Goal: Task Accomplishment & Management: Manage account settings

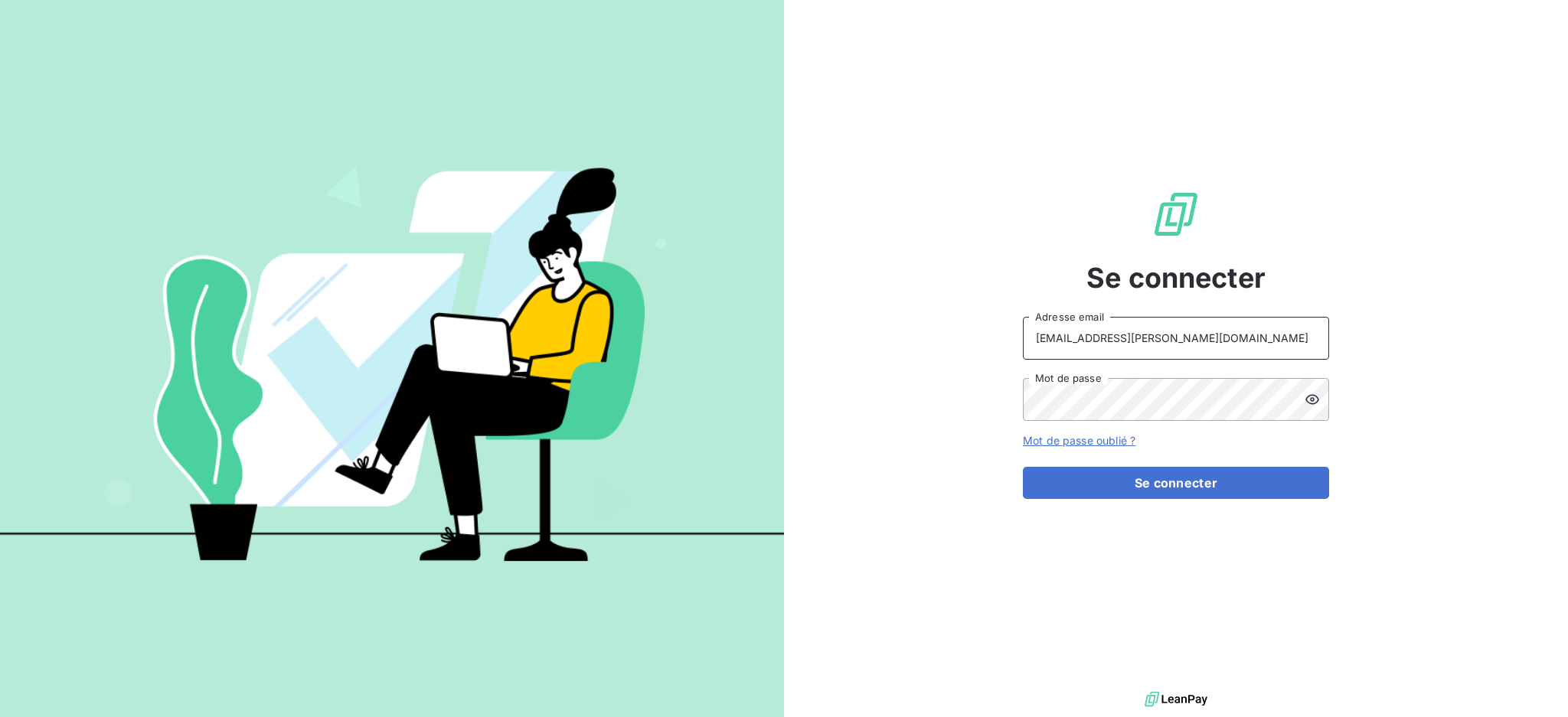
click at [1206, 340] on input "[EMAIL_ADDRESS][PERSON_NAME][DOMAIN_NAME]" at bounding box center [1176, 338] width 307 height 42
type input "[PERSON_NAME][EMAIL_ADDRESS][PERSON_NAME][DOMAIN_NAME]"
click at [1161, 482] on button "Se connecter" at bounding box center [1176, 482] width 307 height 32
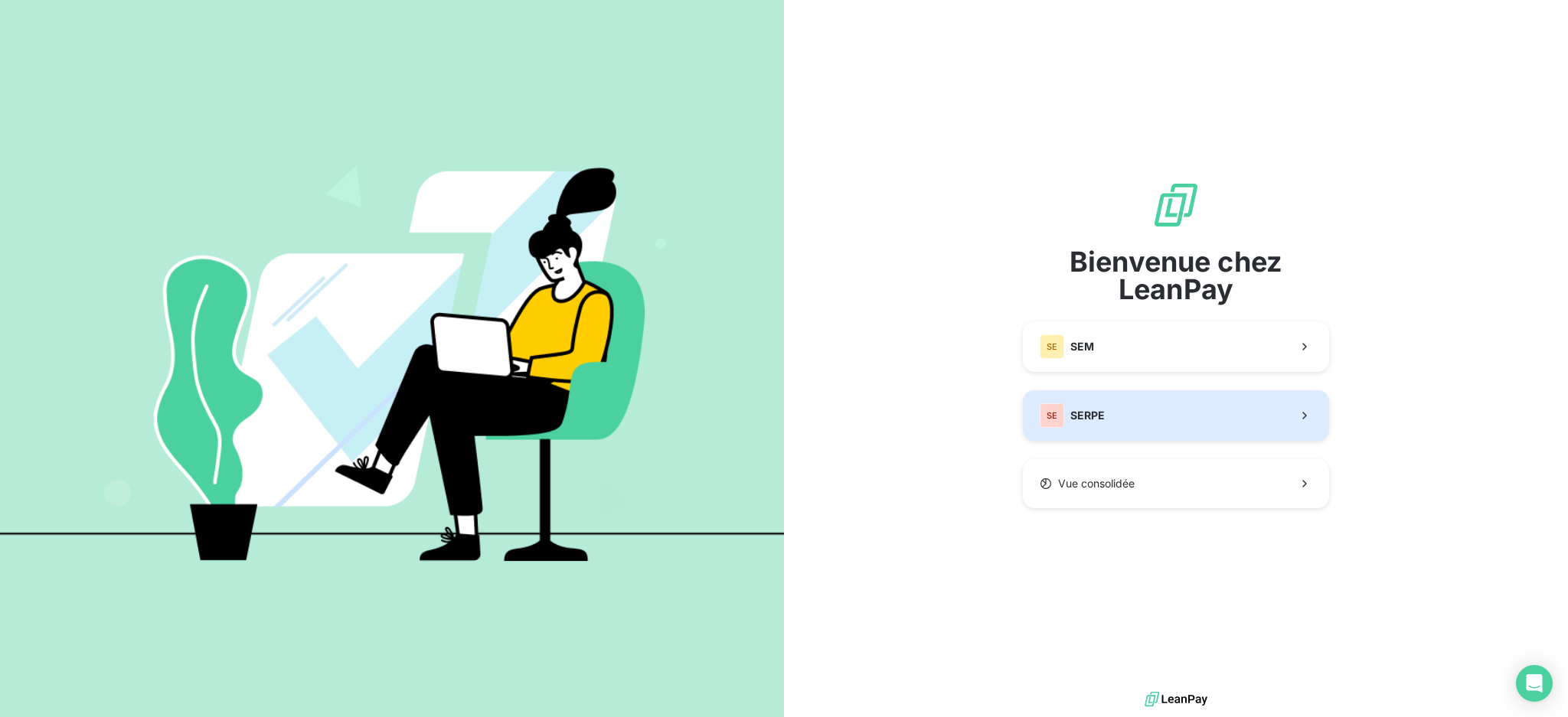
click at [1154, 412] on button "SE SERPE" at bounding box center [1176, 415] width 307 height 50
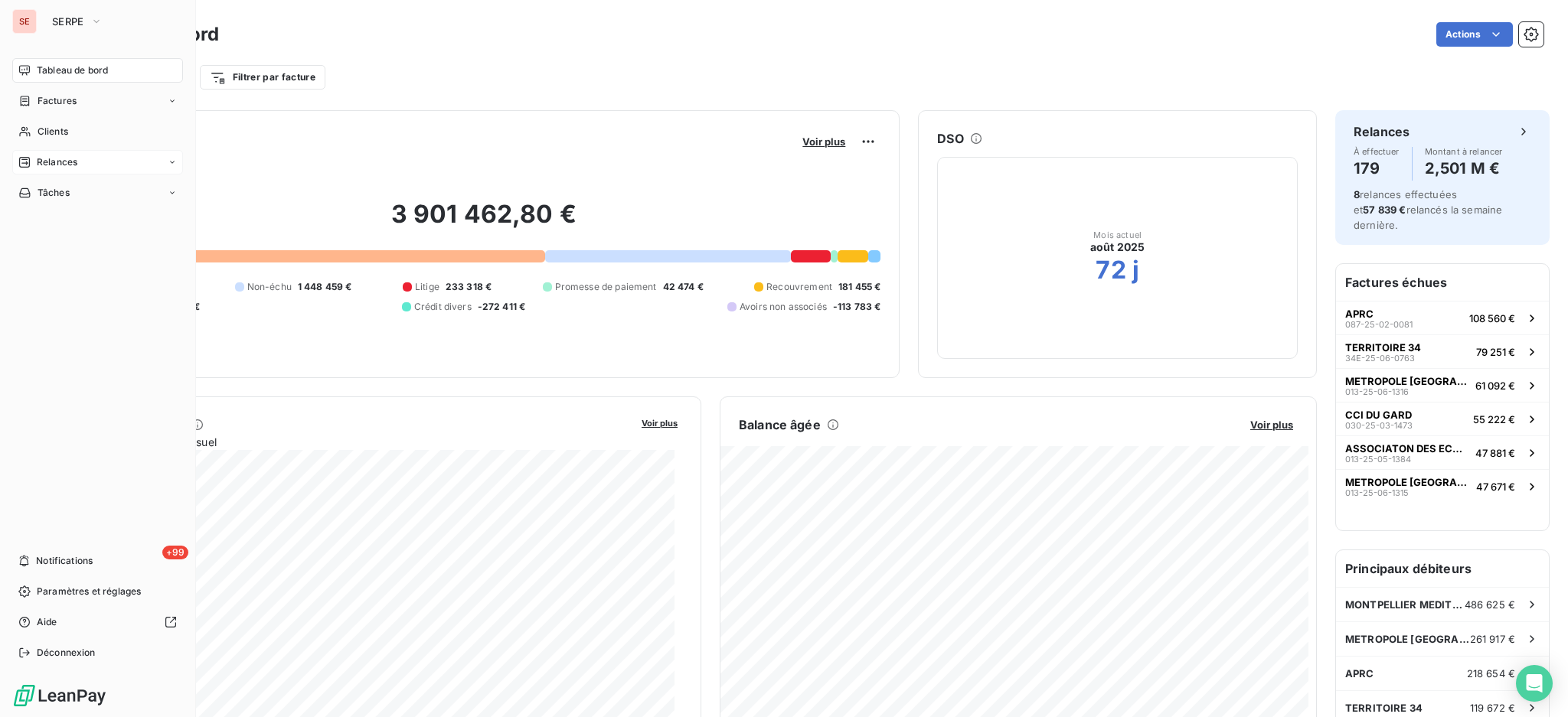
click at [68, 161] on span "Relances" at bounding box center [57, 162] width 41 height 13
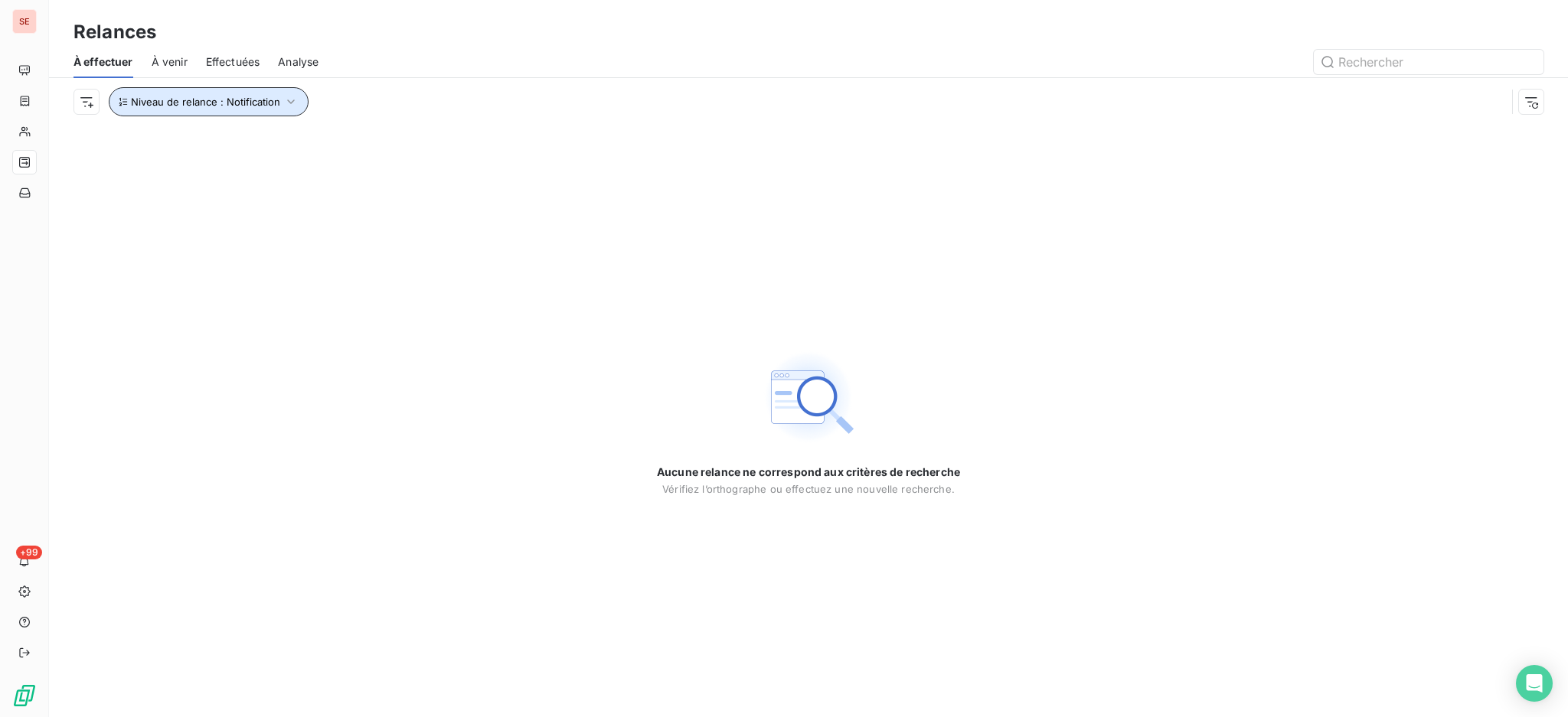
click at [288, 98] on icon "button" at bounding box center [291, 102] width 15 height 15
click at [516, 143] on icon at bounding box center [517, 143] width 8 height 4
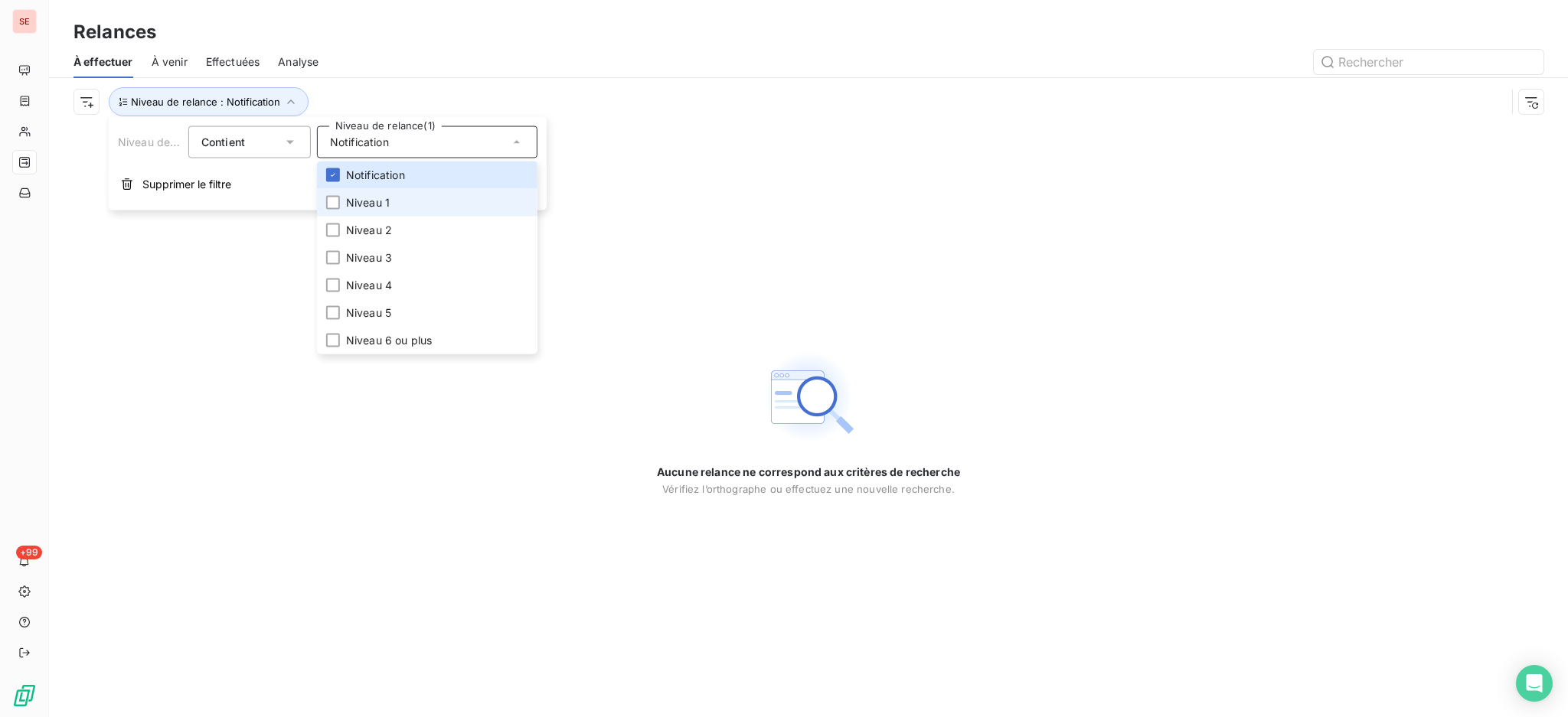
click at [442, 200] on li "Niveau 1" at bounding box center [427, 202] width 221 height 28
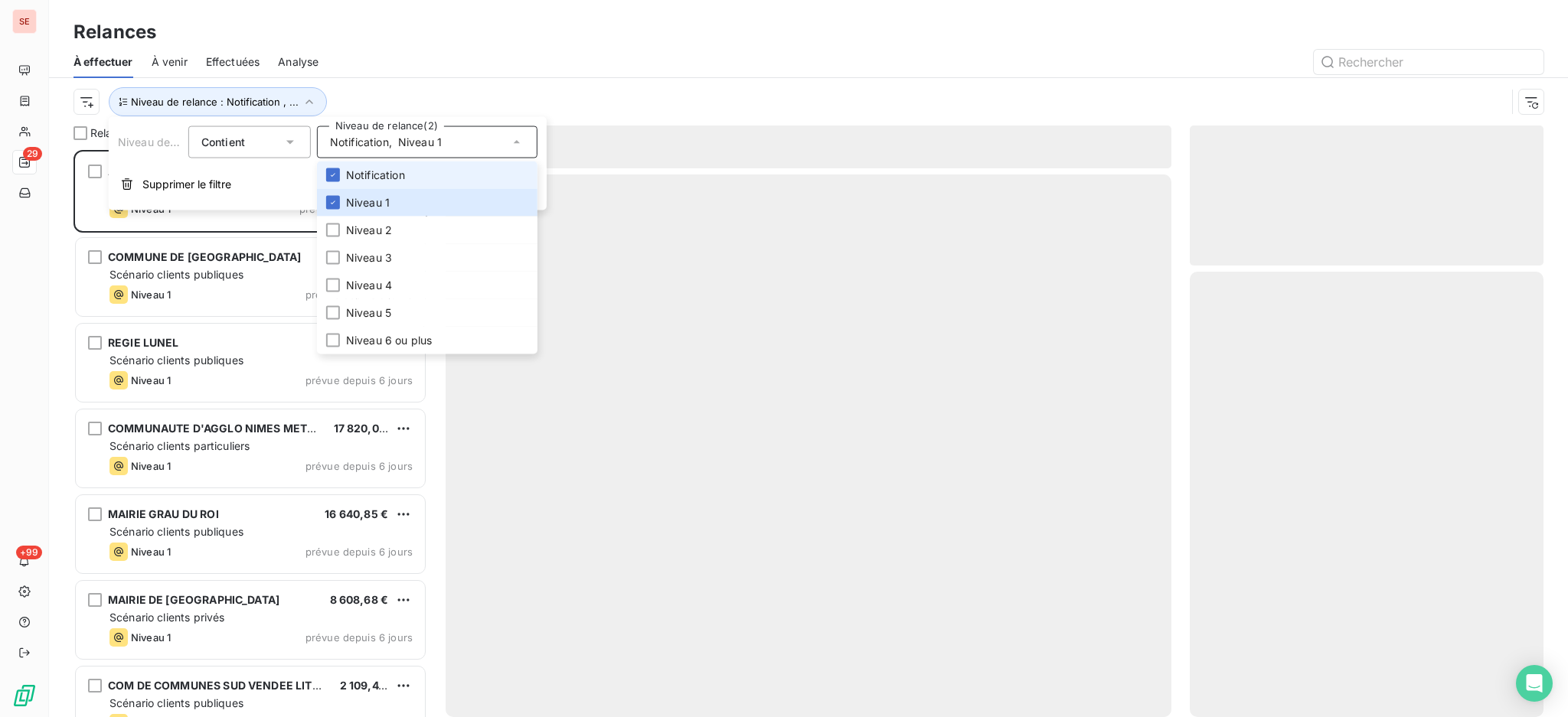
scroll to position [551, 338]
click at [377, 173] on span "Notification" at bounding box center [375, 175] width 59 height 15
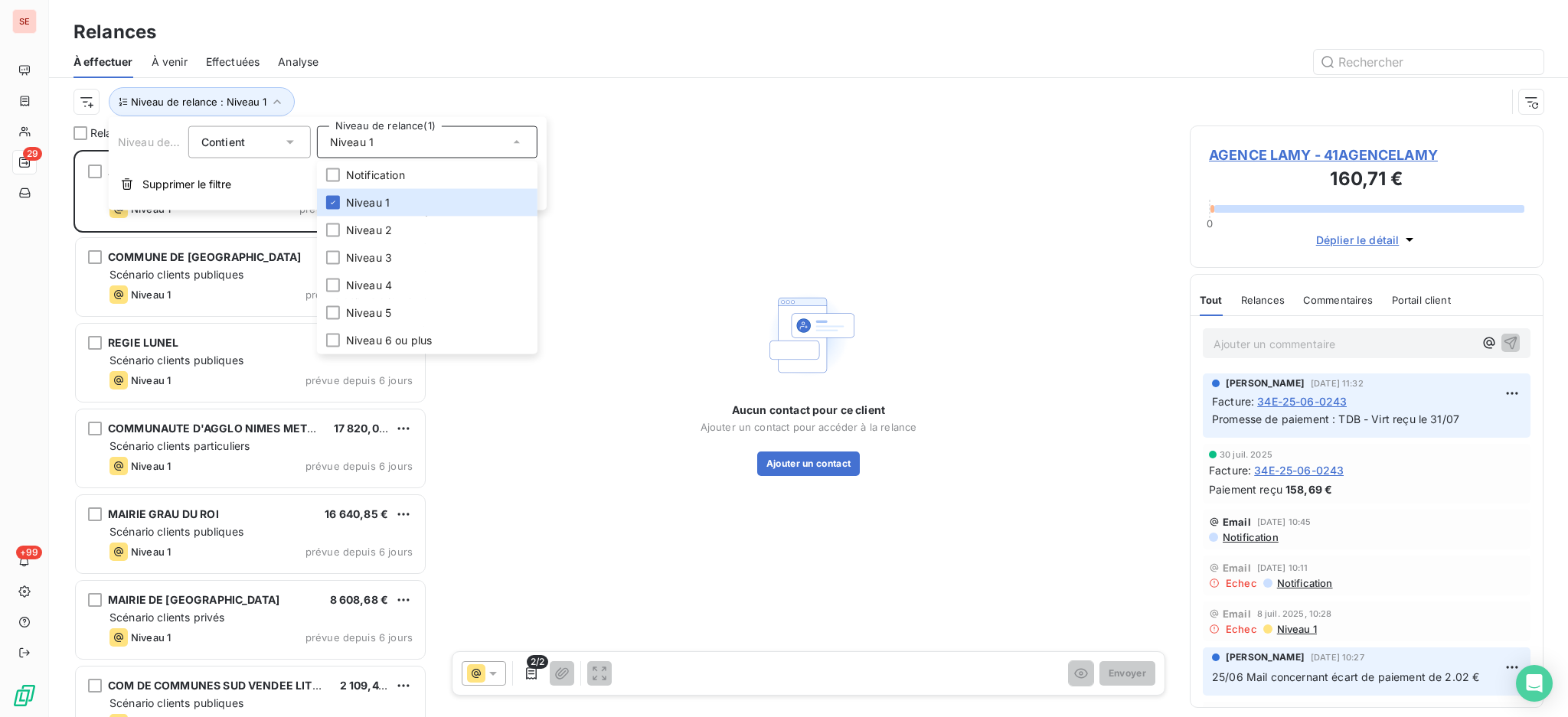
click at [421, 53] on div at bounding box center [939, 62] width 1206 height 24
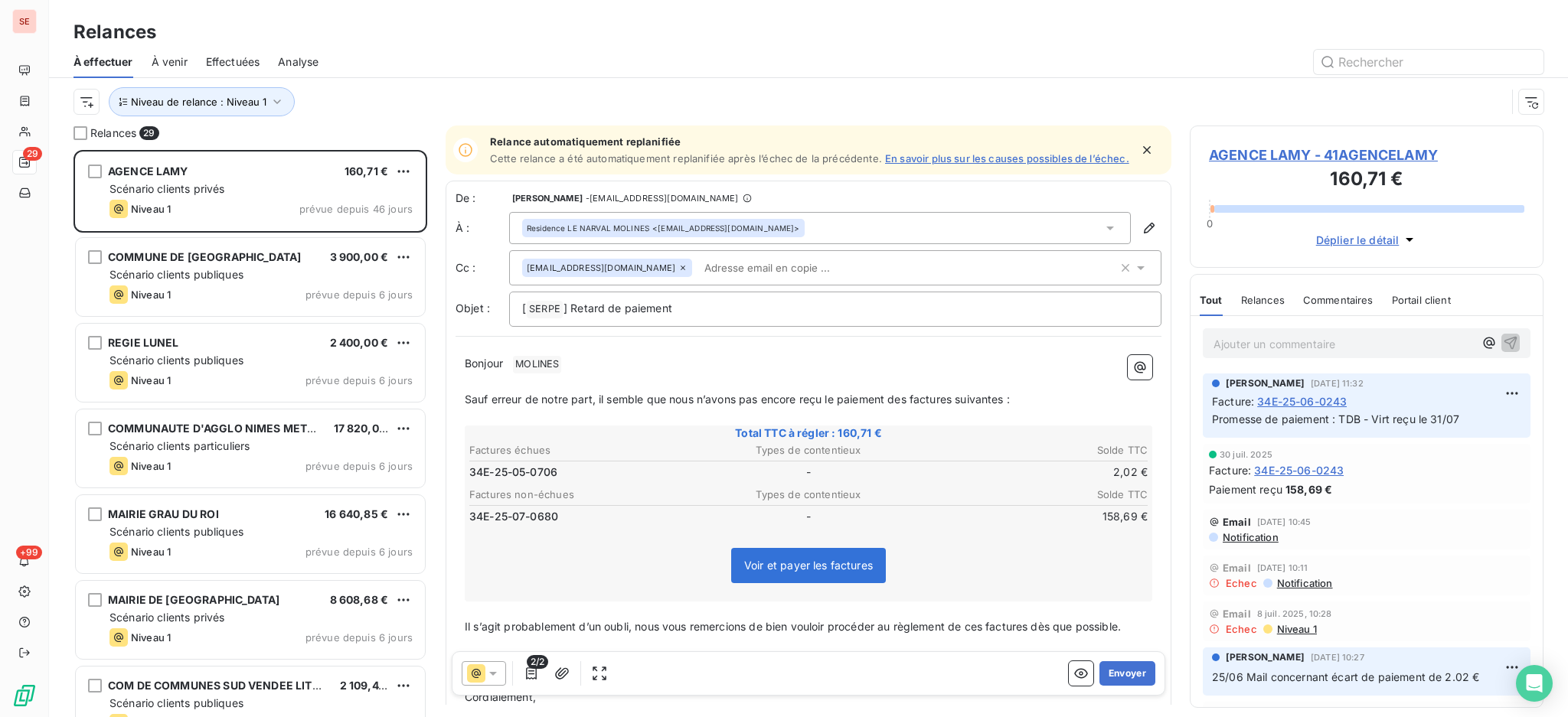
click at [1340, 152] on span "AGENCE LAMY - 41AGENCELAMY" at bounding box center [1366, 154] width 315 height 20
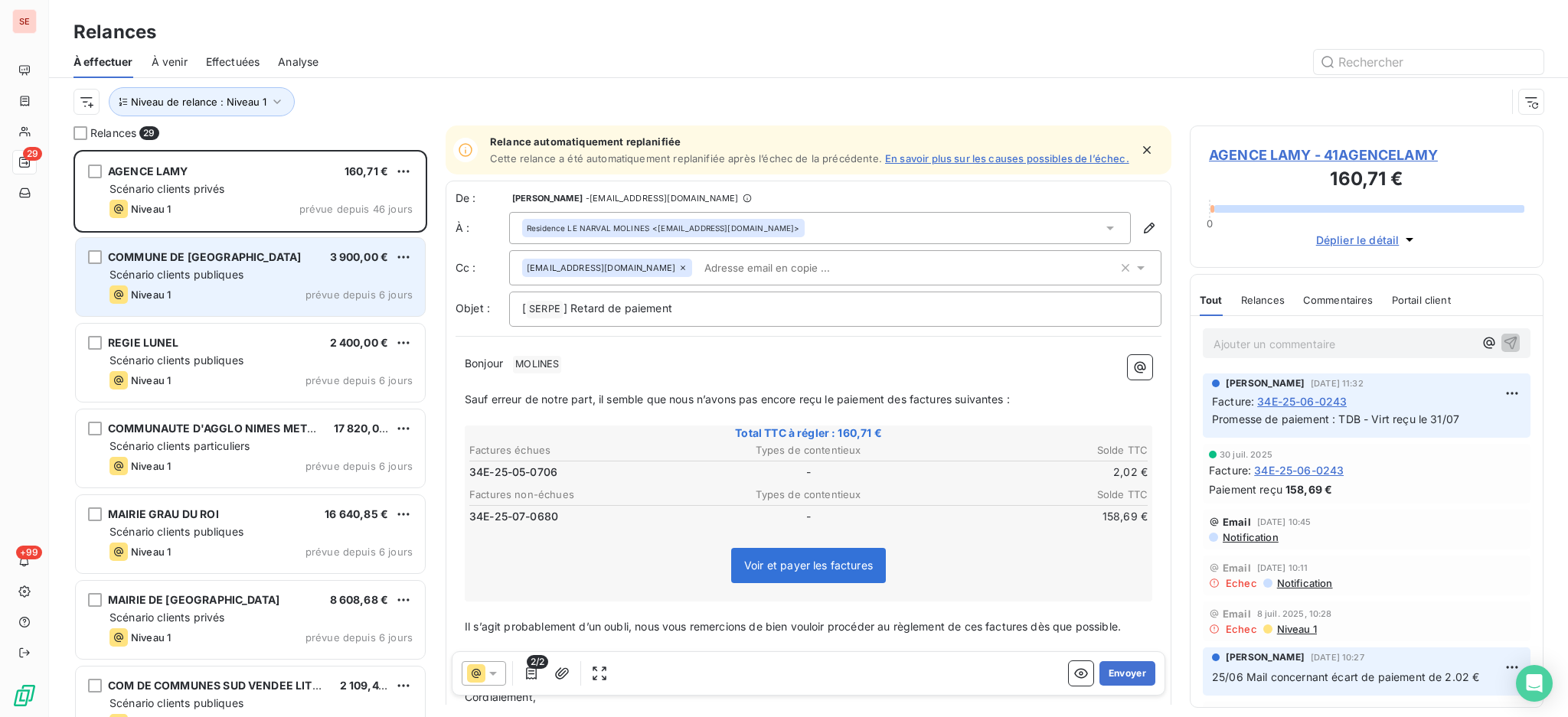
click at [176, 297] on div "Niveau 1 prévue depuis 6 jours" at bounding box center [261, 294] width 303 height 18
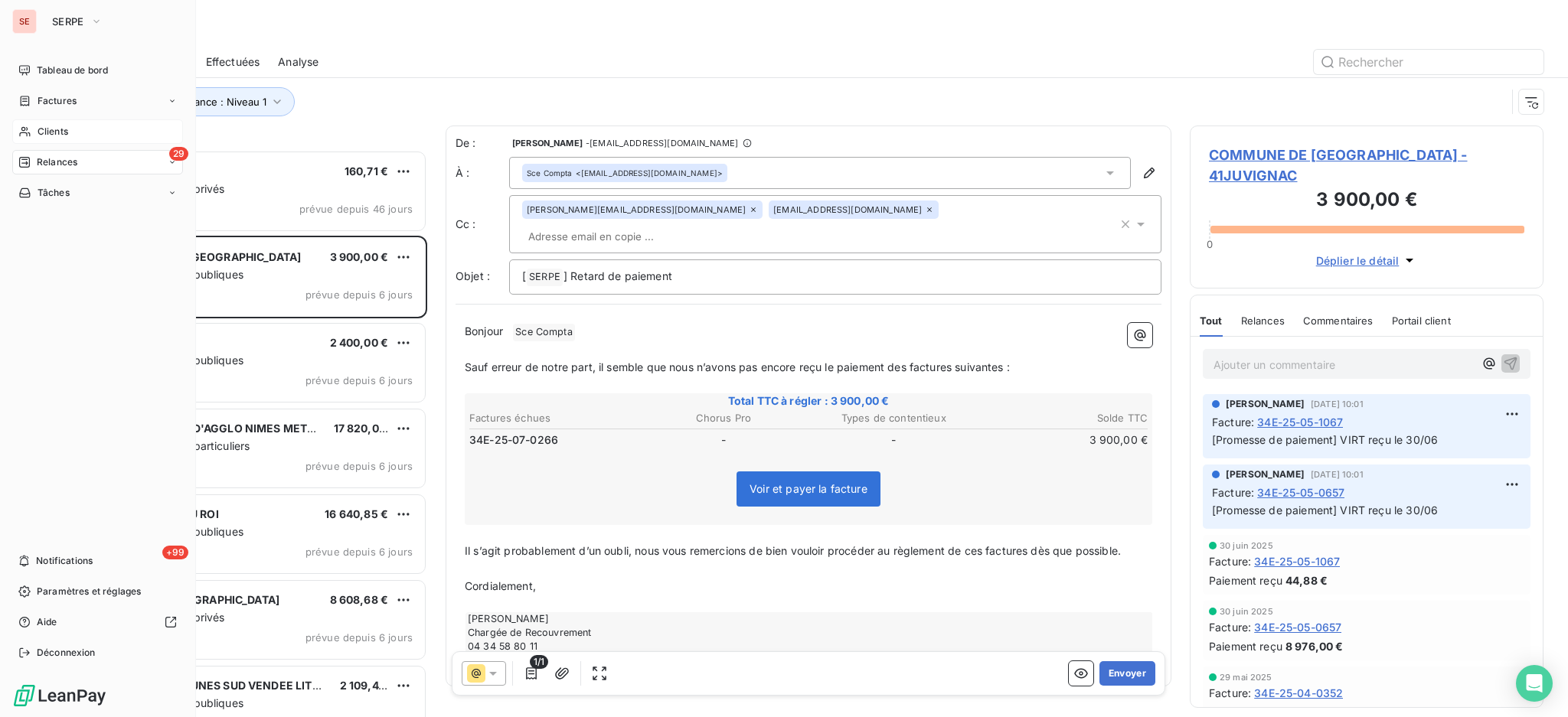
click at [46, 128] on span "Clients" at bounding box center [53, 131] width 31 height 13
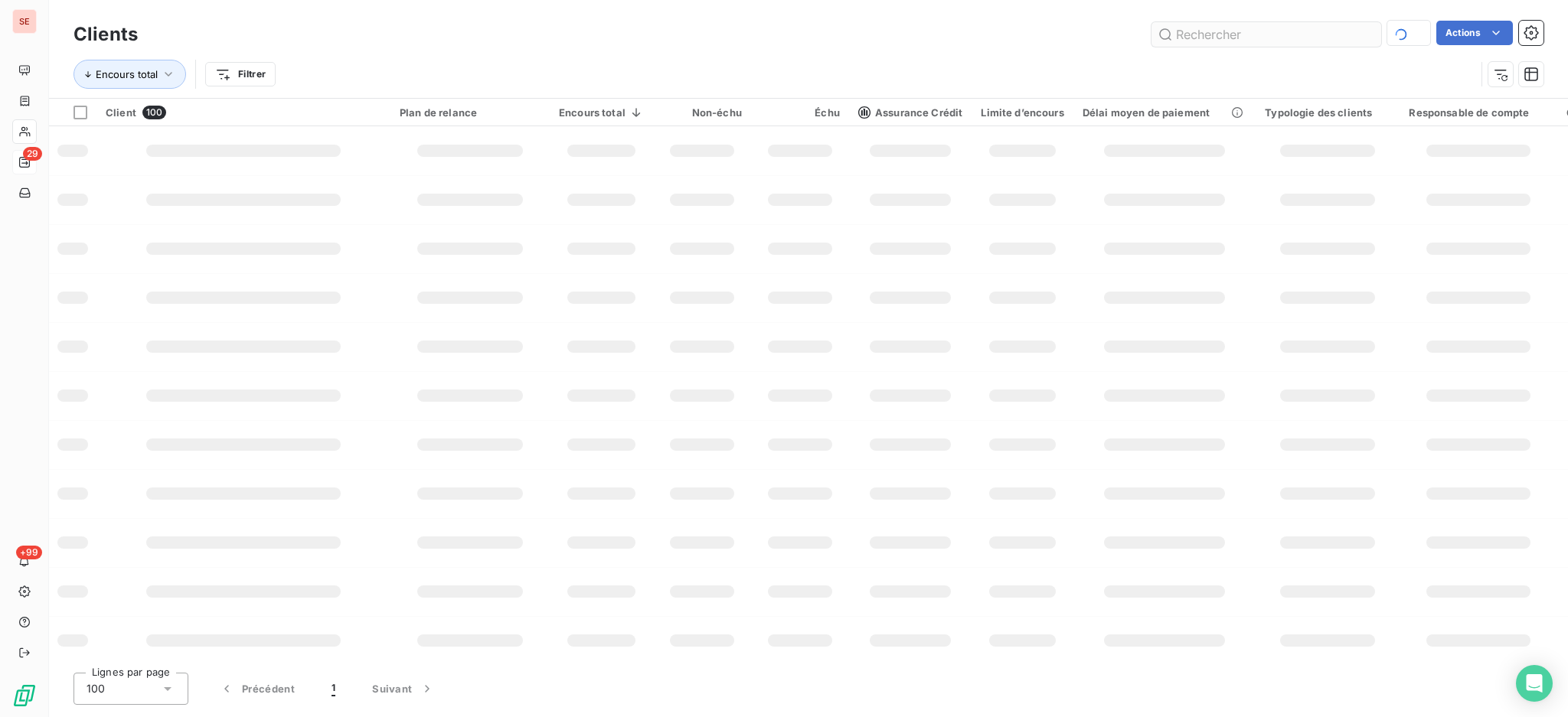
click at [1319, 38] on input "text" at bounding box center [1266, 34] width 230 height 24
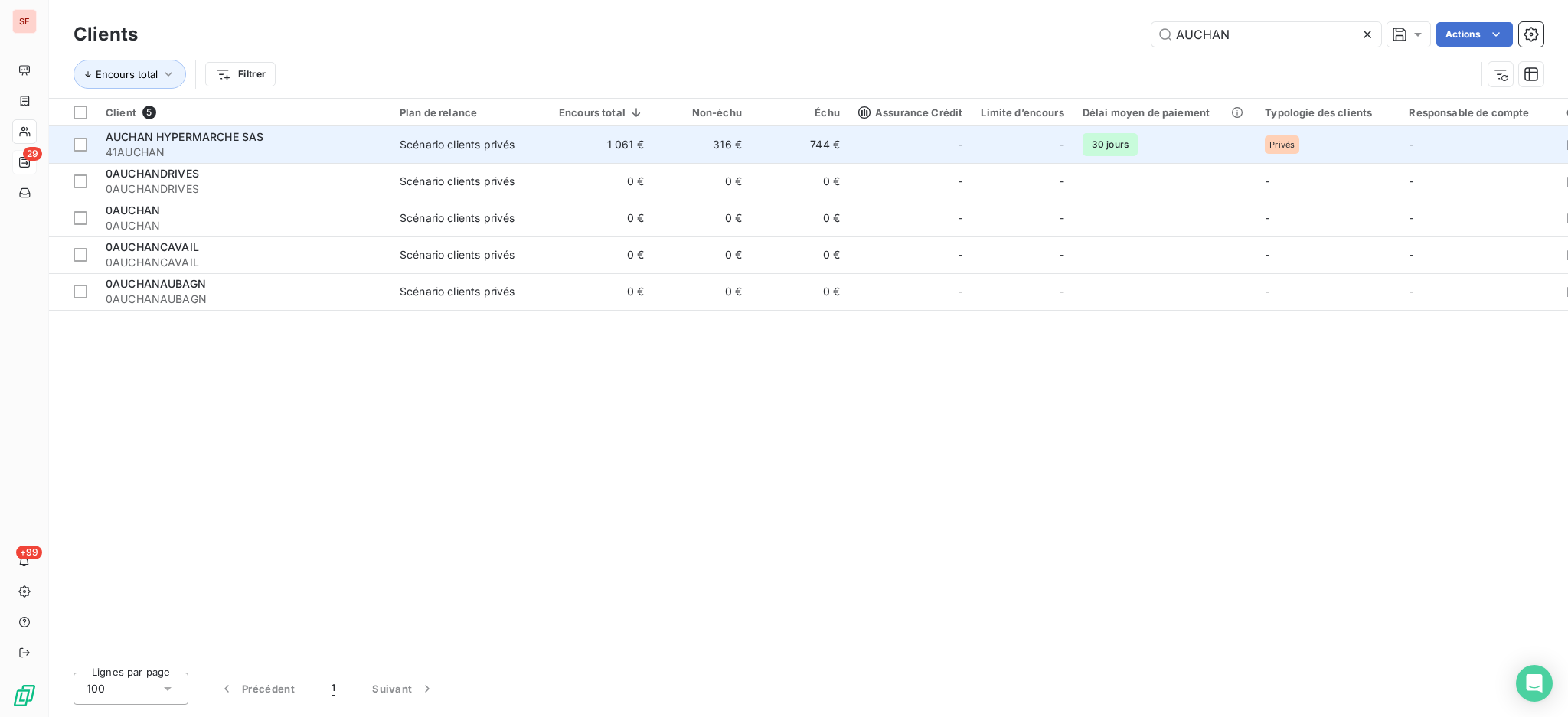
type input "AUCHAN"
click at [408, 151] on td "Scénario clients privés" at bounding box center [470, 145] width 159 height 37
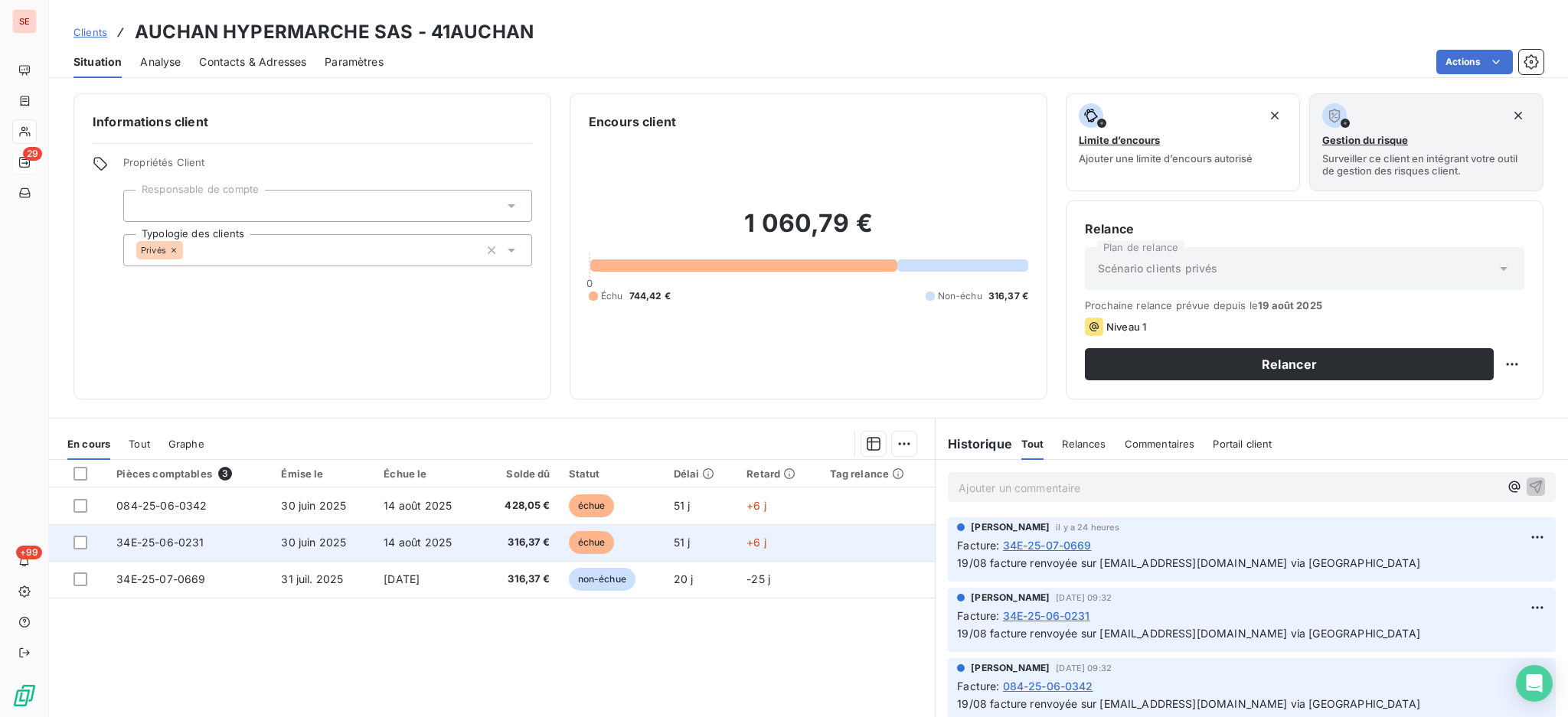
click at [399, 549] on td "14 août 2025" at bounding box center [427, 543] width 106 height 37
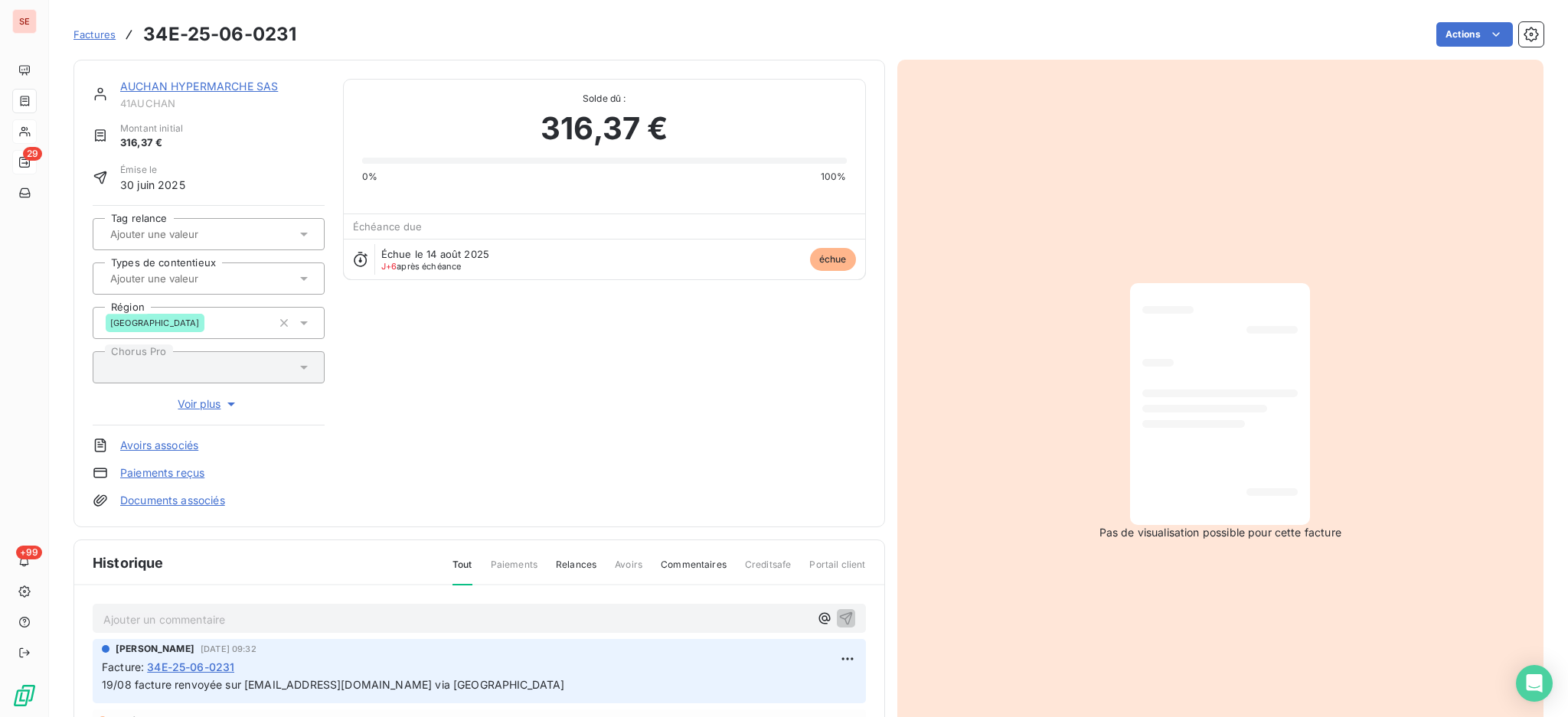
click at [205, 84] on link "AUCHAN HYPERMARCHE SAS" at bounding box center [200, 86] width 158 height 13
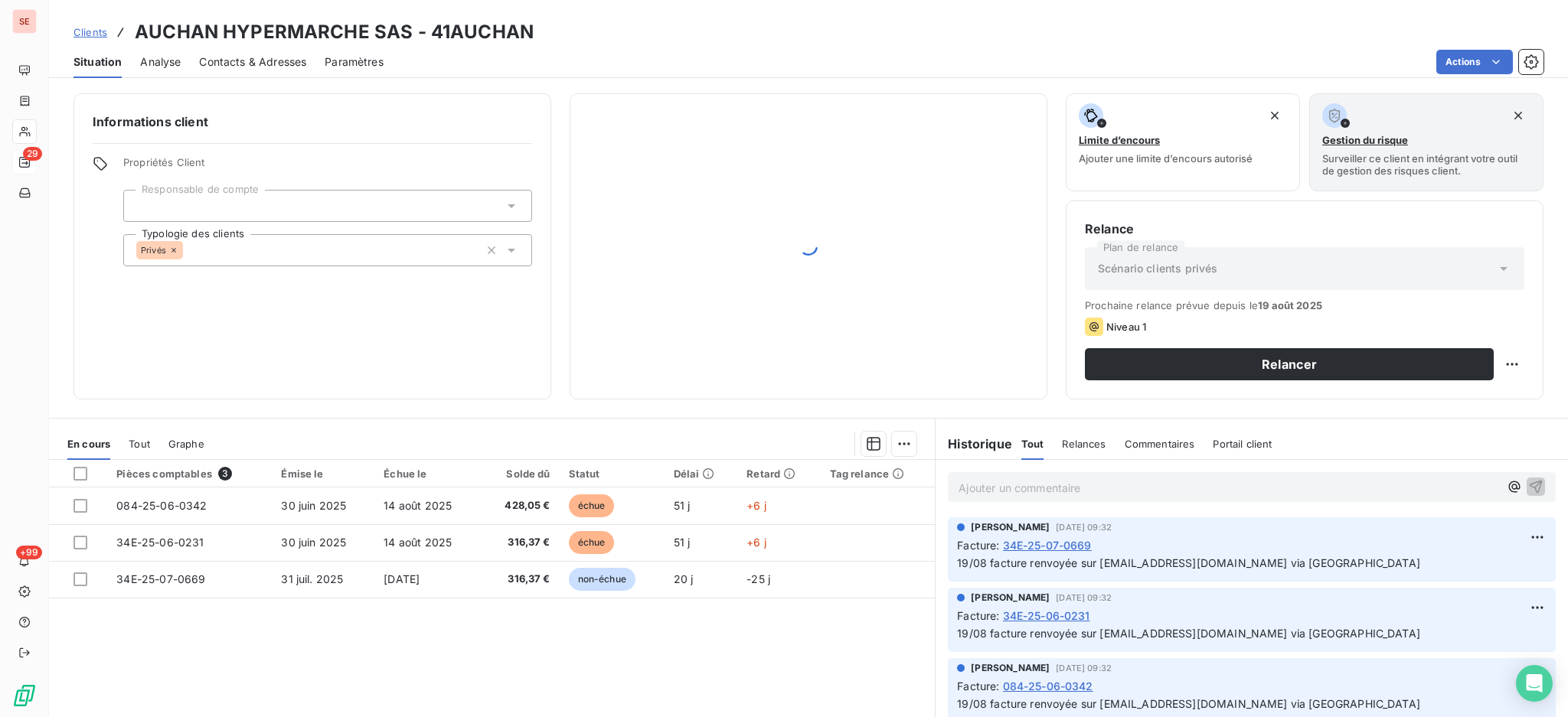
click at [285, 54] on span "Contacts & Adresses" at bounding box center [252, 62] width 107 height 15
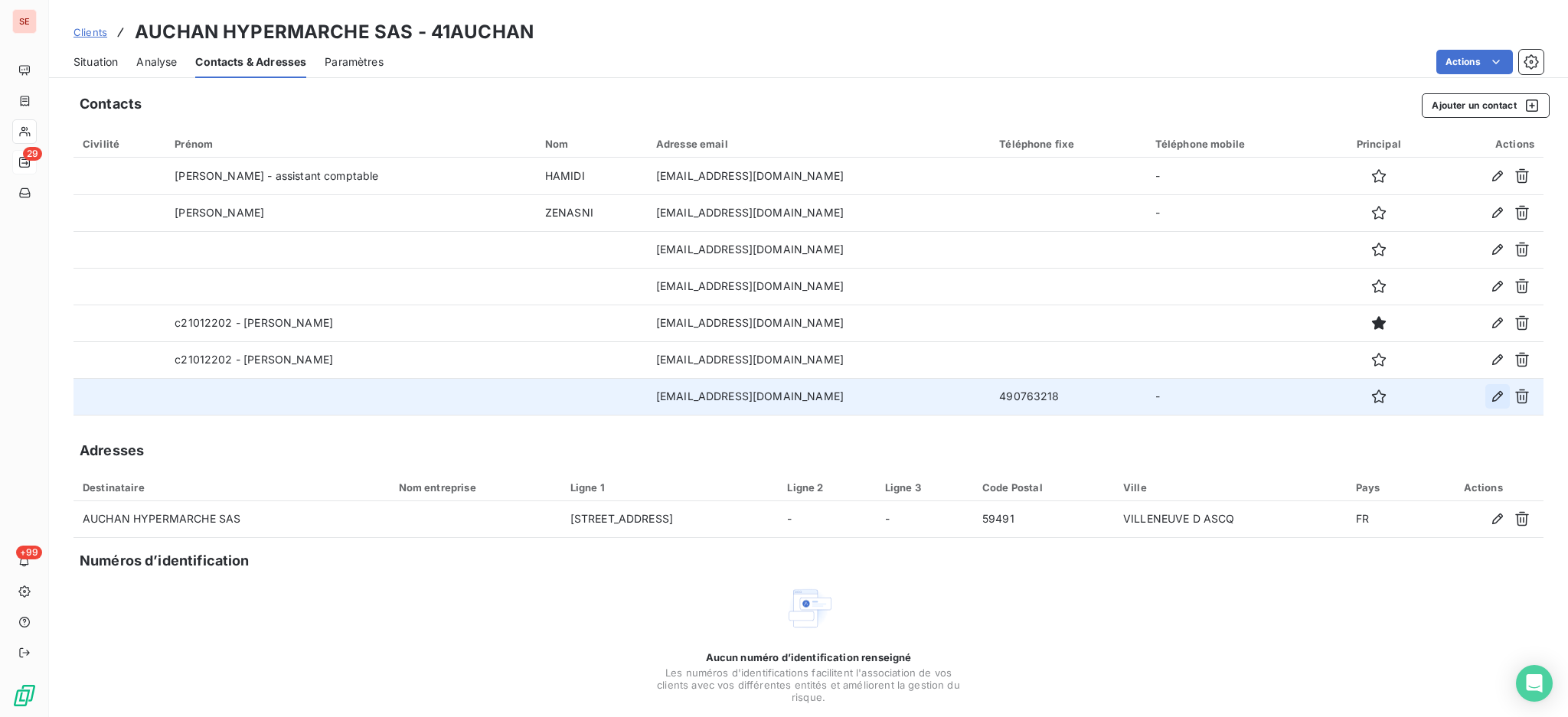
click at [1490, 398] on icon "button" at bounding box center [1498, 396] width 15 height 15
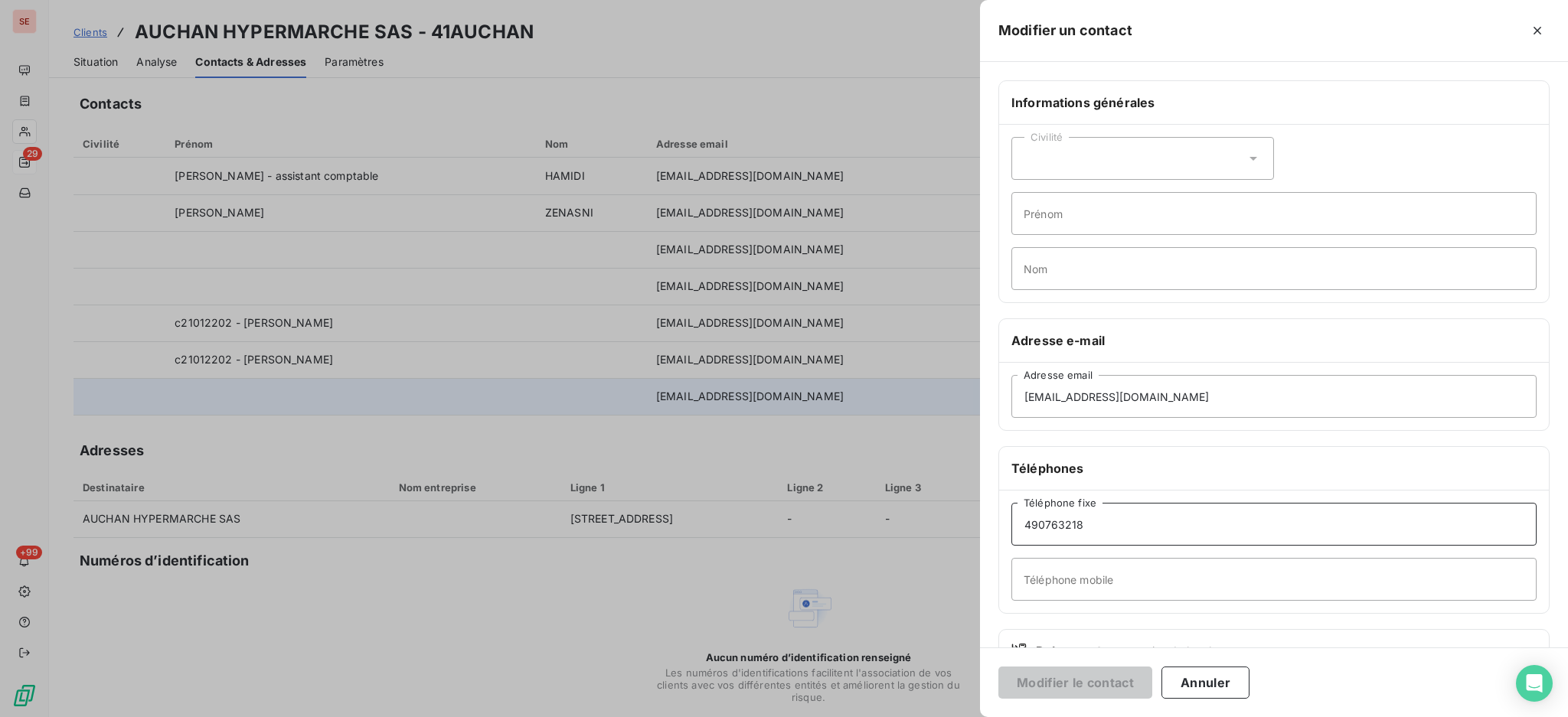
click at [1022, 525] on input "490763218" at bounding box center [1274, 524] width 526 height 42
type input "04 90 76 32 18"
click at [1110, 681] on button "Modifier le contact" at bounding box center [1075, 682] width 154 height 32
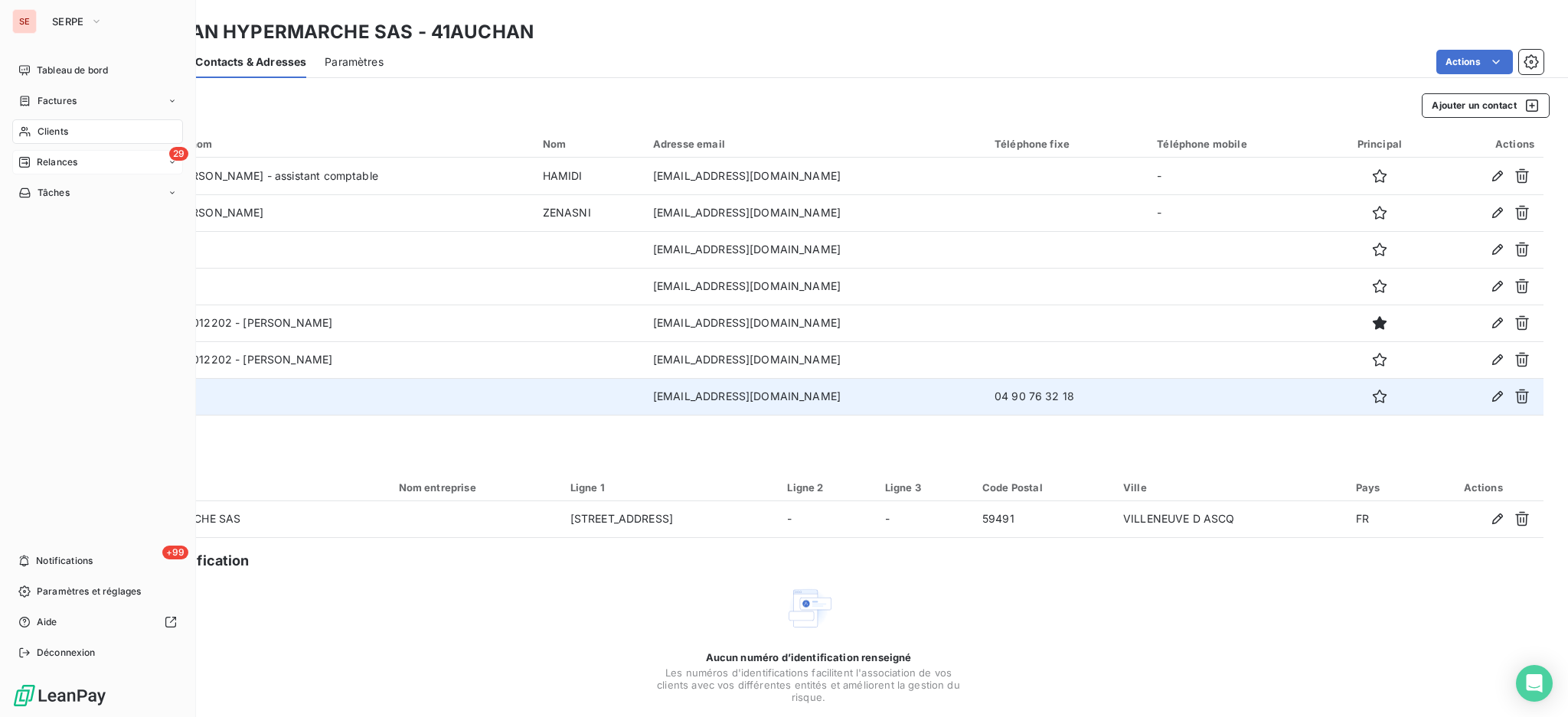
click at [52, 132] on span "Clients" at bounding box center [53, 131] width 31 height 13
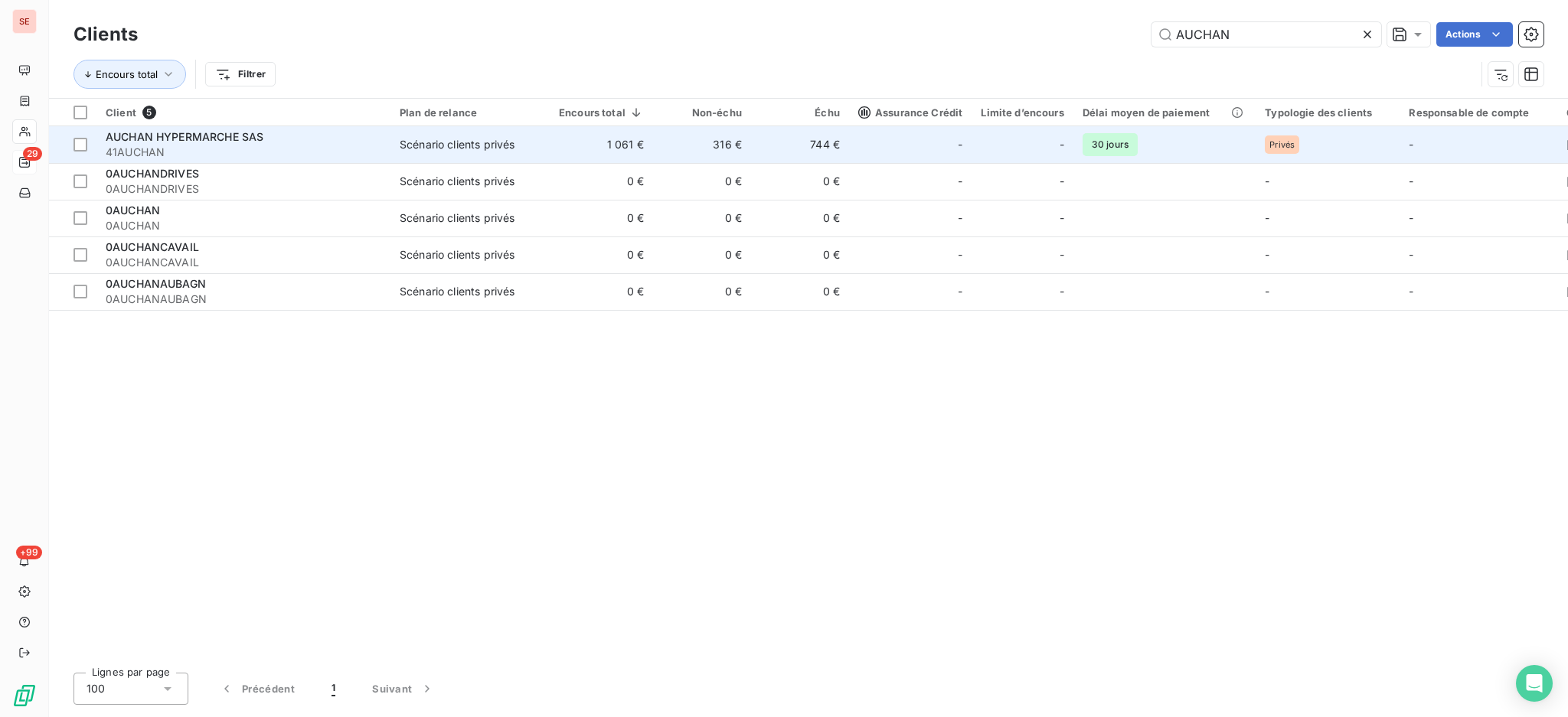
click at [626, 146] on td "1 061 €" at bounding box center [601, 145] width 103 height 37
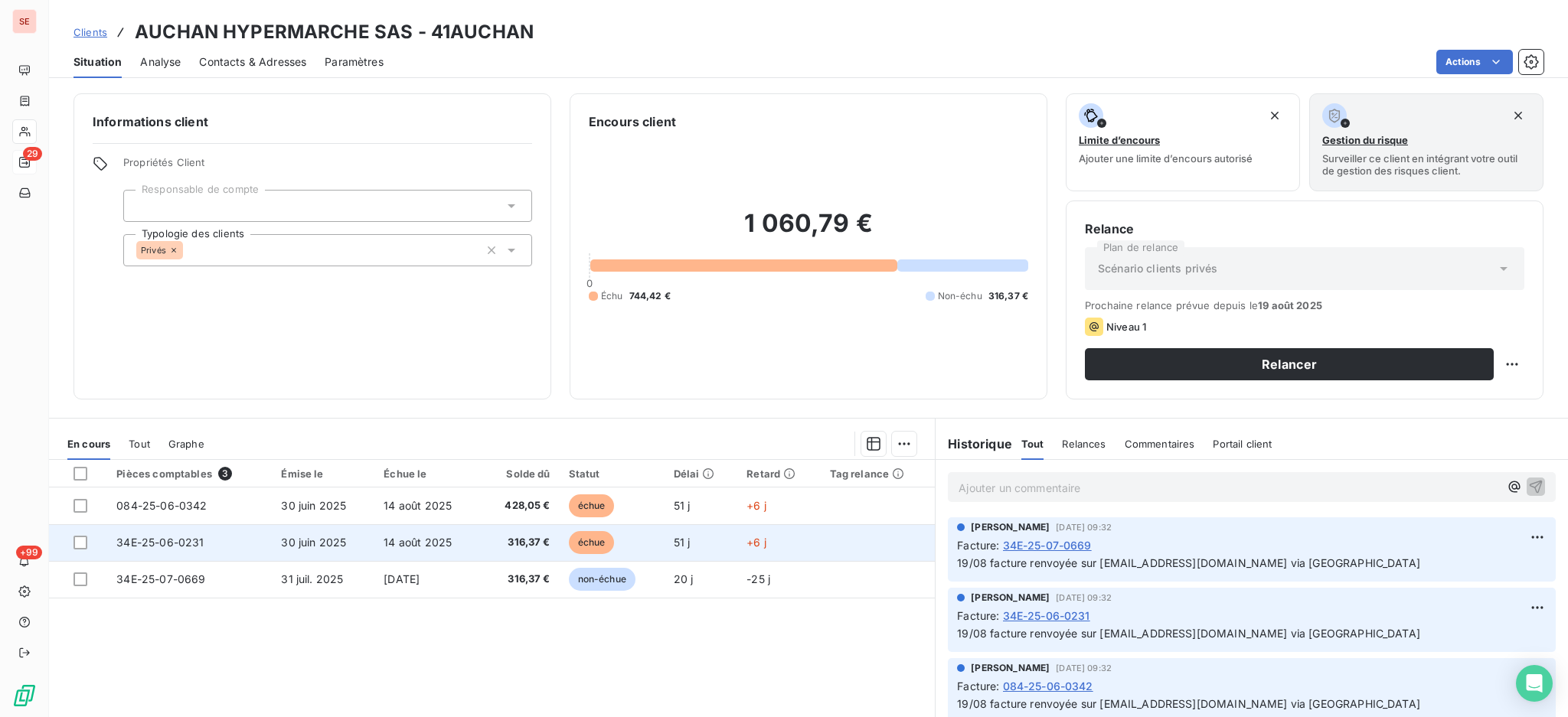
click at [214, 537] on td "34E-25-06-0231" at bounding box center [189, 543] width 165 height 37
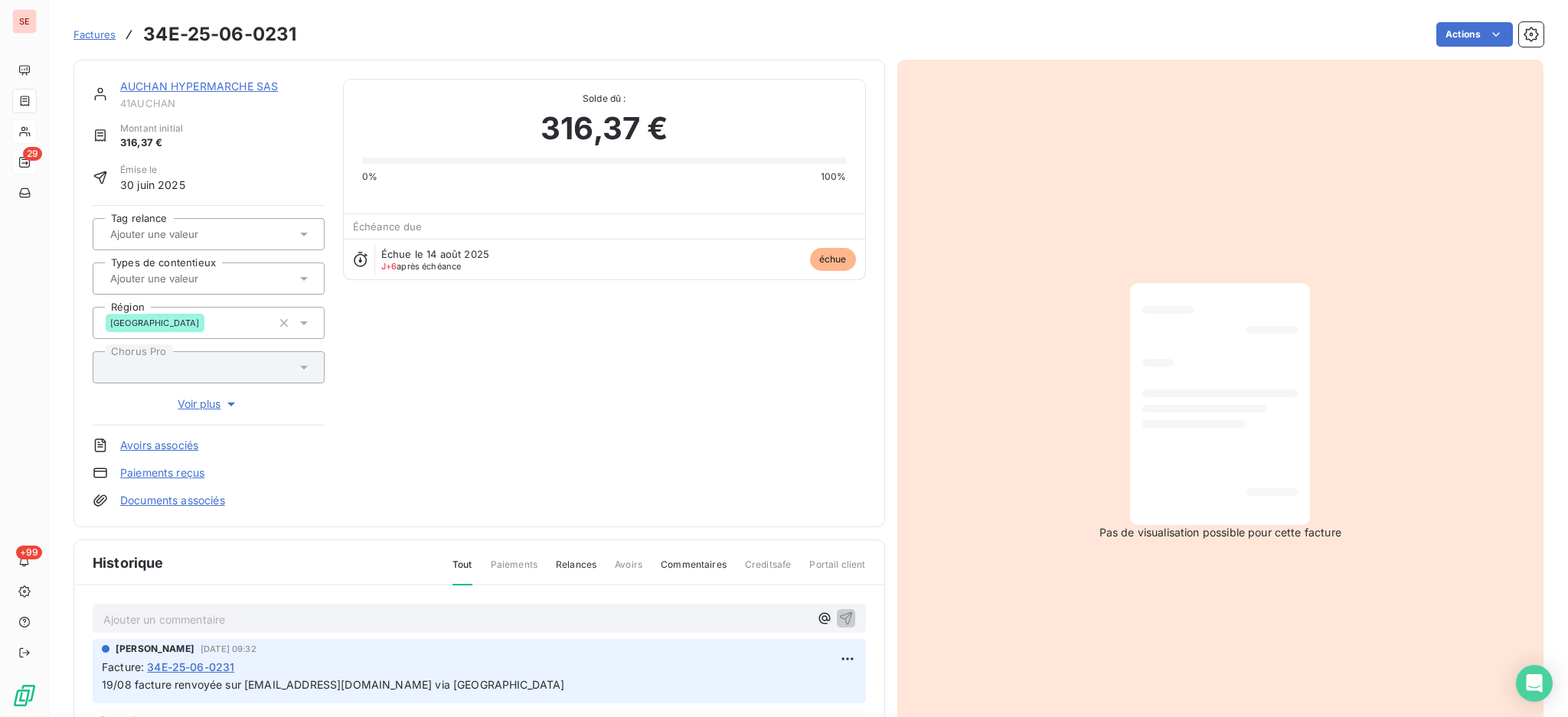
click at [232, 618] on p "Ajouter un commentaire ﻿" at bounding box center [456, 620] width 706 height 19
click at [371, 615] on p "20/08 facture renvoyée sur" at bounding box center [456, 619] width 706 height 17
click at [841, 615] on icon "button" at bounding box center [846, 618] width 15 height 15
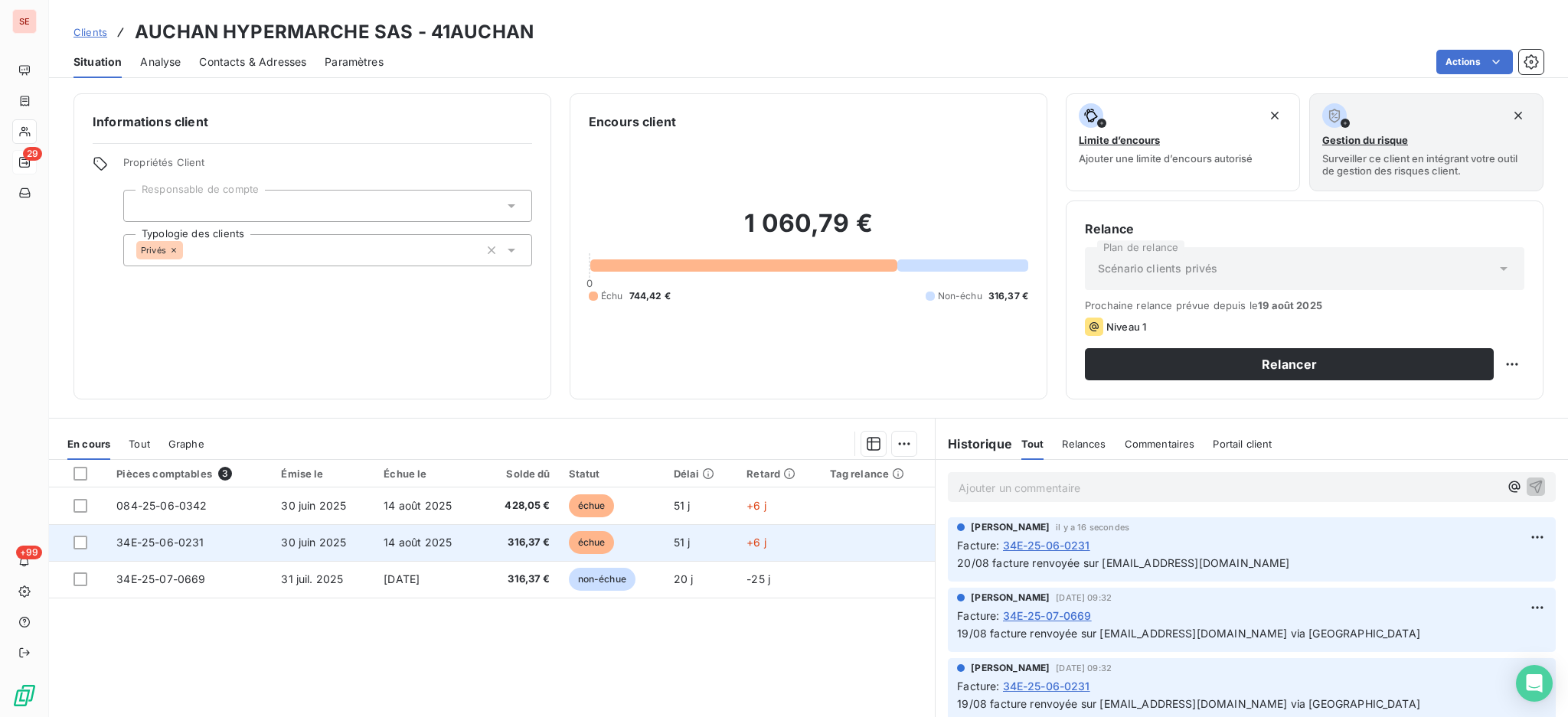
click at [449, 557] on td "14 août 2025" at bounding box center [427, 543] width 106 height 37
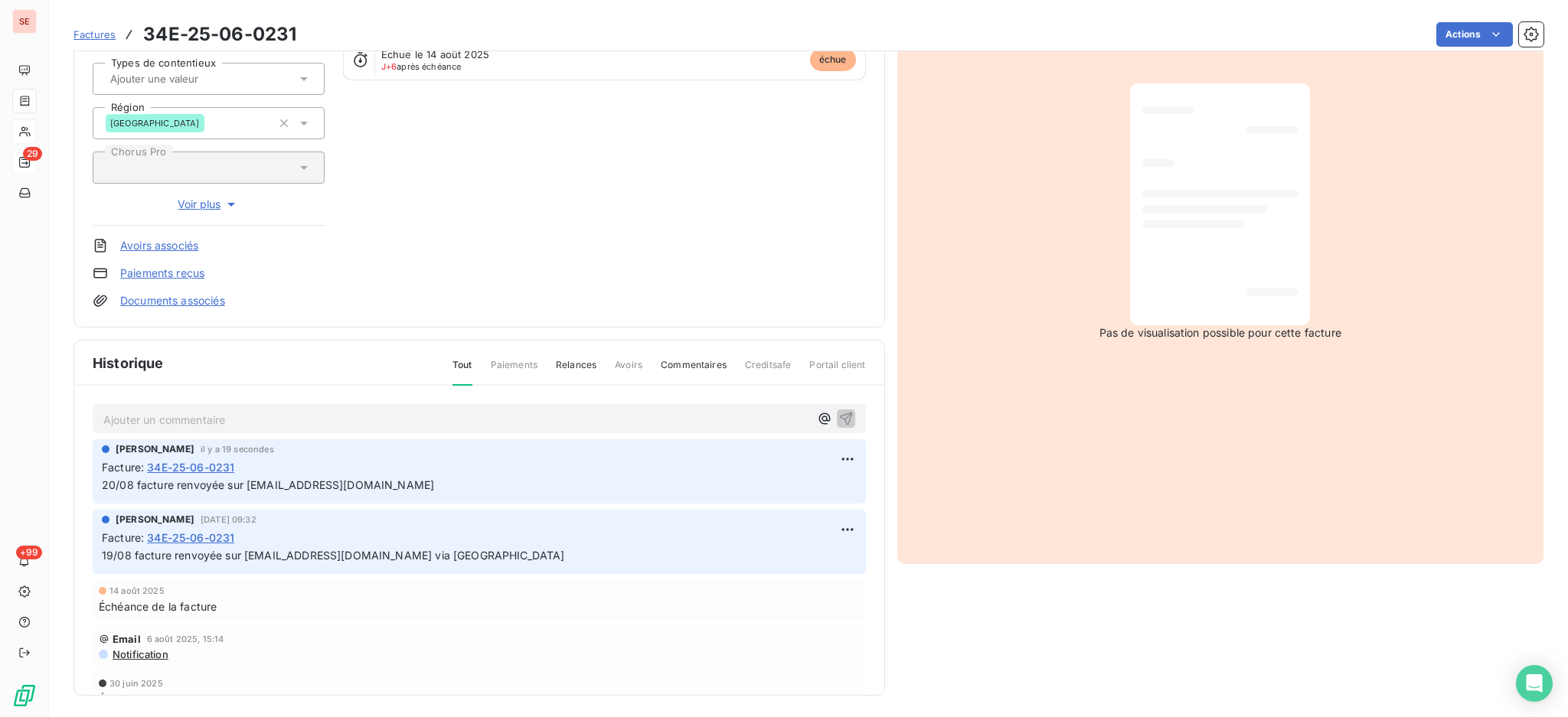
scroll to position [202, 0]
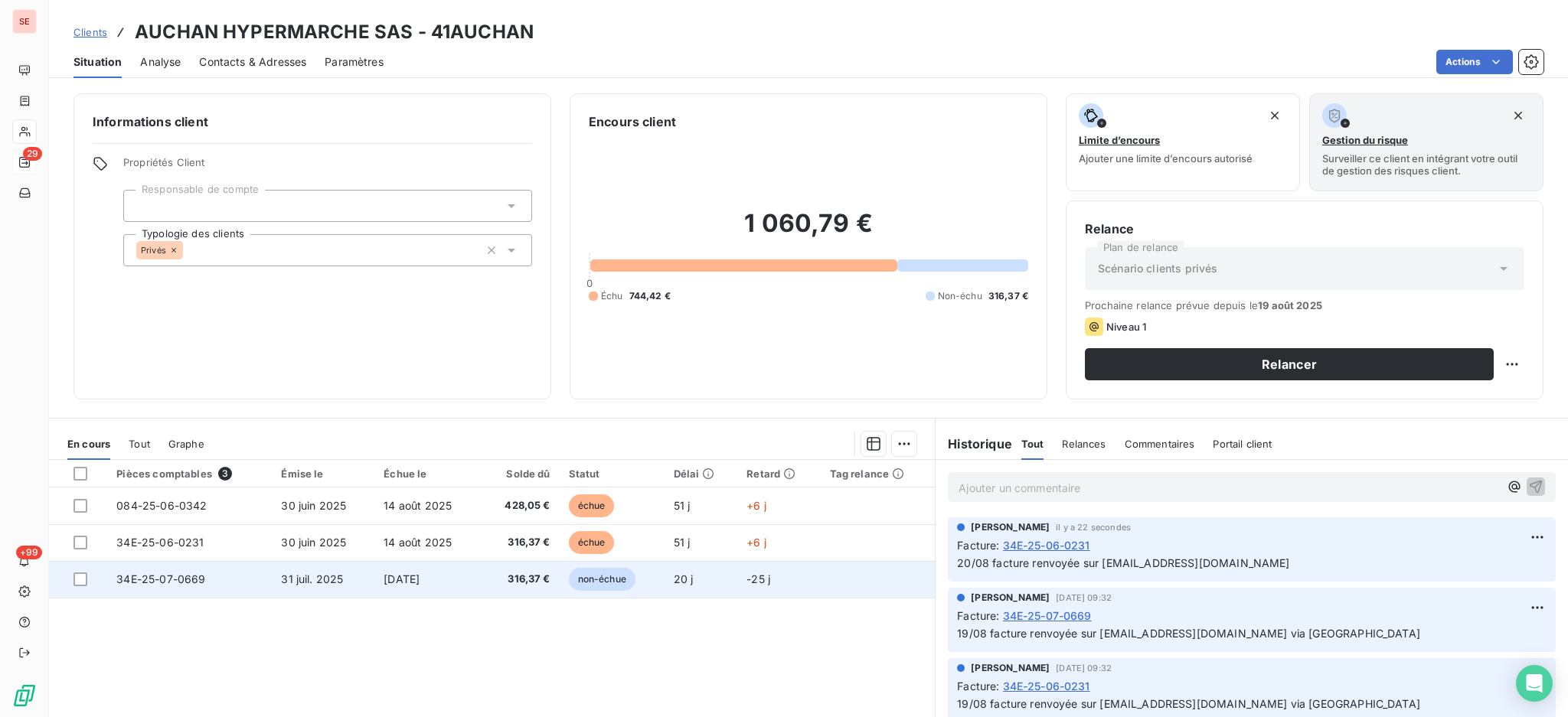
click at [462, 585] on td "[DATE]" at bounding box center [427, 579] width 106 height 37
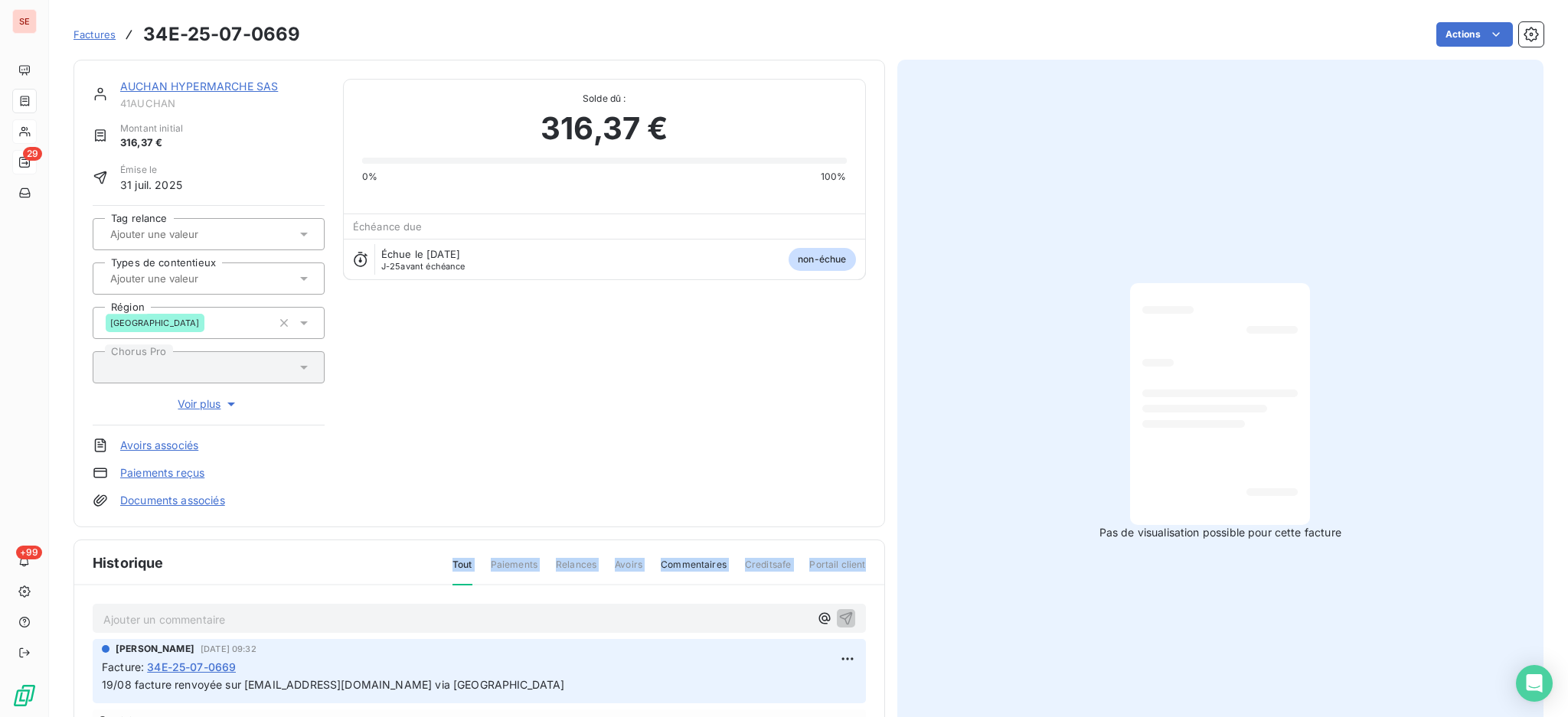
drag, startPoint x: 20, startPoint y: 145, endPoint x: 199, endPoint y: 609, distance: 497.3
click at [199, 609] on div "Historique Tout Paiements Relances Avoirs Commentaires Creditsafe Portail clien…" at bounding box center [479, 718] width 810 height 355
click at [208, 612] on p "Ajouter un commentaire ﻿" at bounding box center [456, 620] width 706 height 19
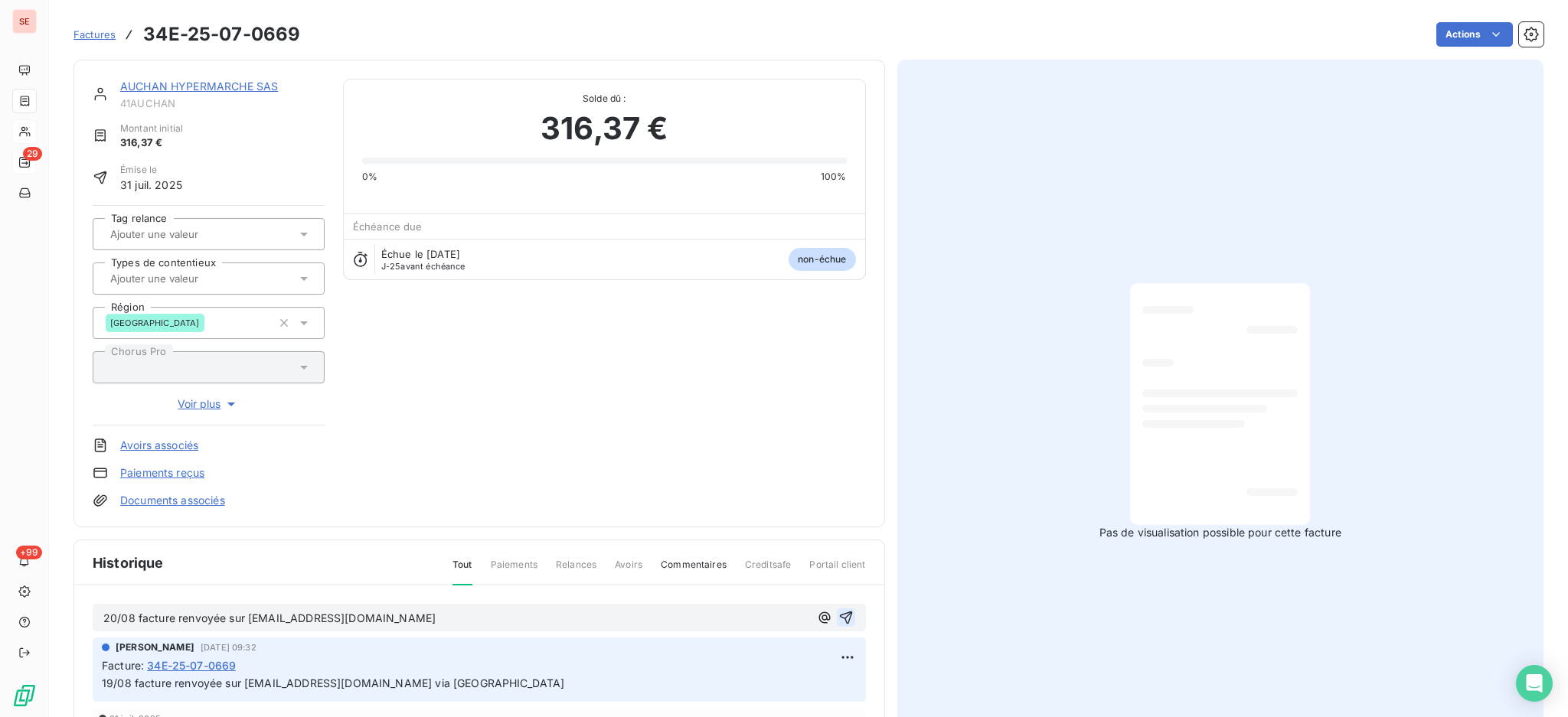
click at [841, 614] on icon "button" at bounding box center [846, 618] width 15 height 15
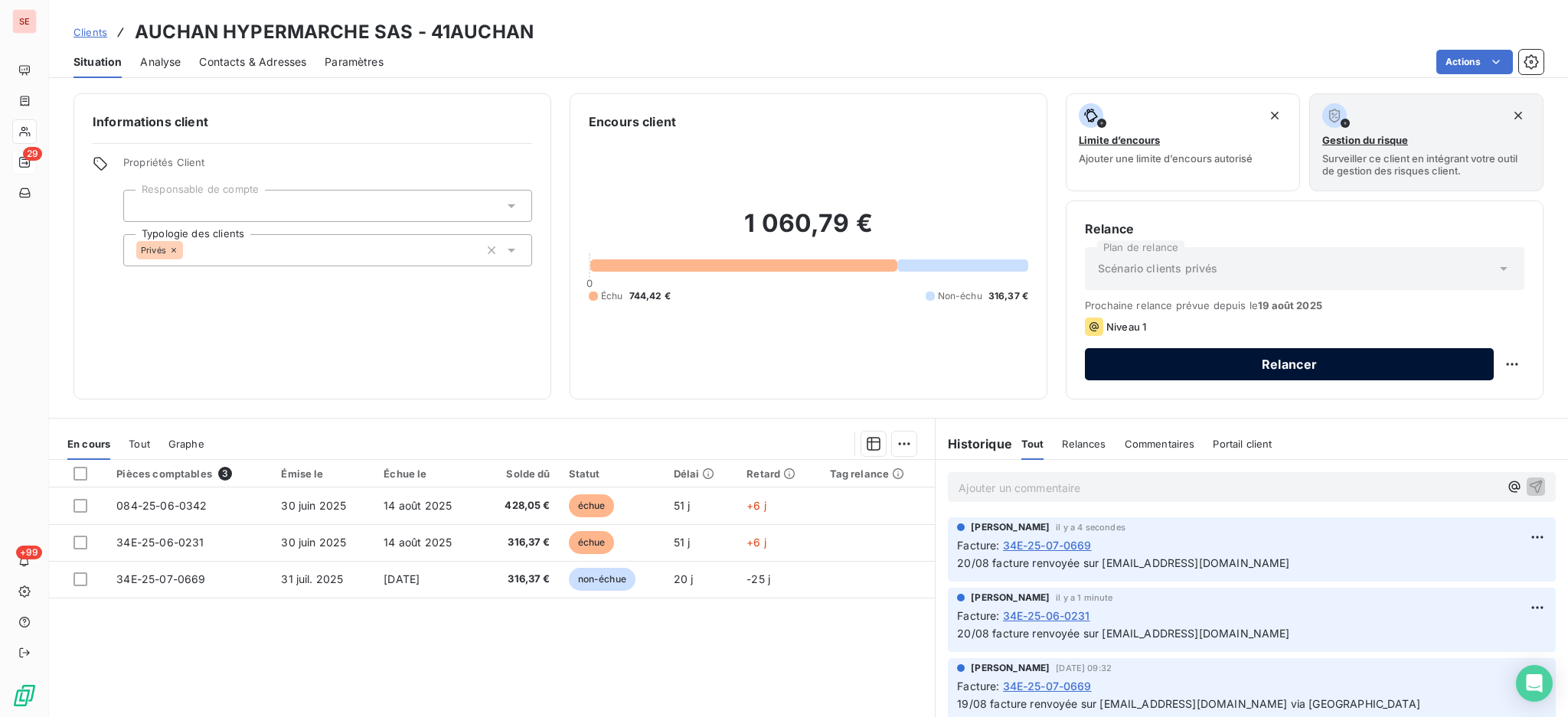
click at [1157, 368] on button "Relancer" at bounding box center [1289, 363] width 409 height 32
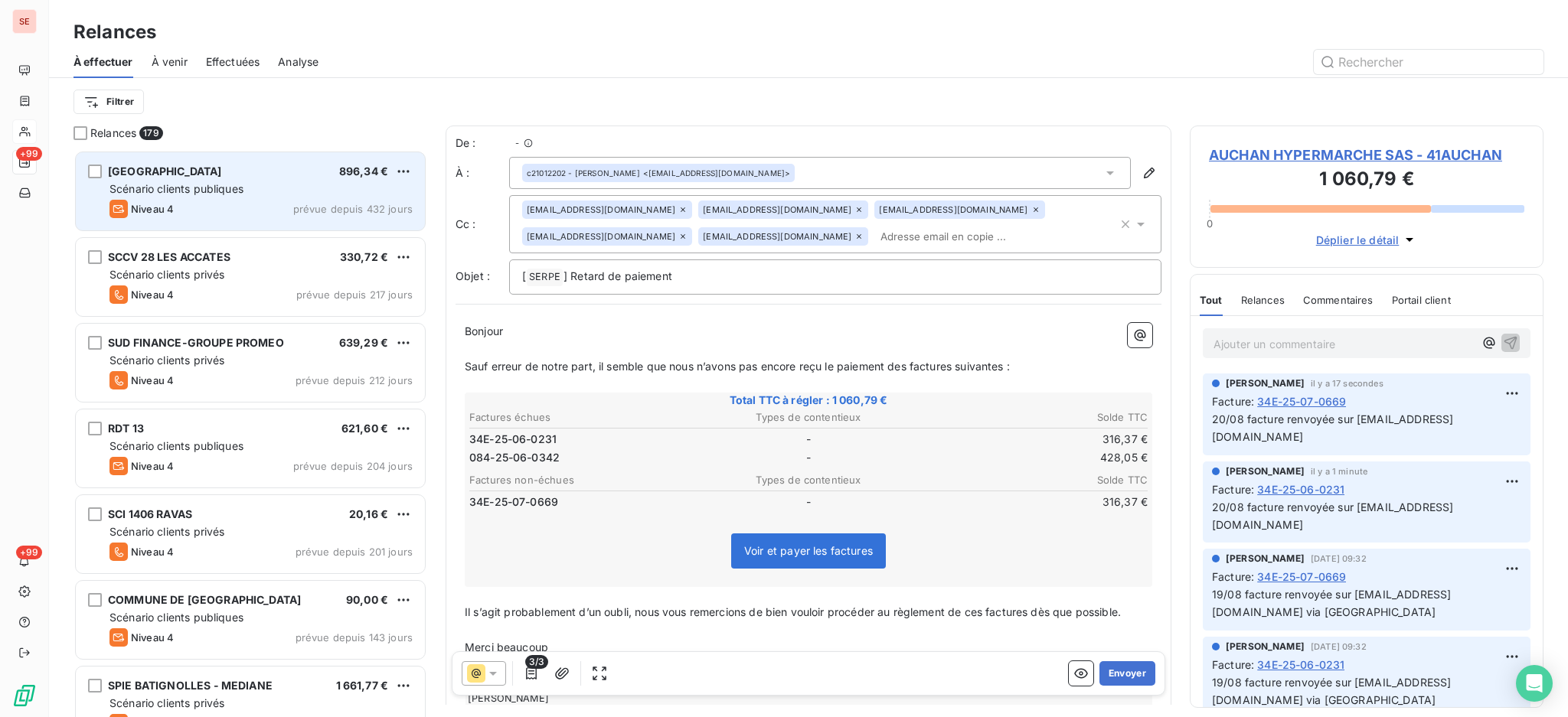
scroll to position [552, 338]
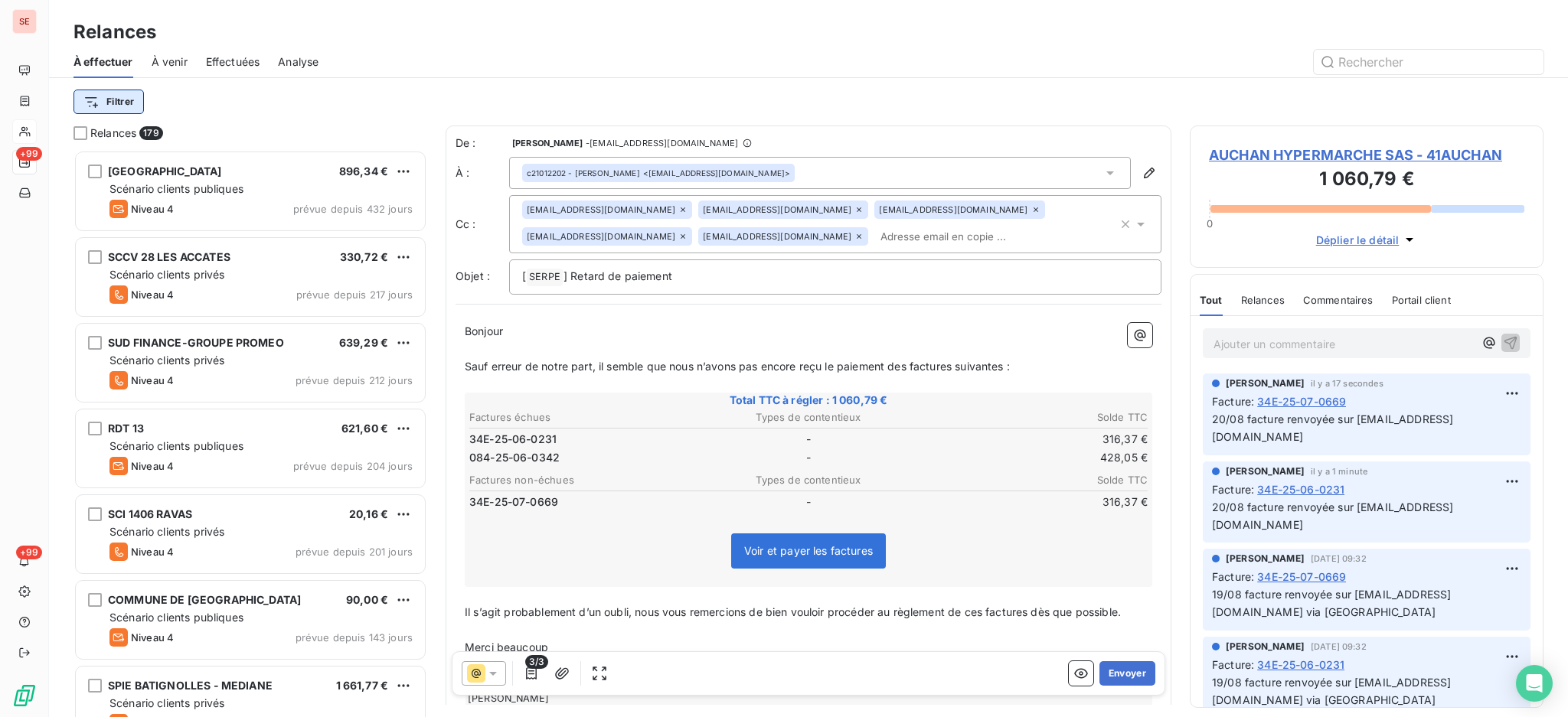
click at [118, 99] on html "SE +99 +99 Relances À effectuer À venir Effectuées Analyse Filtrer Relances 179…" at bounding box center [784, 358] width 1568 height 717
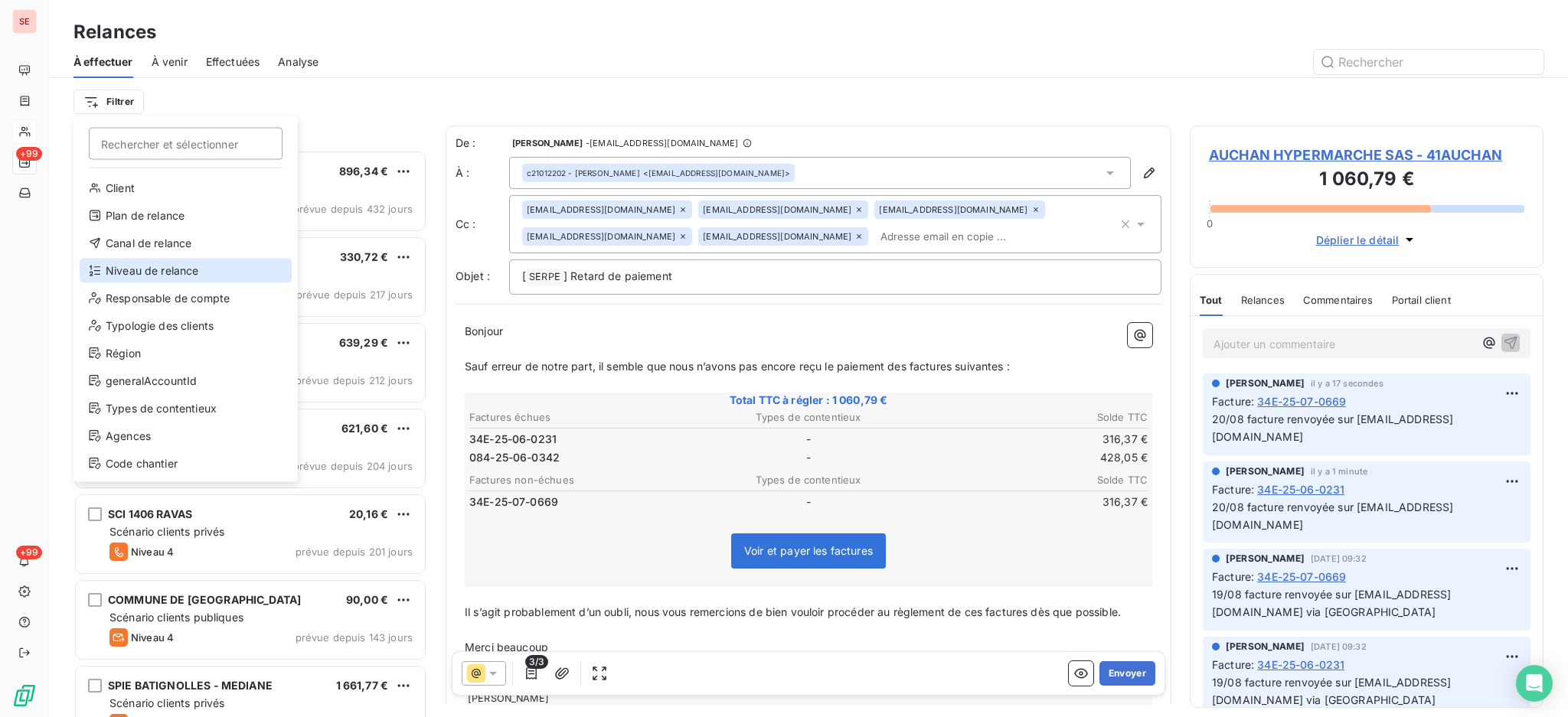
click at [177, 269] on div "Niveau de relance" at bounding box center [186, 270] width 212 height 24
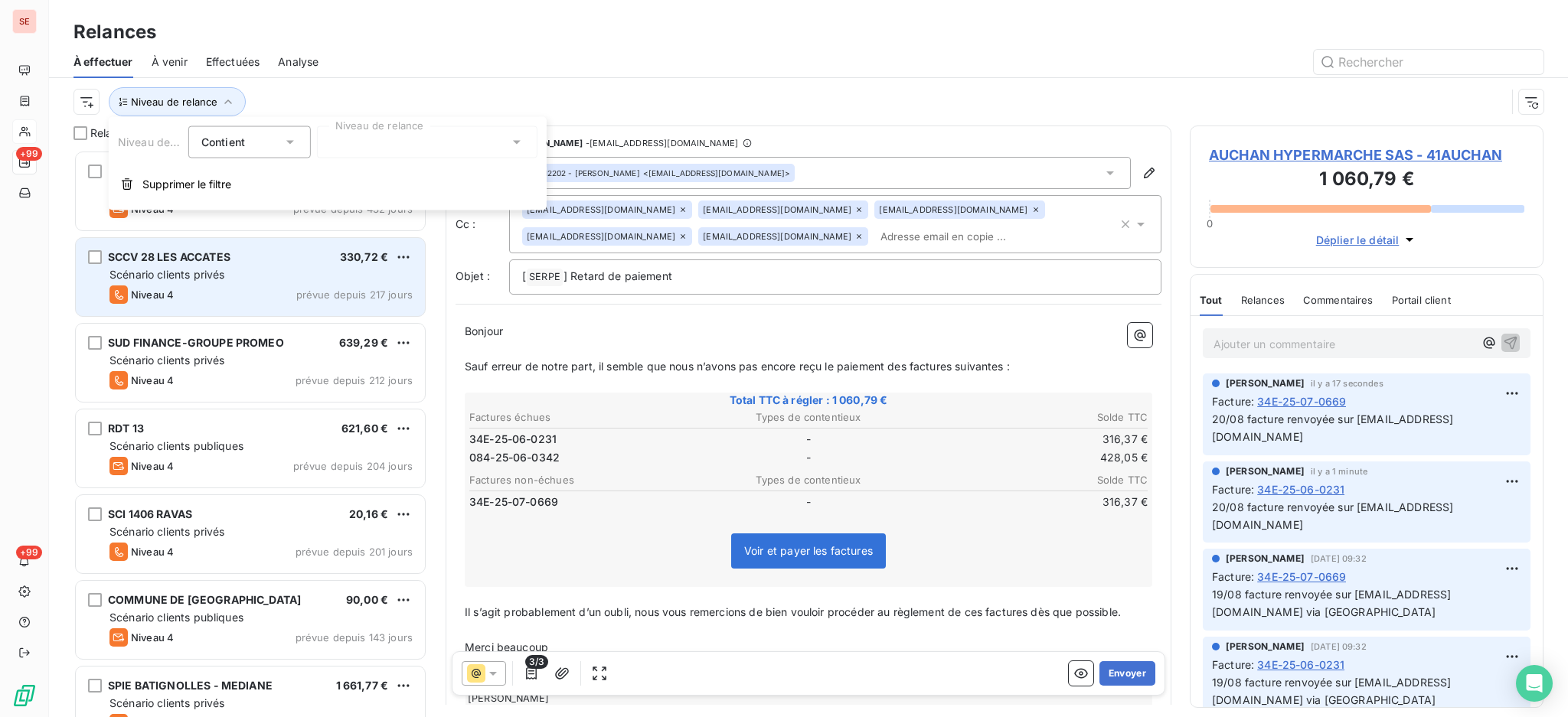
scroll to position [16, 16]
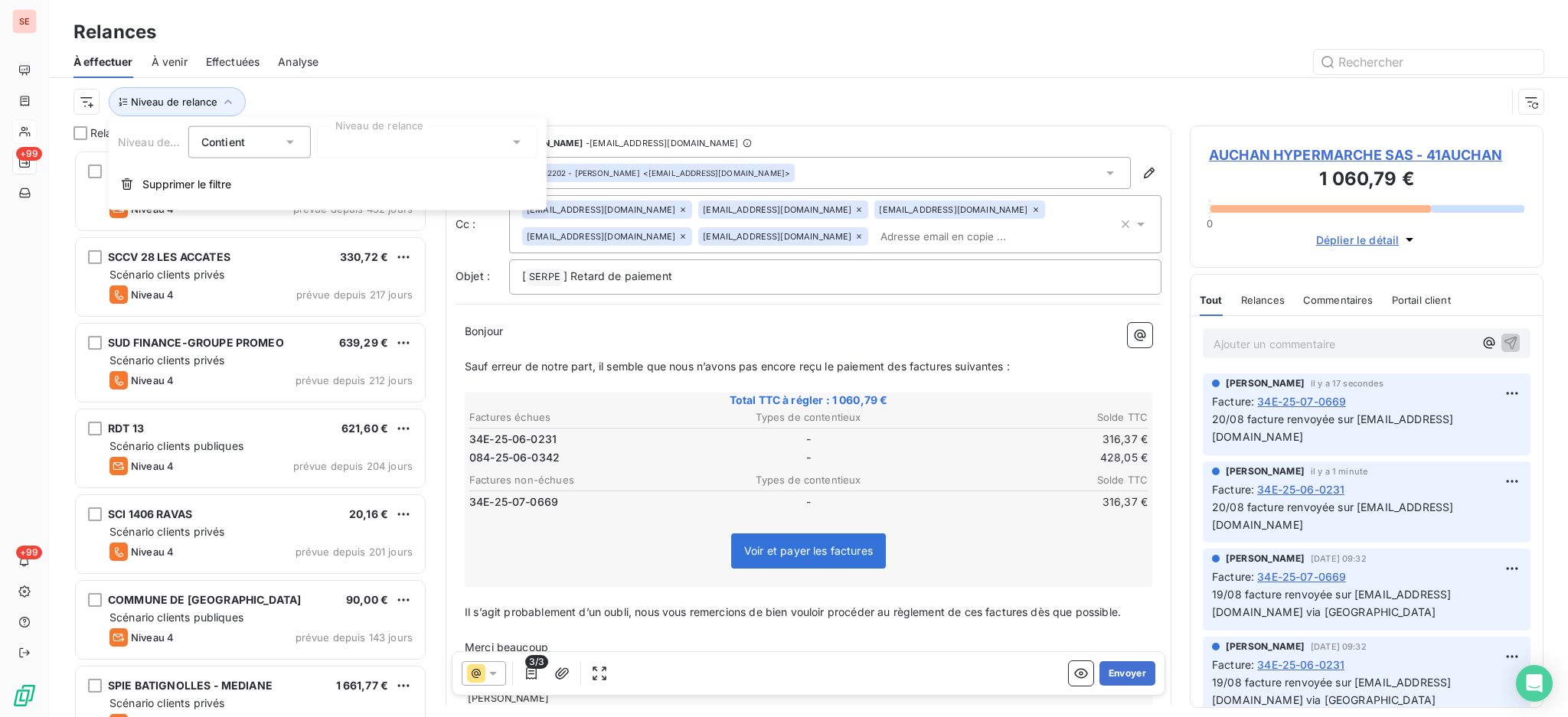
click at [513, 140] on icon at bounding box center [517, 143] width 15 height 15
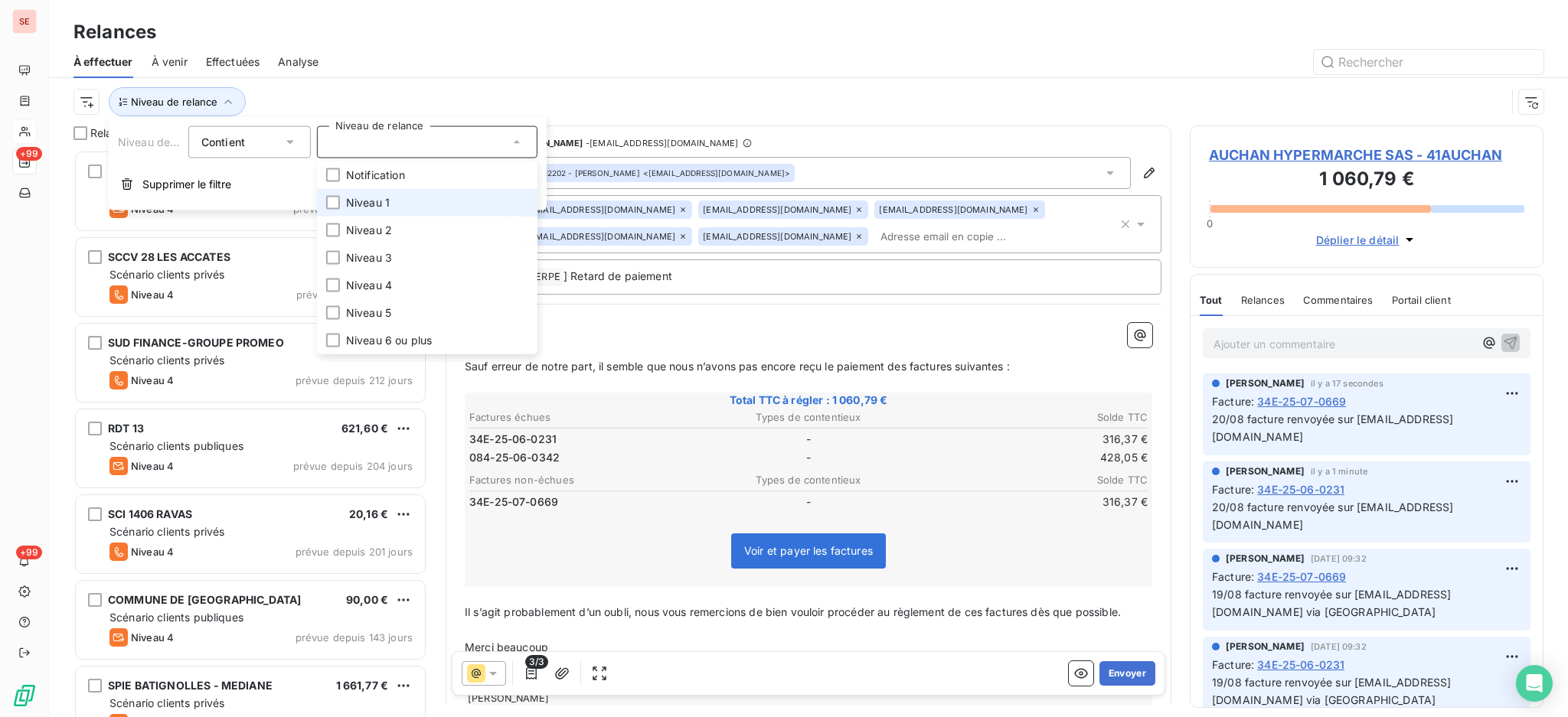
click at [407, 204] on li "Niveau 1" at bounding box center [427, 202] width 221 height 28
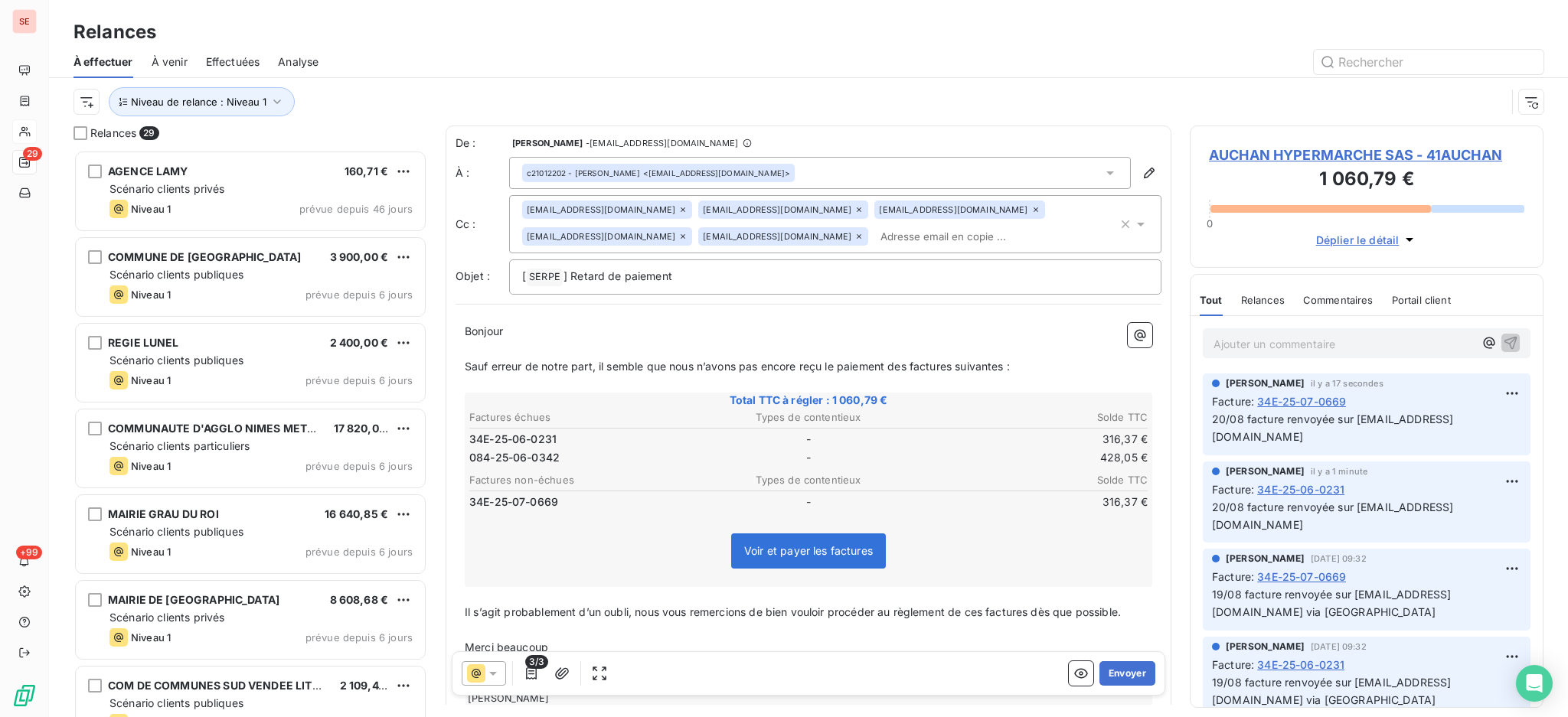
click at [497, 31] on div "Relances" at bounding box center [808, 32] width 1519 height 28
click at [1102, 174] on icon at bounding box center [1110, 173] width 15 height 15
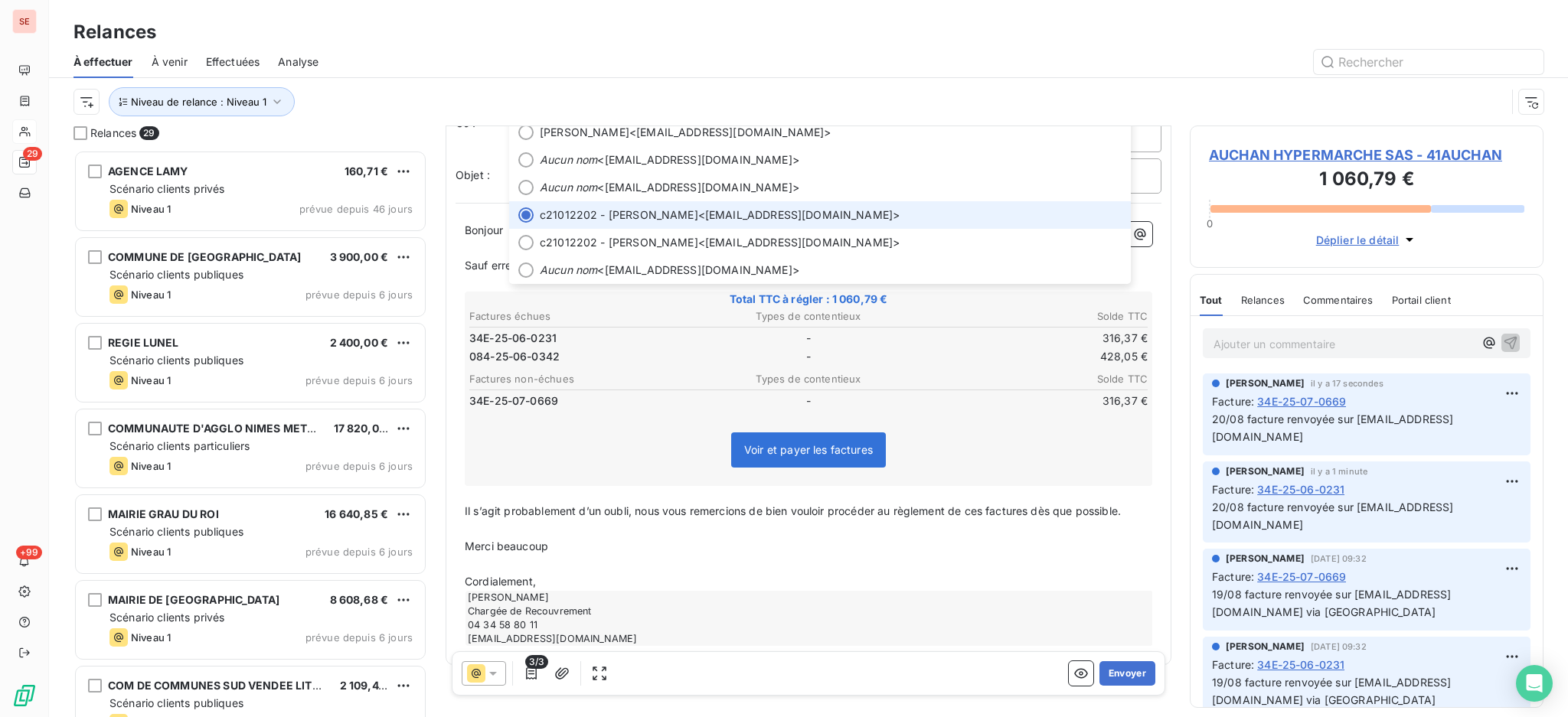
scroll to position [102, 0]
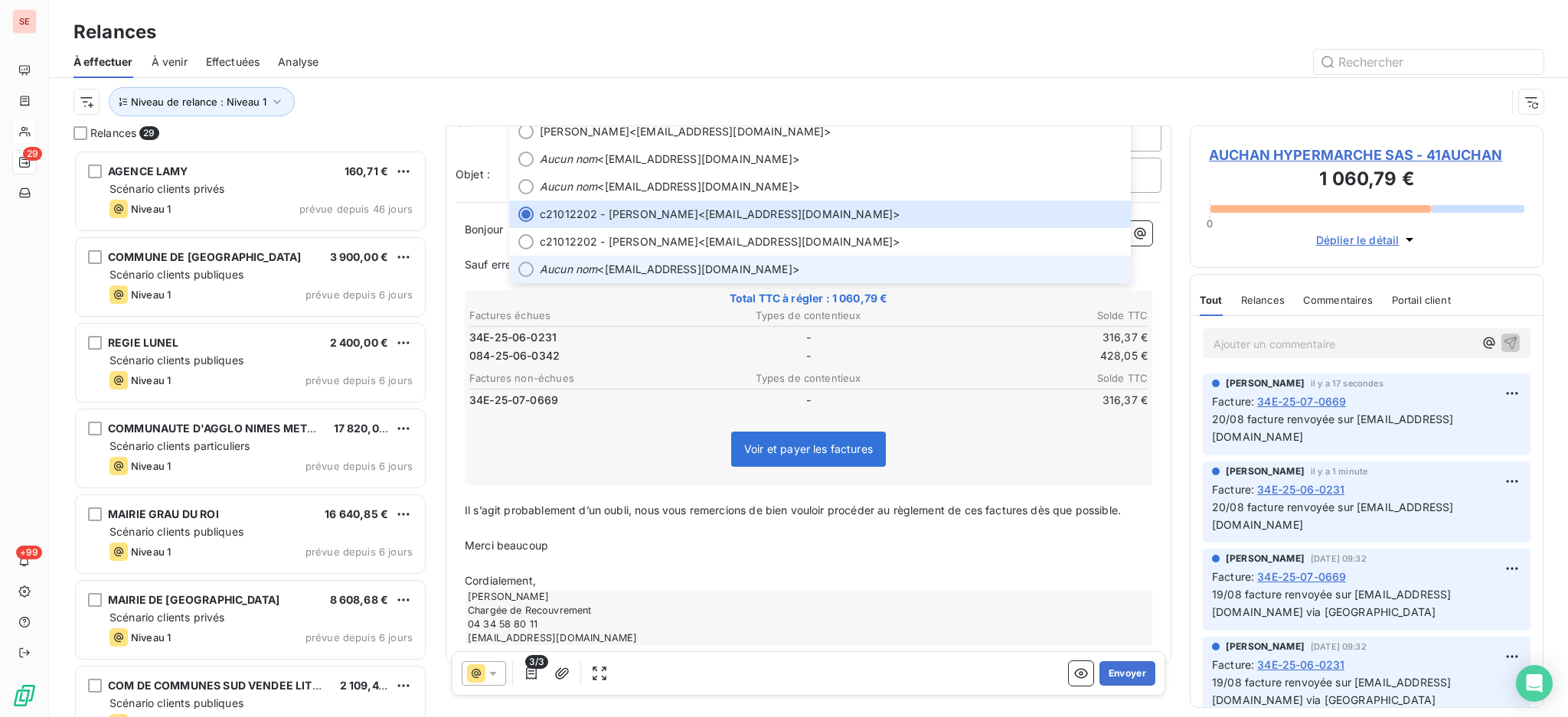
click at [524, 268] on div at bounding box center [527, 270] width 15 height 15
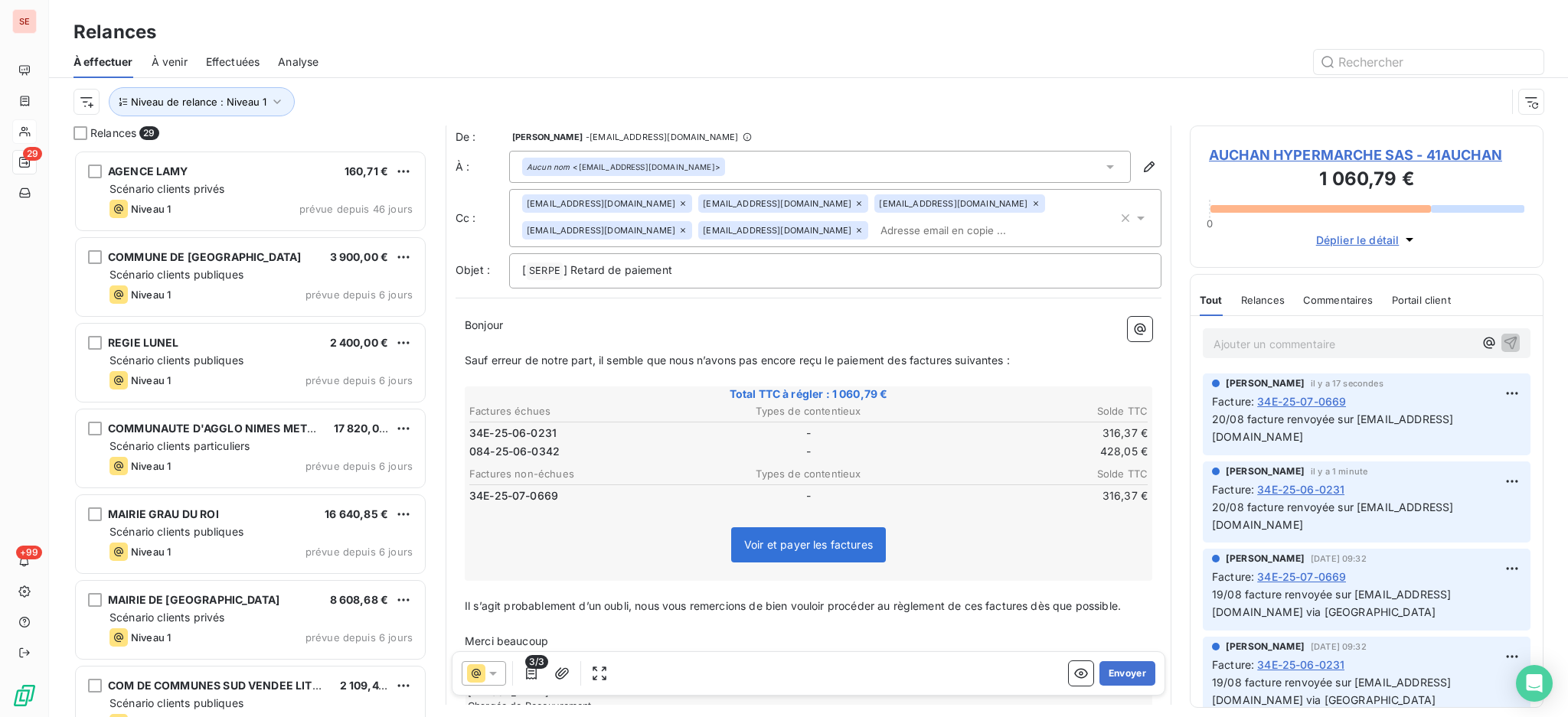
scroll to position [0, 0]
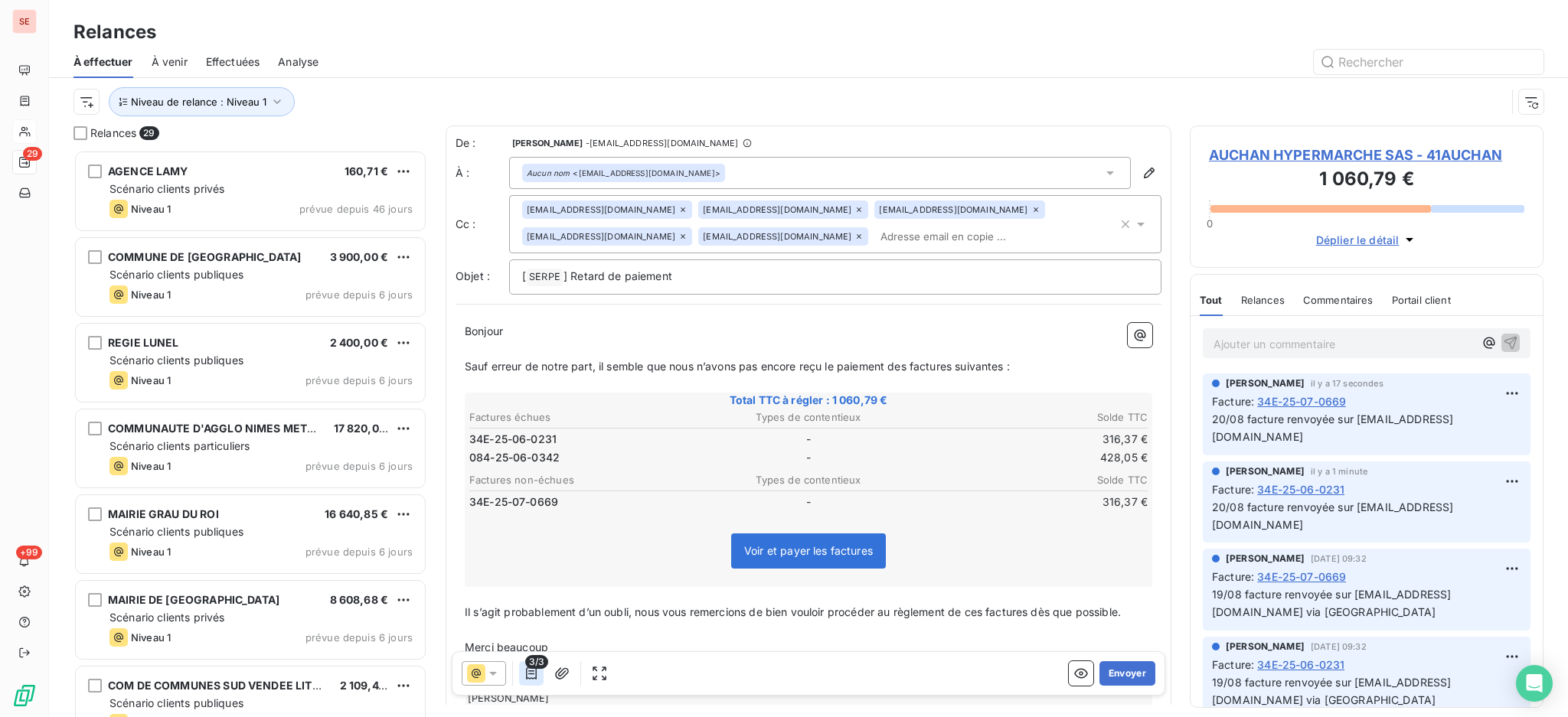
click at [529, 671] on icon "button" at bounding box center [530, 673] width 11 height 13
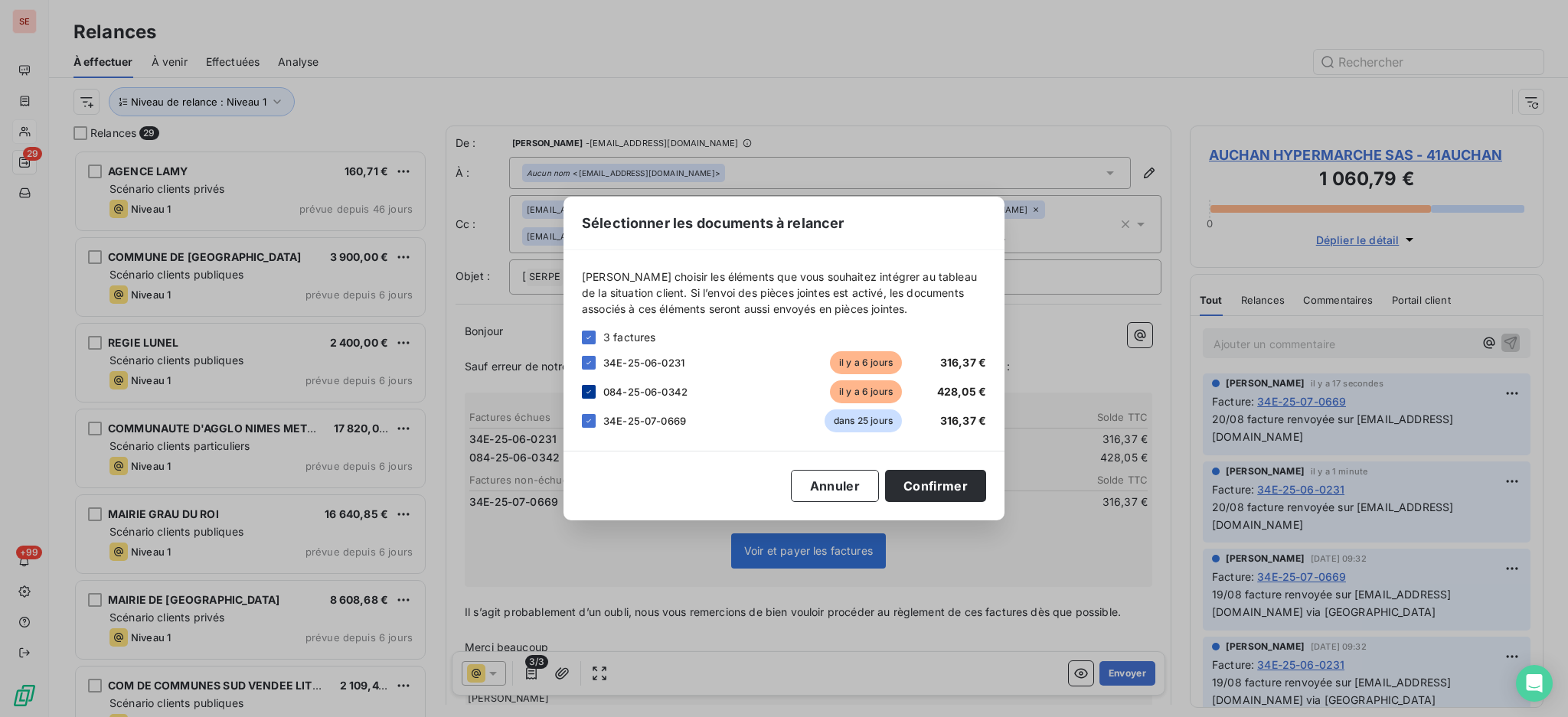
click at [589, 392] on icon at bounding box center [589, 392] width 10 height 10
click at [922, 476] on button "Confirmer" at bounding box center [935, 486] width 101 height 32
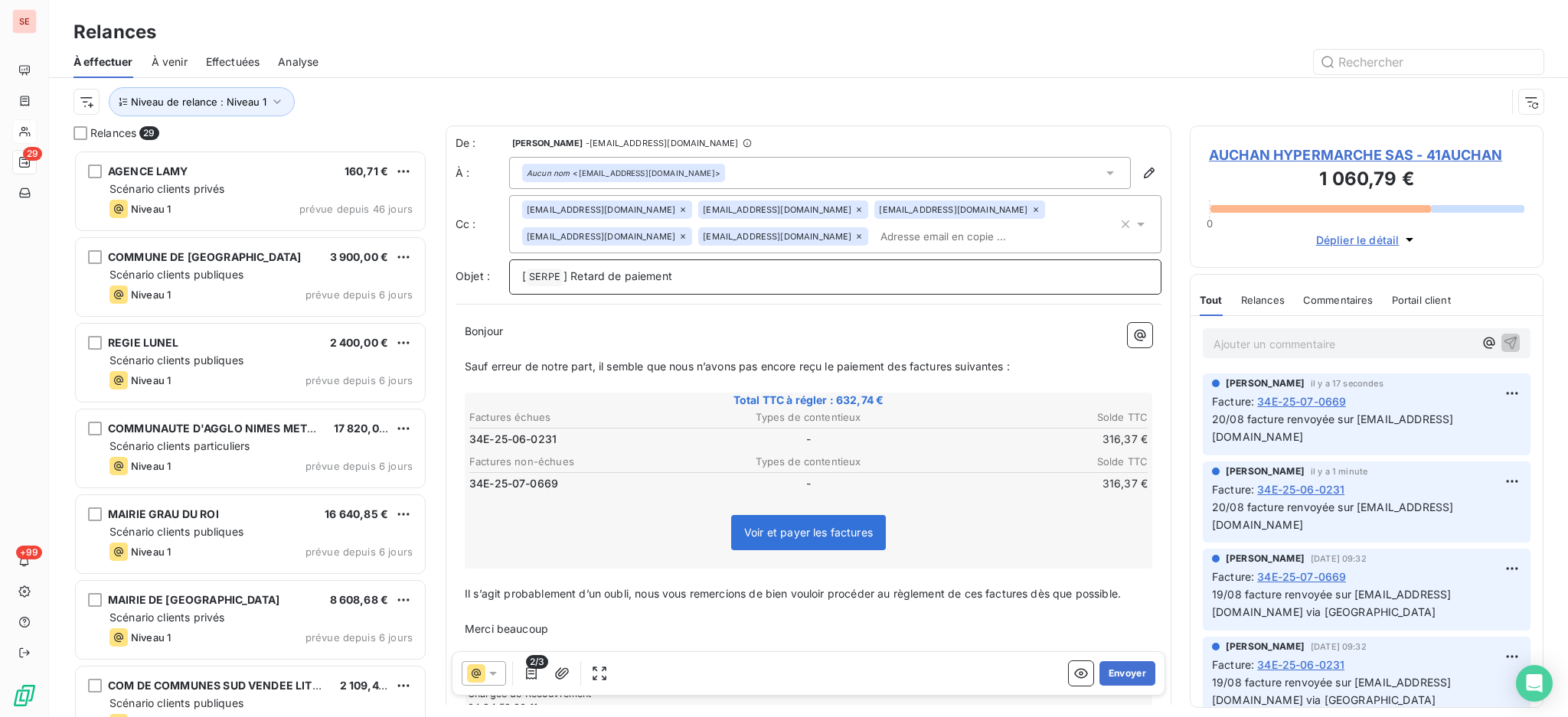
click at [741, 274] on p "[ SERPE ﻿ ] Retard de paiement" at bounding box center [835, 277] width 626 height 18
click at [1118, 226] on icon "button" at bounding box center [1125, 225] width 15 height 15
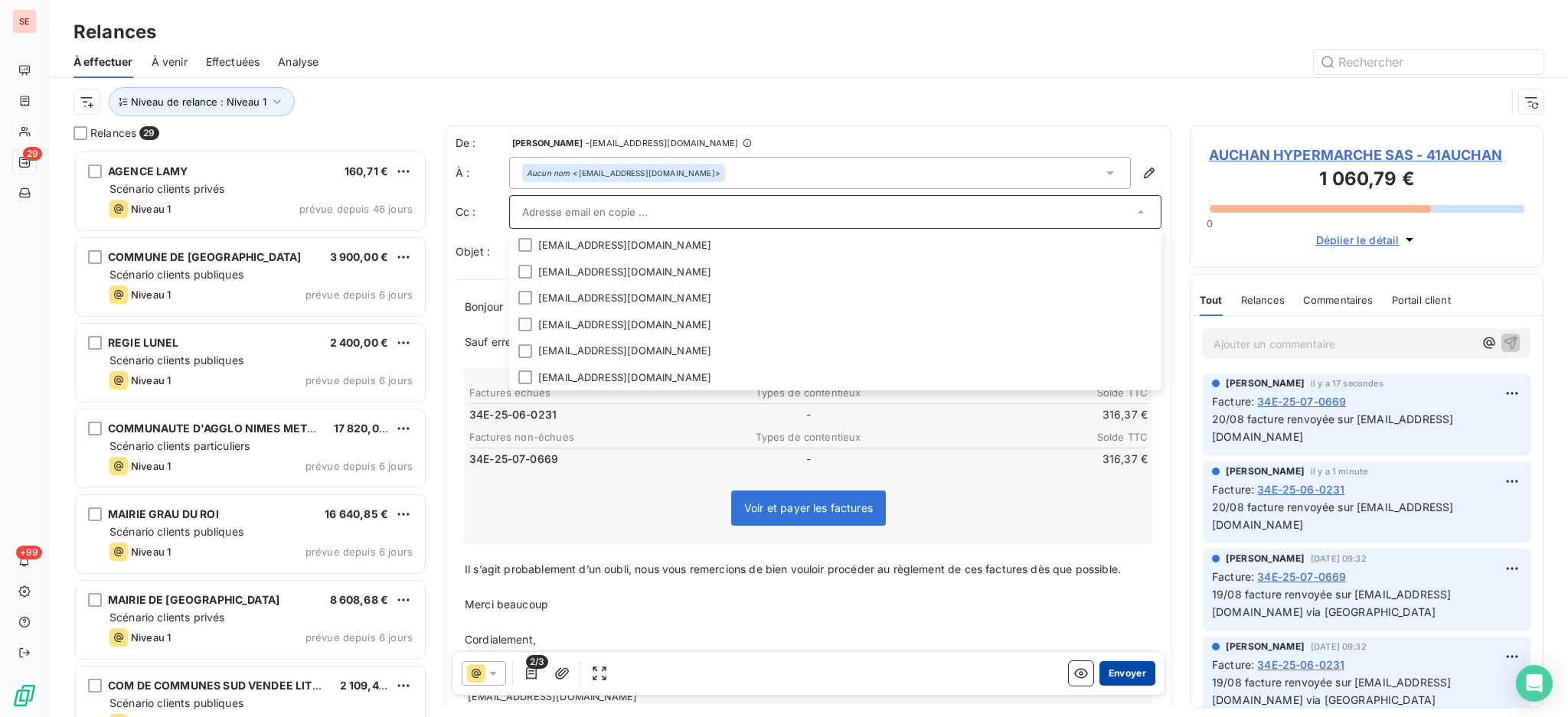
click at [1103, 667] on button "Envoyer" at bounding box center [1127, 673] width 56 height 24
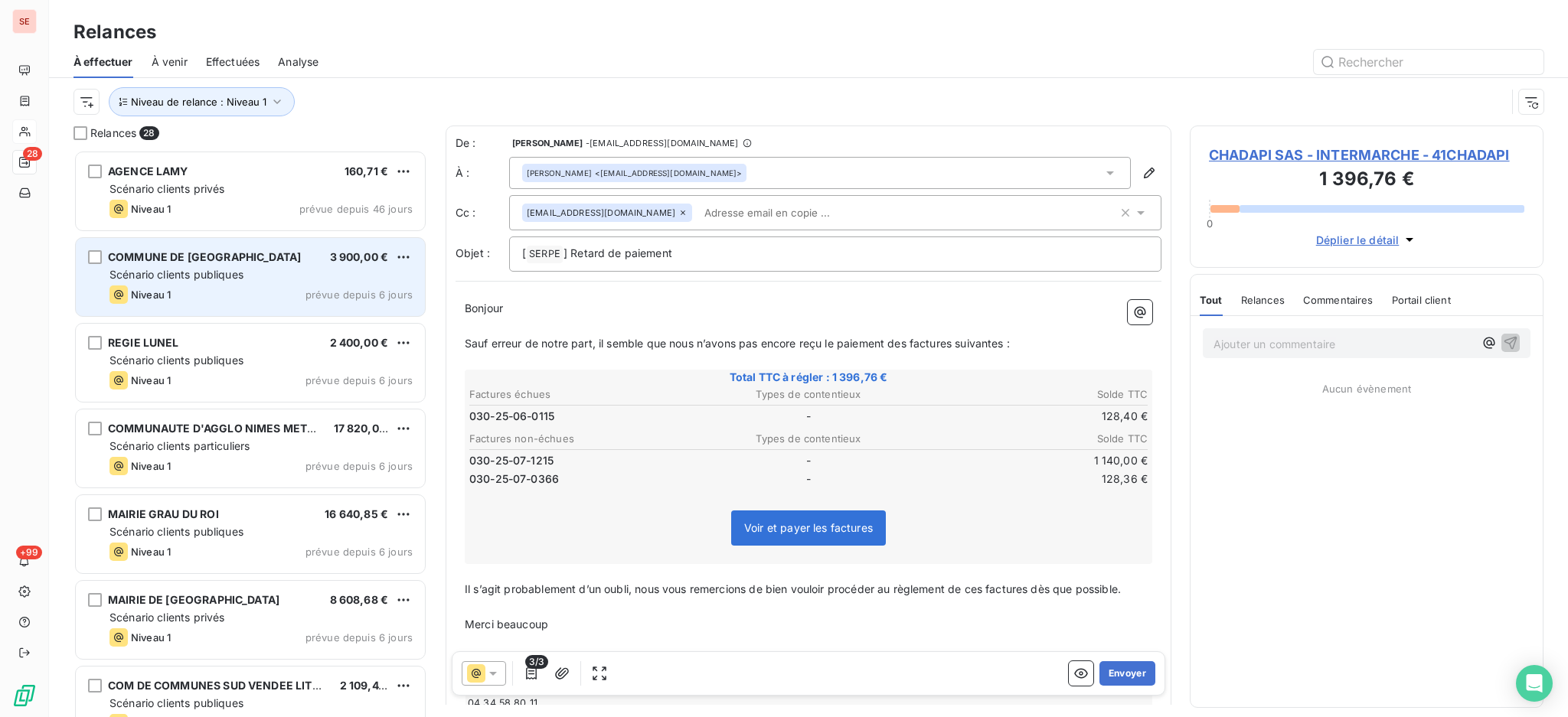
click at [240, 273] on span "Scénario clients publiques" at bounding box center [176, 274] width 134 height 13
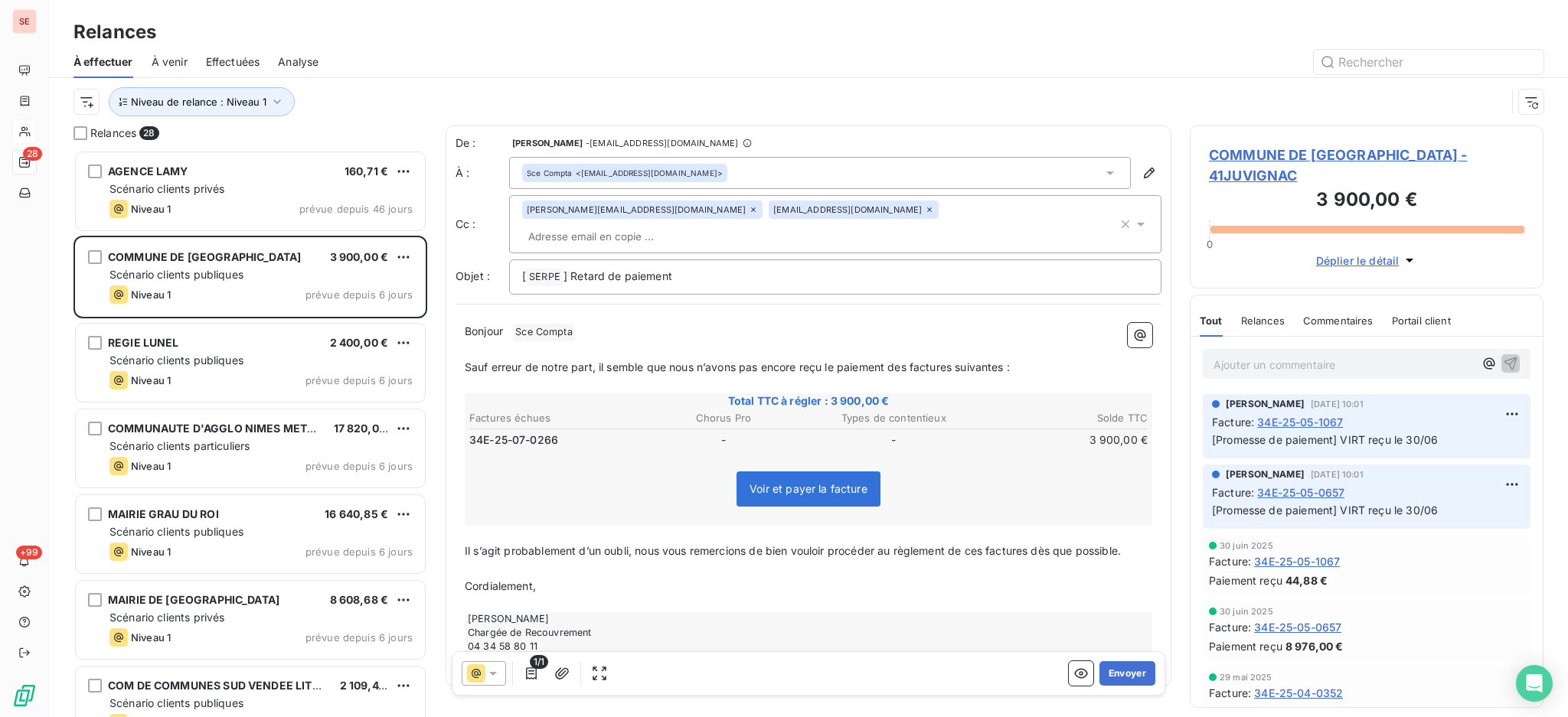
click at [1274, 150] on span "COMMUNE DE [GEOGRAPHIC_DATA] - 41JUVIGNAC" at bounding box center [1366, 165] width 315 height 41
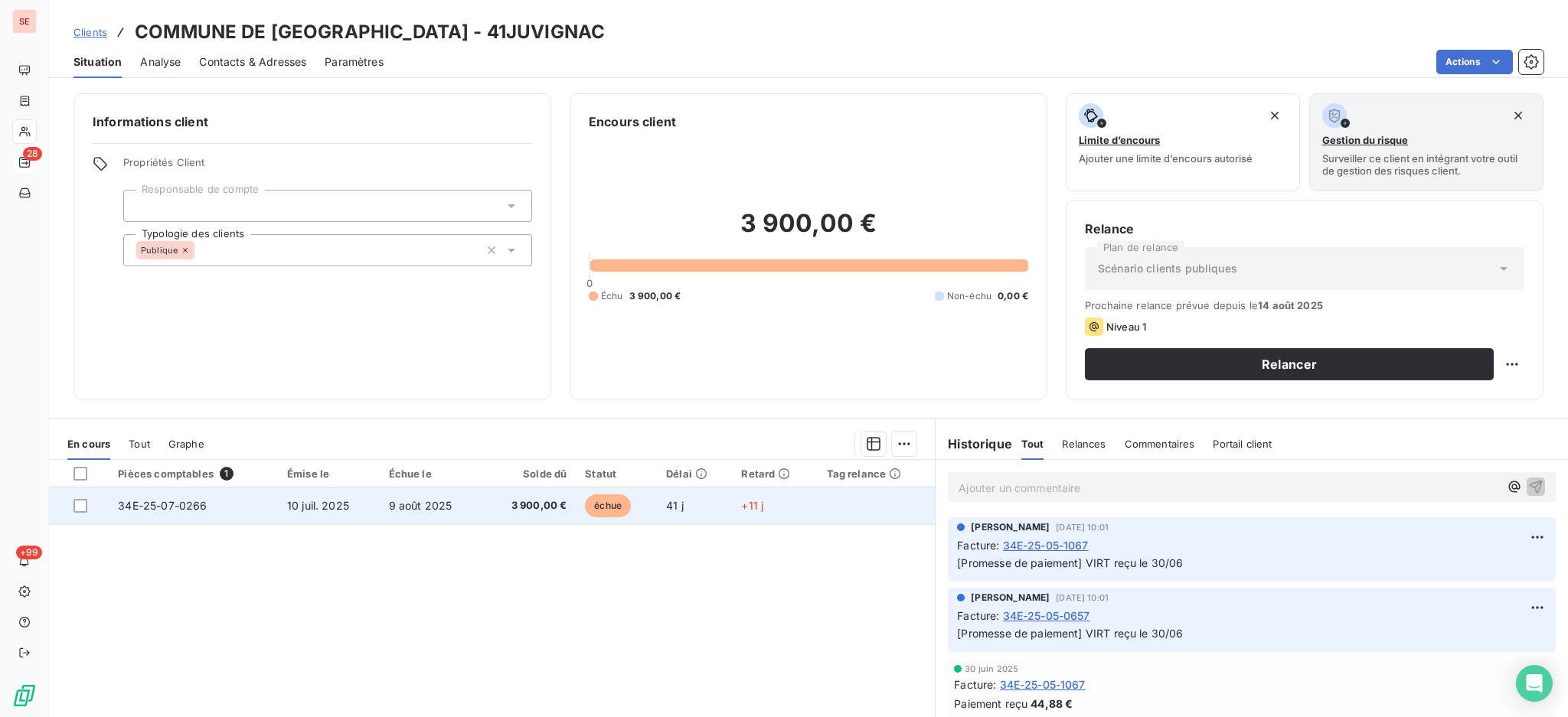
click at [494, 502] on span "3 900,00 €" at bounding box center [529, 506] width 75 height 15
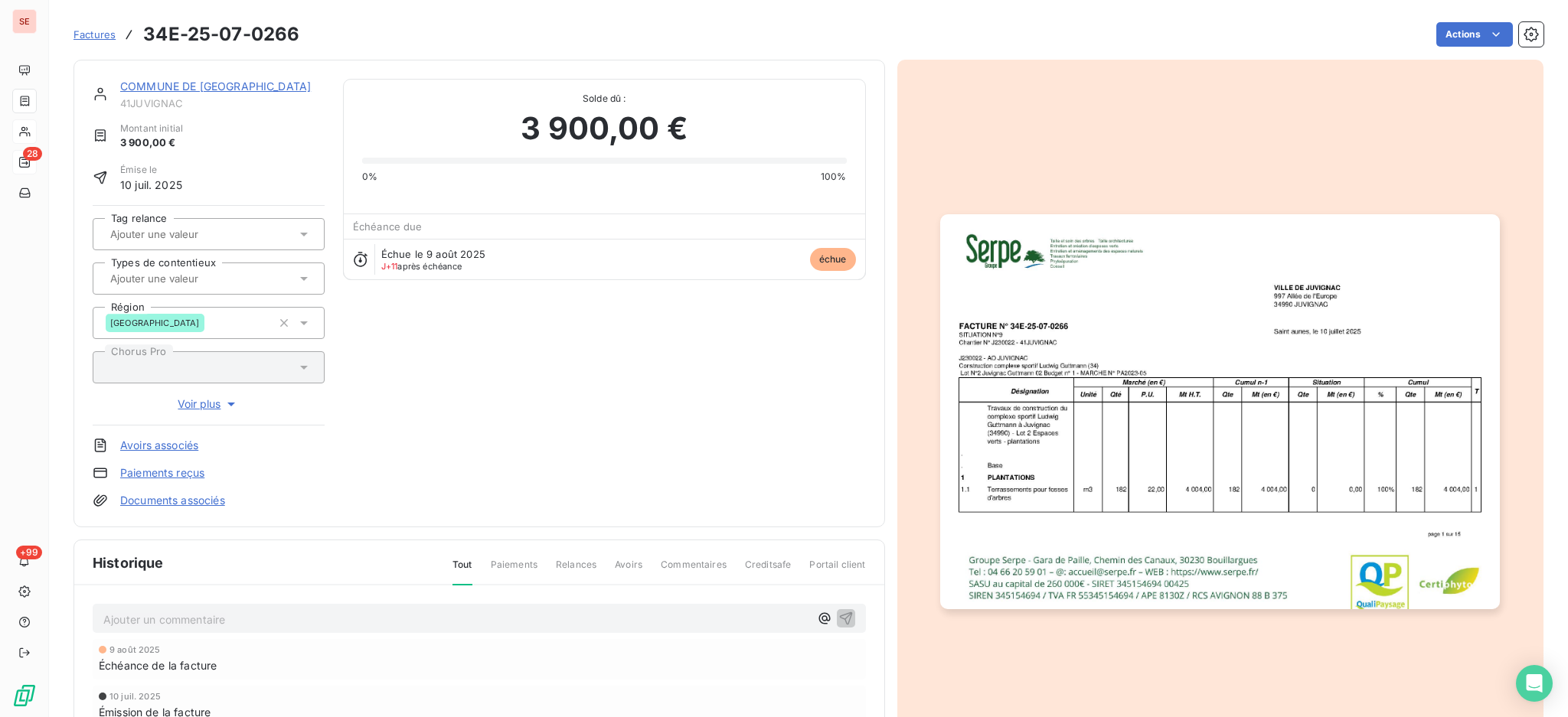
click at [258, 618] on p "Ajouter un commentaire ﻿" at bounding box center [456, 620] width 706 height 19
click at [839, 612] on icon "button" at bounding box center [845, 617] width 13 height 13
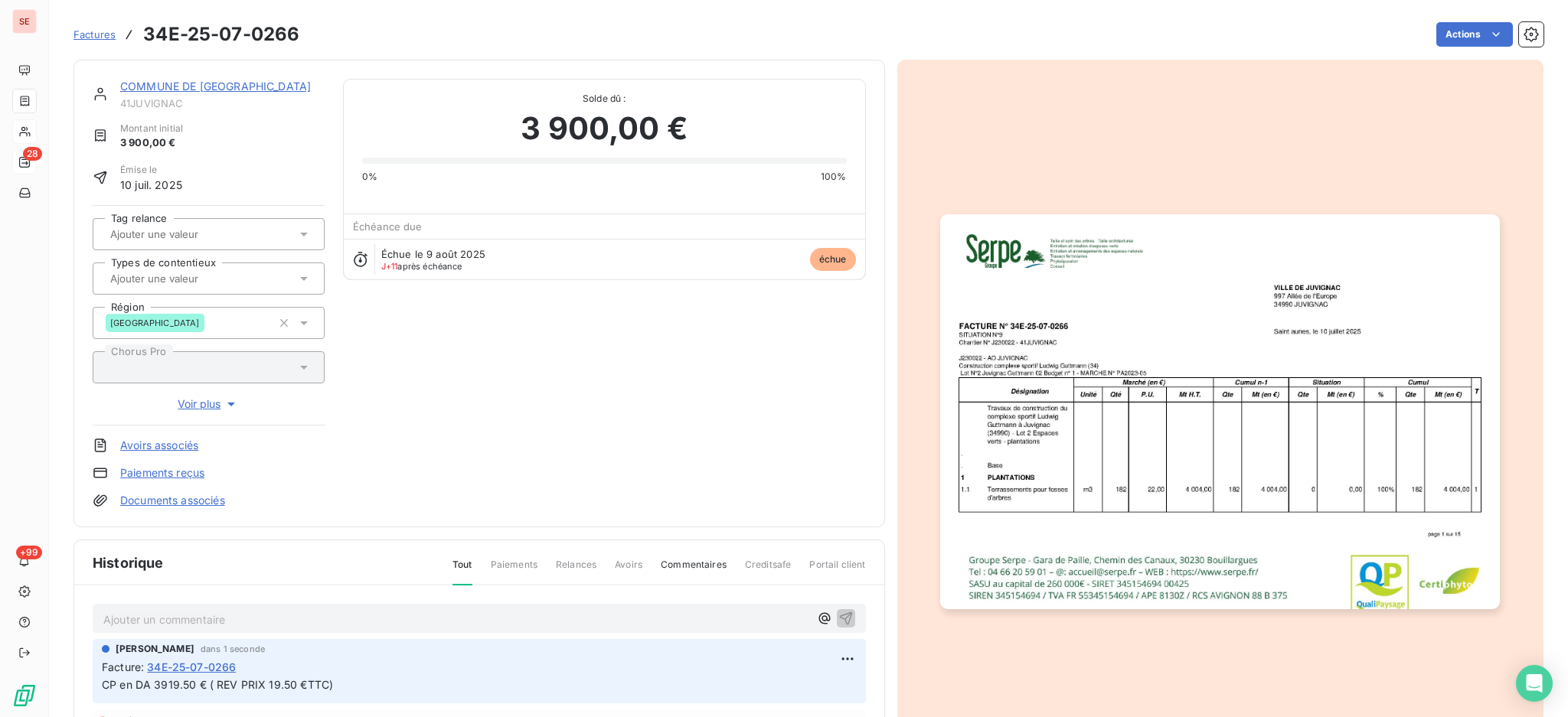
click at [202, 499] on link "Documents associés" at bounding box center [173, 500] width 105 height 15
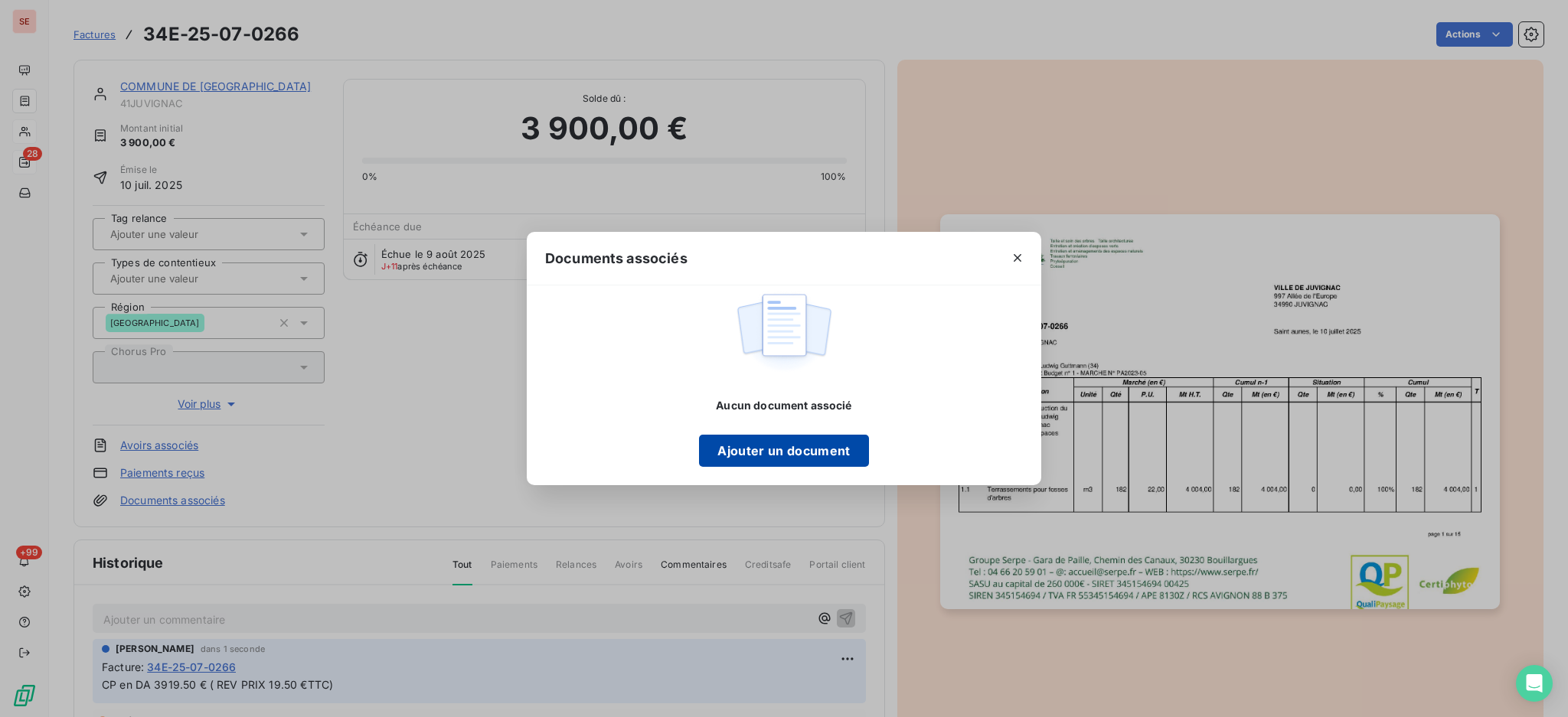
click at [754, 447] on button "Ajouter un document" at bounding box center [783, 450] width 169 height 32
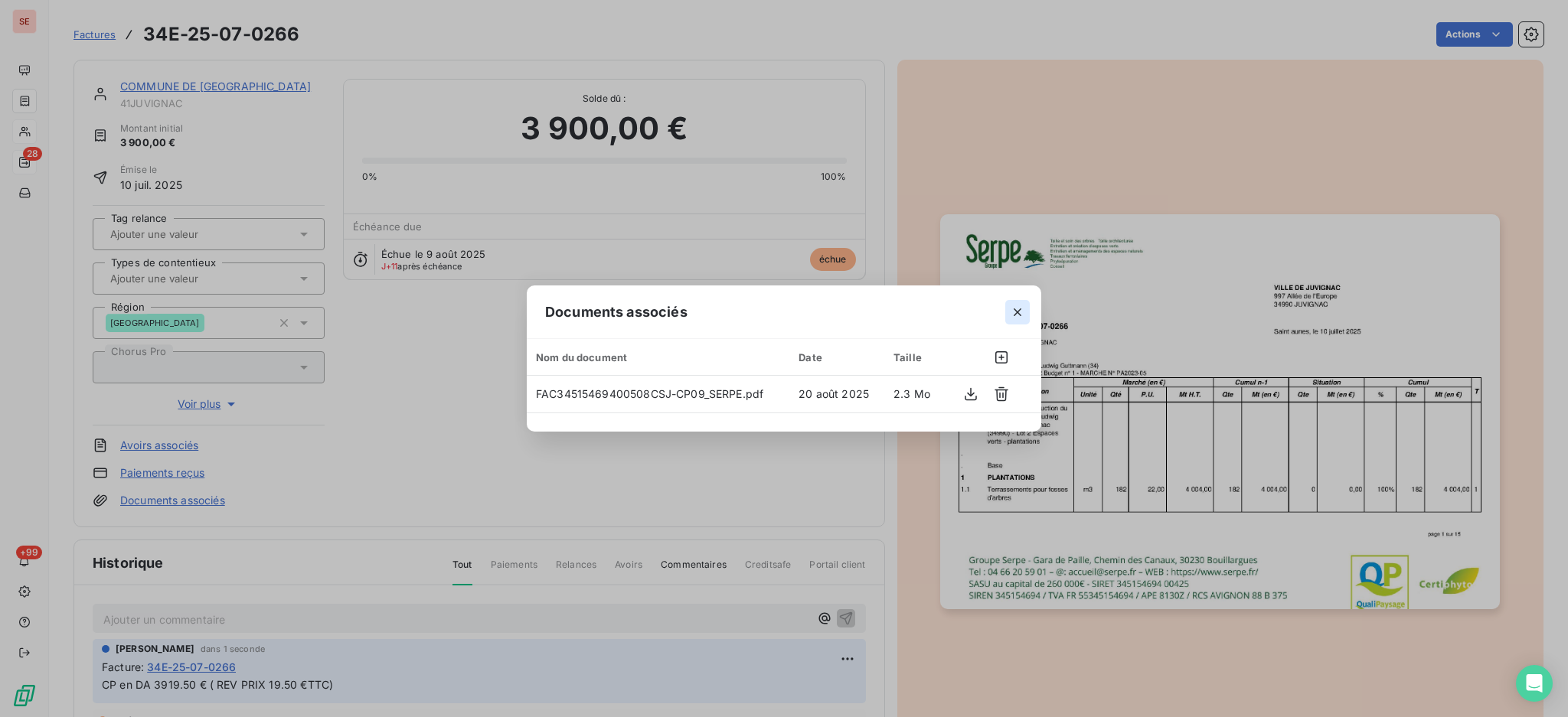
click at [1018, 314] on icon "button" at bounding box center [1017, 312] width 15 height 15
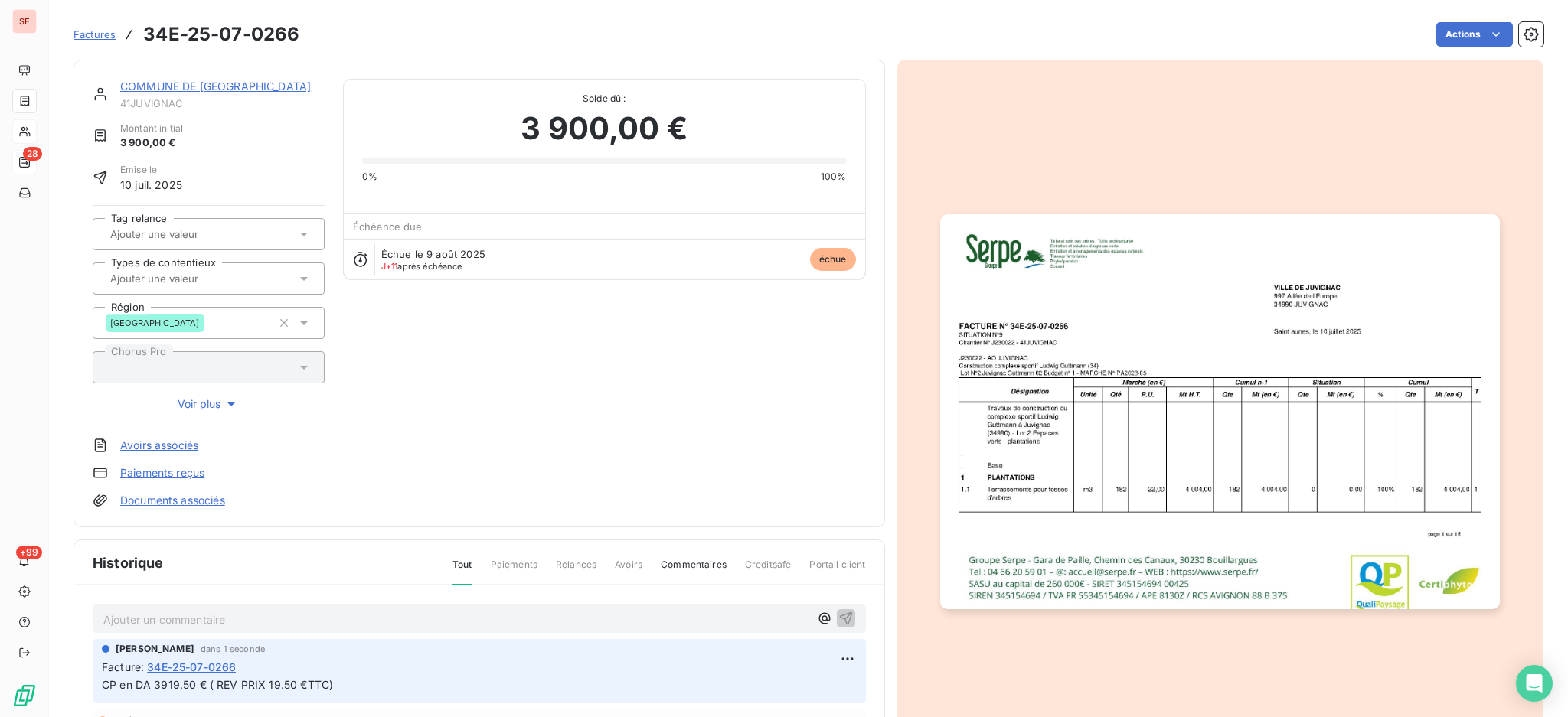
click at [202, 92] on link "COMMUNE DE [GEOGRAPHIC_DATA]" at bounding box center [216, 86] width 191 height 13
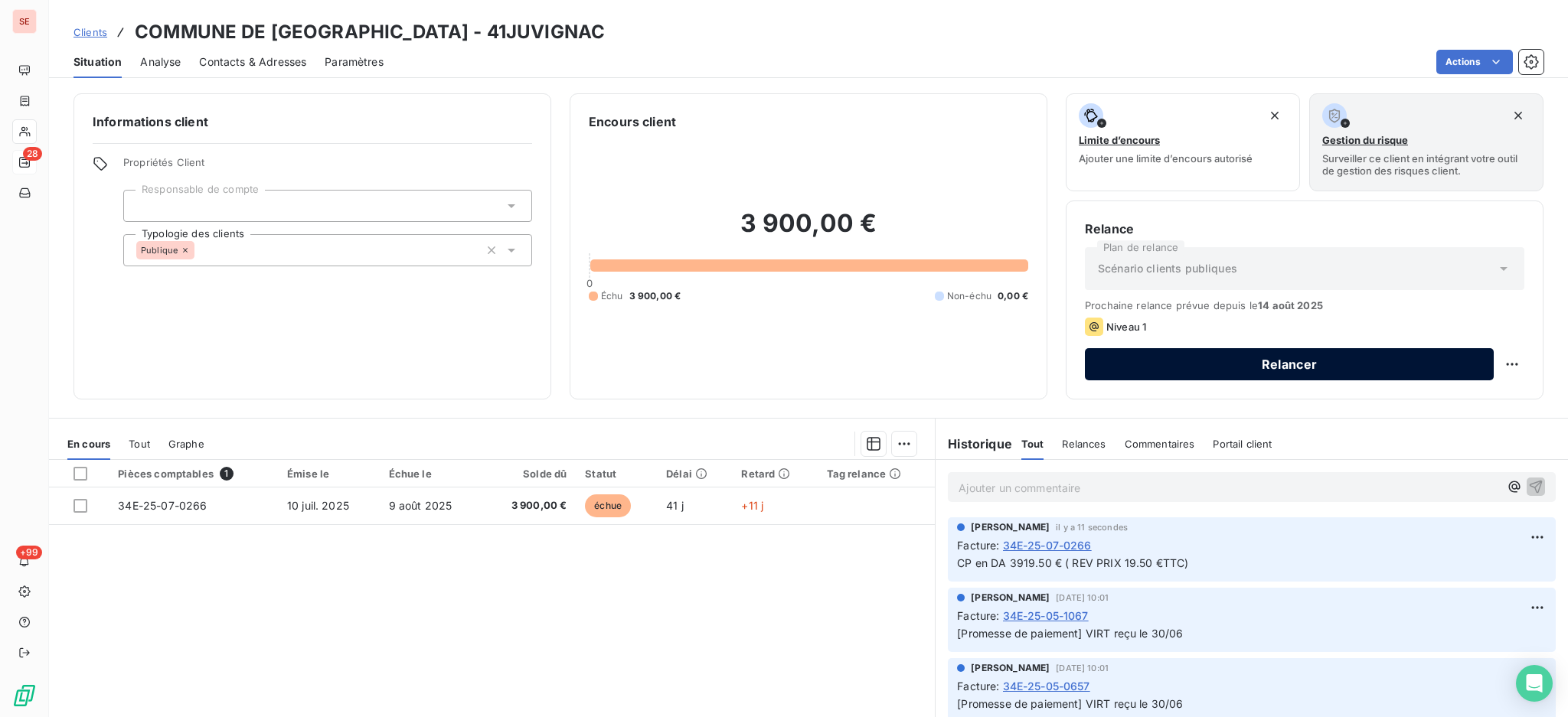
click at [1183, 355] on button "Relancer" at bounding box center [1289, 363] width 409 height 32
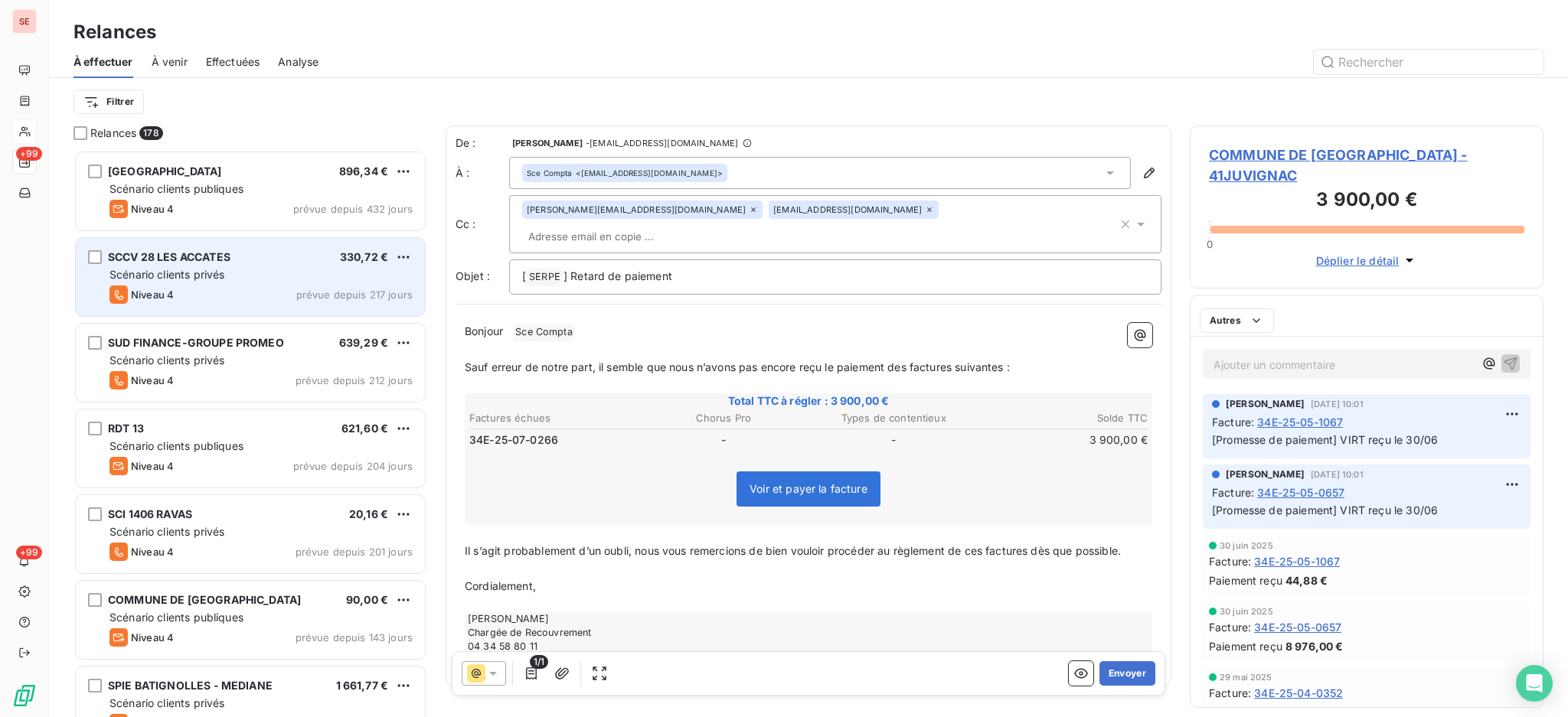
scroll to position [552, 338]
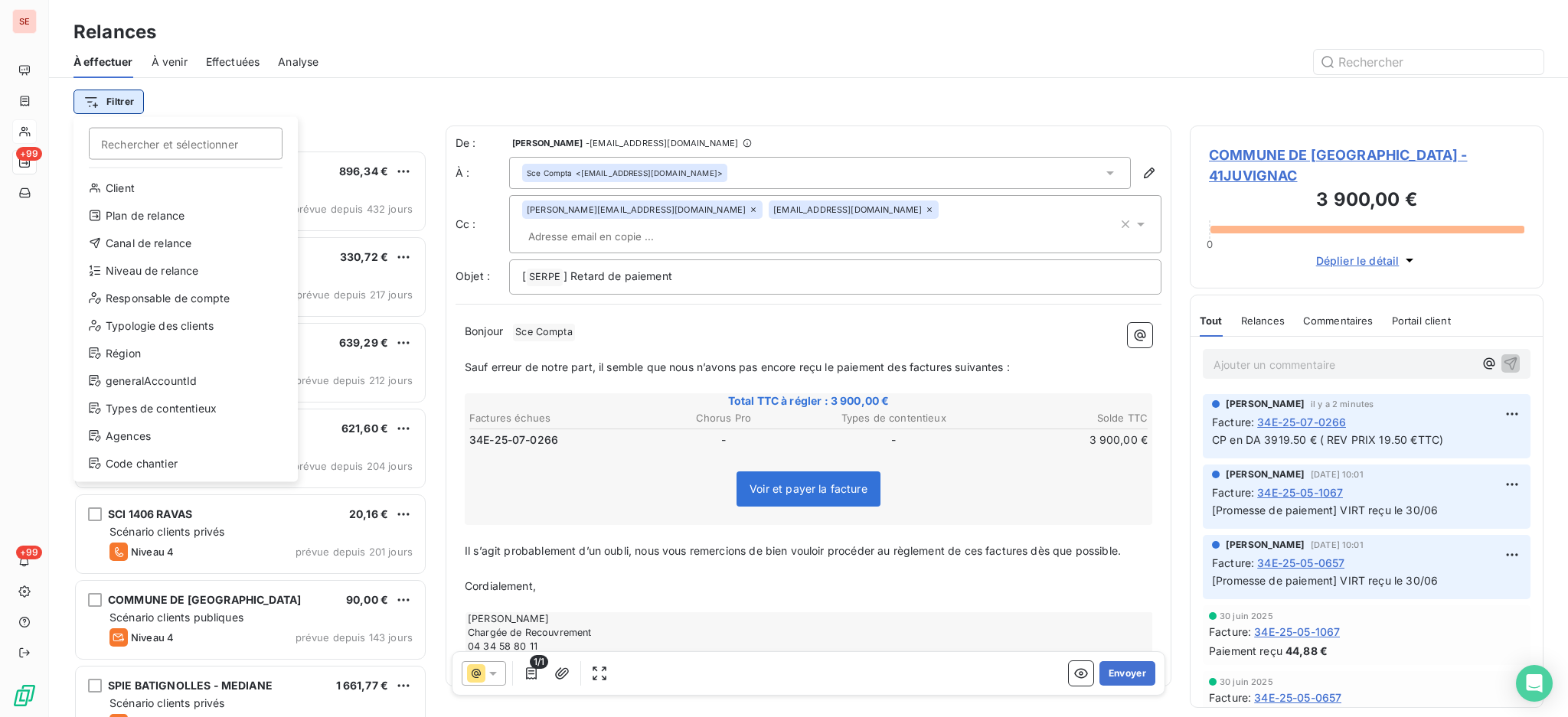
click at [120, 102] on html "SE +99 +99 Relances À effectuer À venir Effectuées Analyse Filtrer Rechercher e…" at bounding box center [784, 358] width 1568 height 717
click at [160, 270] on div "Niveau de relance" at bounding box center [186, 270] width 212 height 24
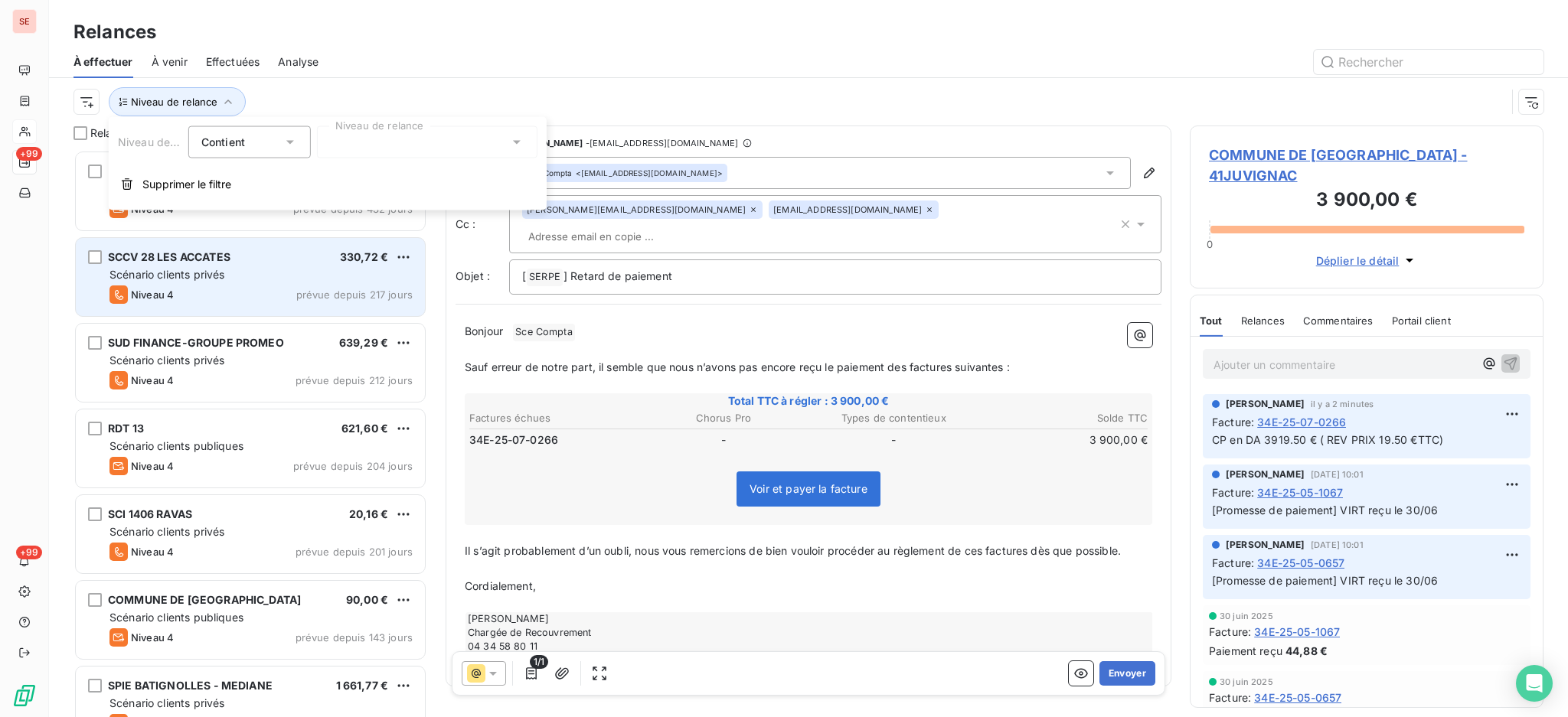
scroll to position [16, 16]
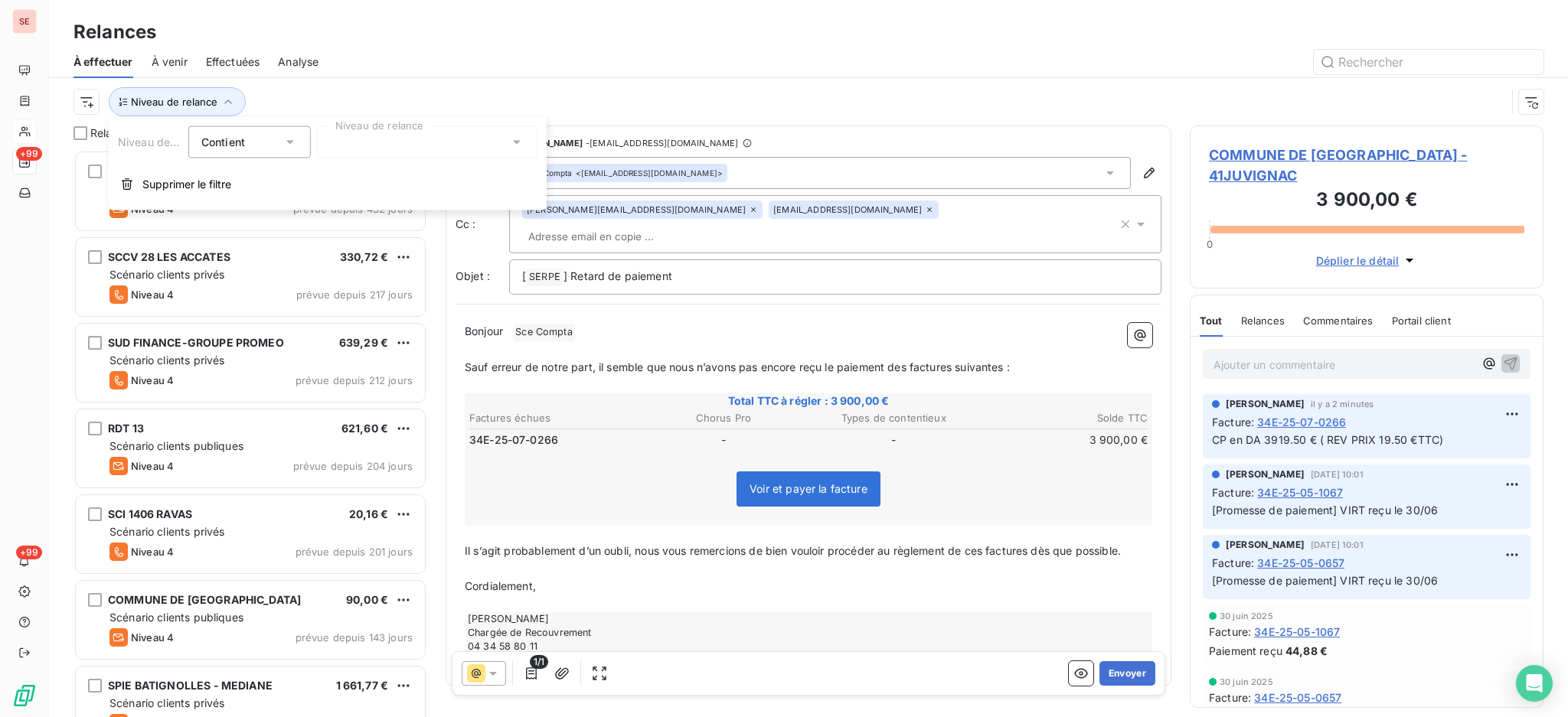
click at [519, 144] on icon at bounding box center [517, 143] width 15 height 15
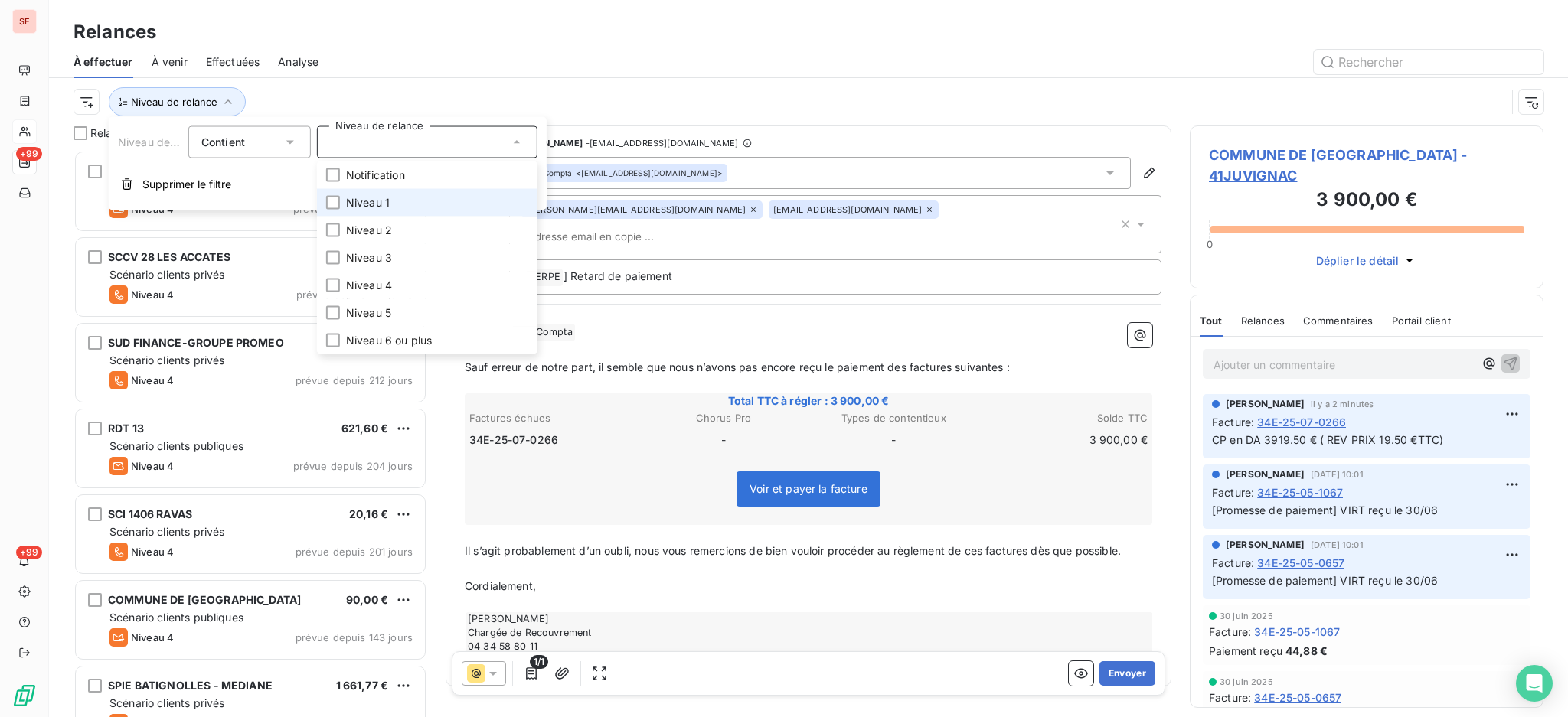
click at [414, 200] on li "Niveau 1" at bounding box center [427, 202] width 221 height 28
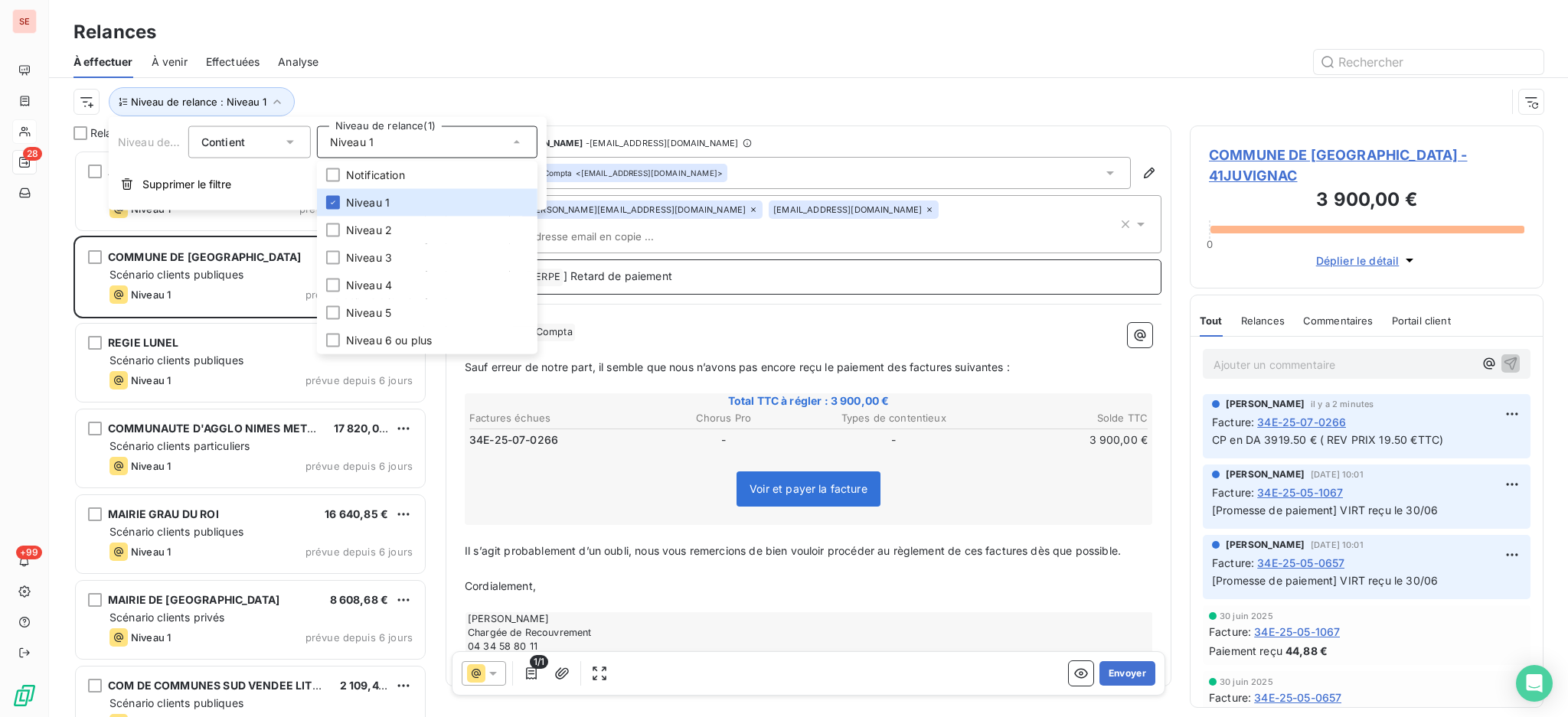
click at [726, 268] on p "[ SERPE ﻿ ] Retard de paiement" at bounding box center [835, 277] width 626 height 18
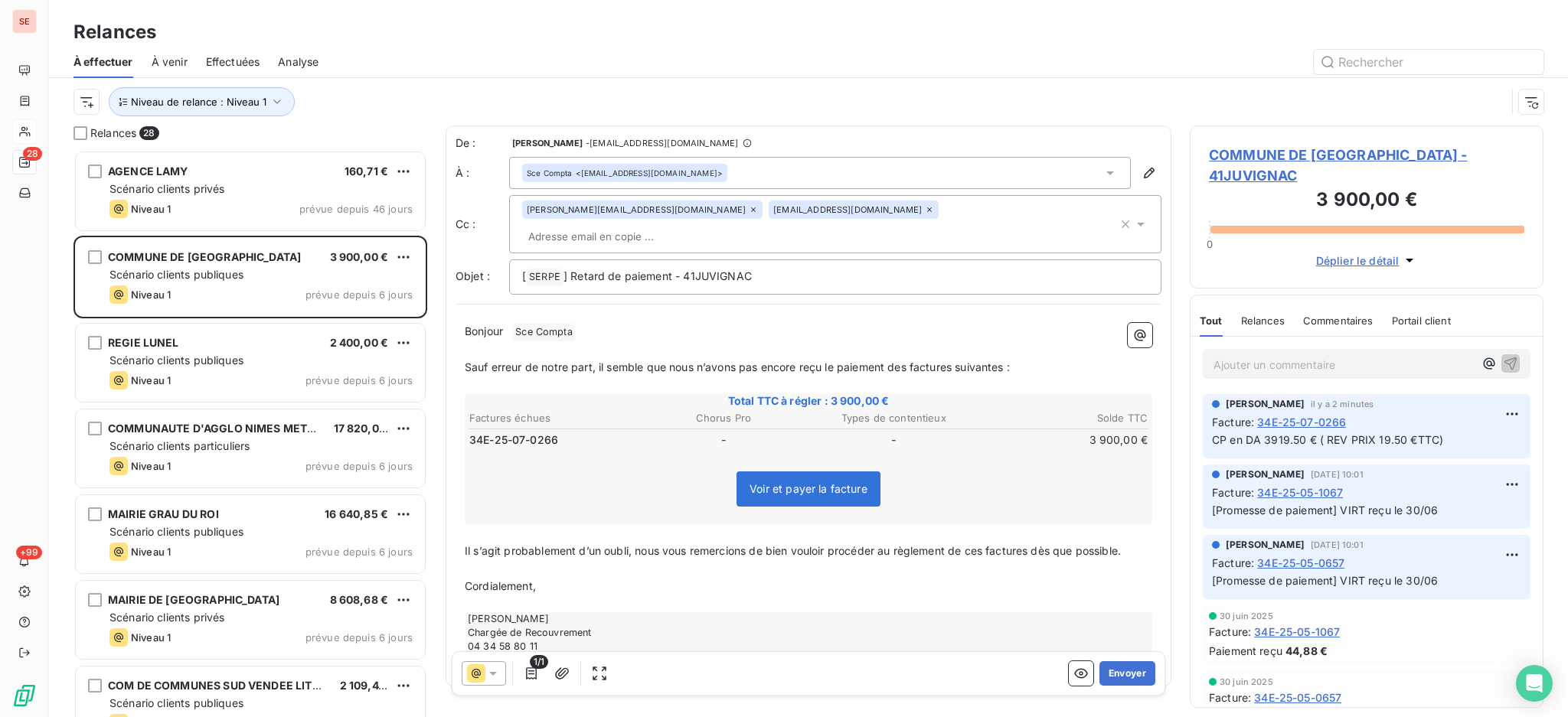
click at [749, 210] on icon at bounding box center [754, 210] width 10 height 10
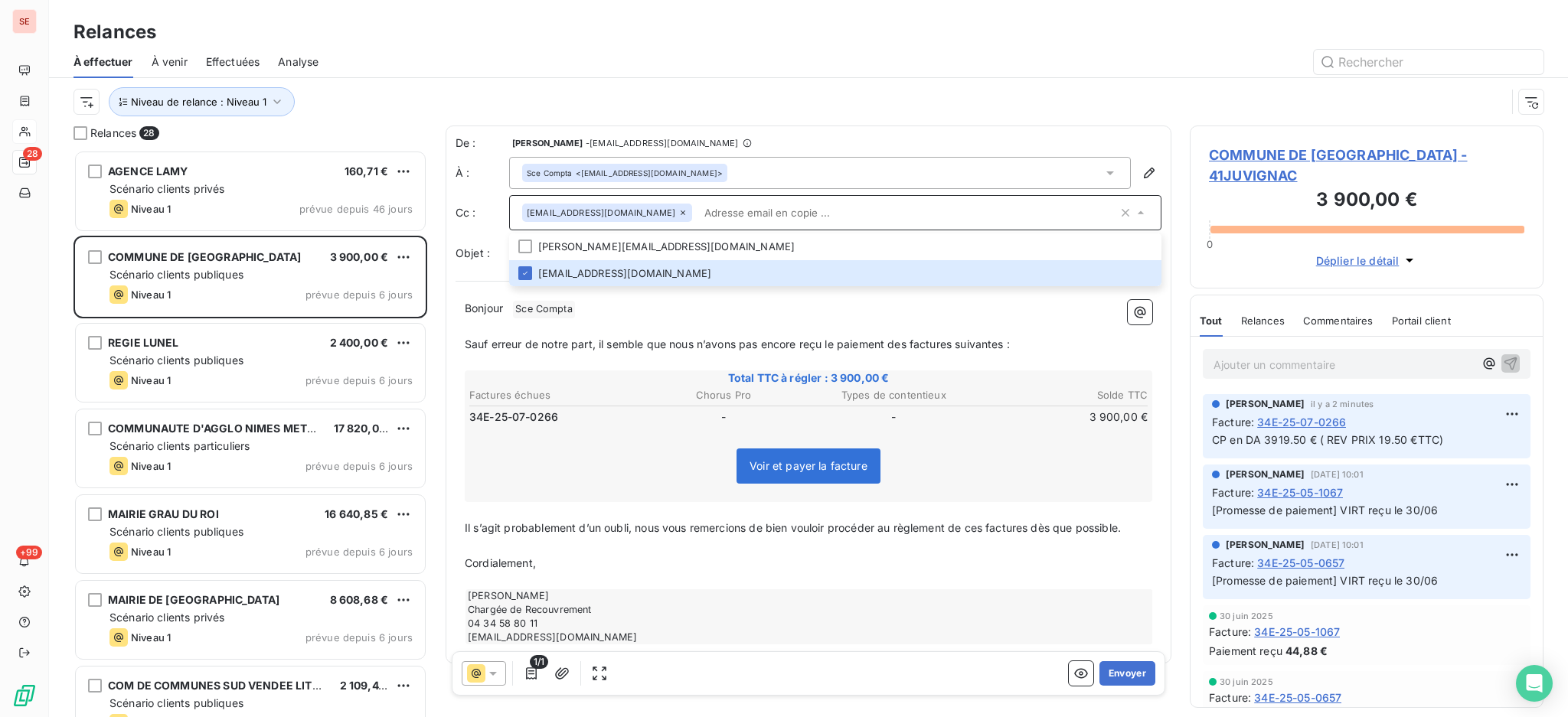
click at [853, 110] on div "Niveau de relance : Niveau 1" at bounding box center [790, 102] width 1433 height 29
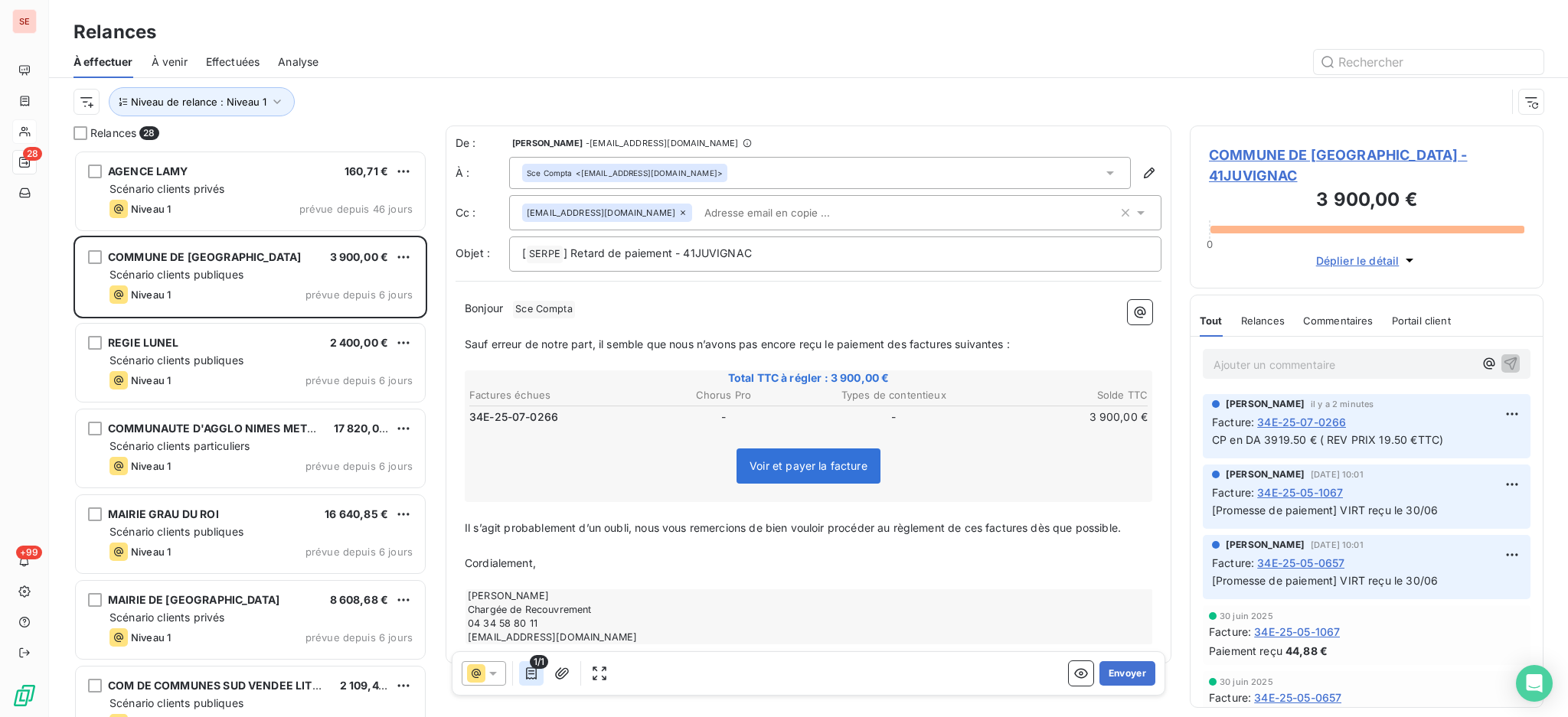
click at [529, 672] on icon "button" at bounding box center [531, 674] width 15 height 15
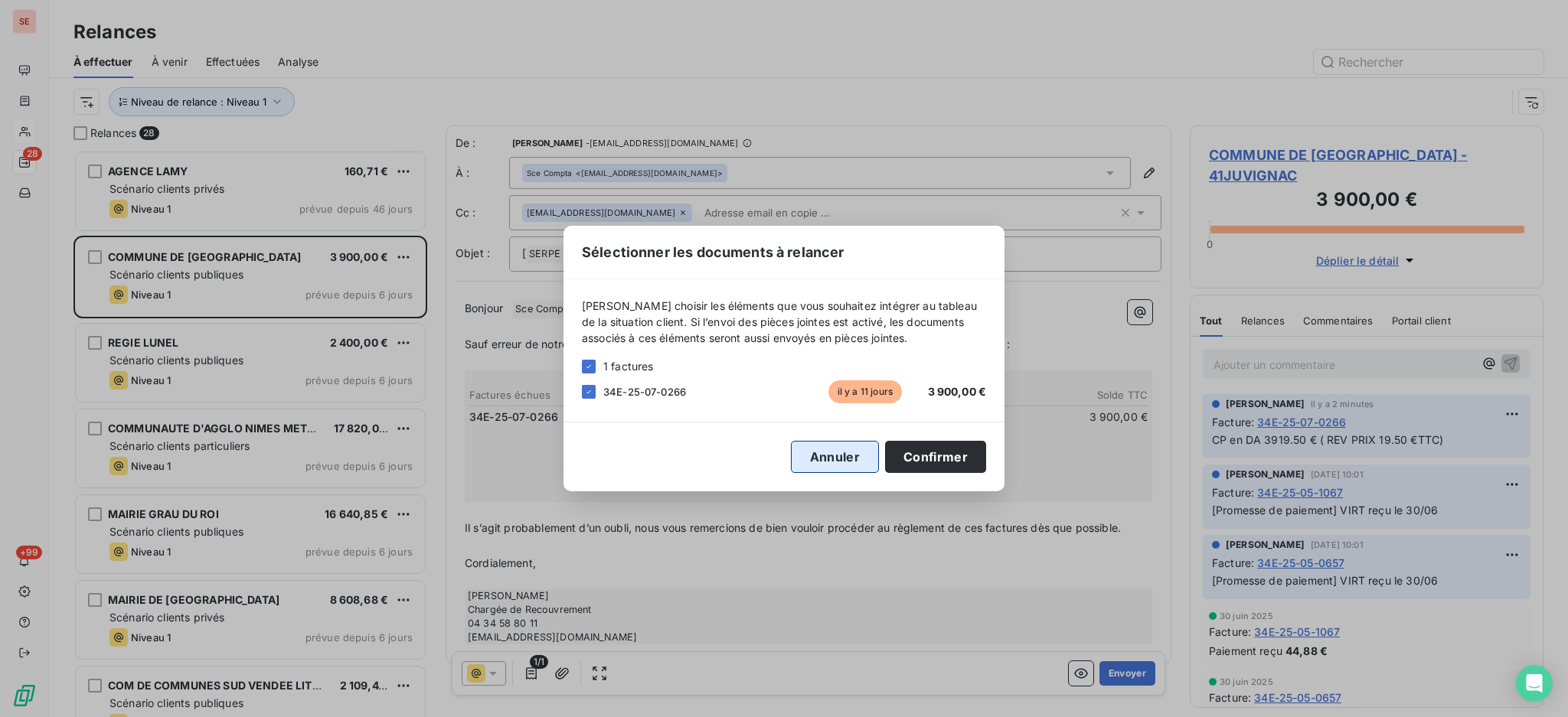
click at [810, 448] on button "Annuler" at bounding box center [834, 456] width 88 height 32
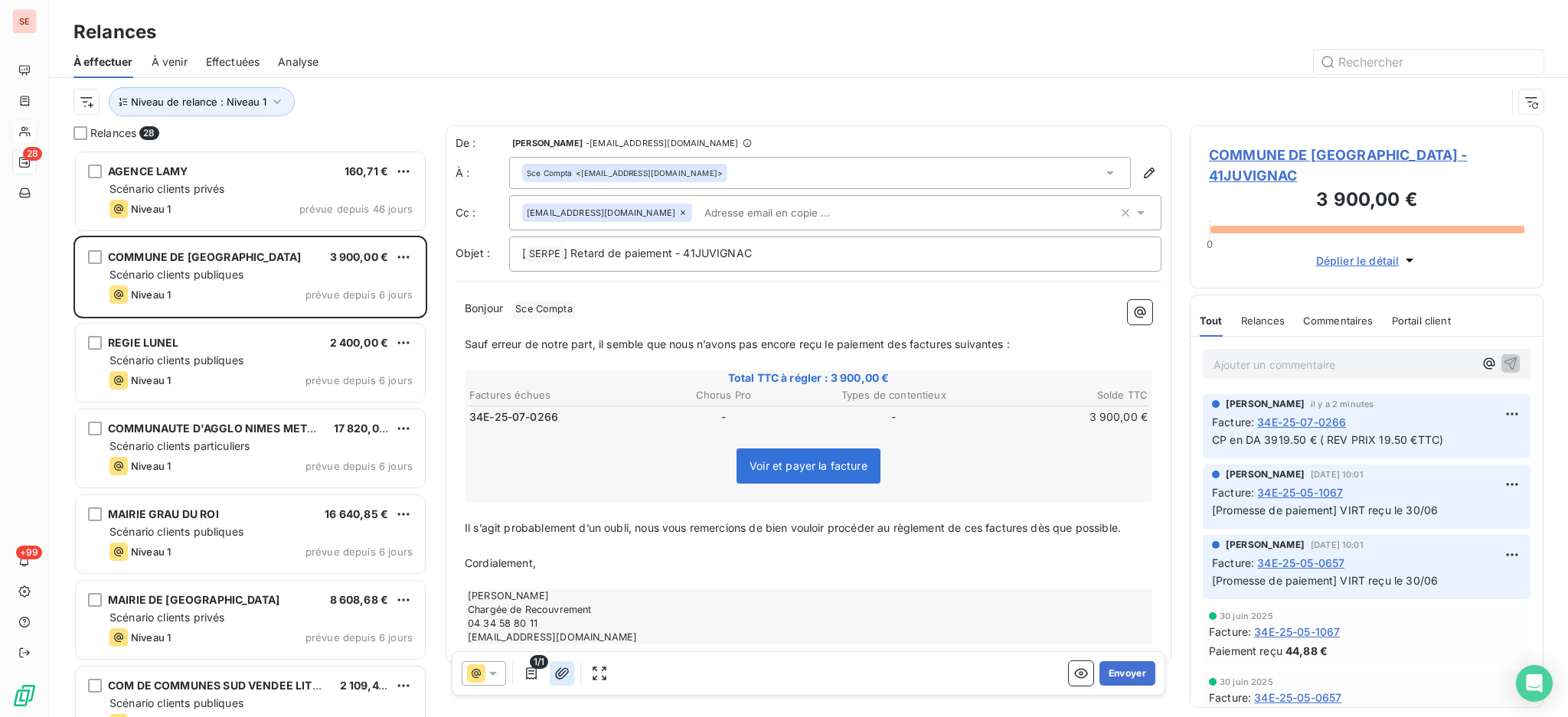
click at [555, 670] on icon "button" at bounding box center [562, 674] width 15 height 15
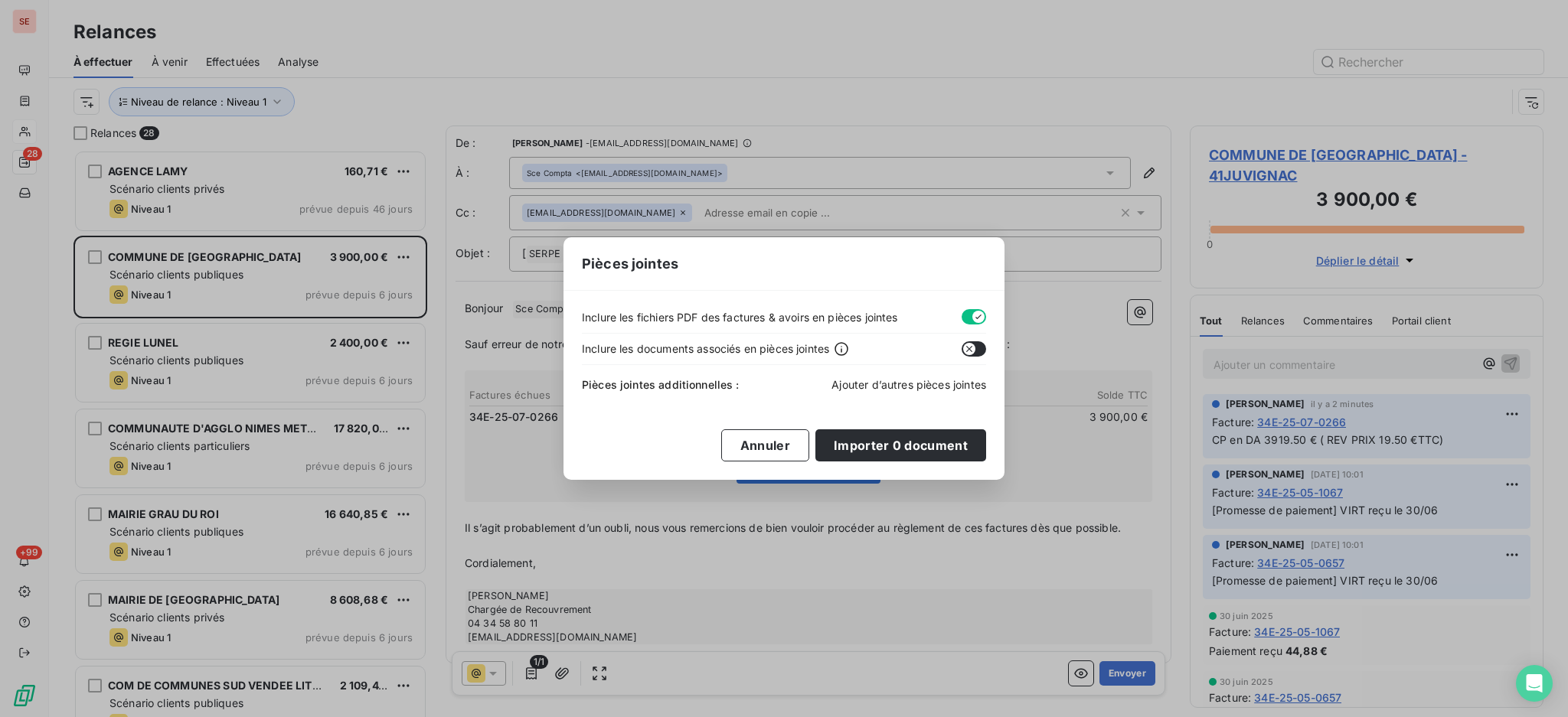
click at [927, 383] on span "Ajouter d’autres pièces jointes" at bounding box center [908, 384] width 154 height 13
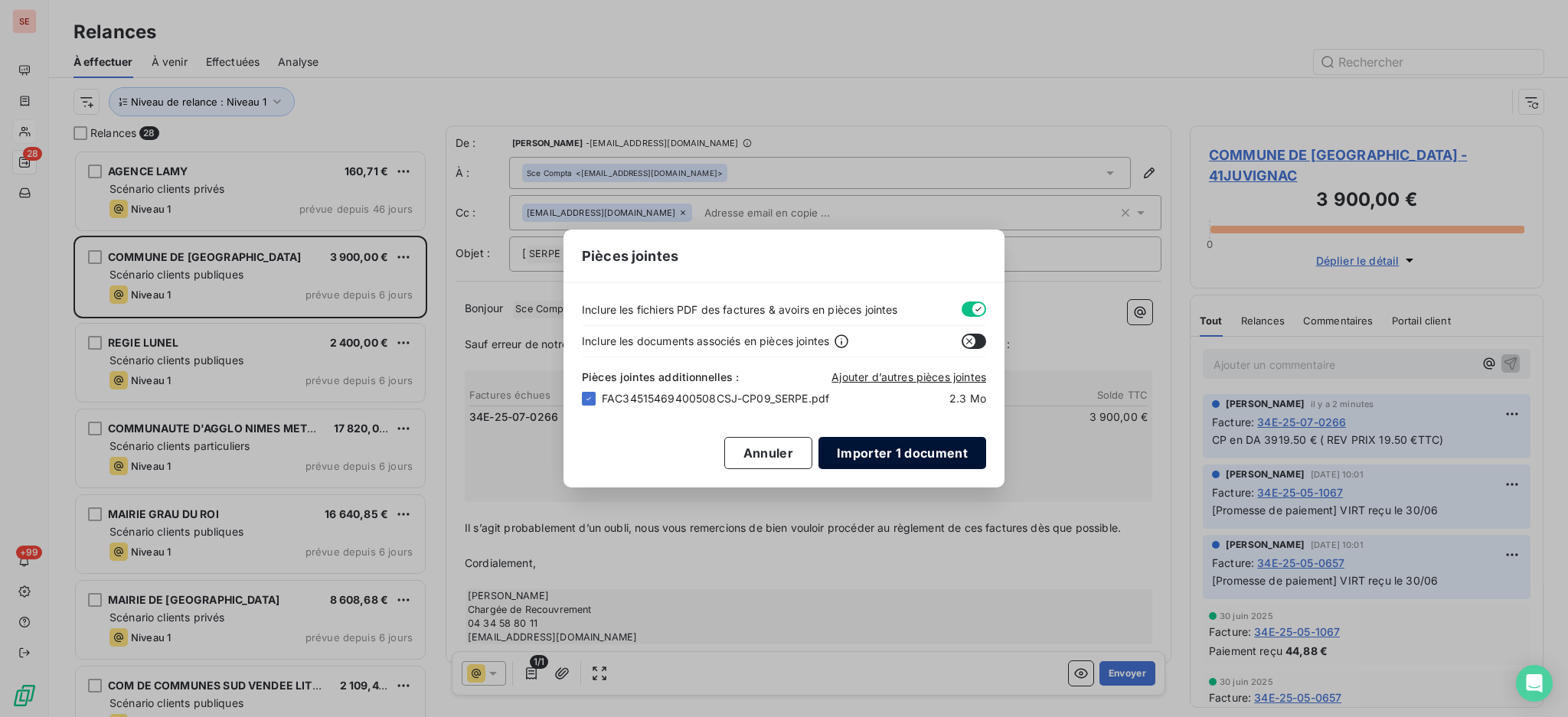
click at [907, 455] on button "Importer 1 document" at bounding box center [903, 452] width 168 height 32
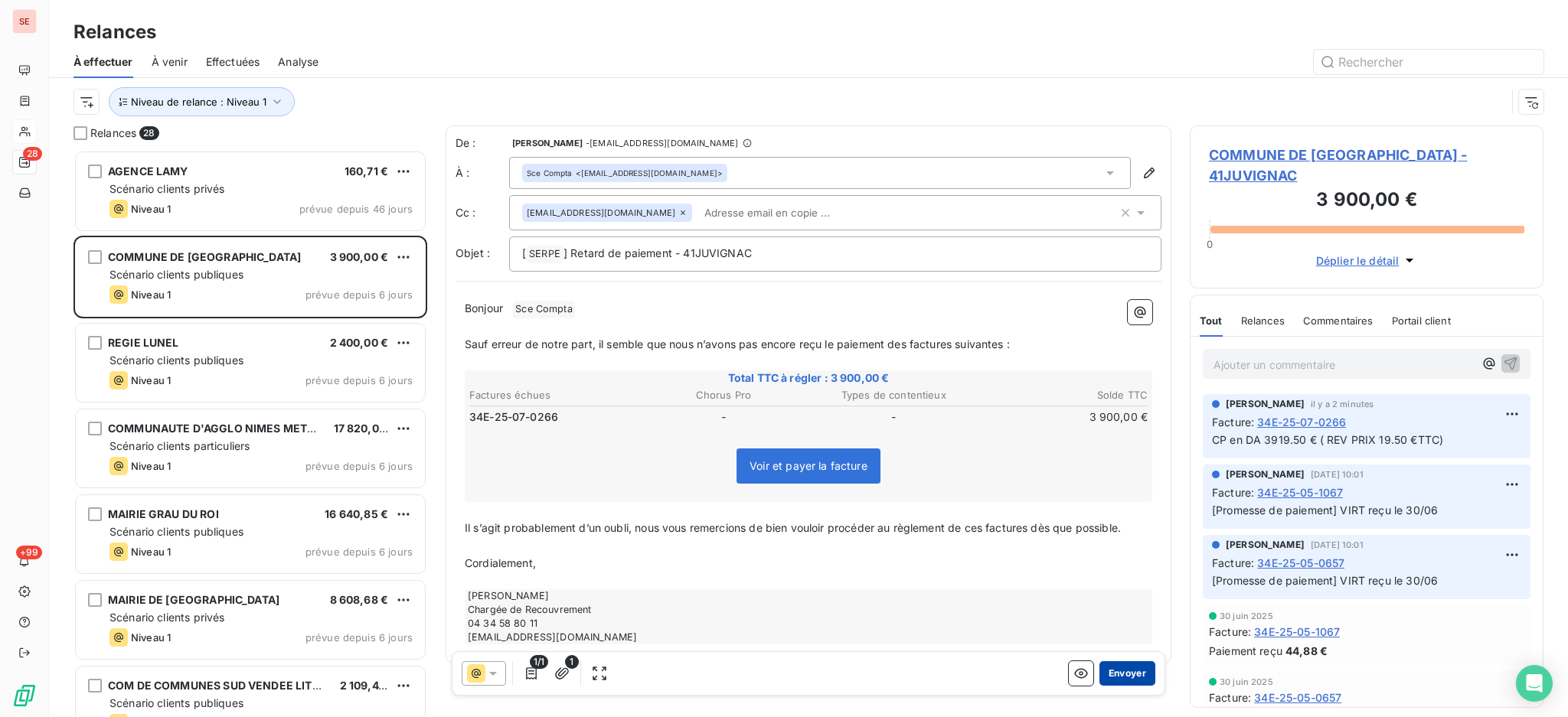
click at [1100, 673] on button "Envoyer" at bounding box center [1127, 673] width 56 height 24
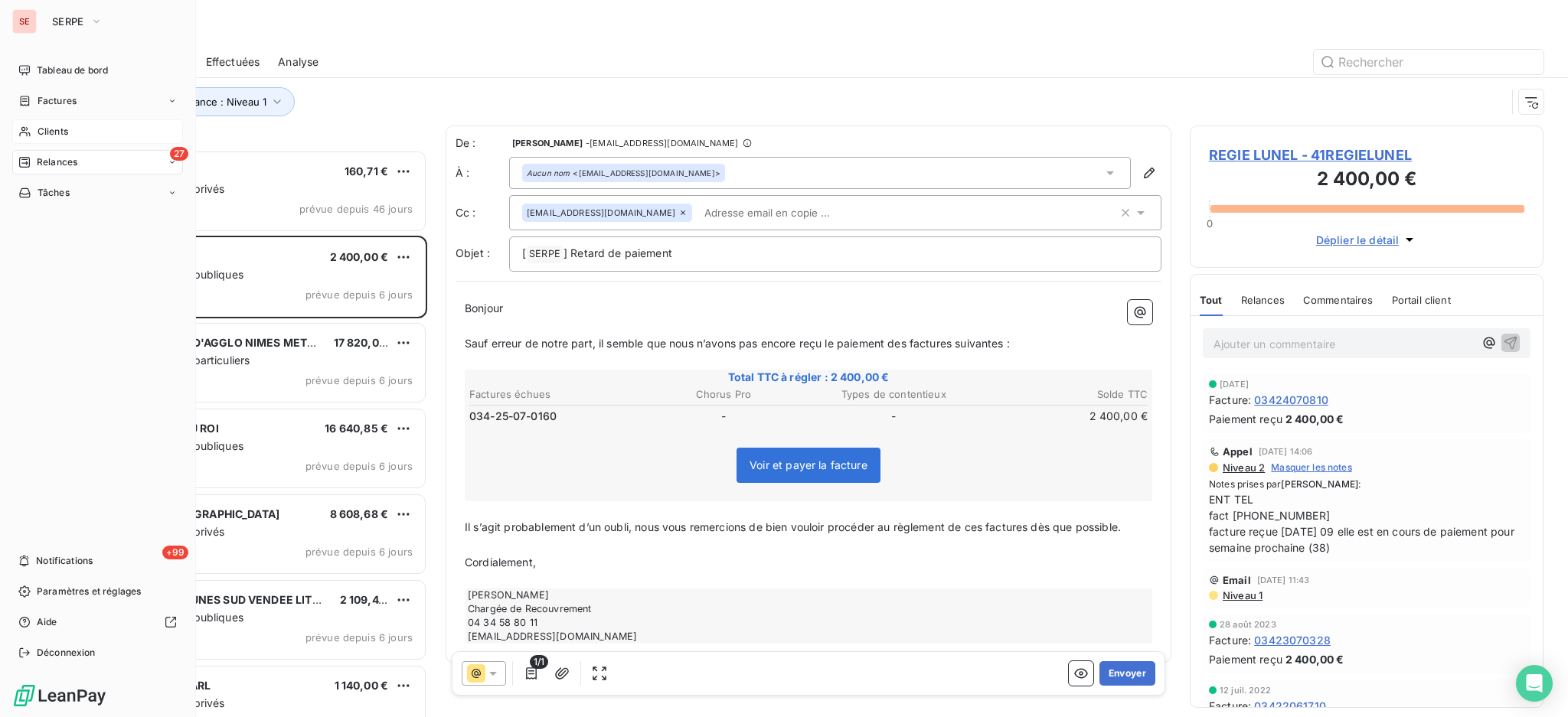
click at [60, 162] on span "Relances" at bounding box center [57, 162] width 41 height 13
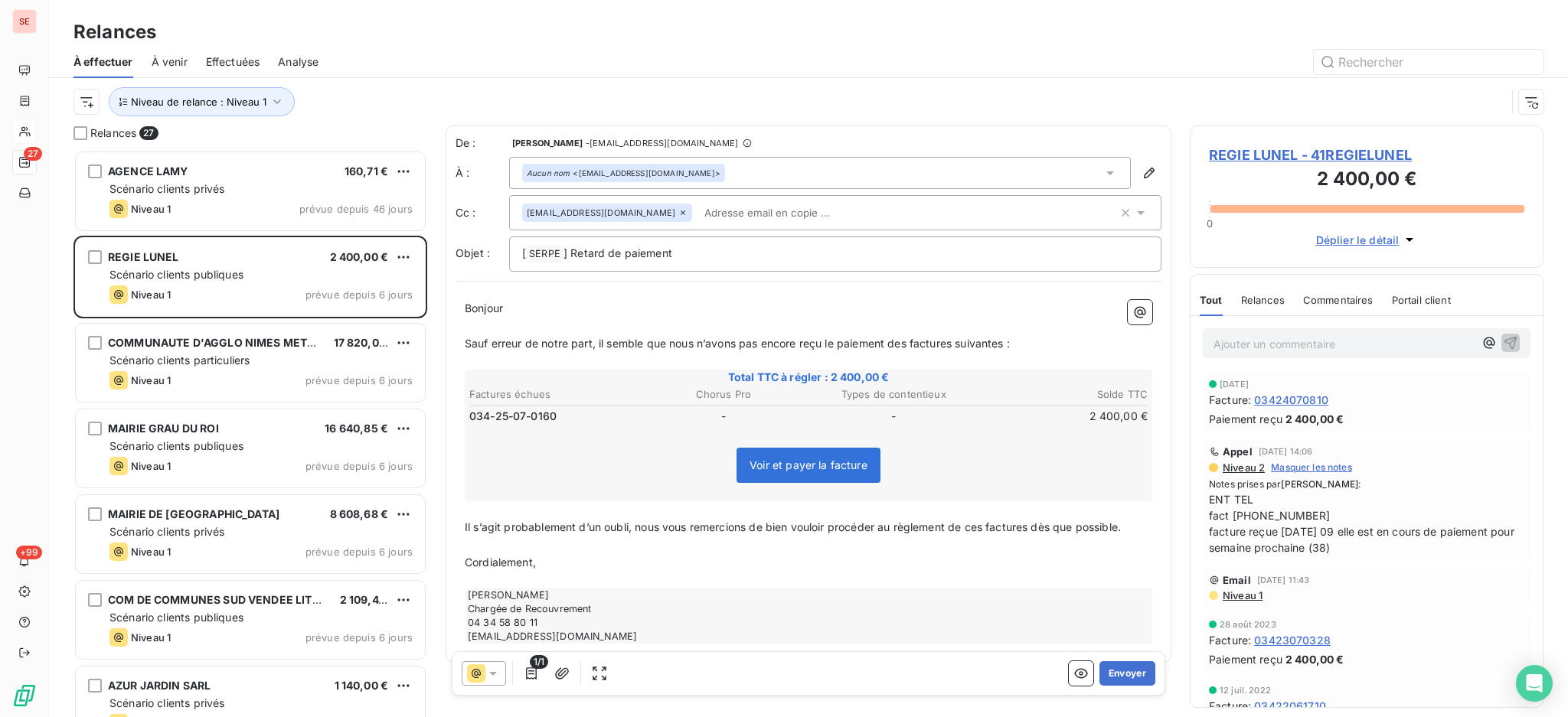
click at [243, 60] on span "Effectuées" at bounding box center [233, 62] width 54 height 15
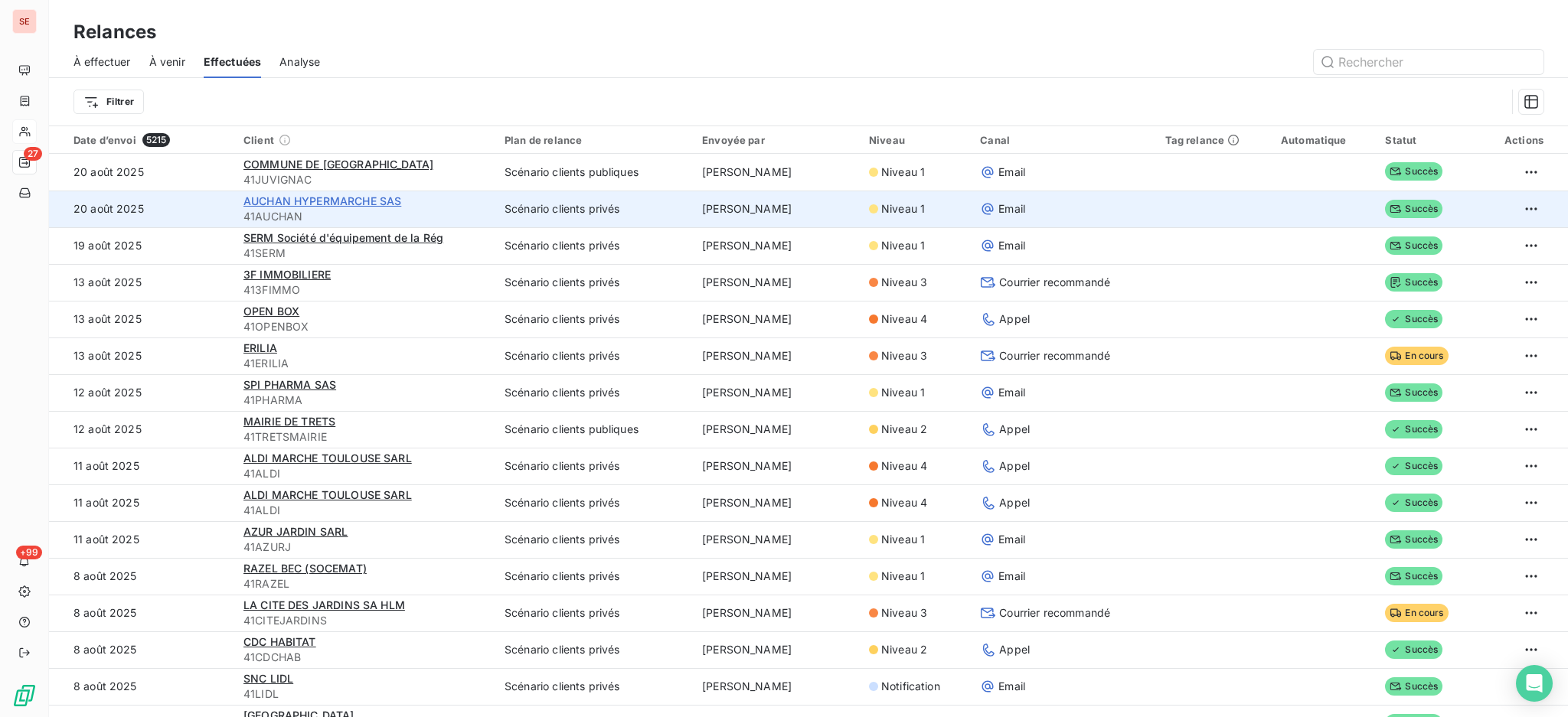
click at [314, 204] on span "AUCHAN HYPERMARCHE SAS" at bounding box center [322, 200] width 158 height 13
click at [1513, 208] on html "SE 27 +99 Relances À effectuer À venir Effectuées Analyse Filtrer Date d’envoi …" at bounding box center [784, 358] width 1568 height 717
click at [1491, 242] on div "Renvoyer la relance" at bounding box center [1447, 242] width 136 height 24
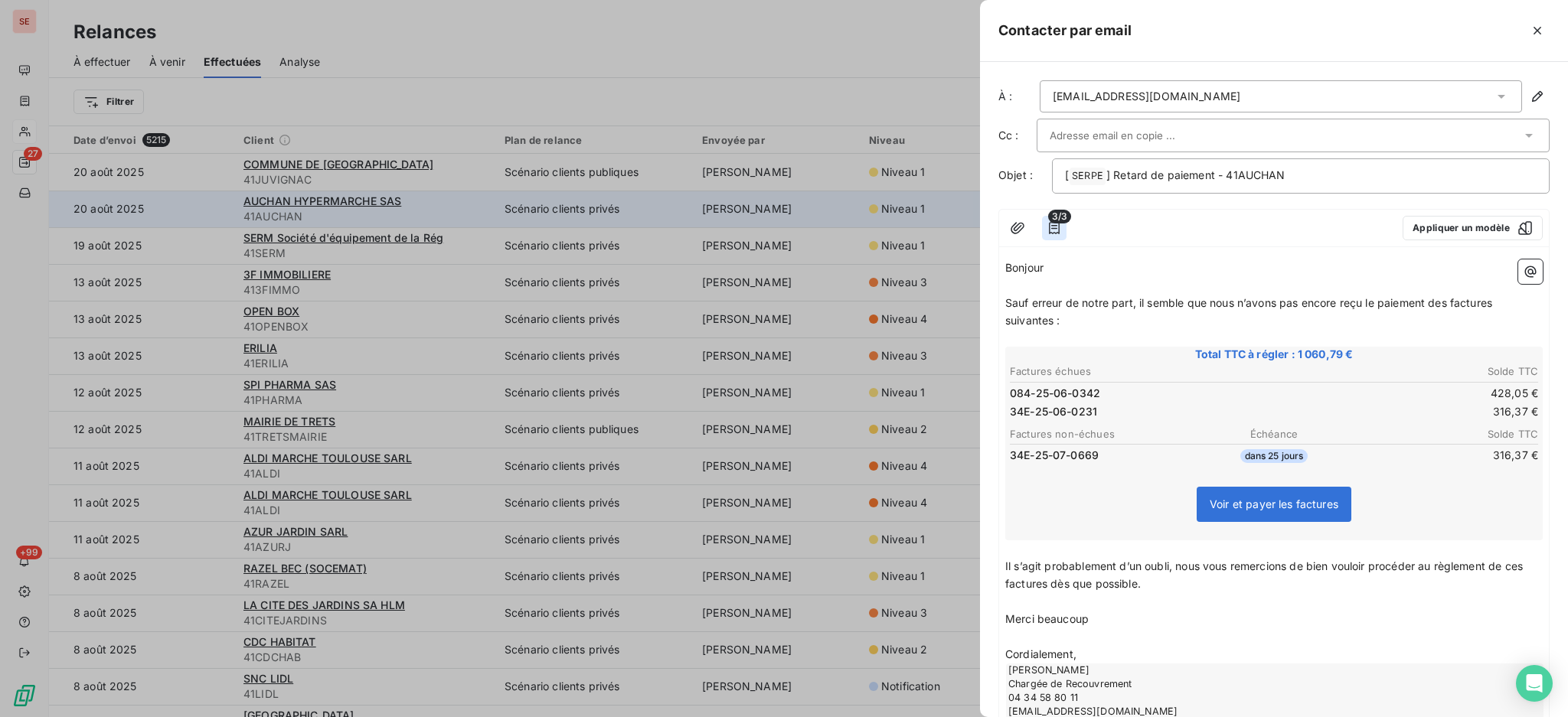
click at [1050, 226] on icon "button" at bounding box center [1054, 228] width 15 height 15
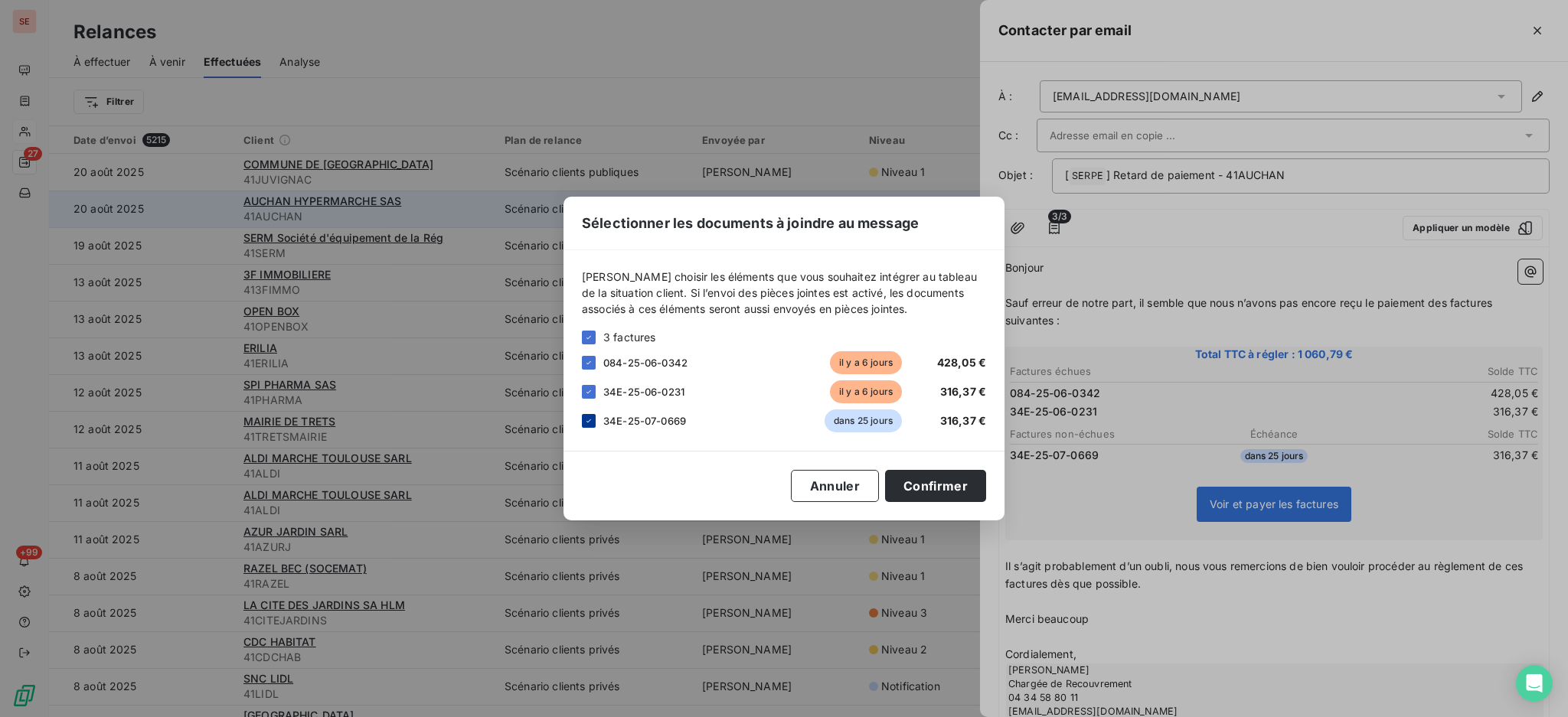
click at [592, 421] on icon at bounding box center [589, 421] width 10 height 10
click at [951, 487] on button "Confirmer" at bounding box center [935, 486] width 101 height 32
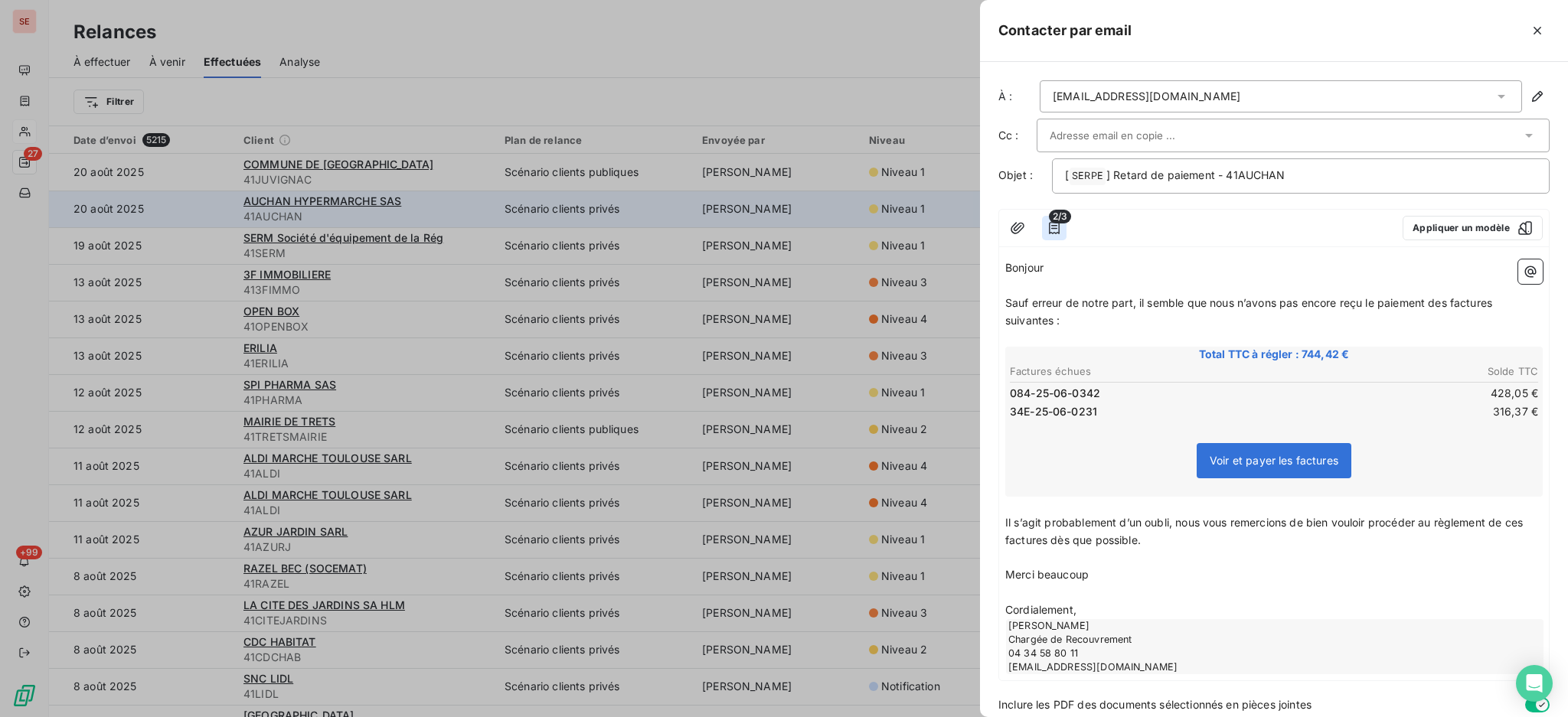
click at [1056, 225] on icon "button" at bounding box center [1054, 228] width 15 height 15
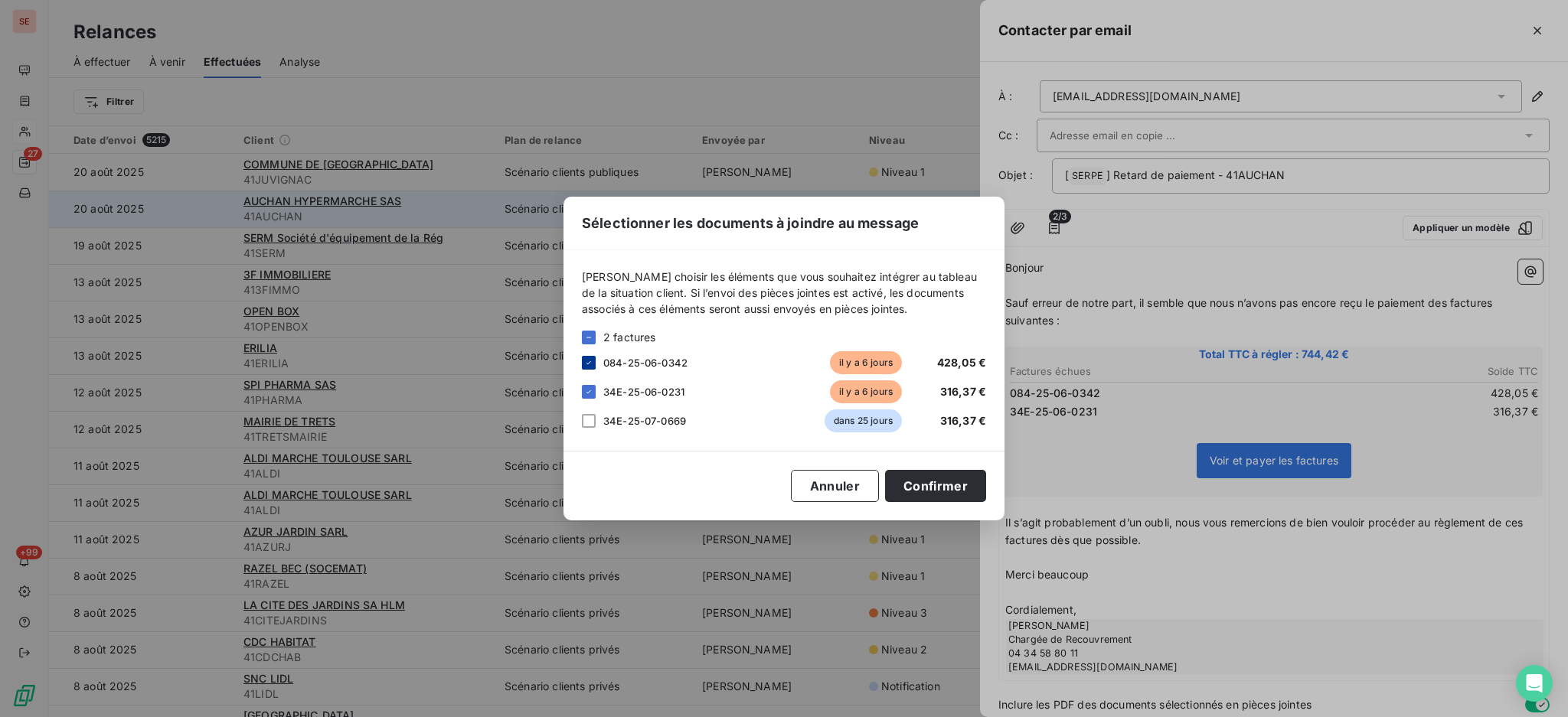
click at [585, 362] on icon at bounding box center [589, 363] width 10 height 10
click at [934, 485] on button "Confirmer" at bounding box center [935, 486] width 101 height 32
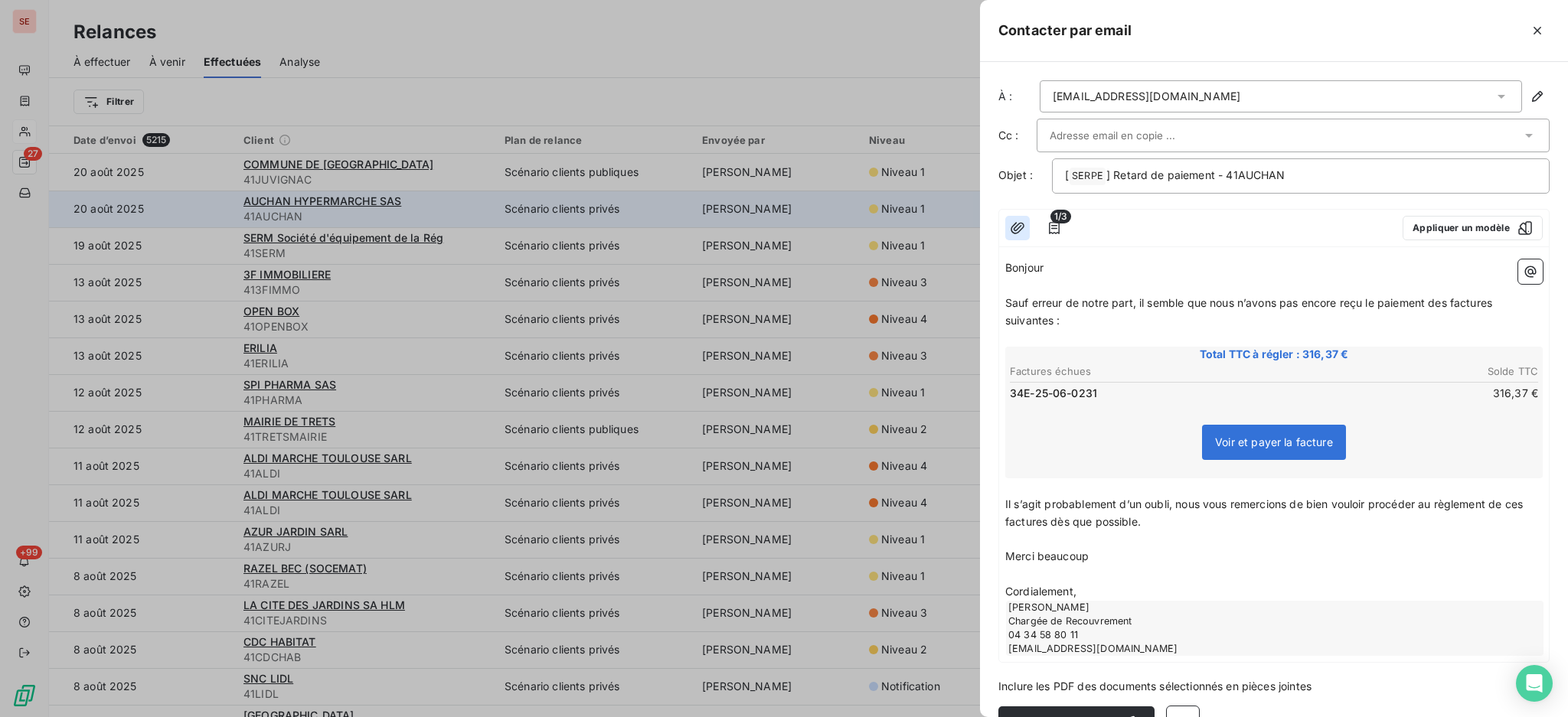
click at [1024, 228] on icon "button" at bounding box center [1017, 228] width 15 height 15
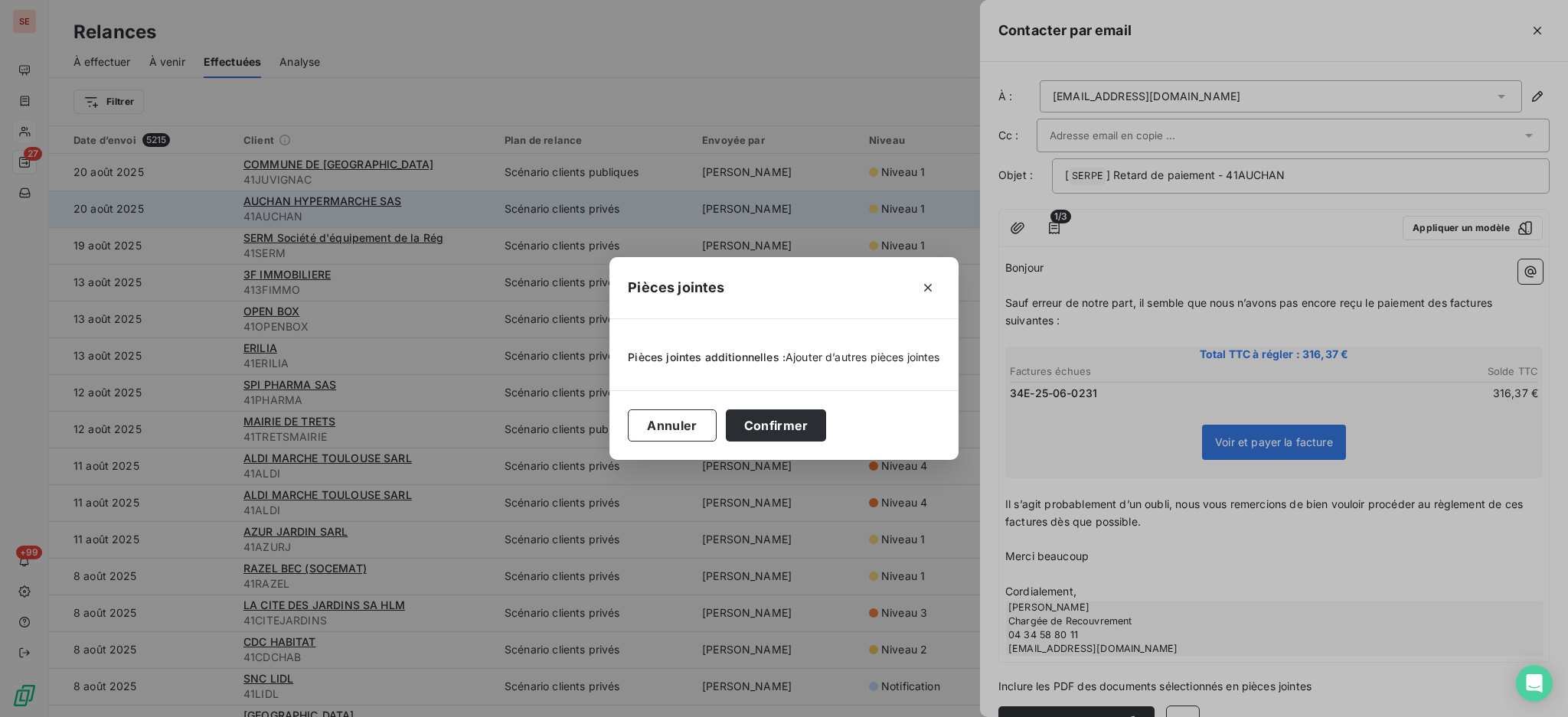
click at [861, 357] on span "Ajouter d’autres pièces jointes" at bounding box center [863, 357] width 154 height 13
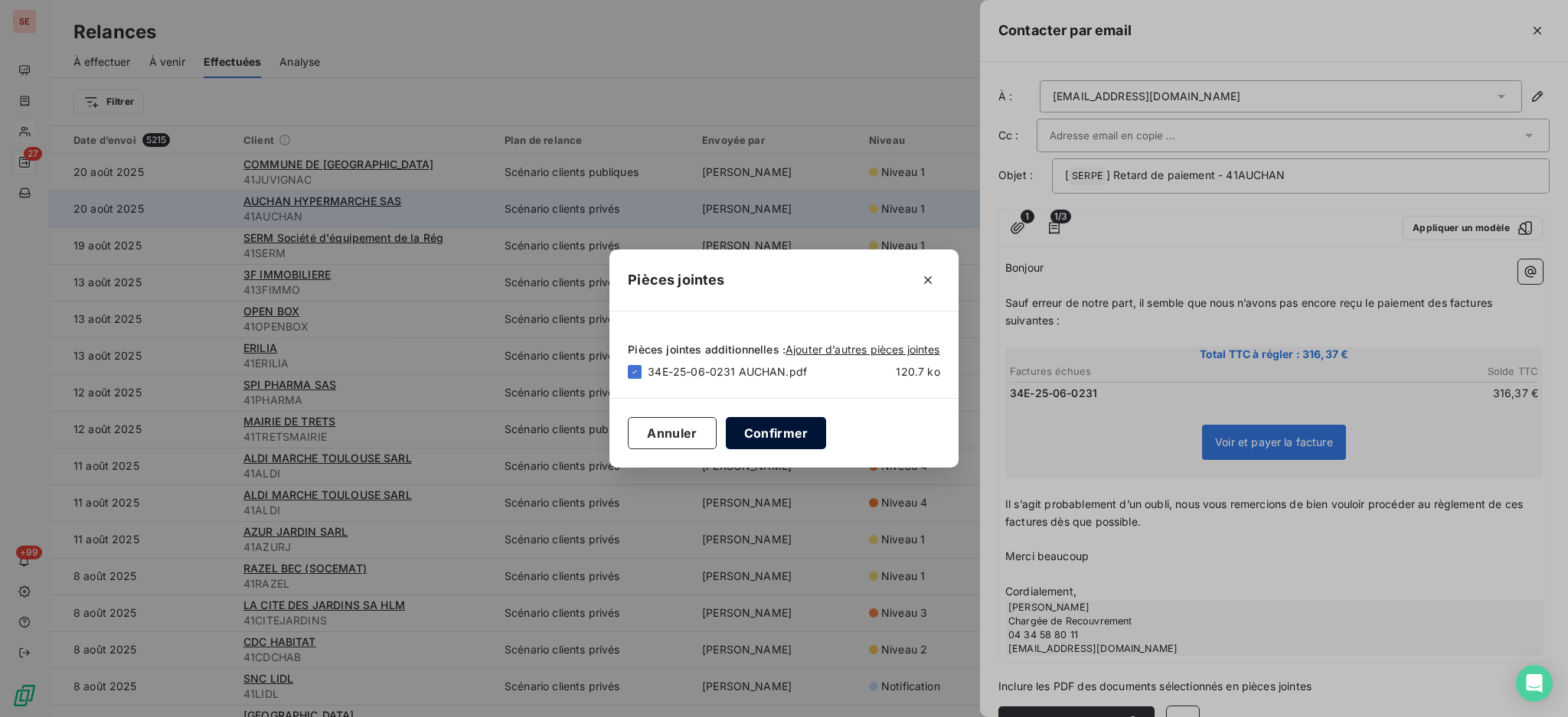
click at [775, 432] on button "Confirmer" at bounding box center [776, 433] width 101 height 32
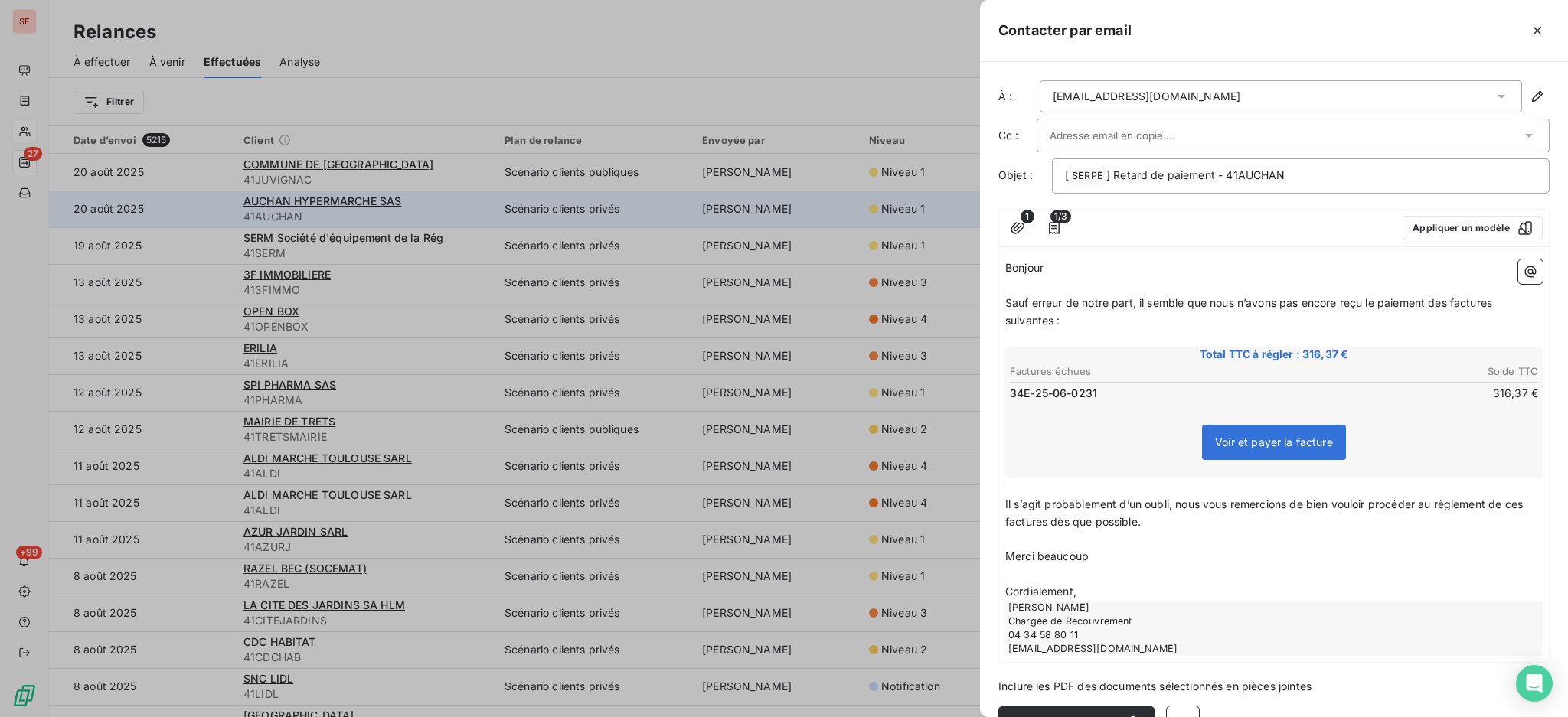
click at [1494, 97] on icon at bounding box center [1501, 96] width 15 height 15
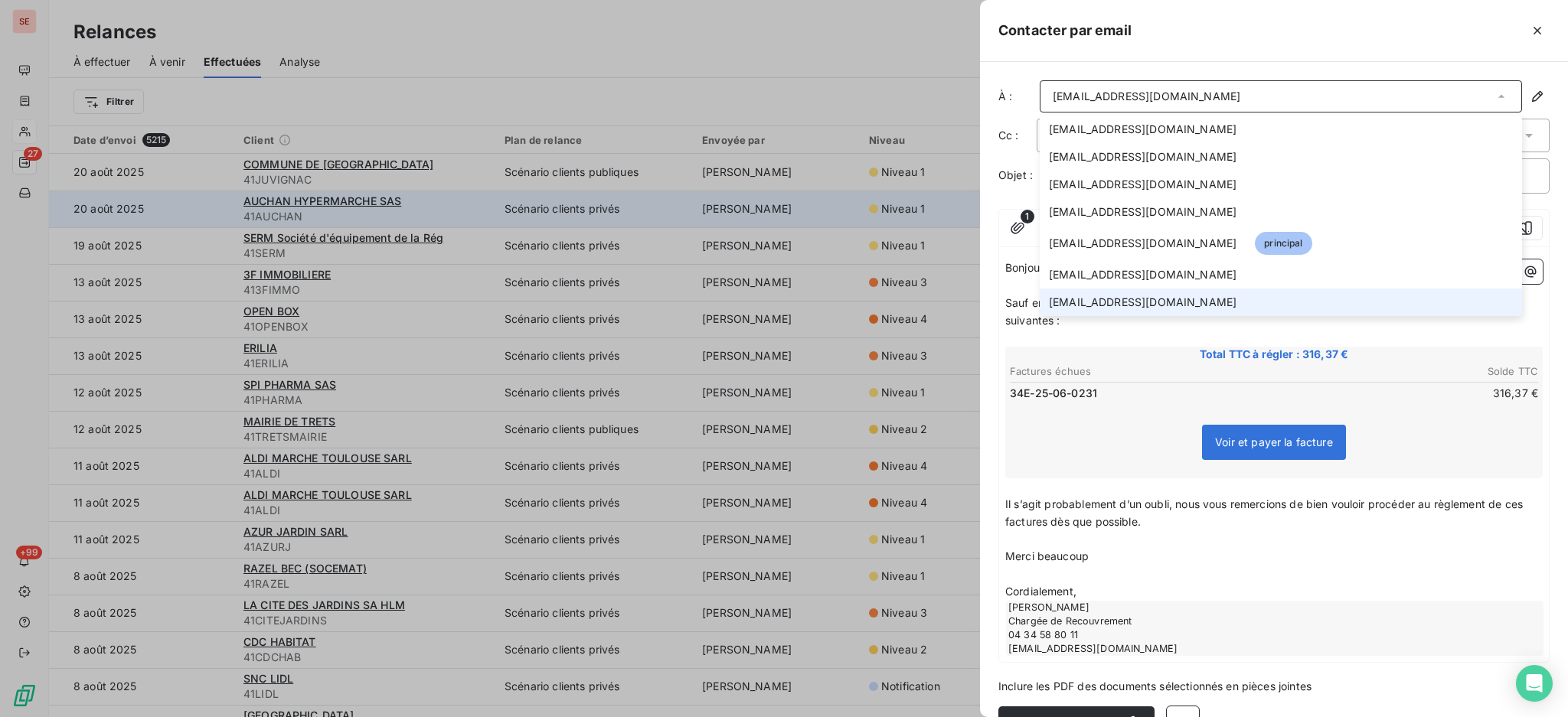
click at [1111, 295] on span "[EMAIL_ADDRESS][DOMAIN_NAME]" at bounding box center [1143, 303] width 188 height 15
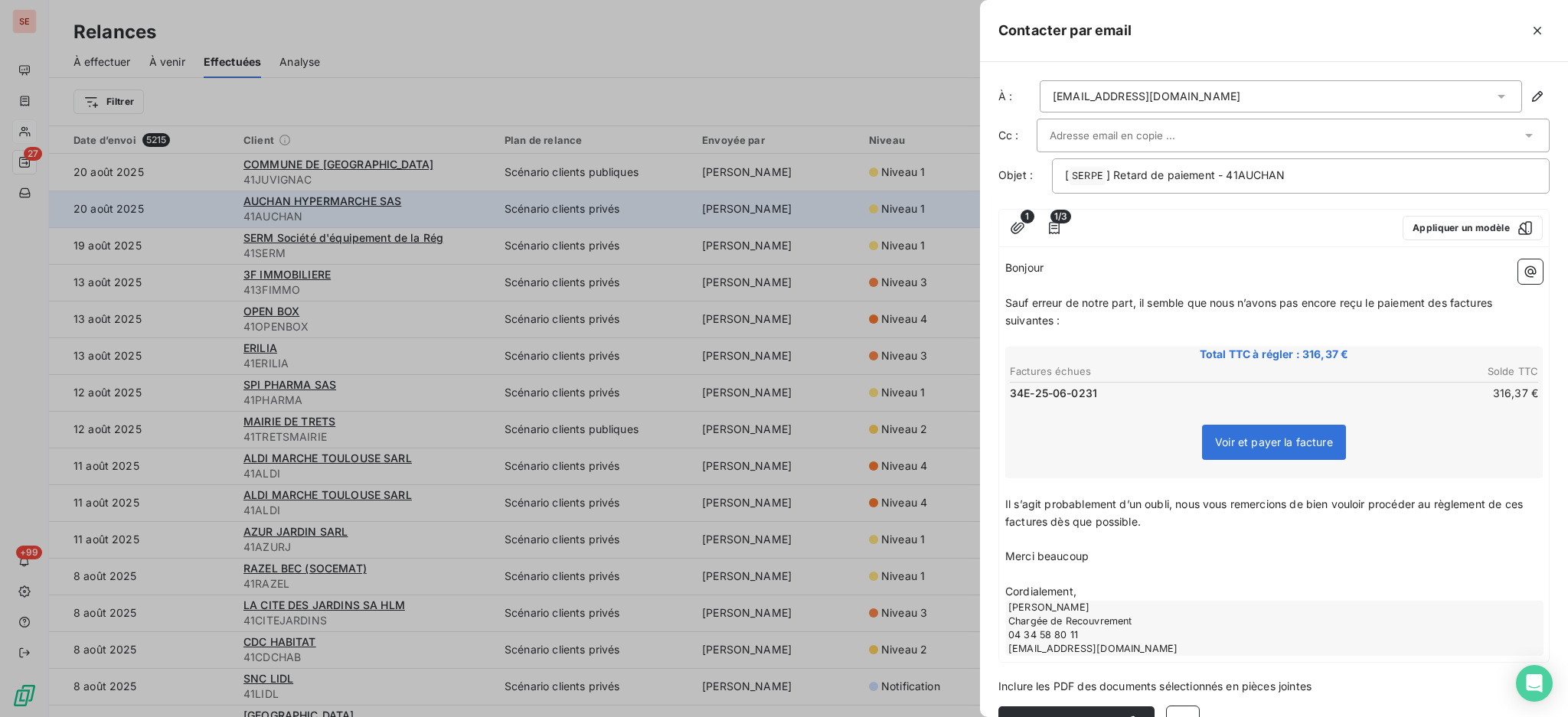
scroll to position [37, 0]
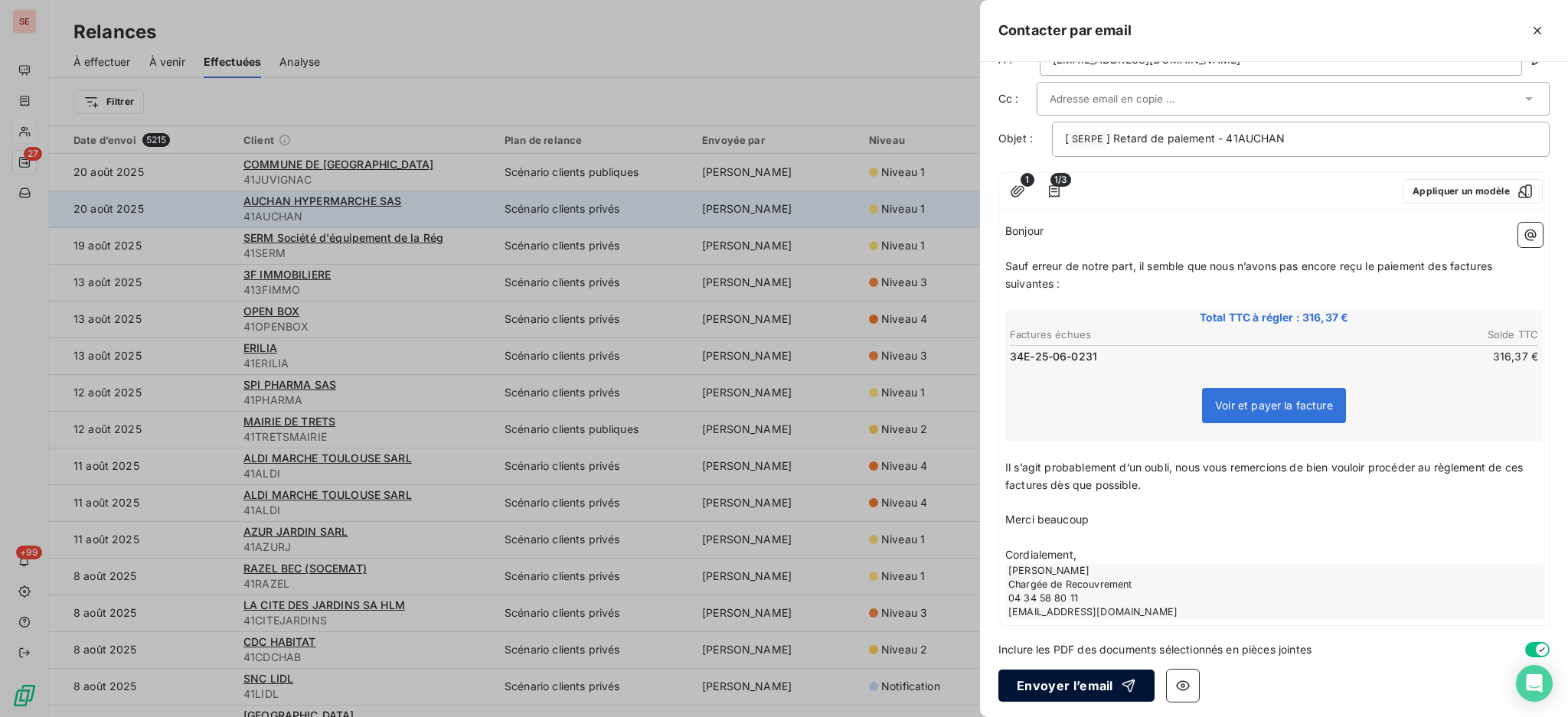
click at [1072, 683] on button "Envoyer l’email" at bounding box center [1076, 685] width 156 height 32
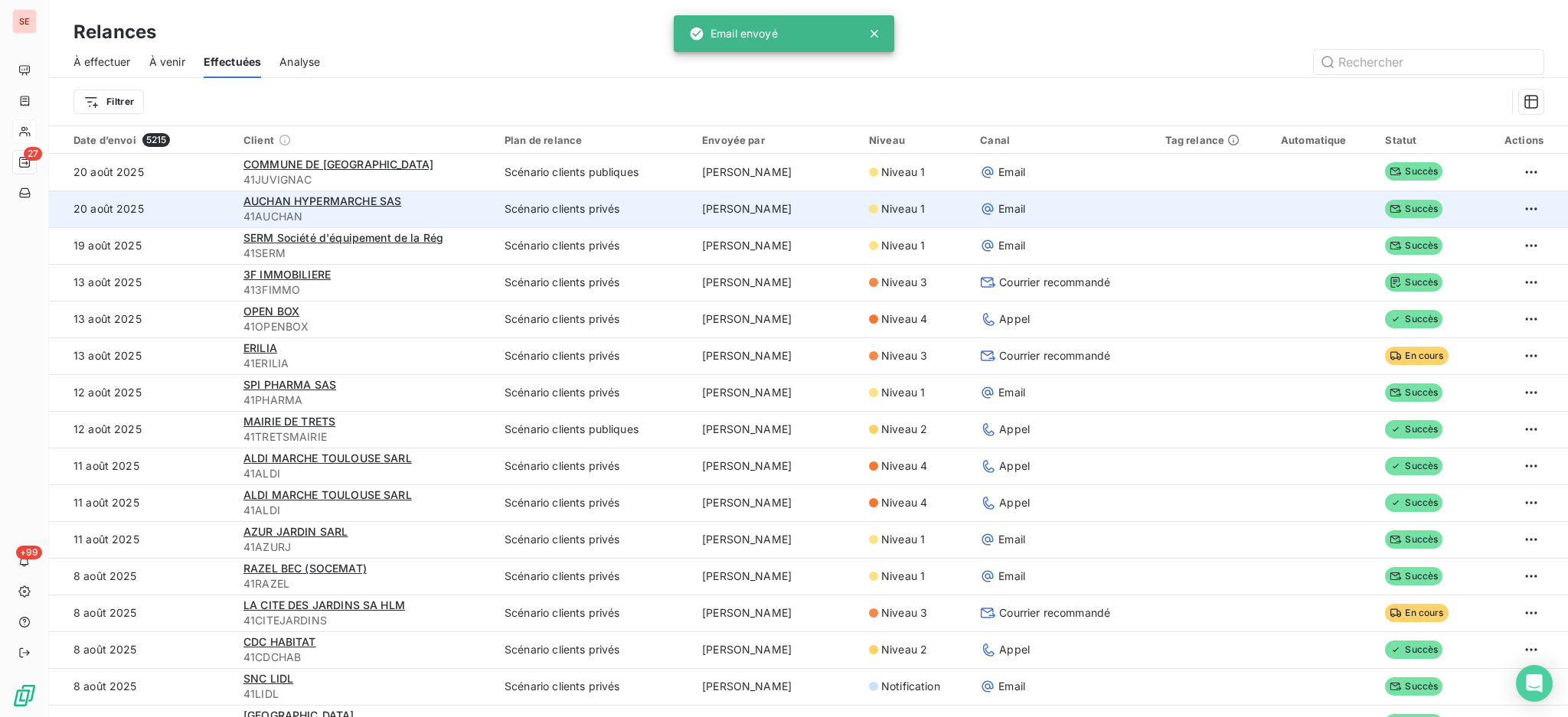
click at [121, 63] on span "À effectuer" at bounding box center [102, 62] width 58 height 15
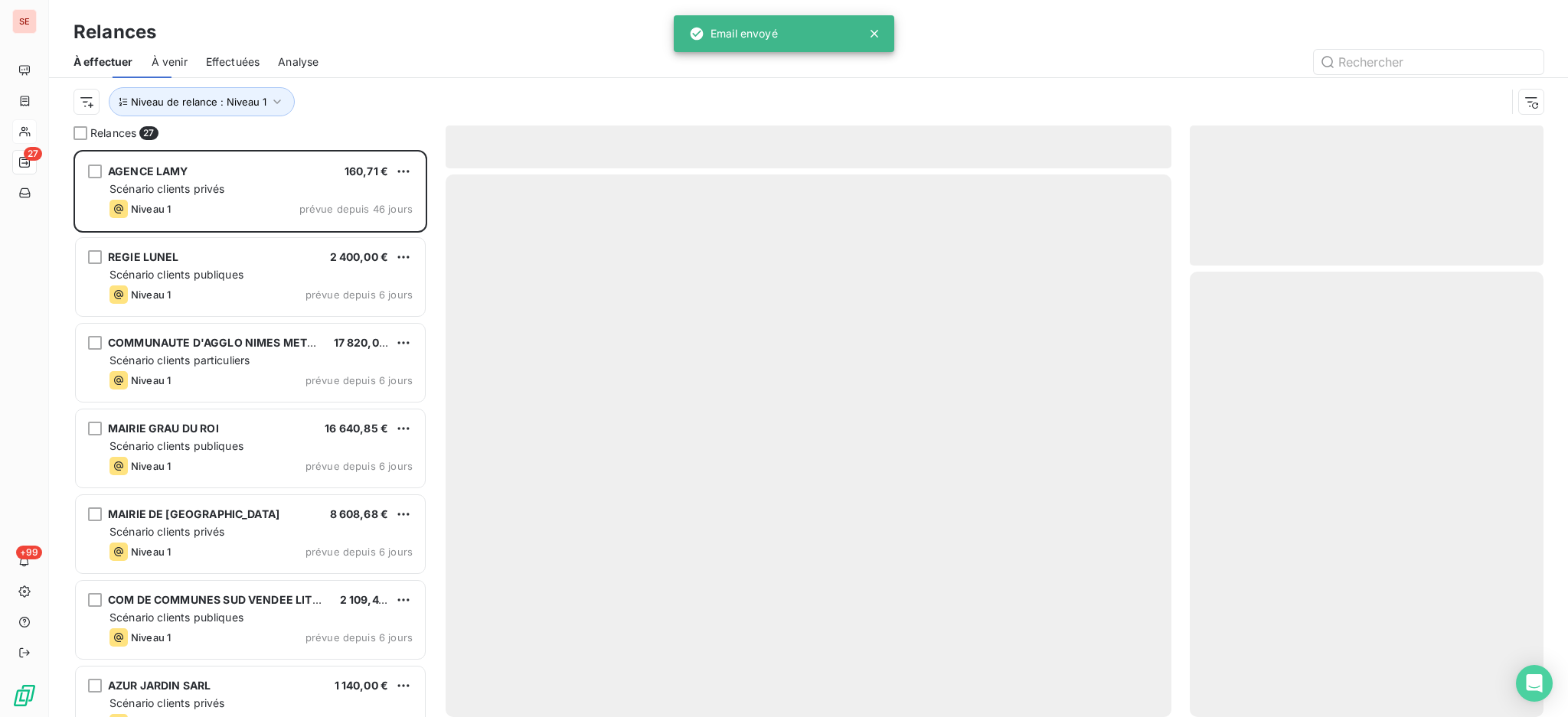
scroll to position [551, 338]
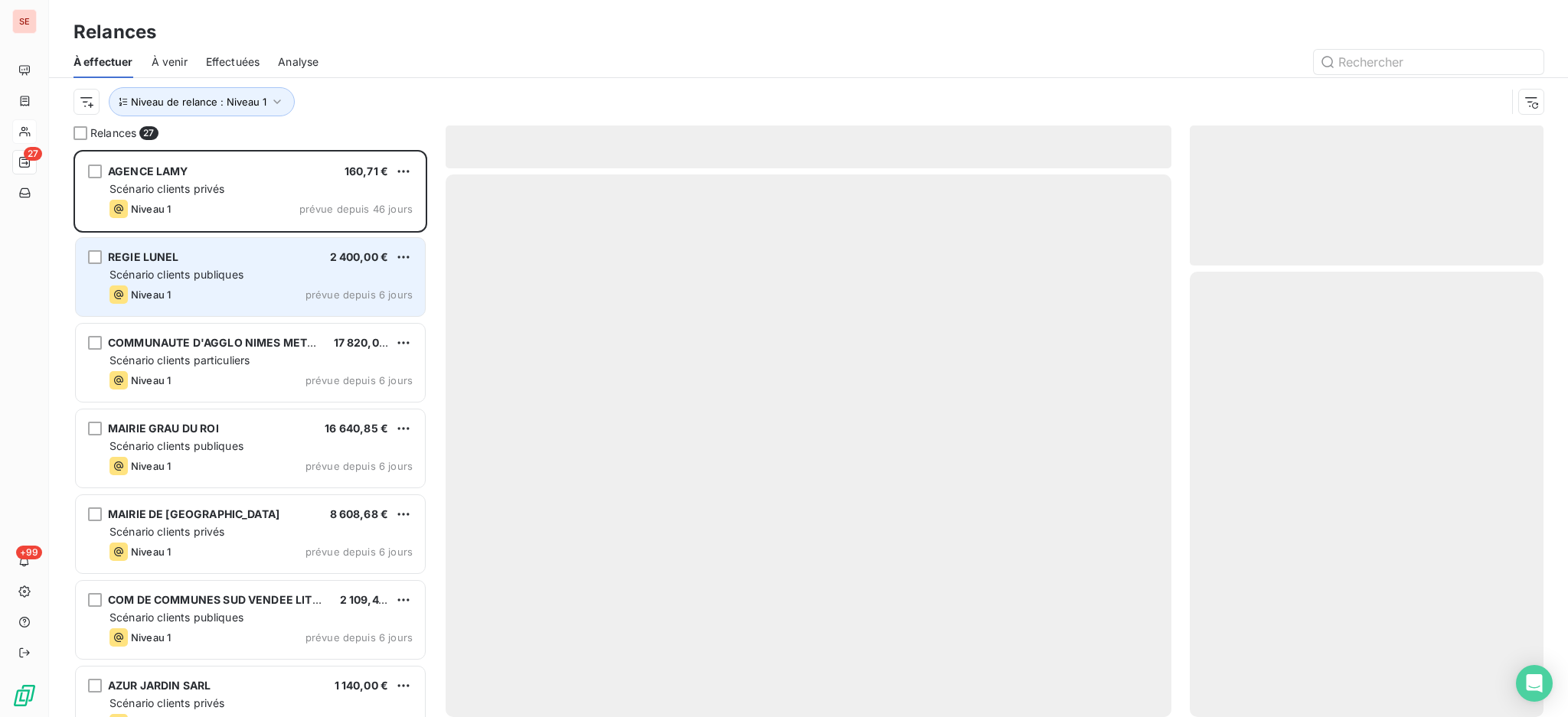
click at [246, 283] on div "REGIE LUNEL 2 400,00 € Scénario clients publiques Niveau 1 prévue depuis 6 jours" at bounding box center [251, 277] width 349 height 78
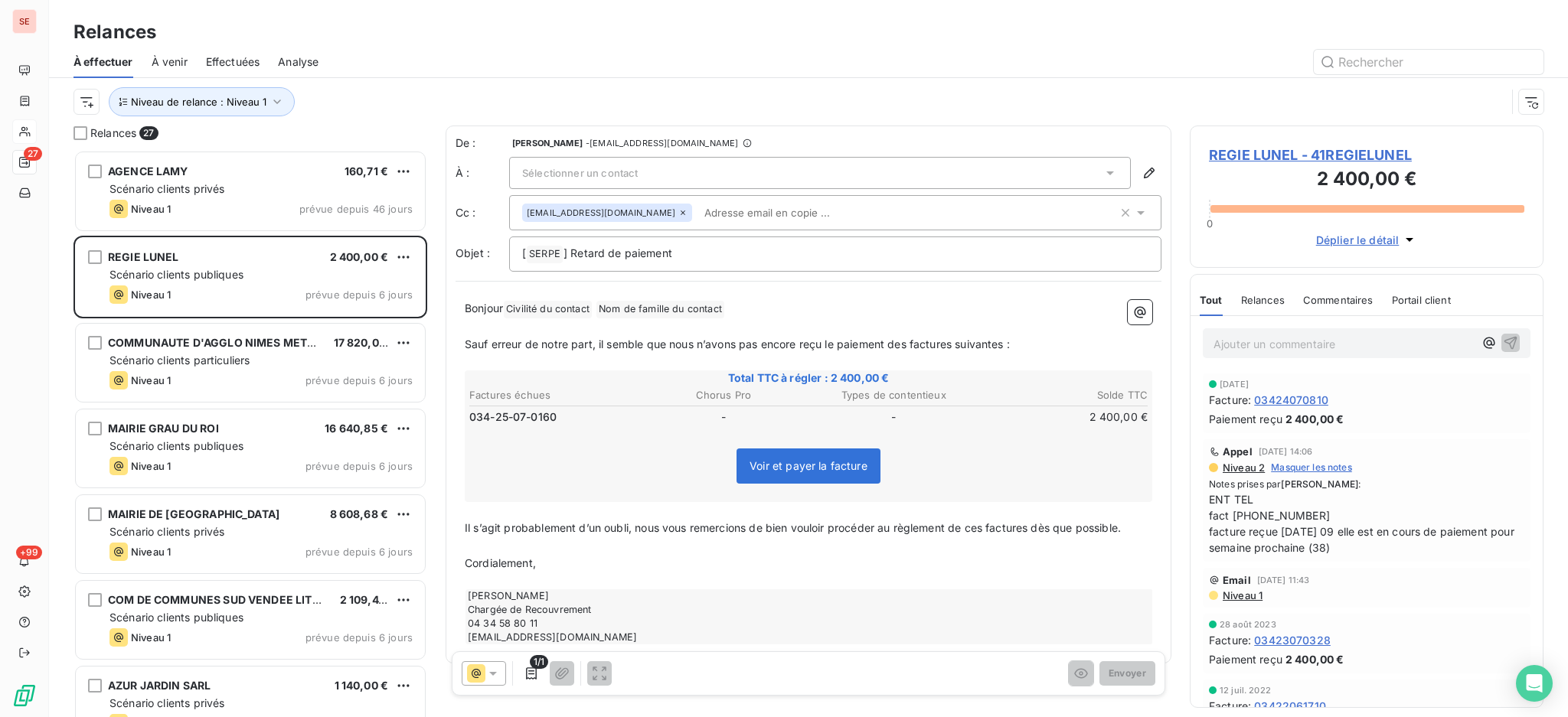
click at [1339, 154] on span "REGIE LUNEL - 41REGIELUNEL" at bounding box center [1366, 154] width 315 height 20
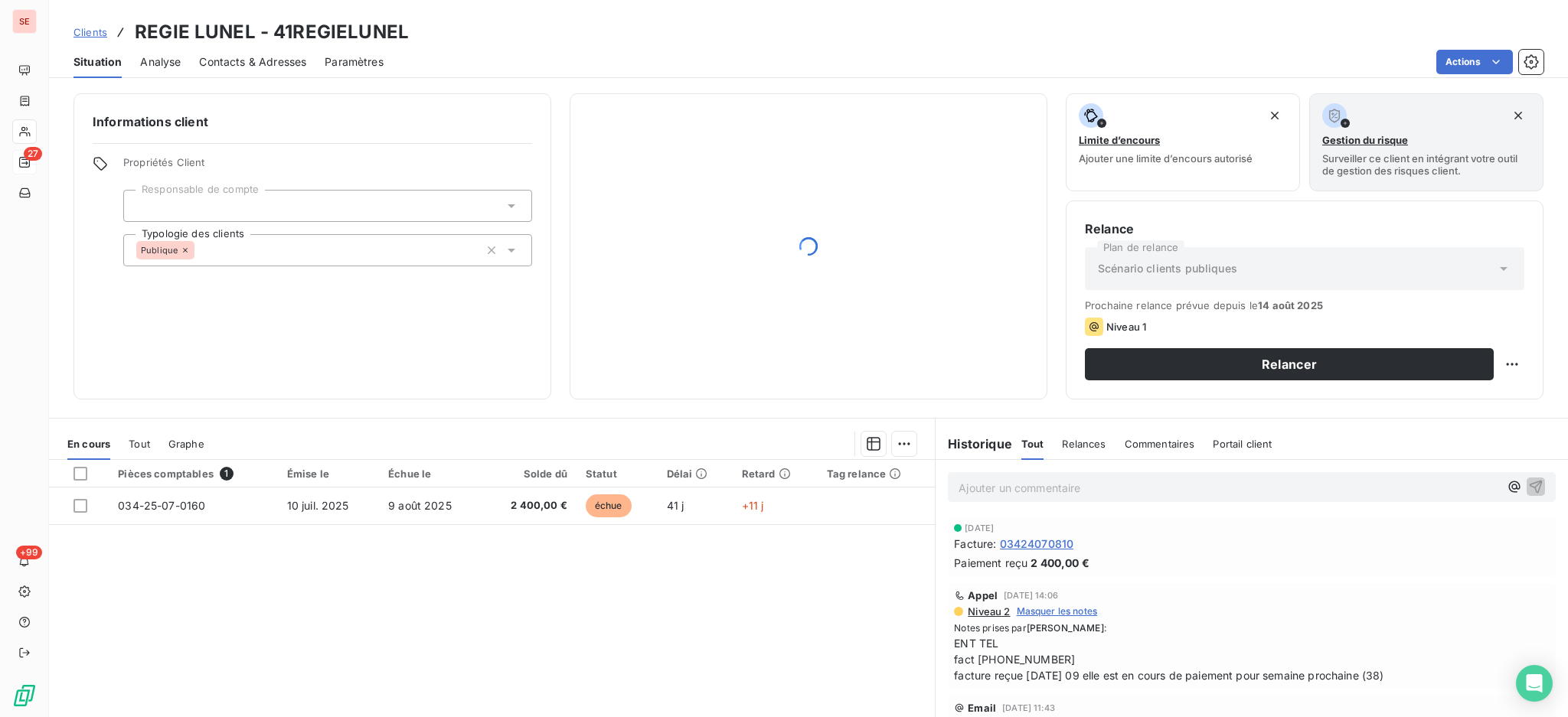
click at [247, 61] on span "Contacts & Adresses" at bounding box center [252, 62] width 107 height 15
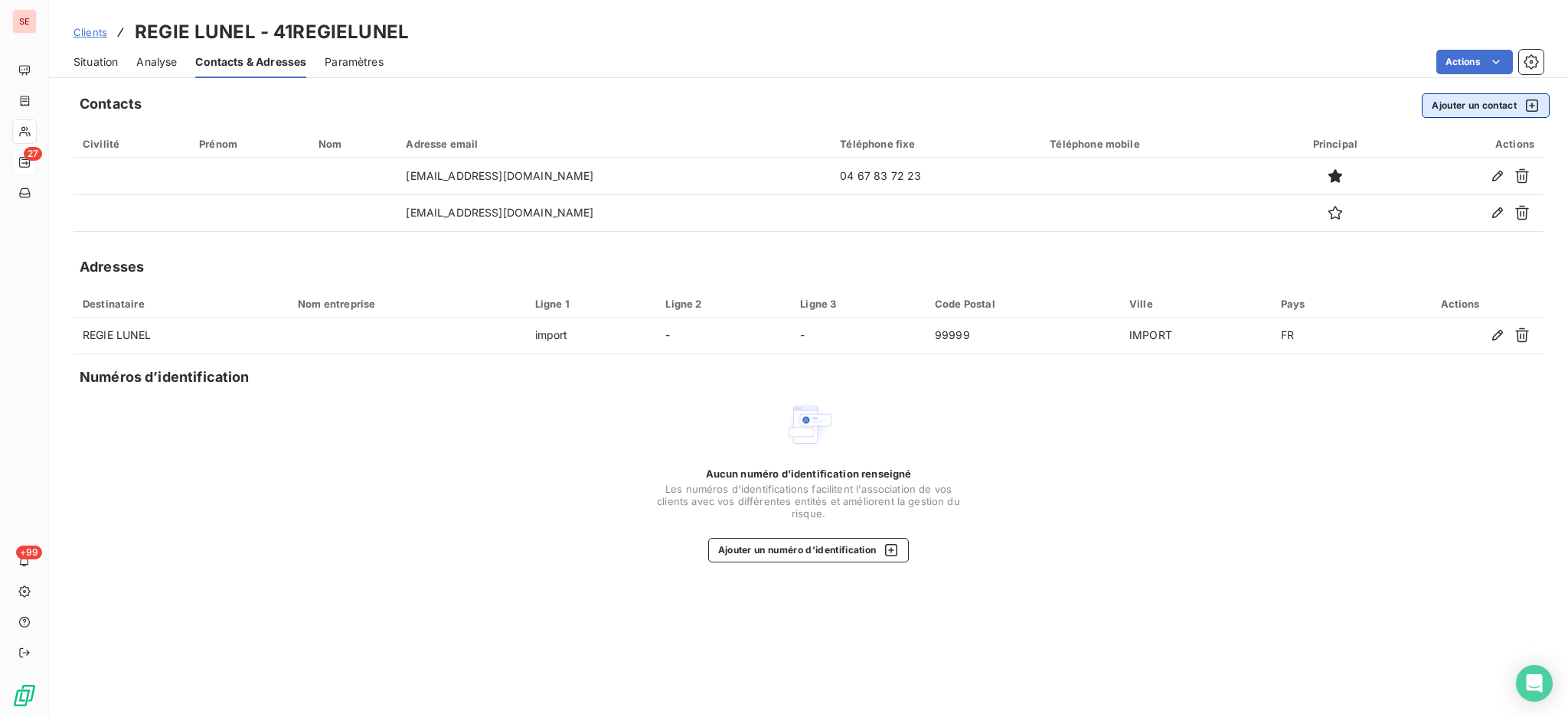
click at [1451, 110] on button "Ajouter un contact" at bounding box center [1485, 105] width 128 height 24
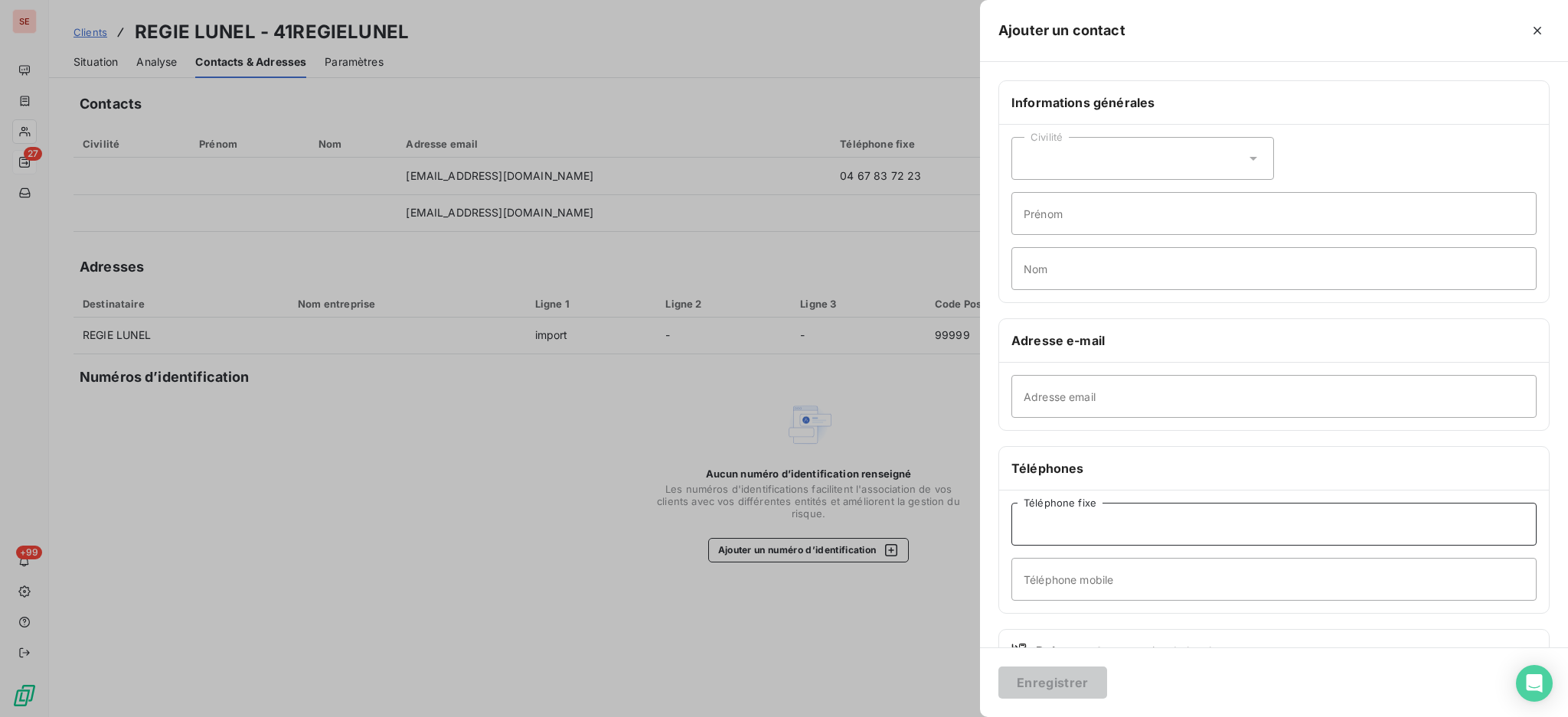
click at [1085, 524] on input "Téléphone fixe" at bounding box center [1274, 524] width 526 height 42
type input "04 67 83 54 69"
click at [1051, 683] on button "Enregistrer" at bounding box center [1052, 682] width 109 height 32
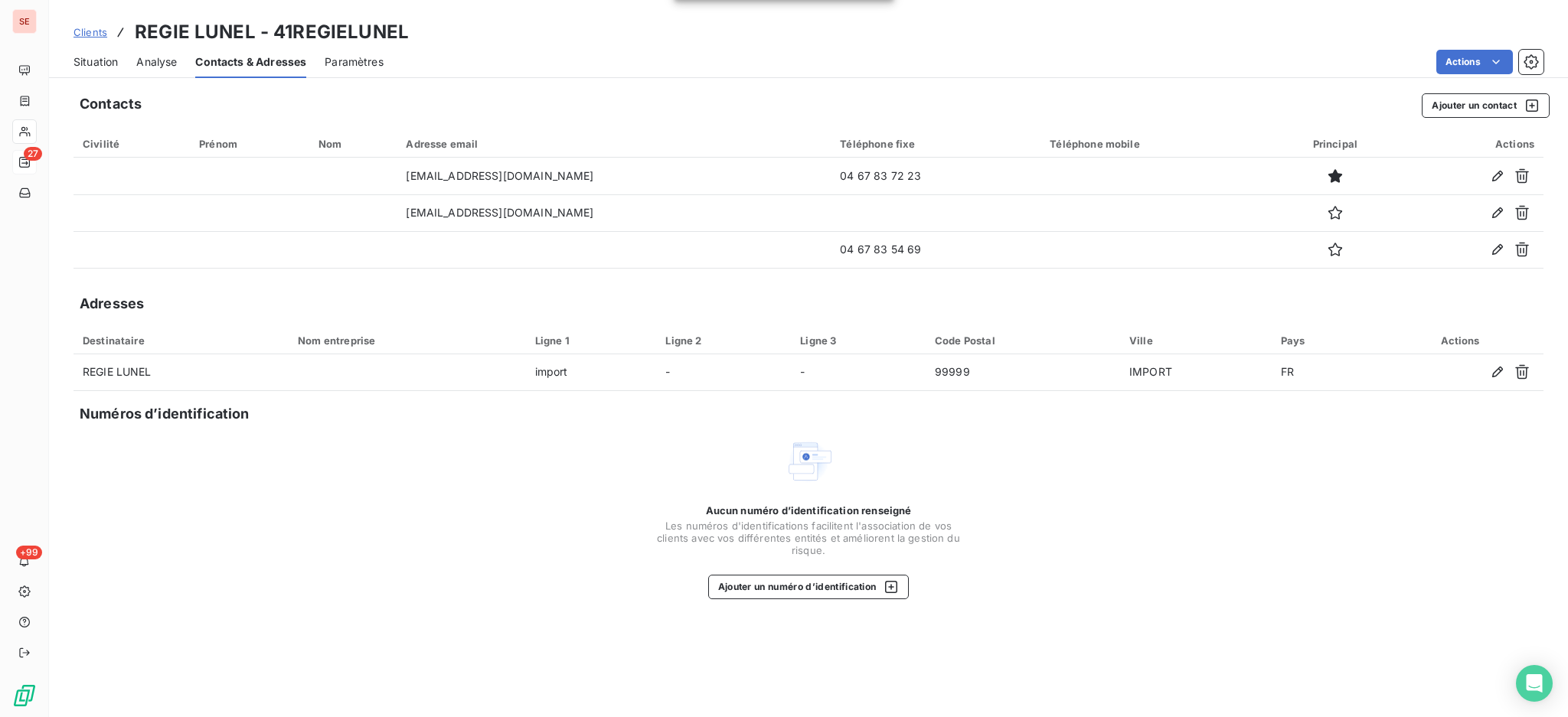
click at [95, 54] on span "Situation" at bounding box center [95, 62] width 44 height 15
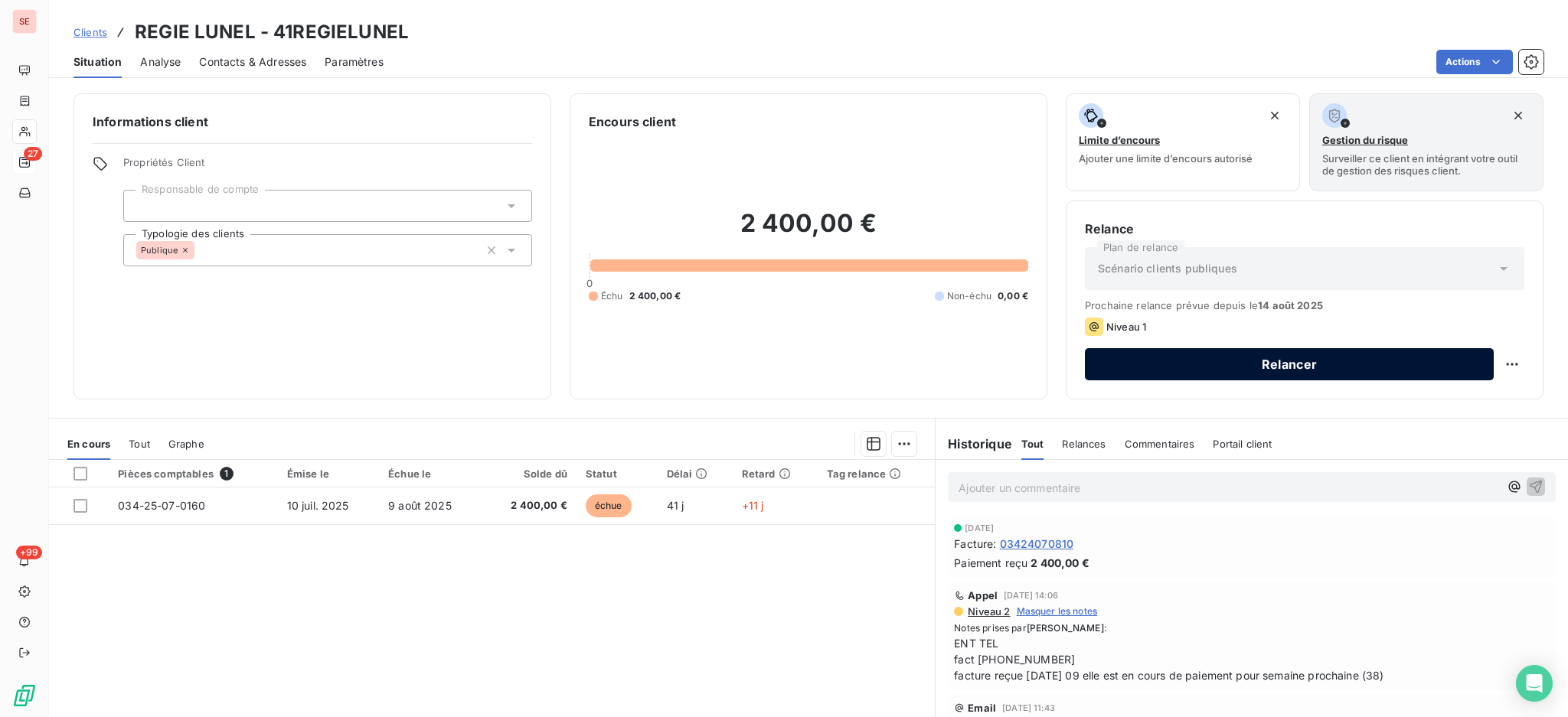
click at [1117, 364] on button "Relancer" at bounding box center [1289, 363] width 409 height 32
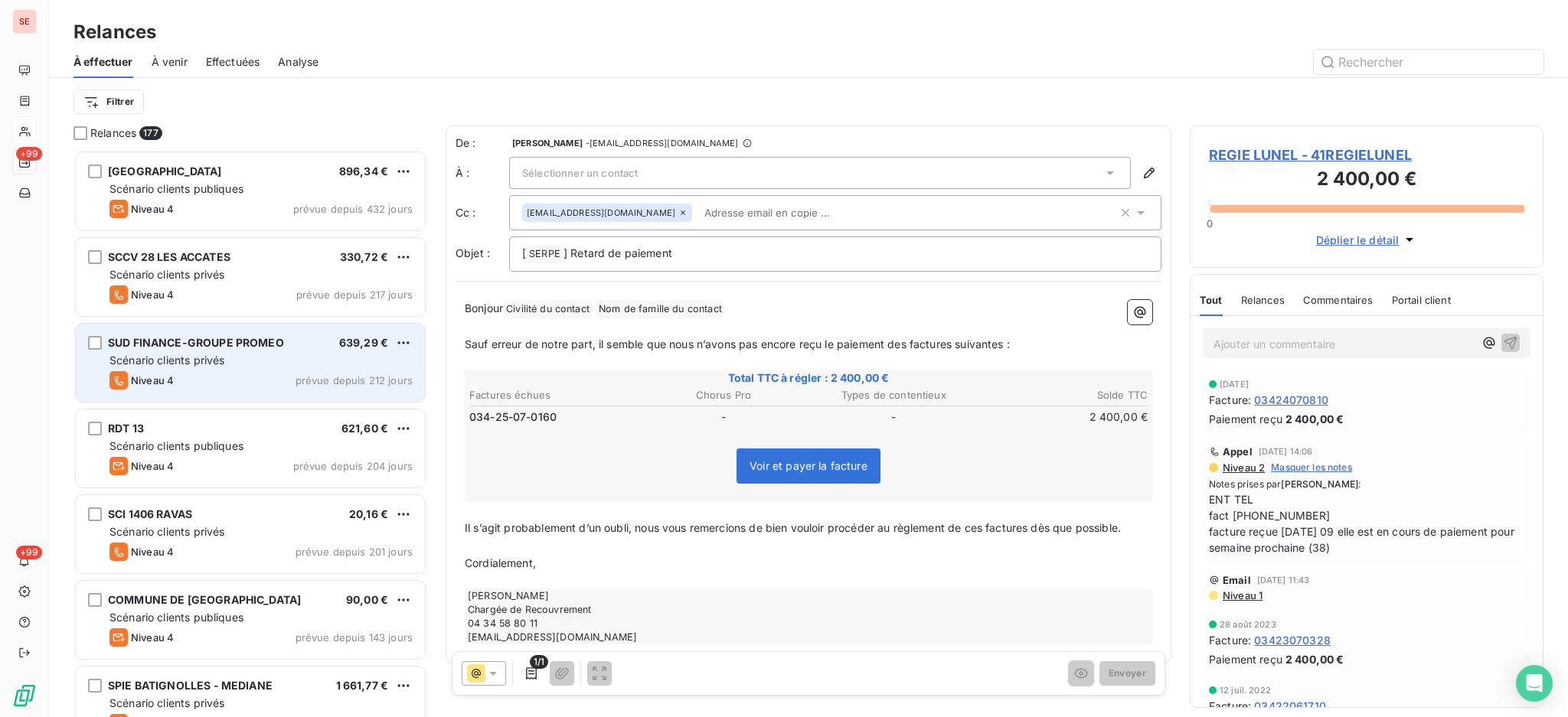
scroll to position [552, 338]
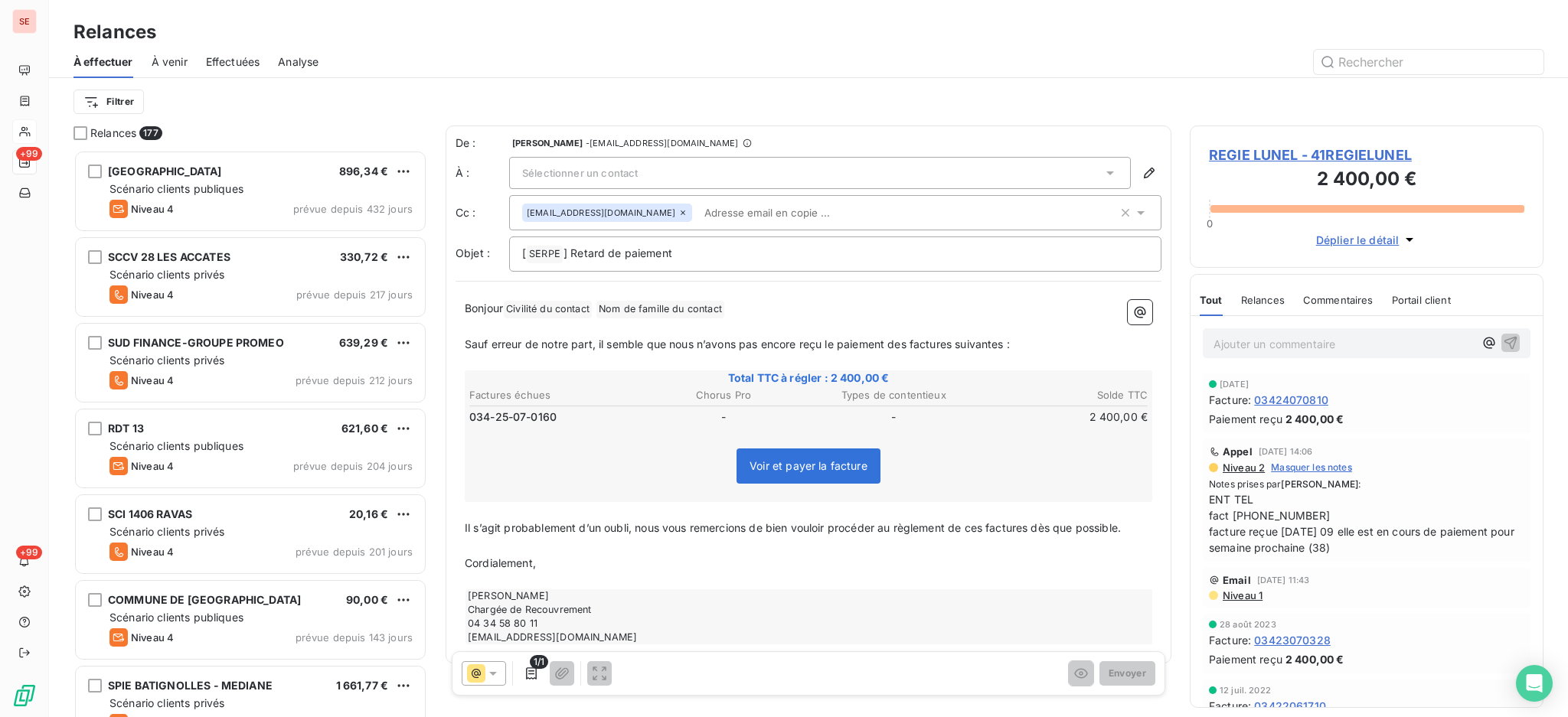
click at [1106, 172] on icon at bounding box center [1110, 173] width 8 height 4
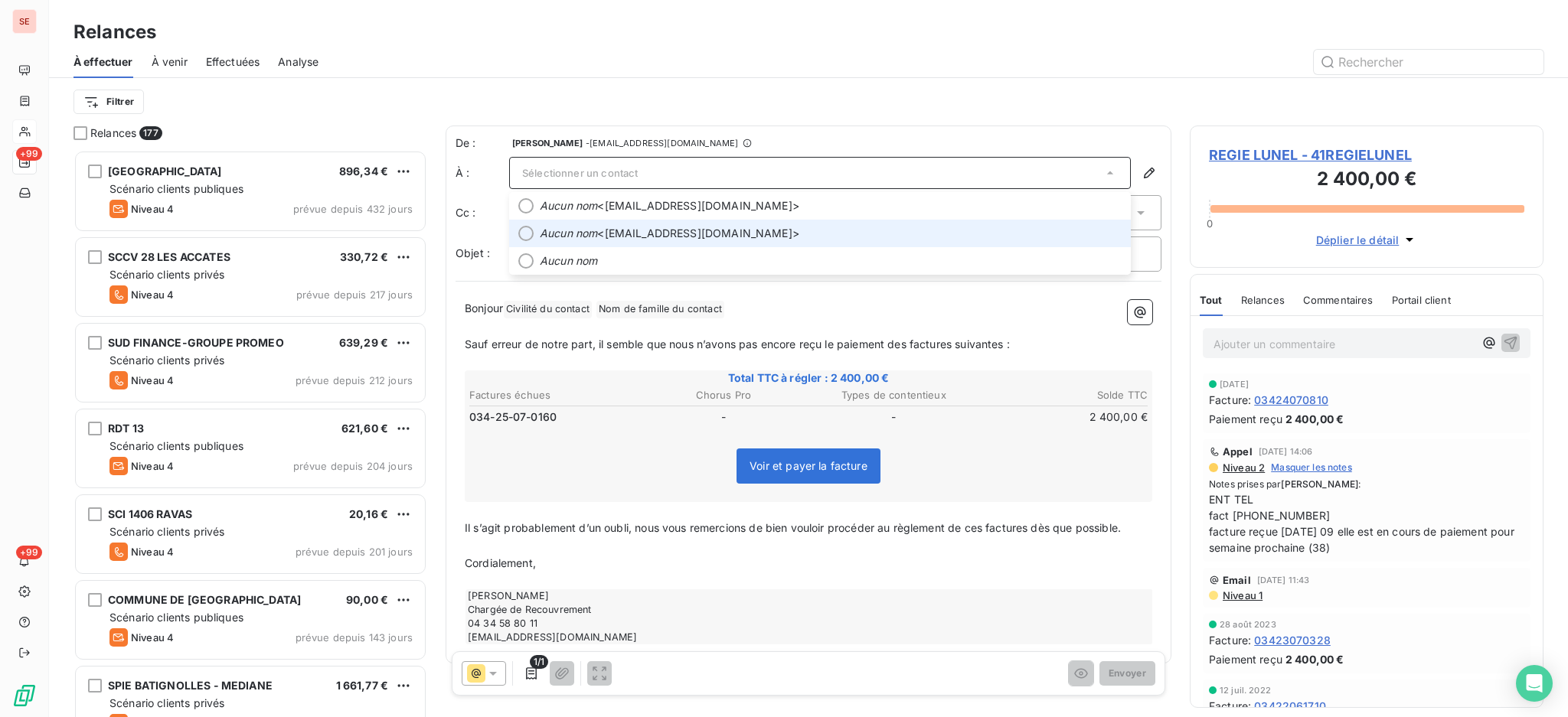
click at [812, 228] on span "Aucun nom <[EMAIL_ADDRESS][DOMAIN_NAME]>" at bounding box center [830, 233] width 581 height 15
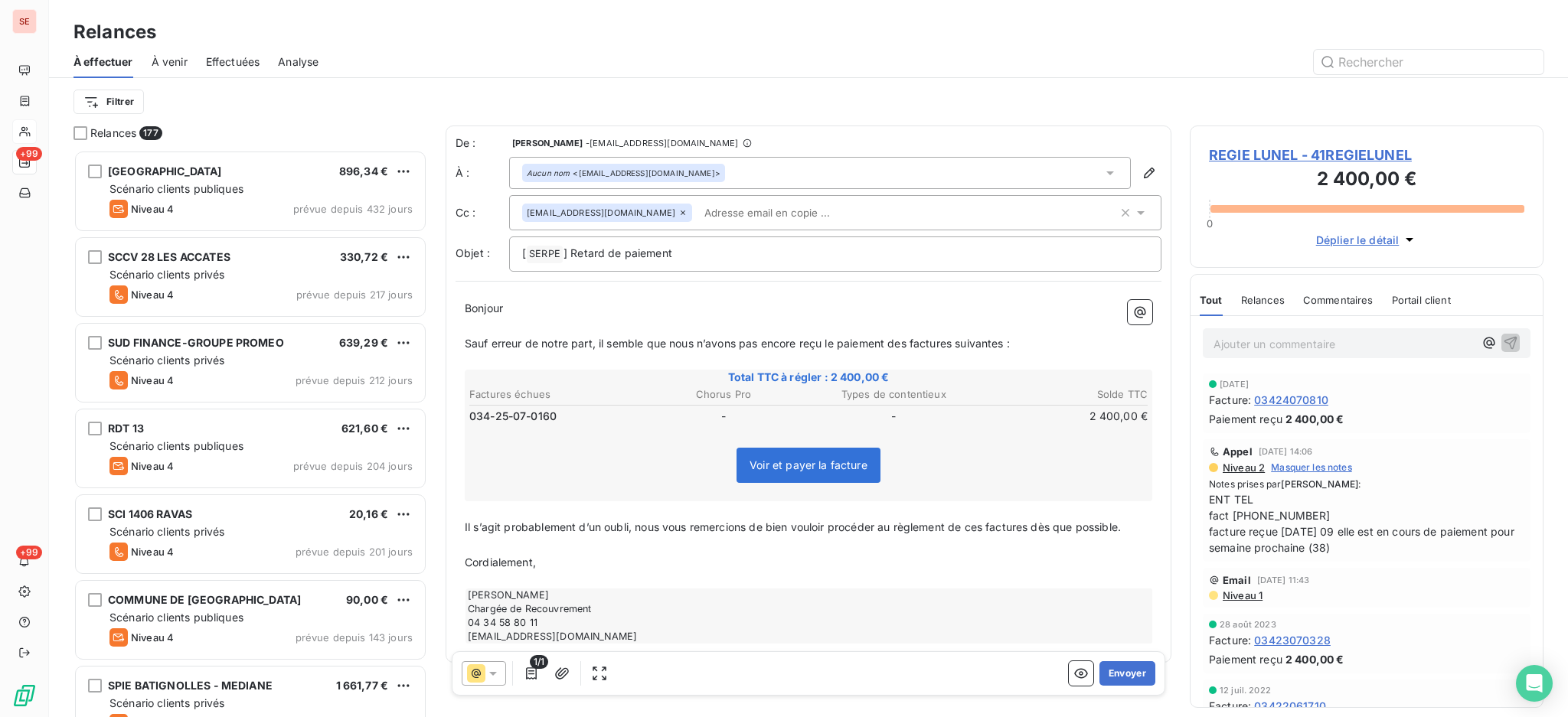
click at [1133, 209] on icon at bounding box center [1141, 213] width 15 height 15
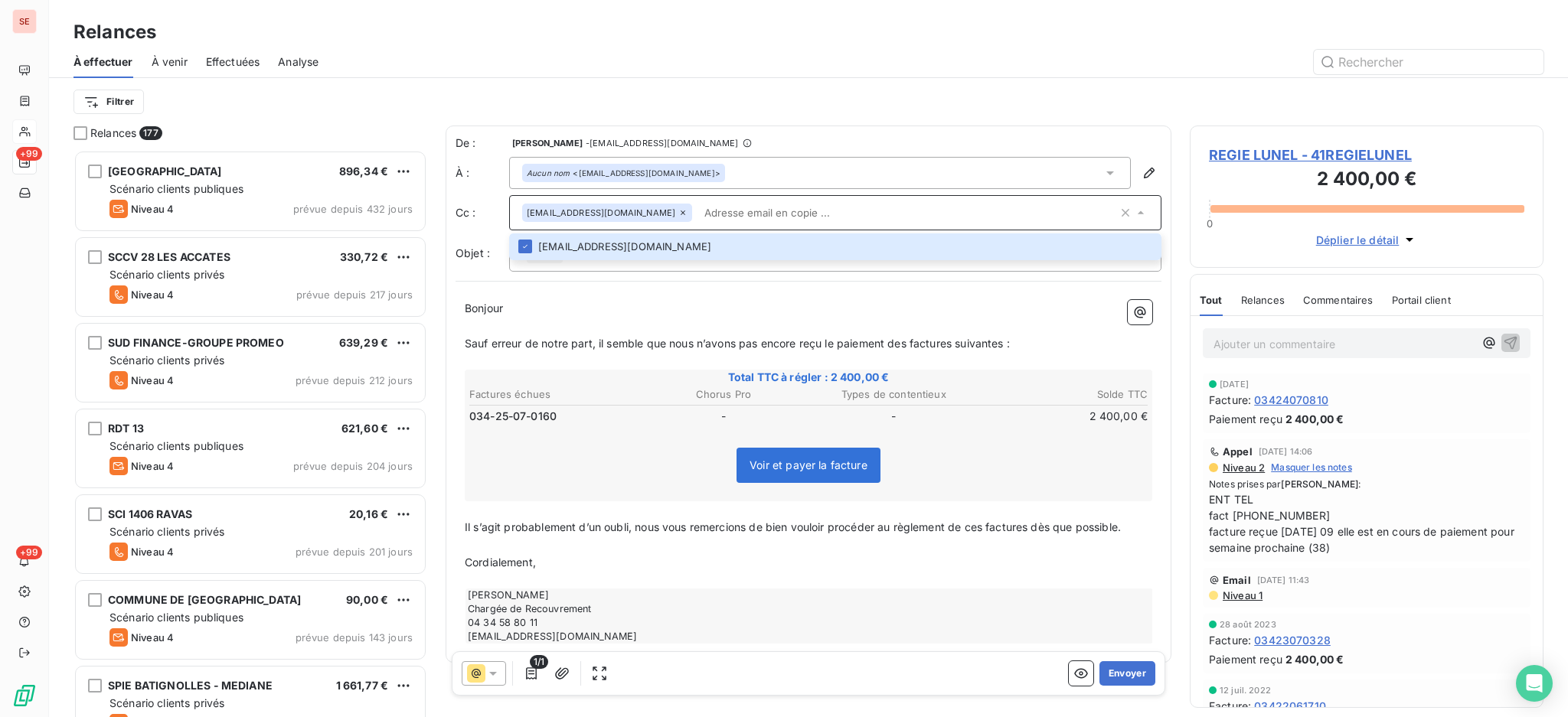
click at [688, 214] on icon at bounding box center [683, 213] width 10 height 10
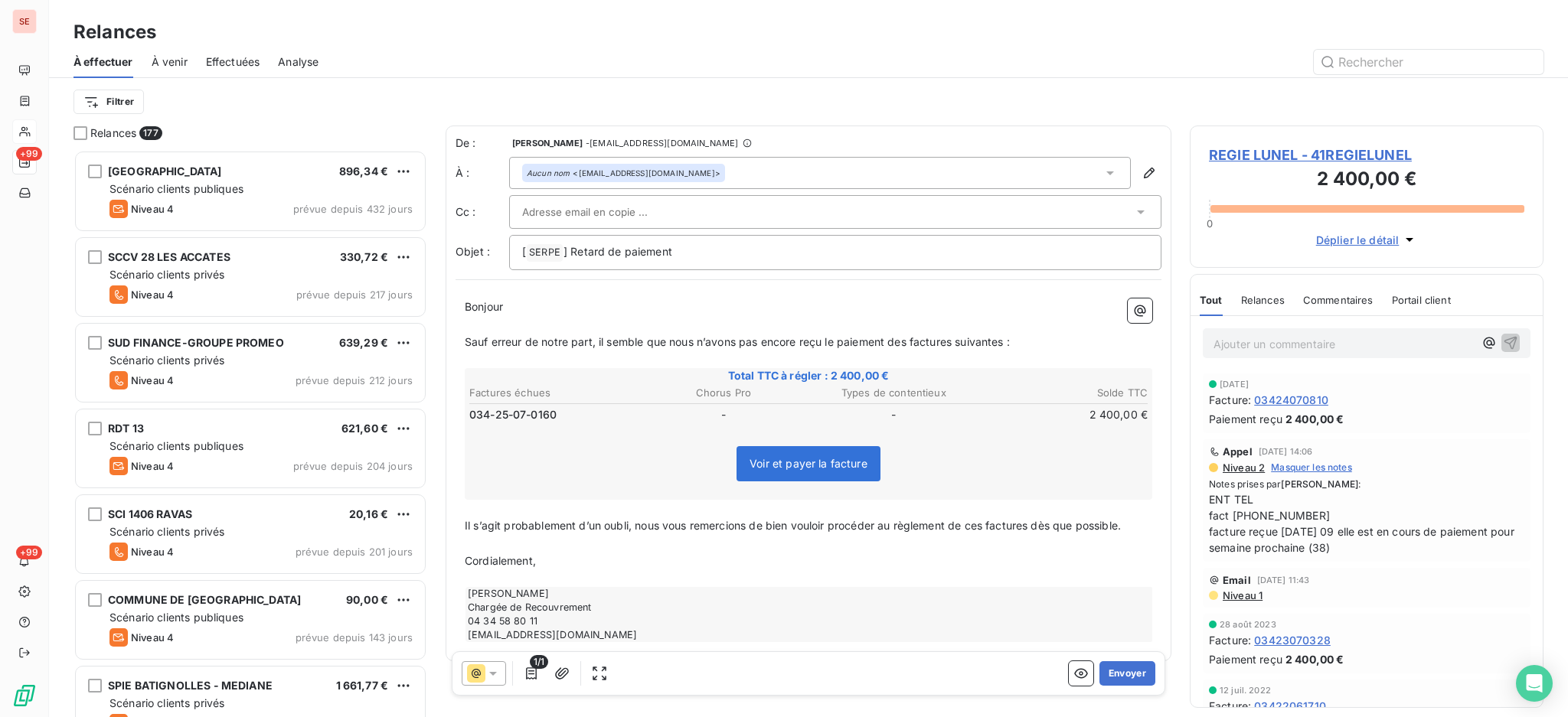
click at [1133, 207] on icon at bounding box center [1141, 212] width 15 height 15
click at [1258, 154] on span "REGIE LUNEL - 41REGIELUNEL" at bounding box center [1366, 154] width 315 height 20
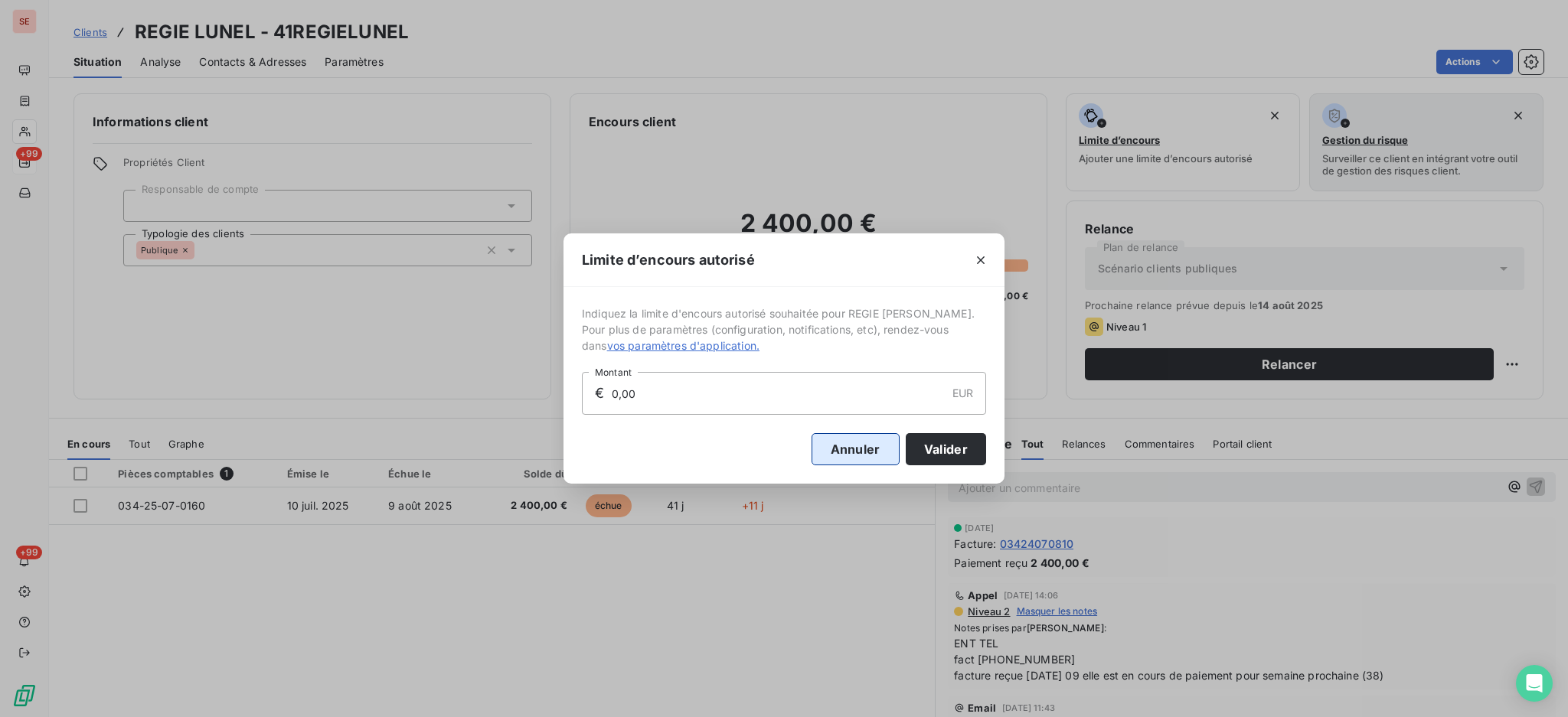
click at [865, 451] on button "Annuler" at bounding box center [855, 448] width 88 height 32
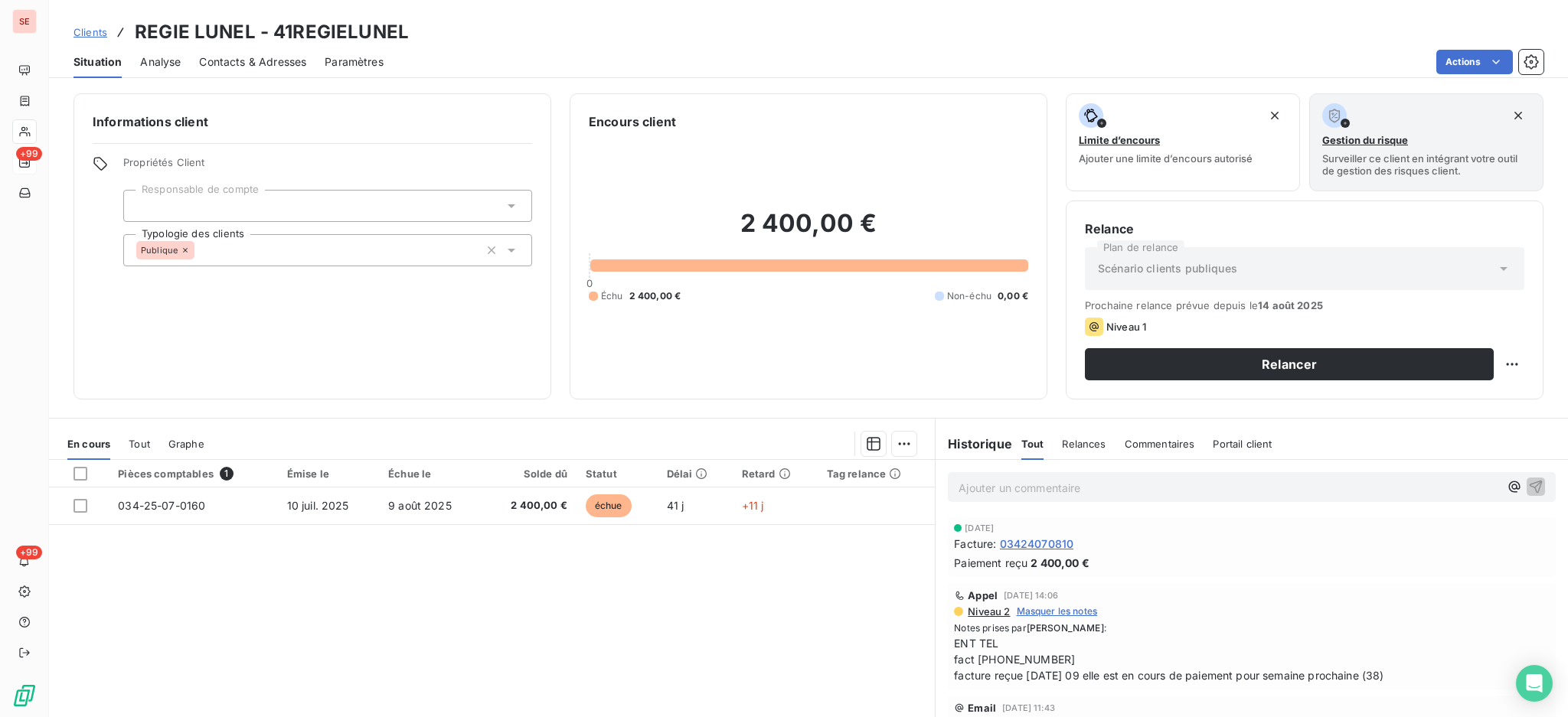
click at [250, 56] on span "Contacts & Adresses" at bounding box center [252, 62] width 107 height 15
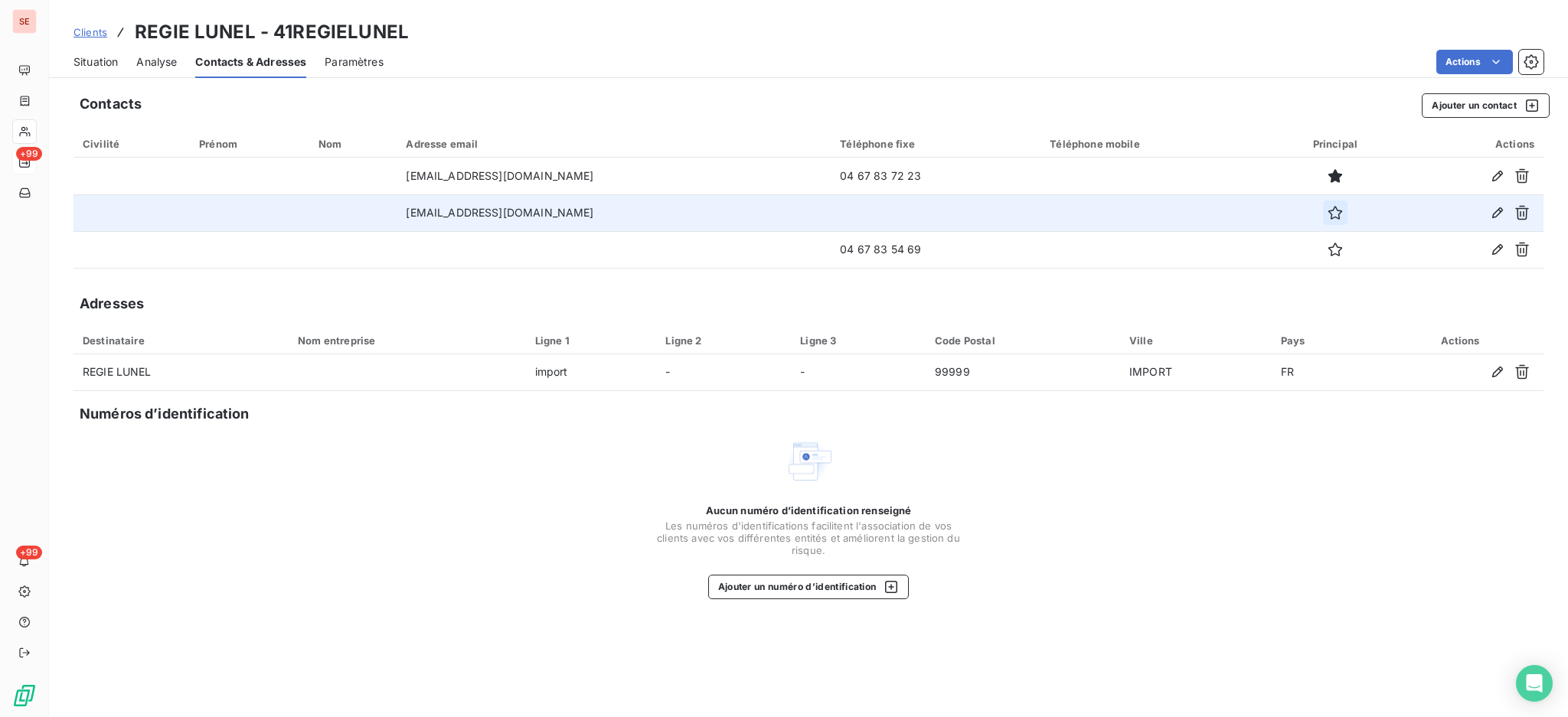
click at [1343, 214] on icon "button" at bounding box center [1336, 213] width 15 height 15
click at [1343, 209] on icon "button" at bounding box center [1336, 213] width 15 height 15
click at [81, 62] on span "Situation" at bounding box center [95, 62] width 44 height 15
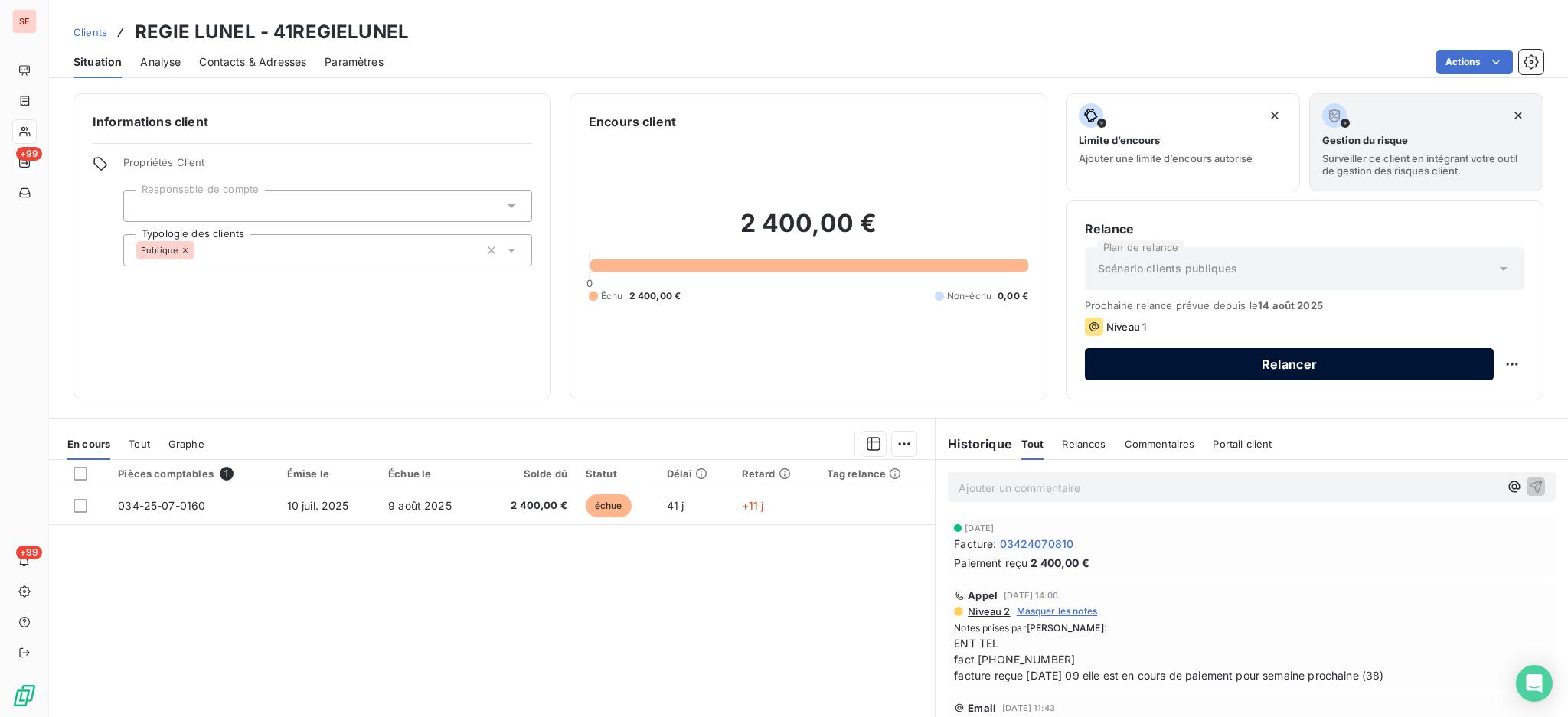
click at [1108, 356] on button "Relancer" at bounding box center [1289, 363] width 409 height 32
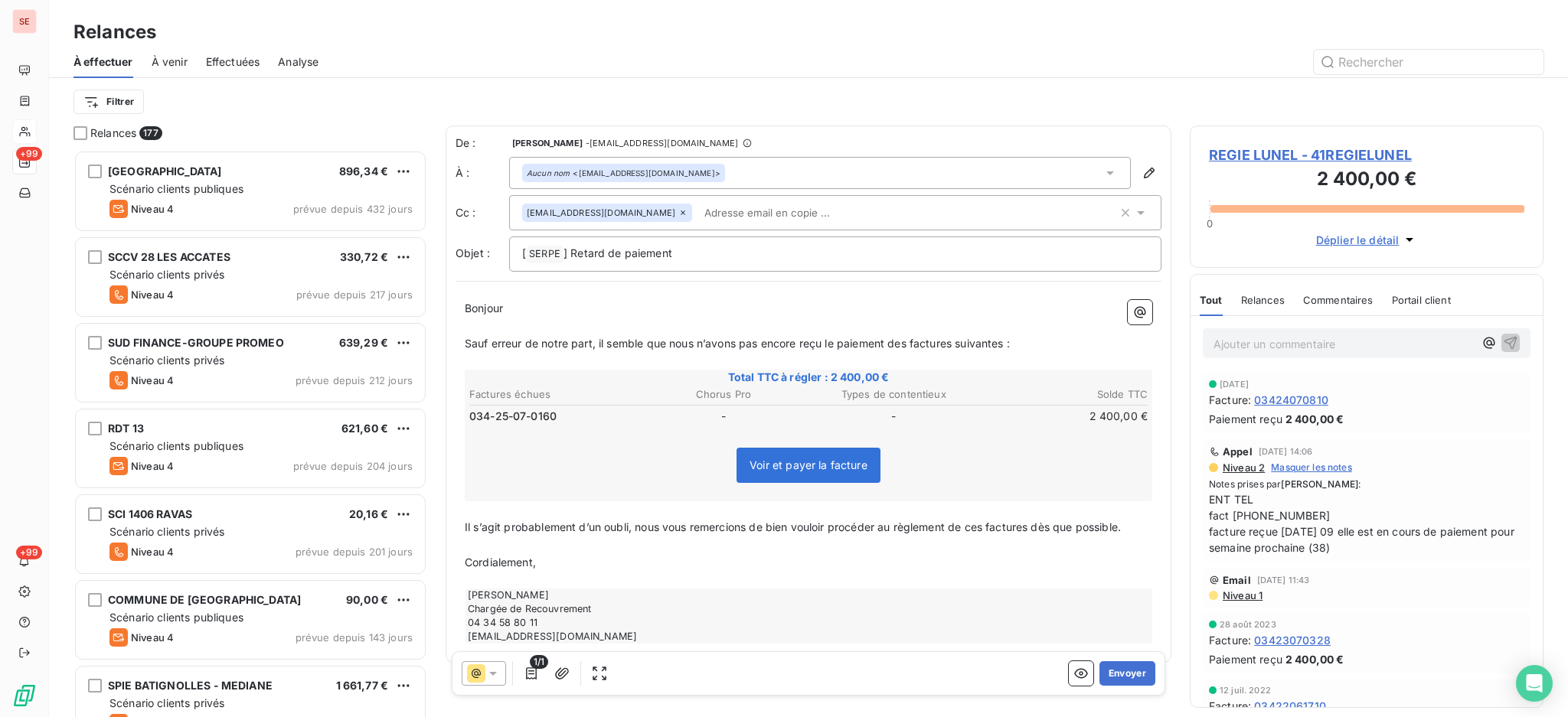
scroll to position [552, 338]
click at [689, 255] on p "[ SERPE ﻿ ] Retard de paiement" at bounding box center [835, 253] width 626 height 18
click at [1106, 673] on button "Envoyer" at bounding box center [1127, 673] width 56 height 24
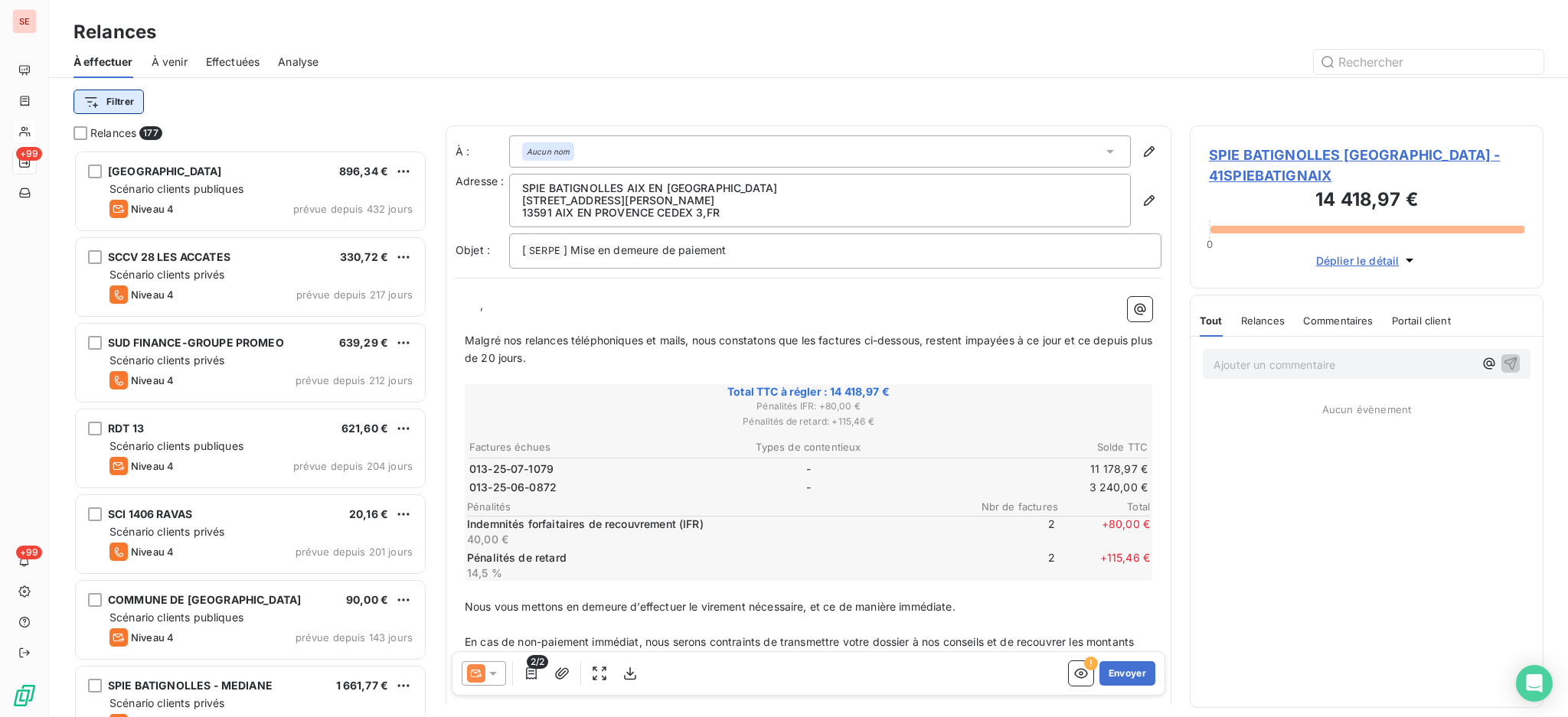
click at [105, 99] on html "SE +99 +99 Relances À effectuer À venir Effectuées Analyse Filtrer Relances 177…" at bounding box center [784, 358] width 1568 height 717
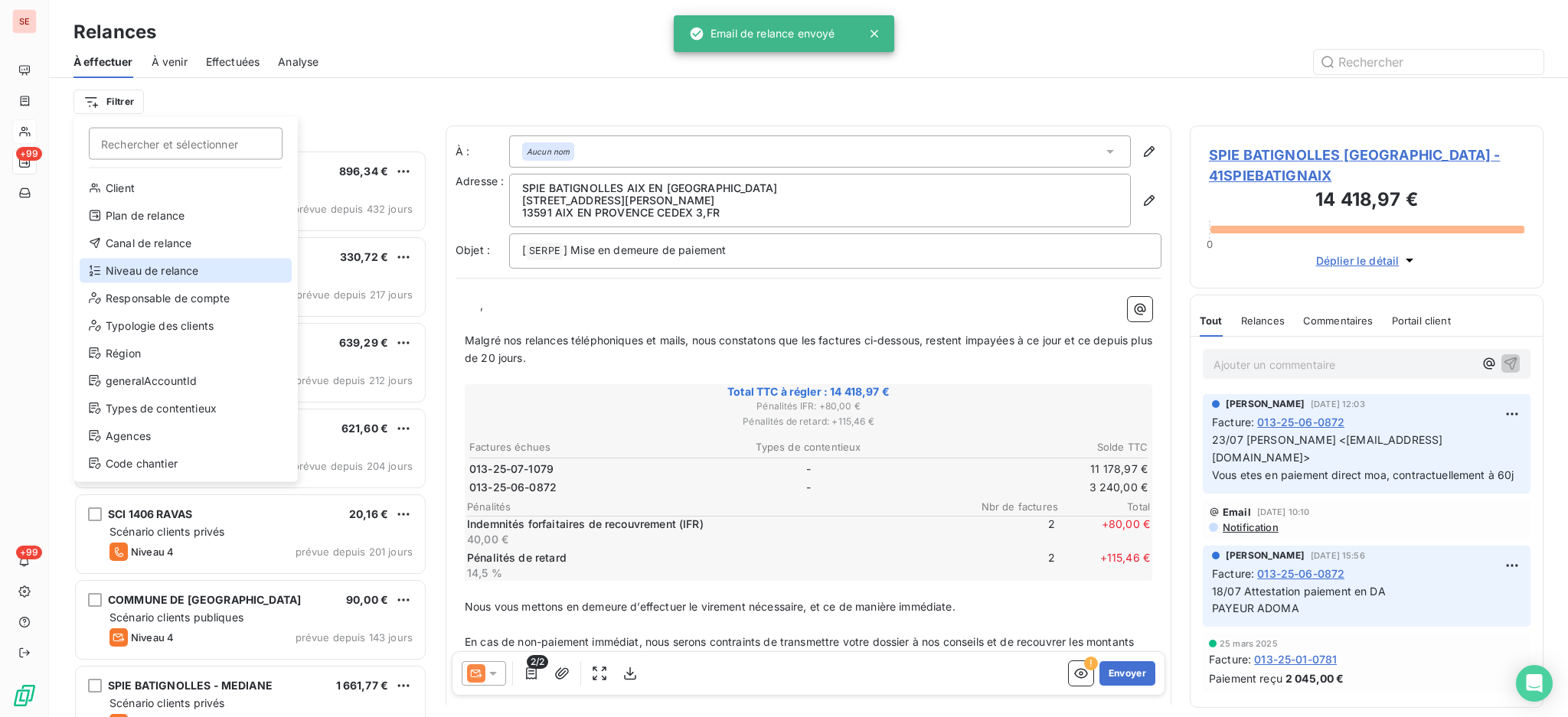
click at [153, 266] on div "Niveau de relance" at bounding box center [186, 270] width 212 height 24
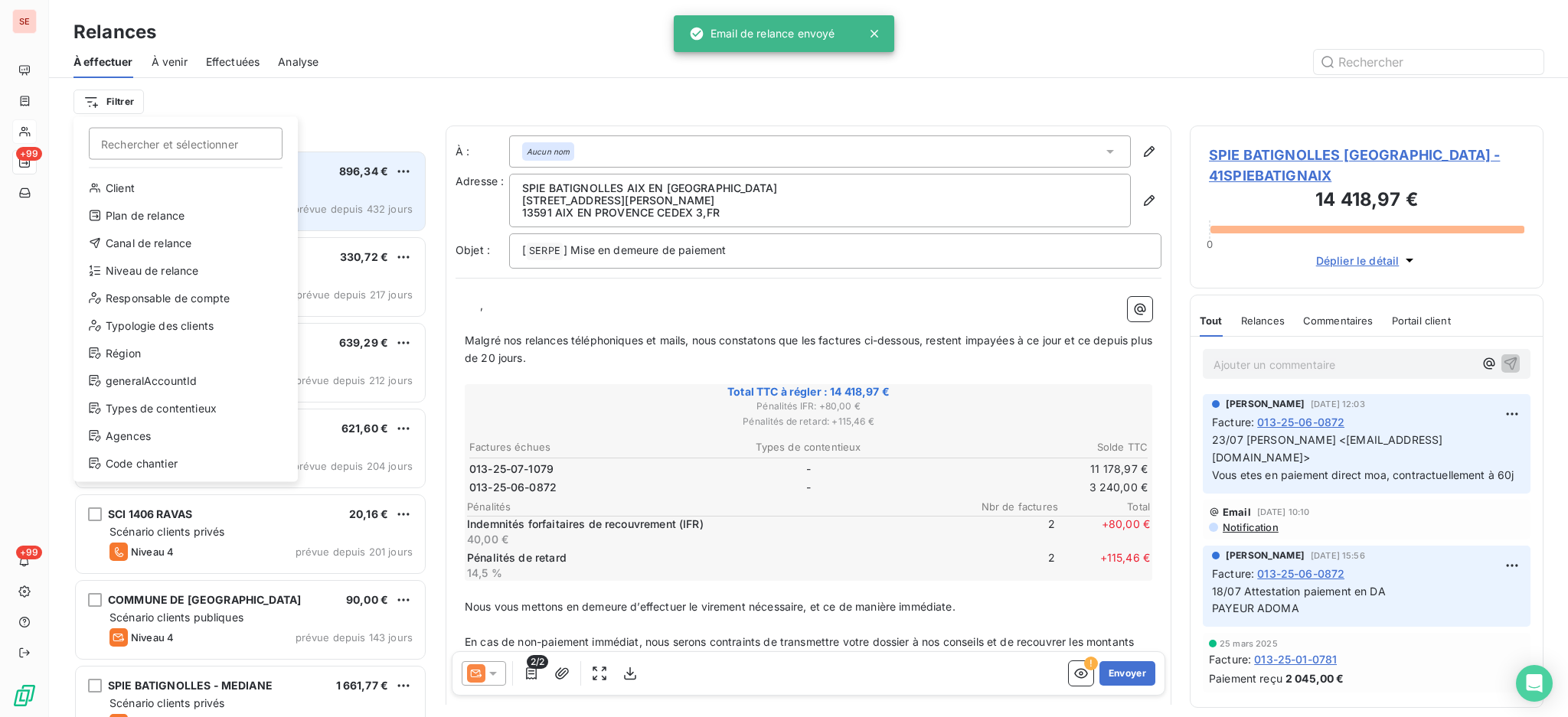
scroll to position [16, 16]
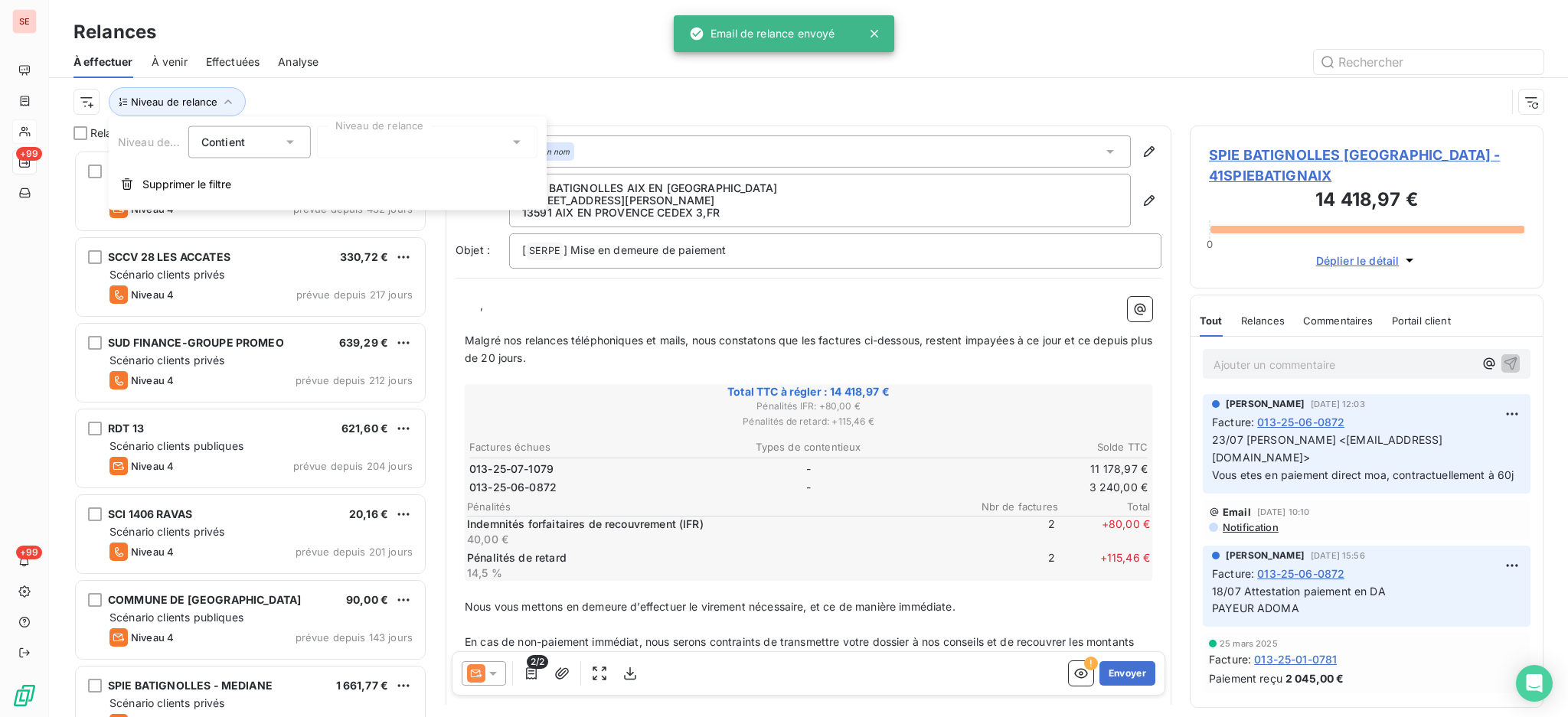
click at [511, 146] on icon at bounding box center [517, 143] width 15 height 15
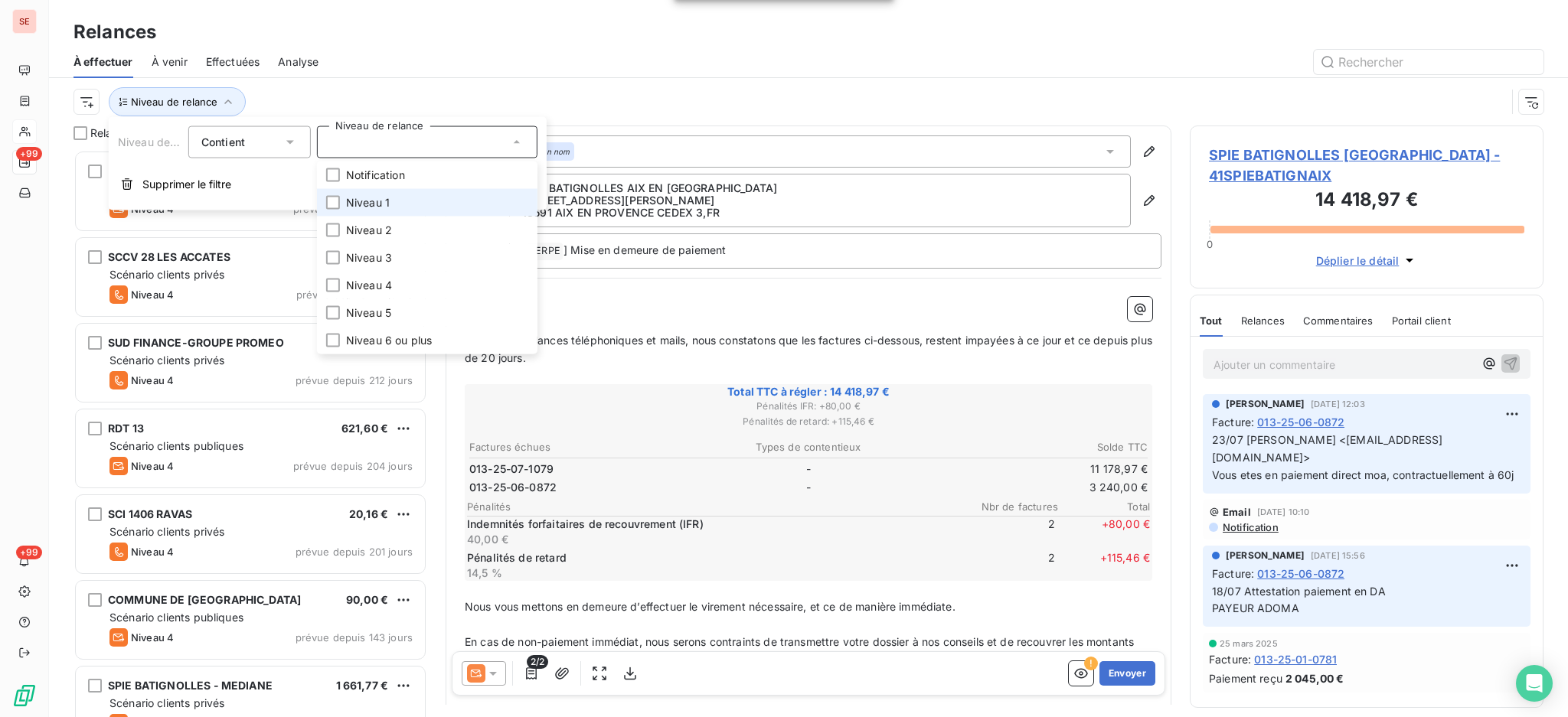
click at [377, 210] on li "Niveau 1" at bounding box center [427, 202] width 221 height 28
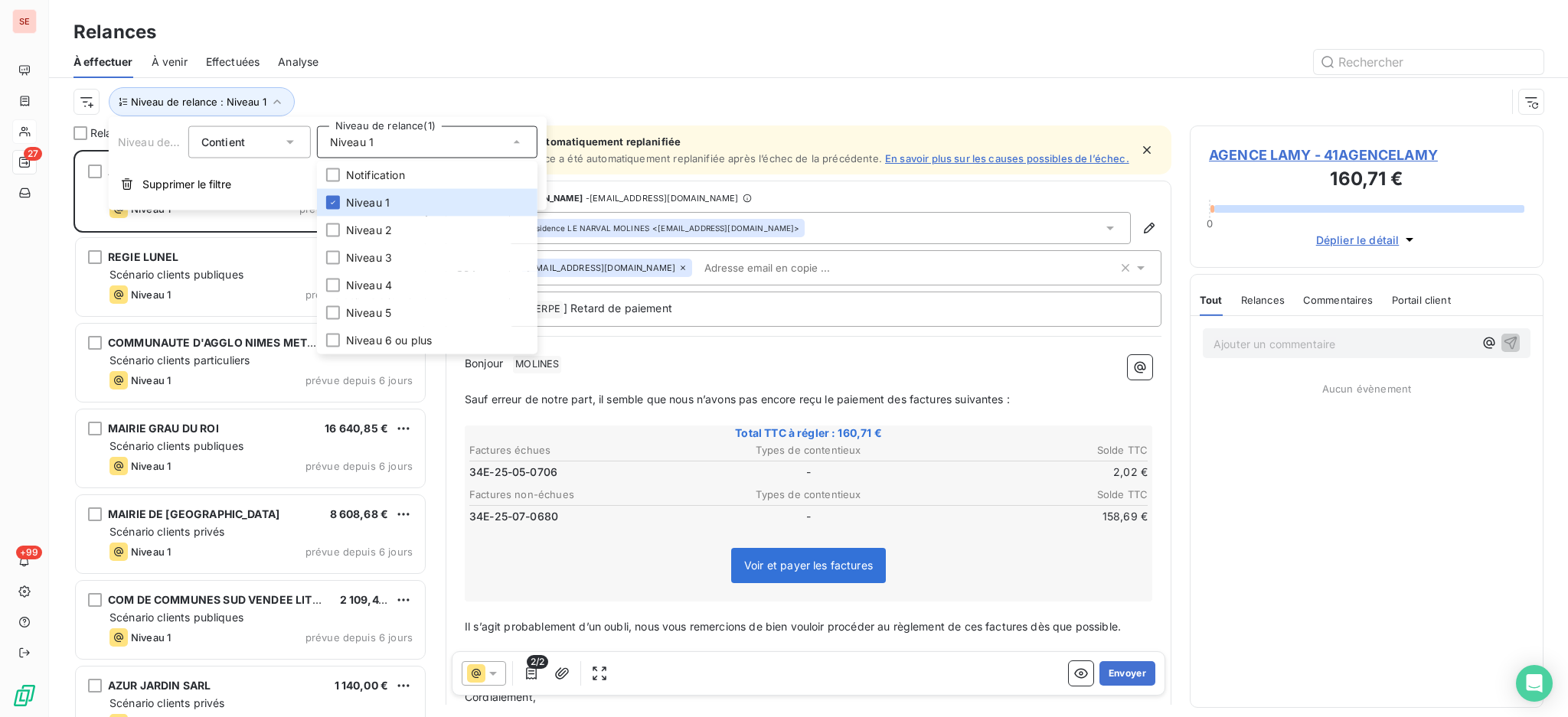
click at [371, 58] on div at bounding box center [939, 62] width 1206 height 24
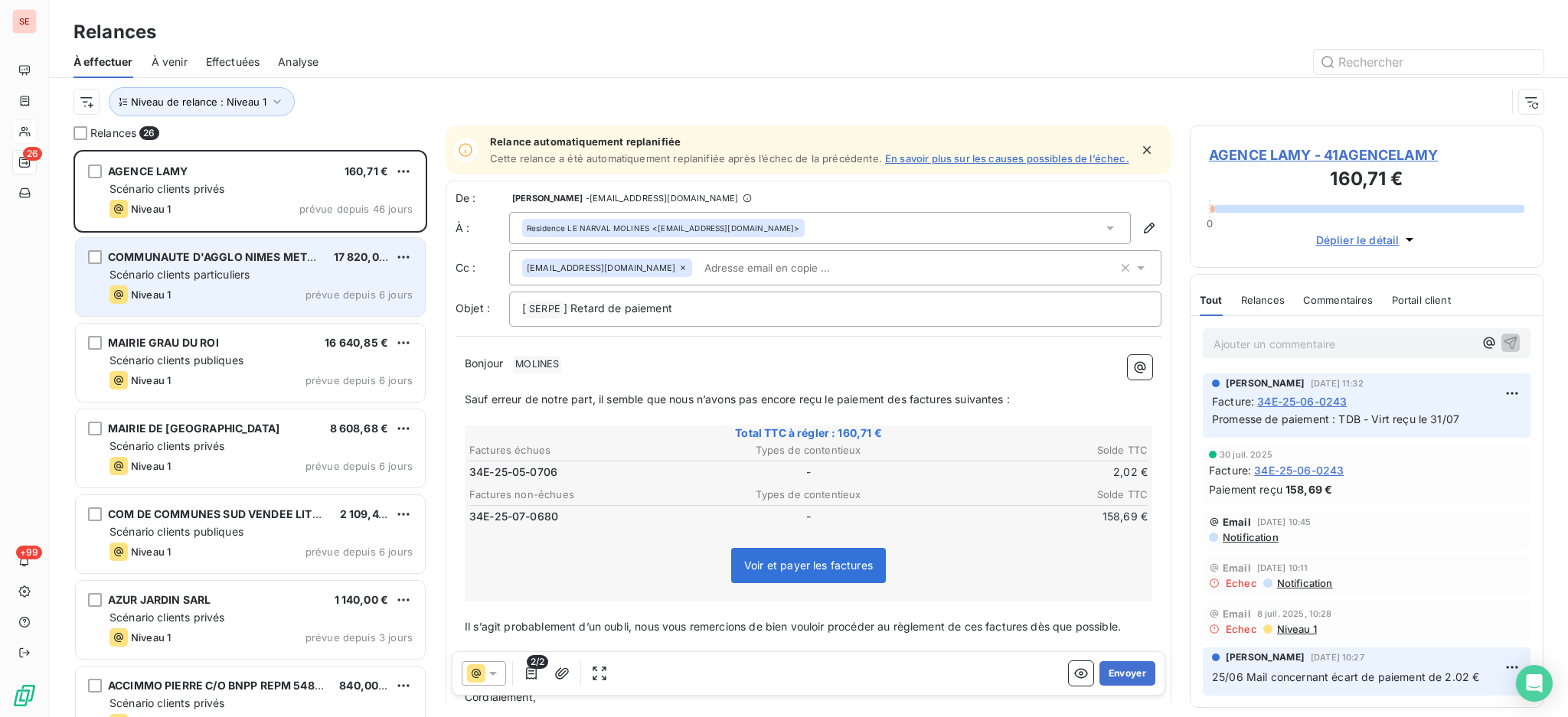
click at [237, 269] on span "Scénario clients particuliers" at bounding box center [179, 274] width 140 height 13
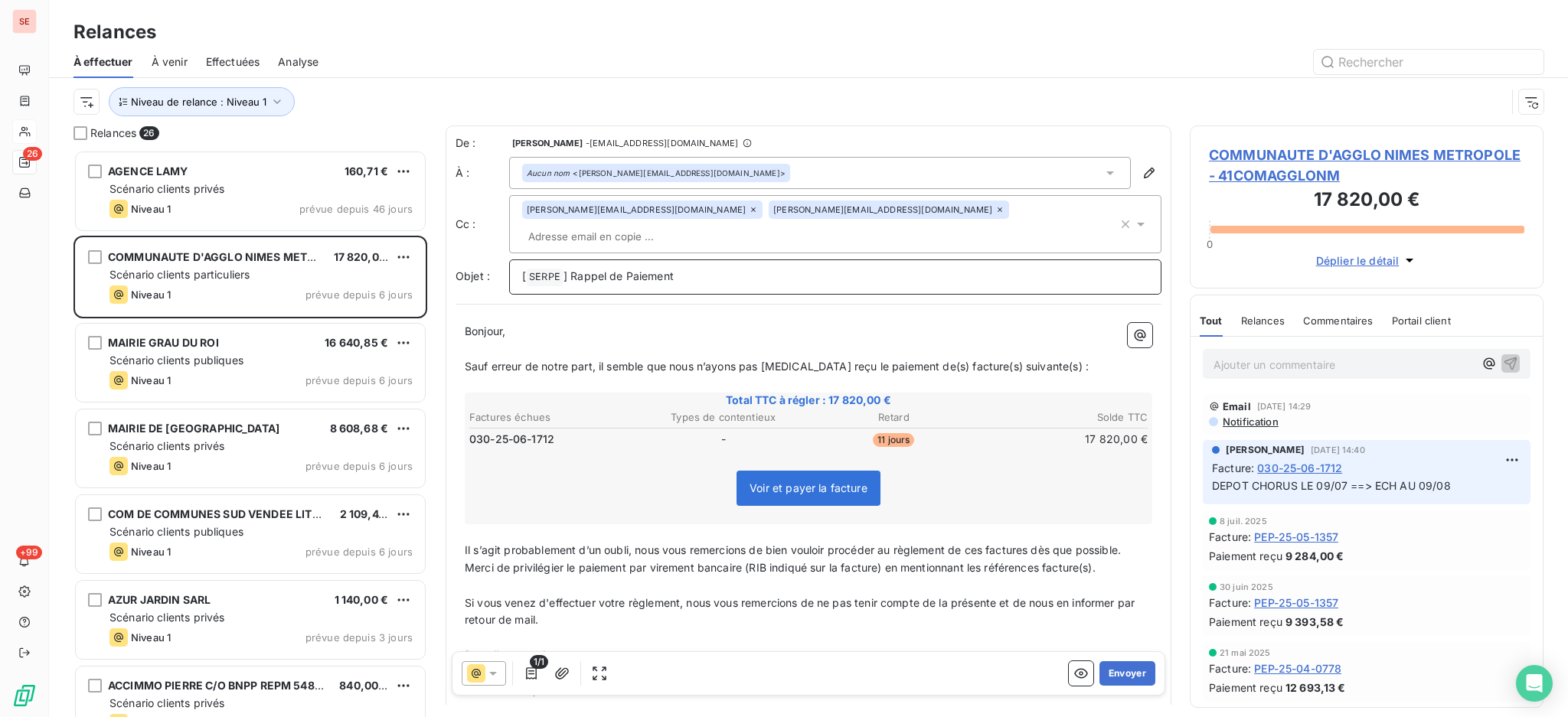
click at [700, 268] on p "[ SERPE ﻿ ] Rappel de Paiement" at bounding box center [835, 277] width 626 height 18
click at [1268, 154] on span "COMMUNAUTE D'AGGLO NIMES METROPOLE - 41COMAGGLONM" at bounding box center [1366, 165] width 315 height 41
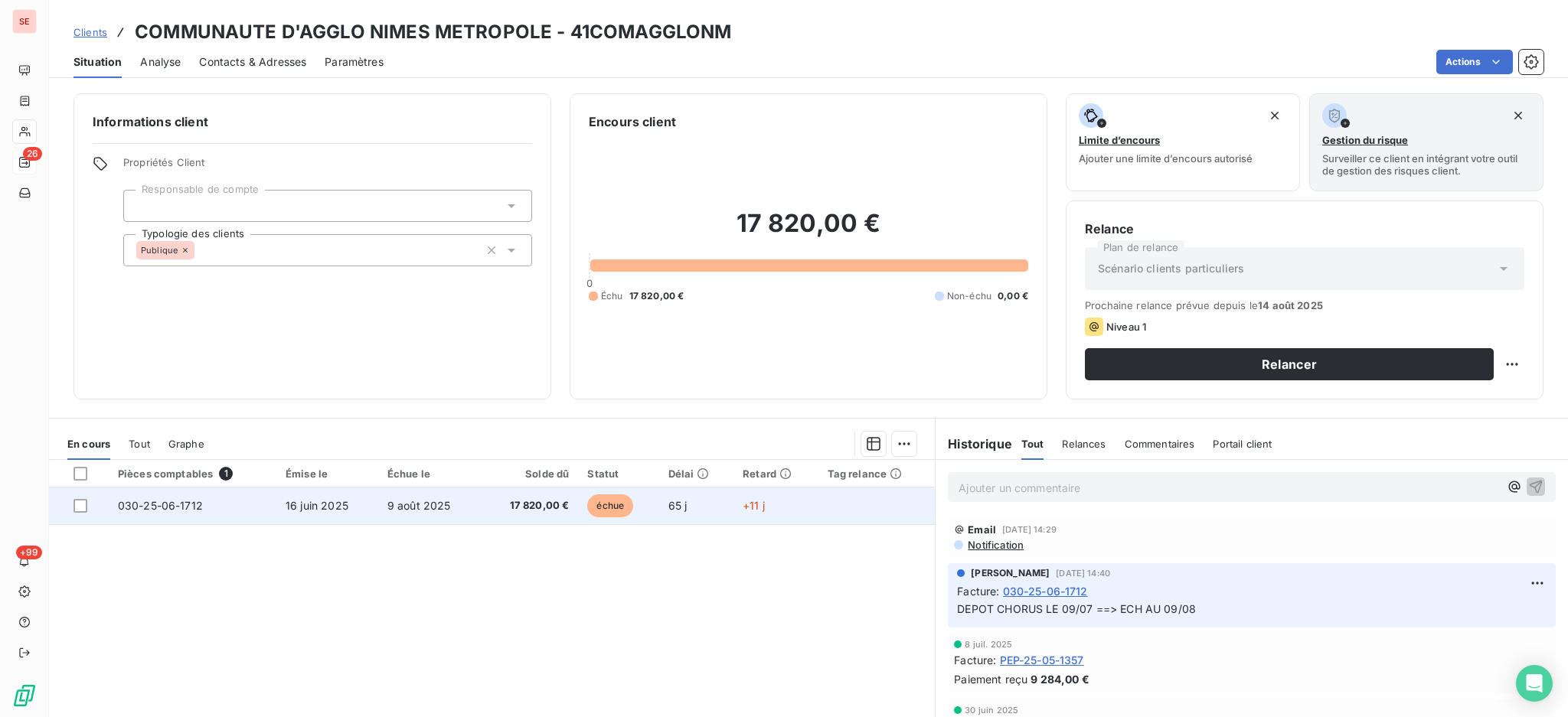
click at [460, 507] on td "9 août 2025" at bounding box center [429, 506] width 102 height 37
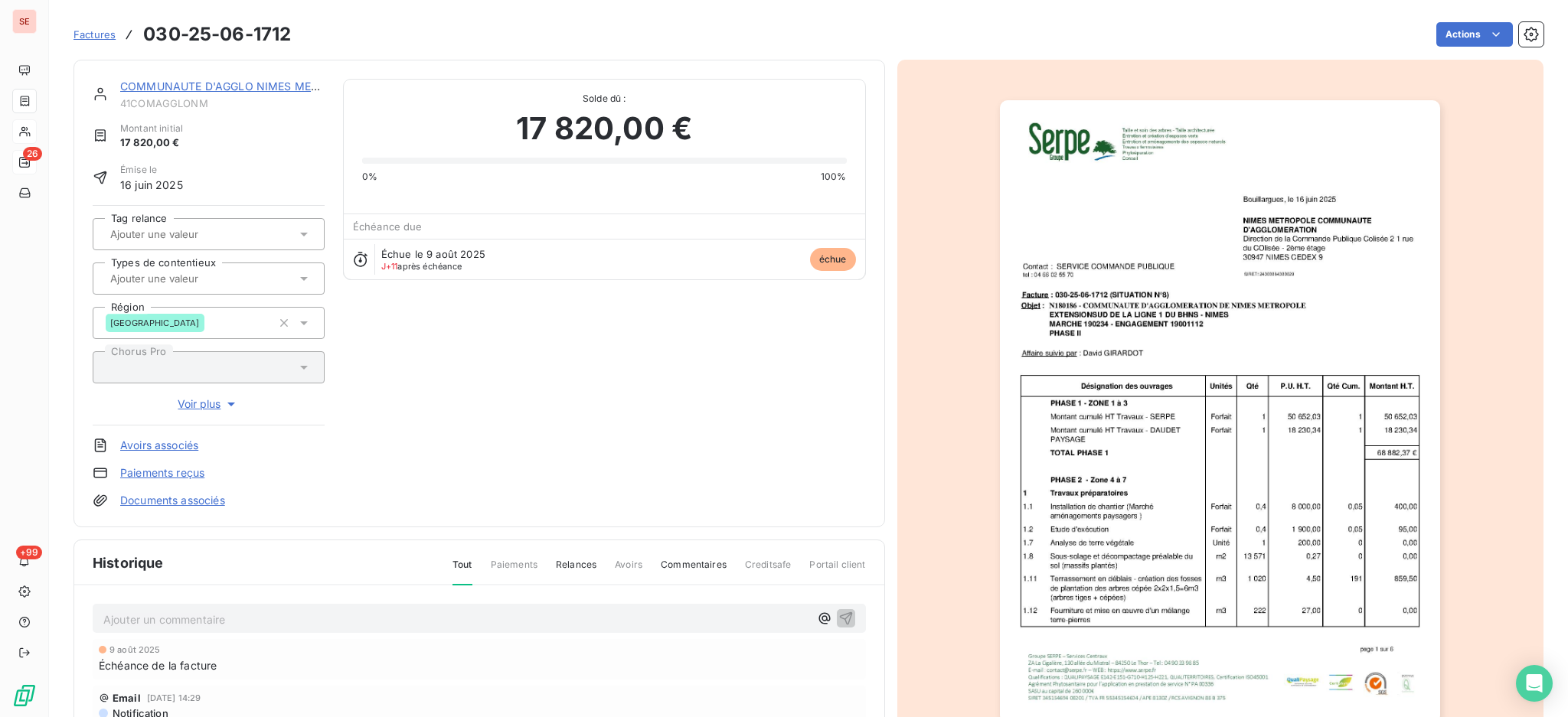
click at [225, 617] on p "Ajouter un commentaire ﻿" at bounding box center [456, 620] width 706 height 19
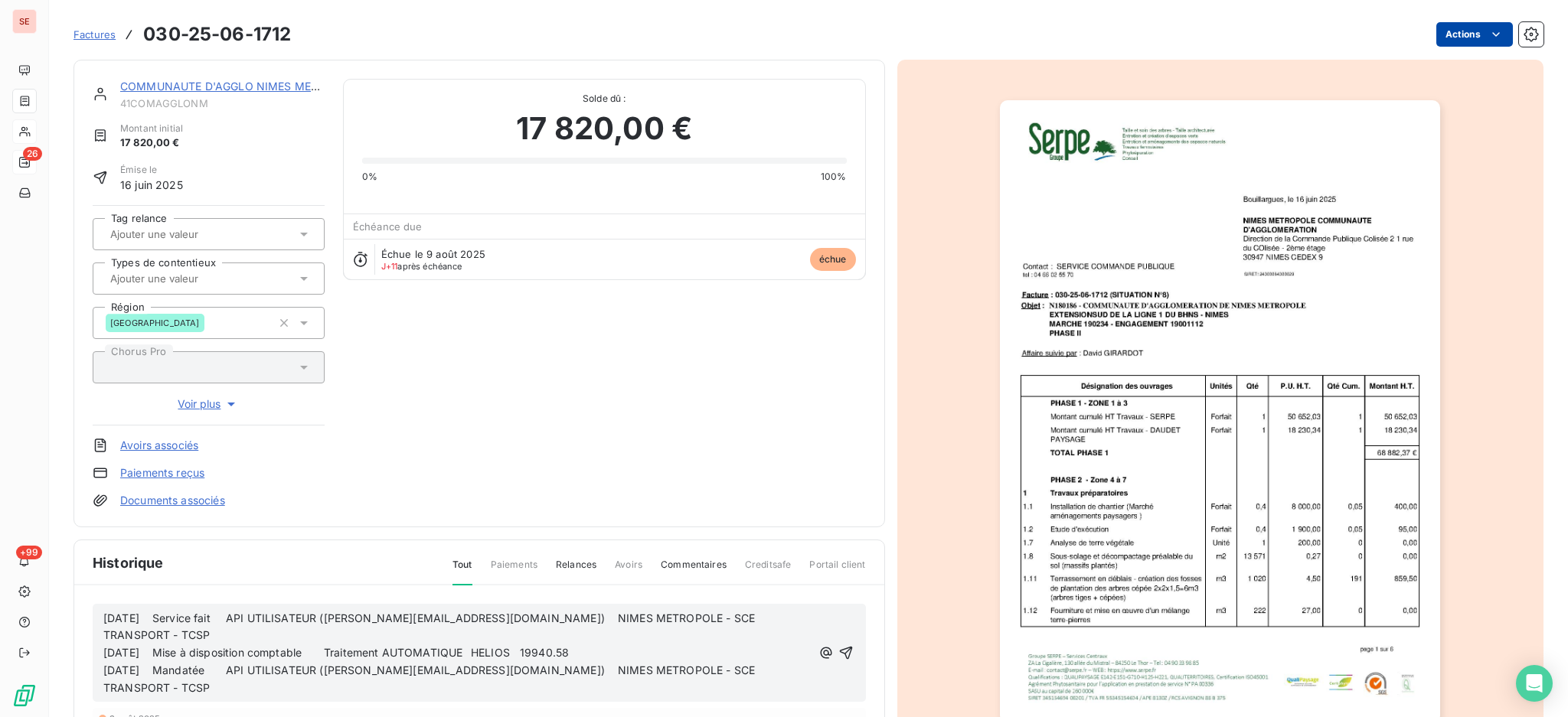
click at [1438, 31] on html "SE 26 +99 Factures 030-25-06-1712 Actions COMMUNAUTE D'AGGLO NIMES METROPOLE 41…" at bounding box center [784, 358] width 1568 height 717
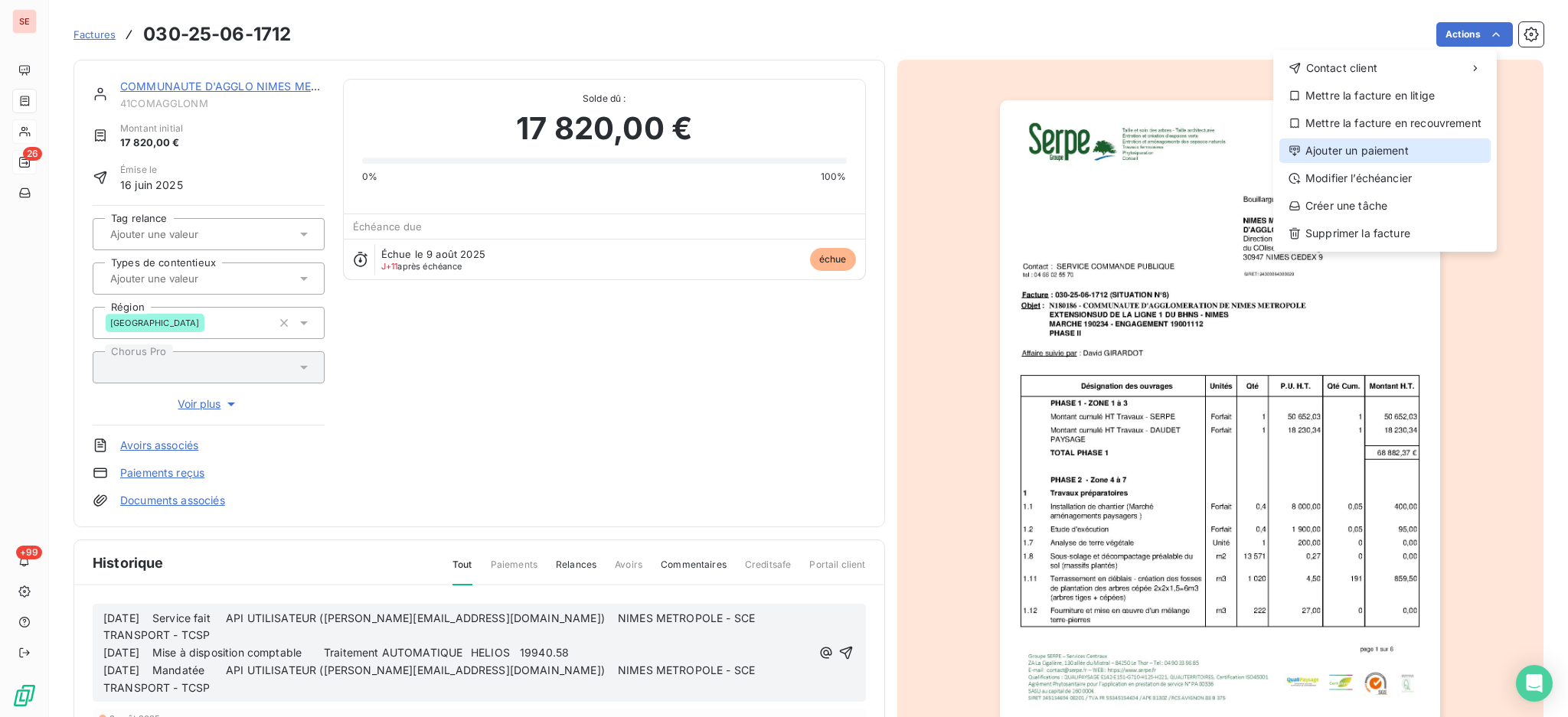
click at [1381, 146] on div "Ajouter un paiement" at bounding box center [1385, 150] width 211 height 24
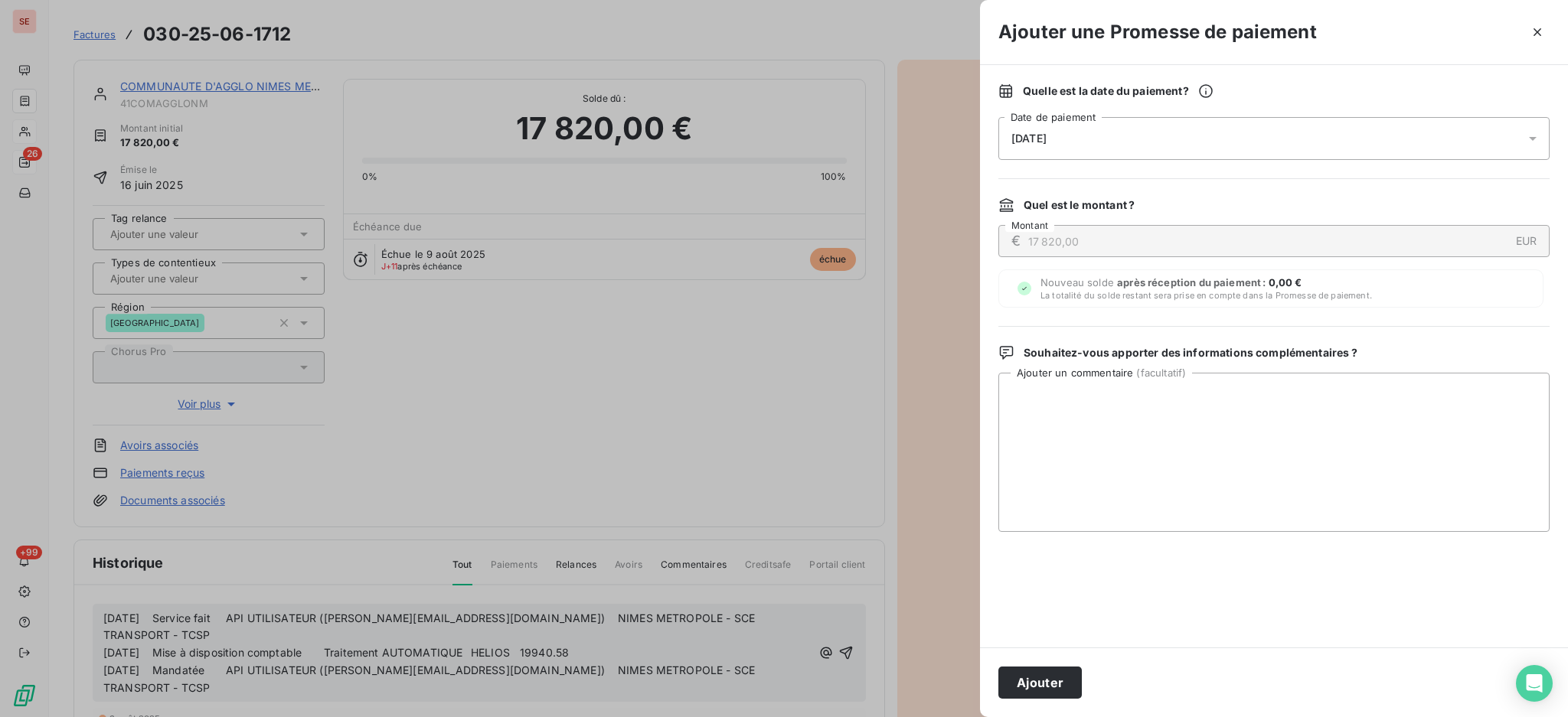
click at [1536, 136] on icon at bounding box center [1533, 139] width 15 height 15
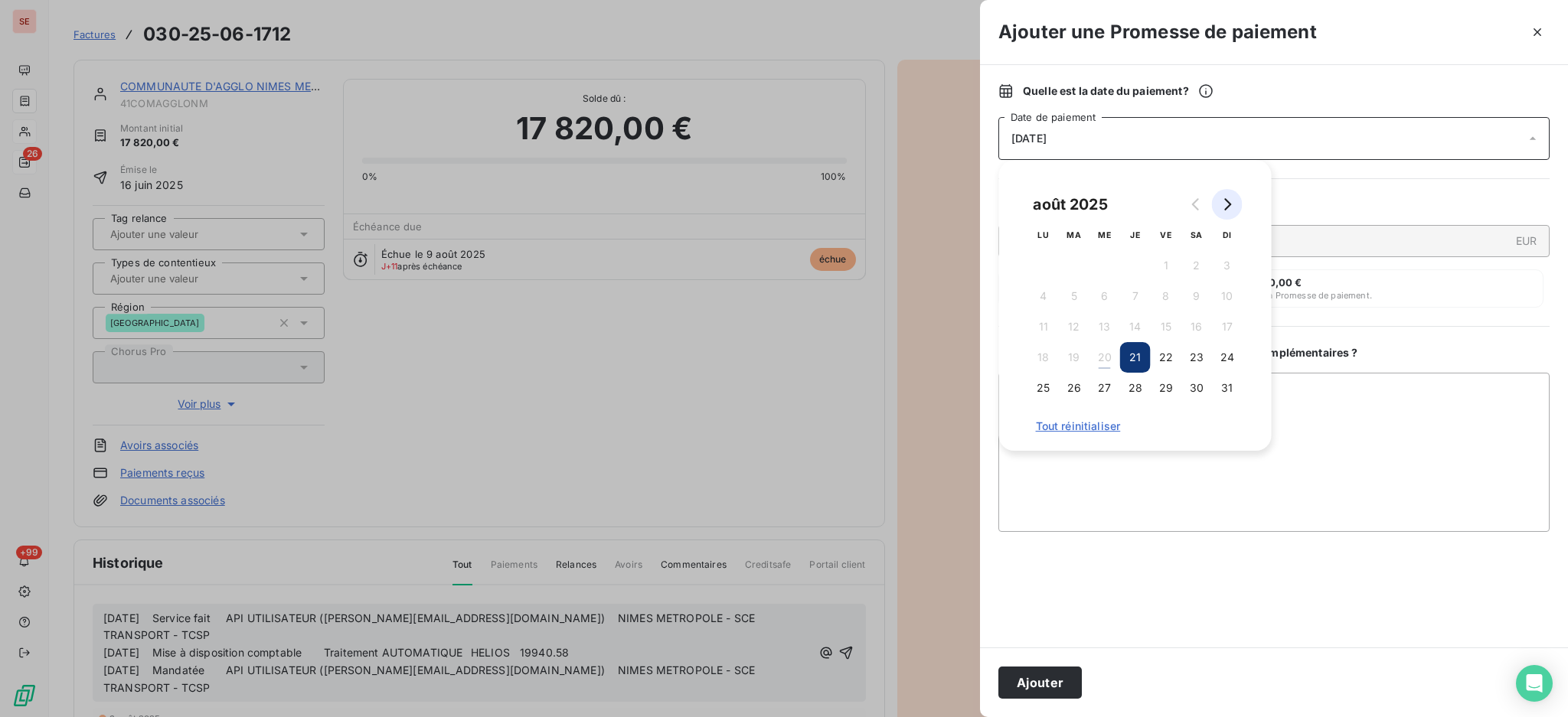
click at [1231, 202] on icon "Go to next month" at bounding box center [1227, 204] width 13 height 13
click at [1197, 299] on button "13" at bounding box center [1197, 296] width 31 height 31
click at [1168, 291] on button "12" at bounding box center [1166, 296] width 31 height 31
click at [1301, 399] on textarea "Ajouter un commentaire ( facultatif )" at bounding box center [1274, 452] width 552 height 159
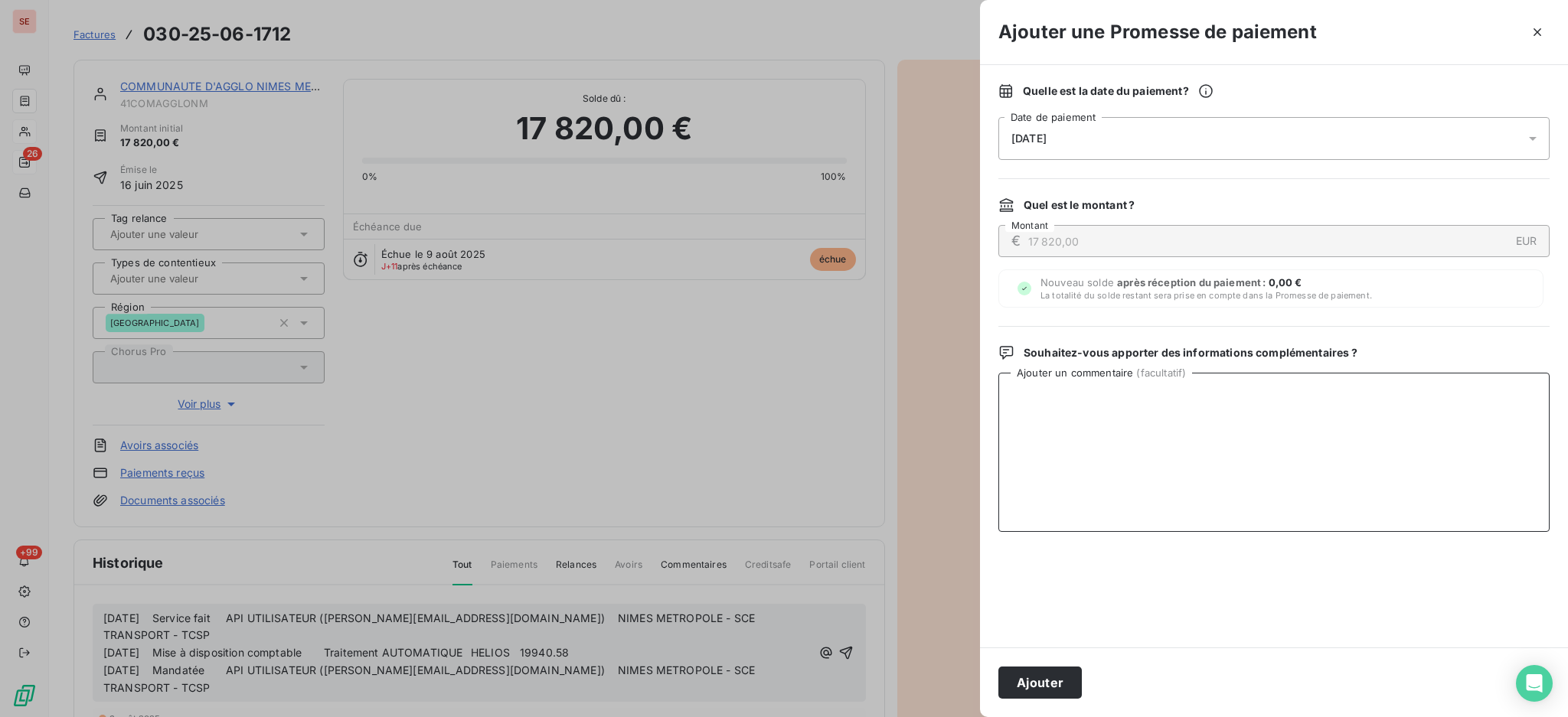
paste textarea "[DATE] Service fait API UTILISATEUR ([PERSON_NAME][EMAIL_ADDRESS][DOMAIN_NAME])…"
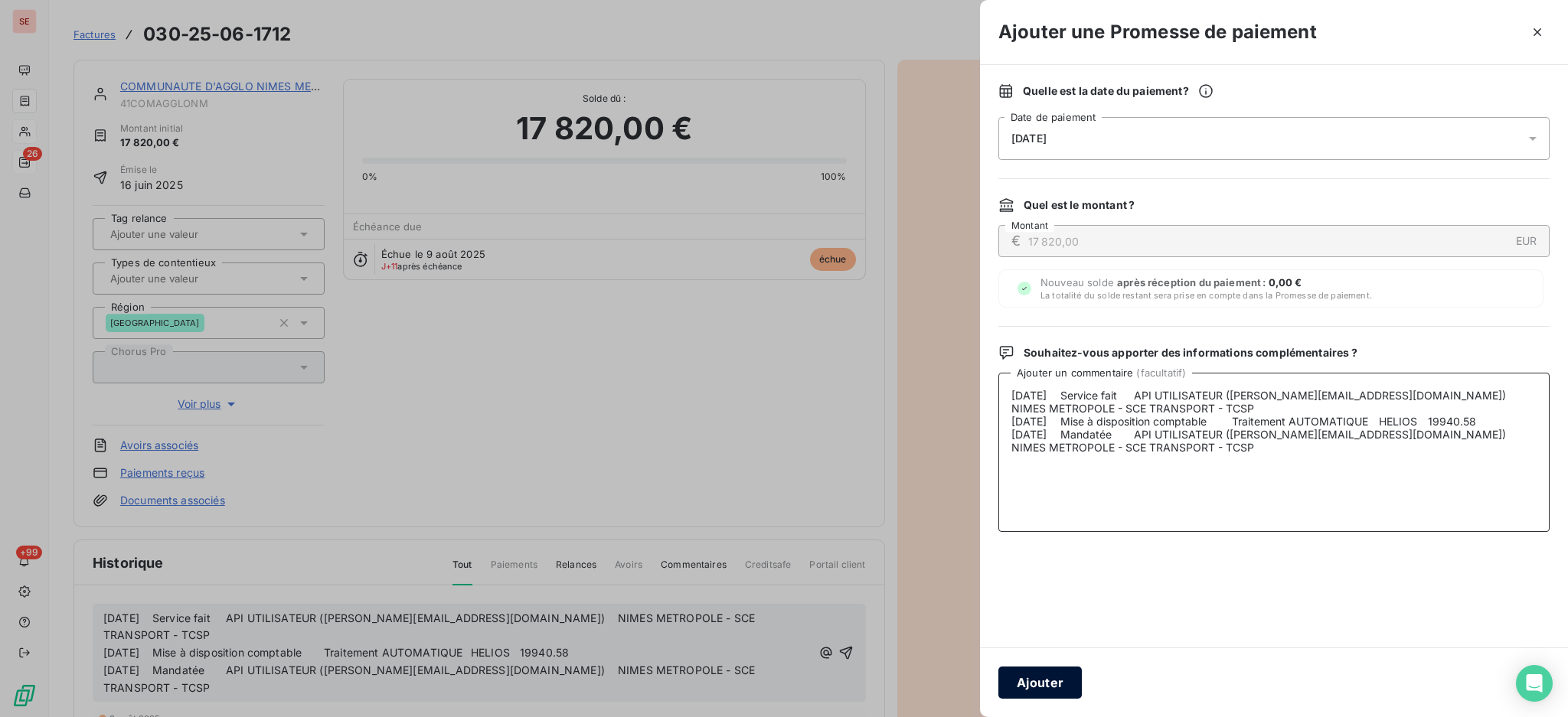
type textarea "[DATE] Service fait API UTILISATEUR ([PERSON_NAME][EMAIL_ADDRESS][DOMAIN_NAME])…"
click at [1038, 681] on button "Ajouter" at bounding box center [1040, 682] width 84 height 32
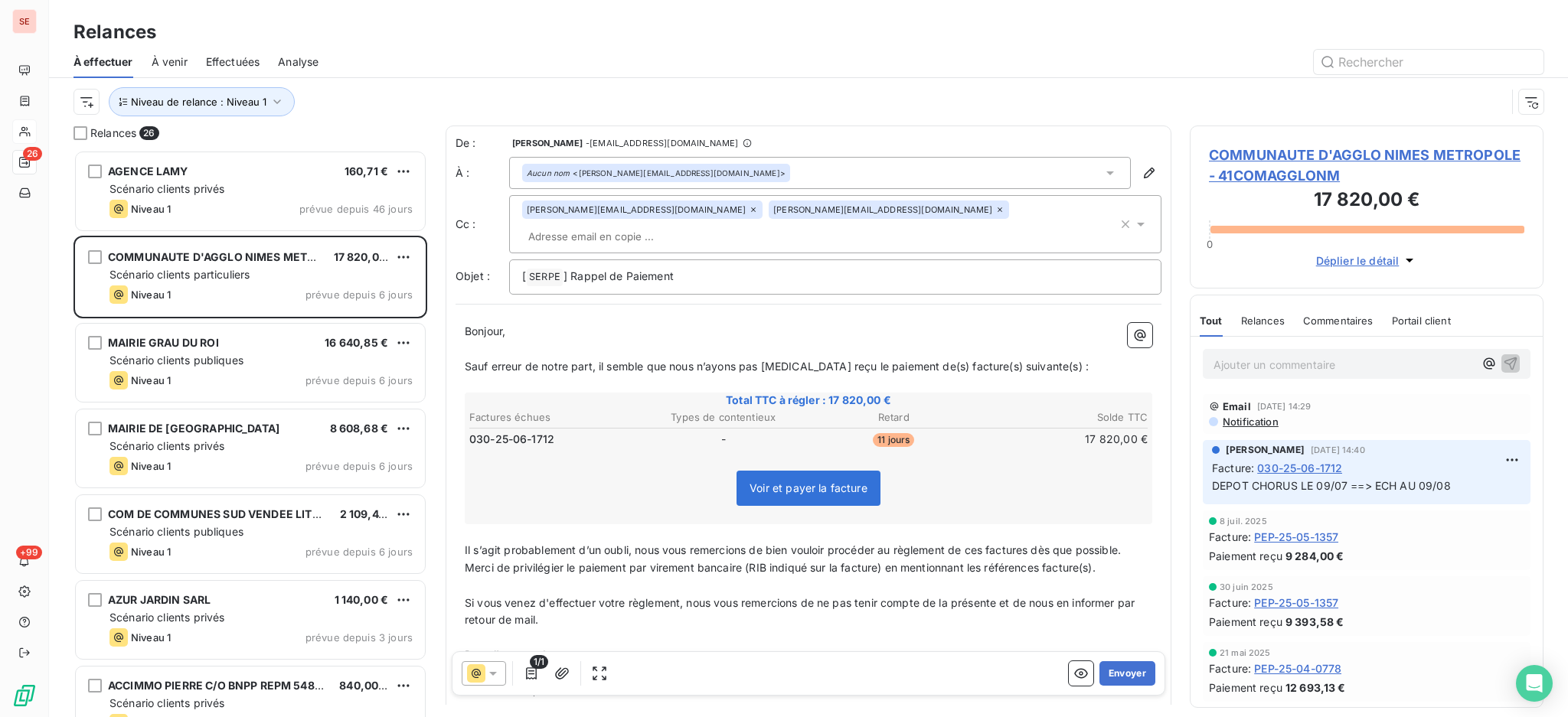
scroll to position [551, 338]
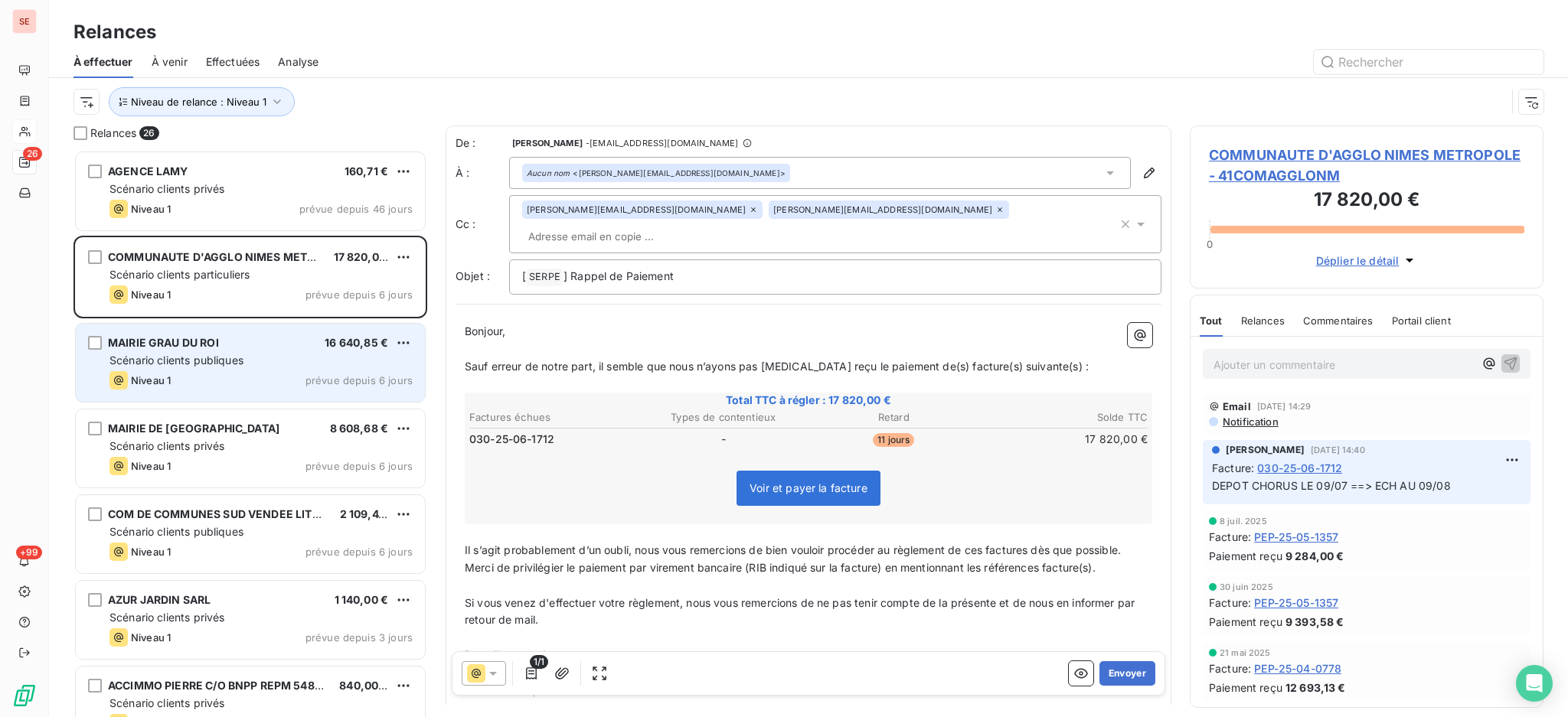
click at [248, 375] on div "Niveau 1 prévue depuis 6 jours" at bounding box center [261, 380] width 303 height 18
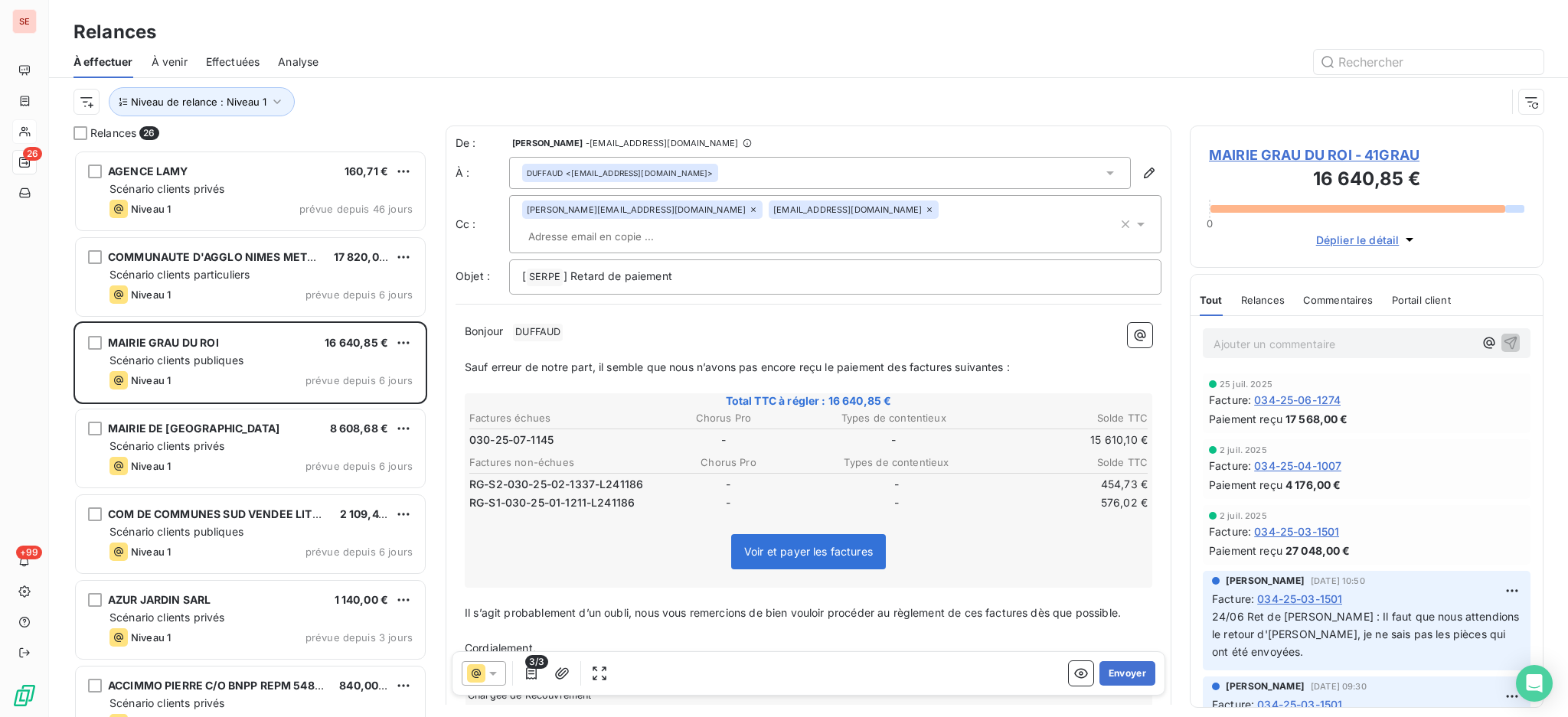
click at [1332, 156] on span "MAIRIE GRAU DU ROI - 41GRAU" at bounding box center [1366, 154] width 315 height 20
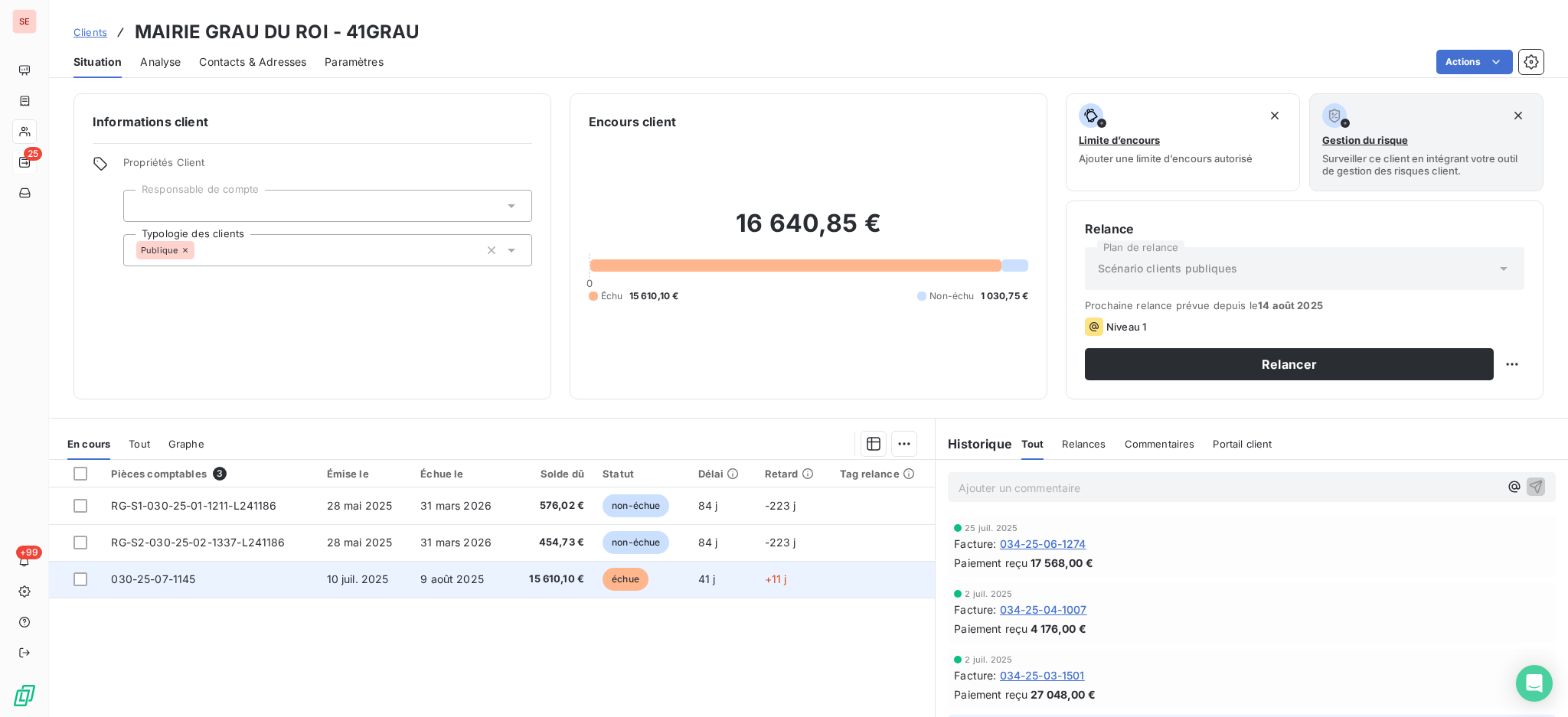
click at [515, 581] on td "15 610,10 €" at bounding box center [552, 579] width 82 height 37
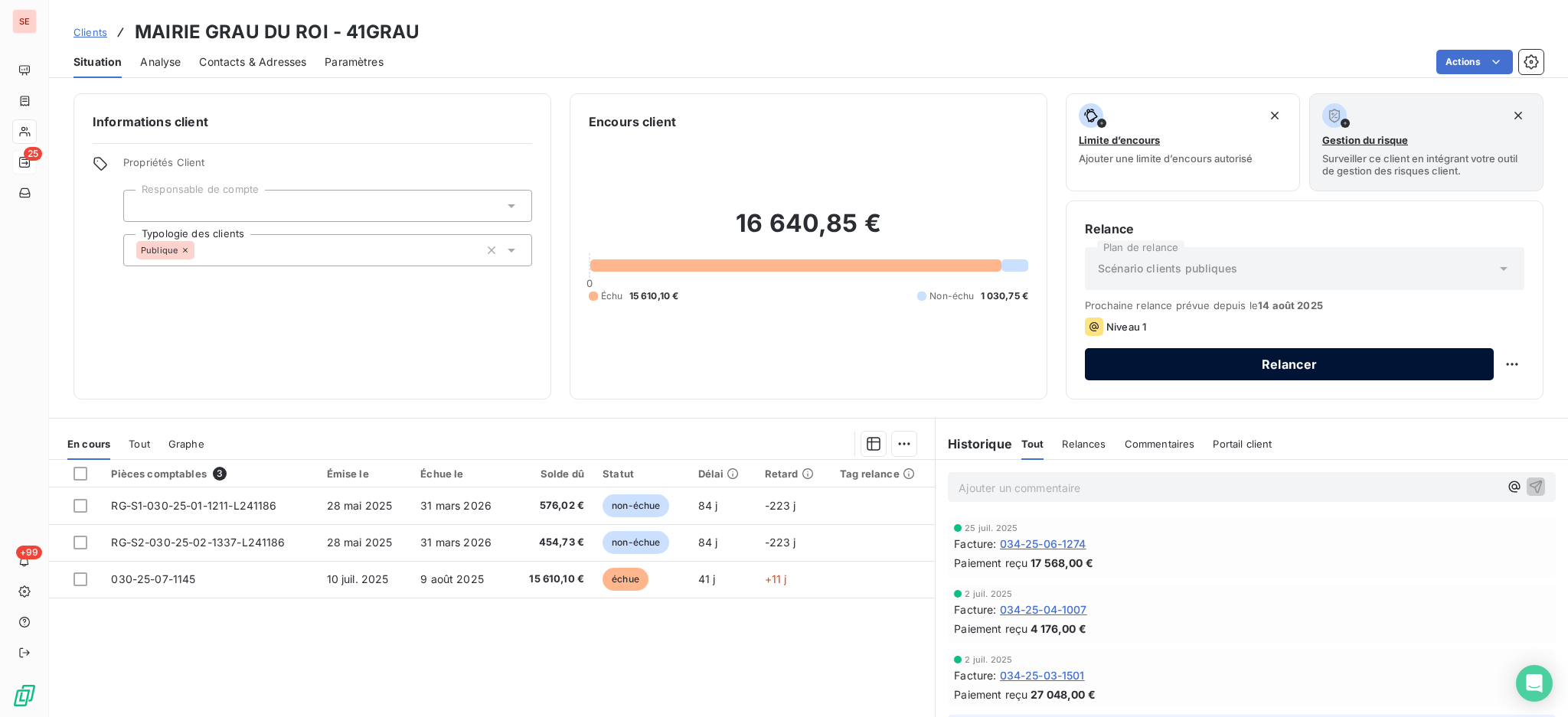
click at [1186, 358] on button "Relancer" at bounding box center [1289, 363] width 409 height 32
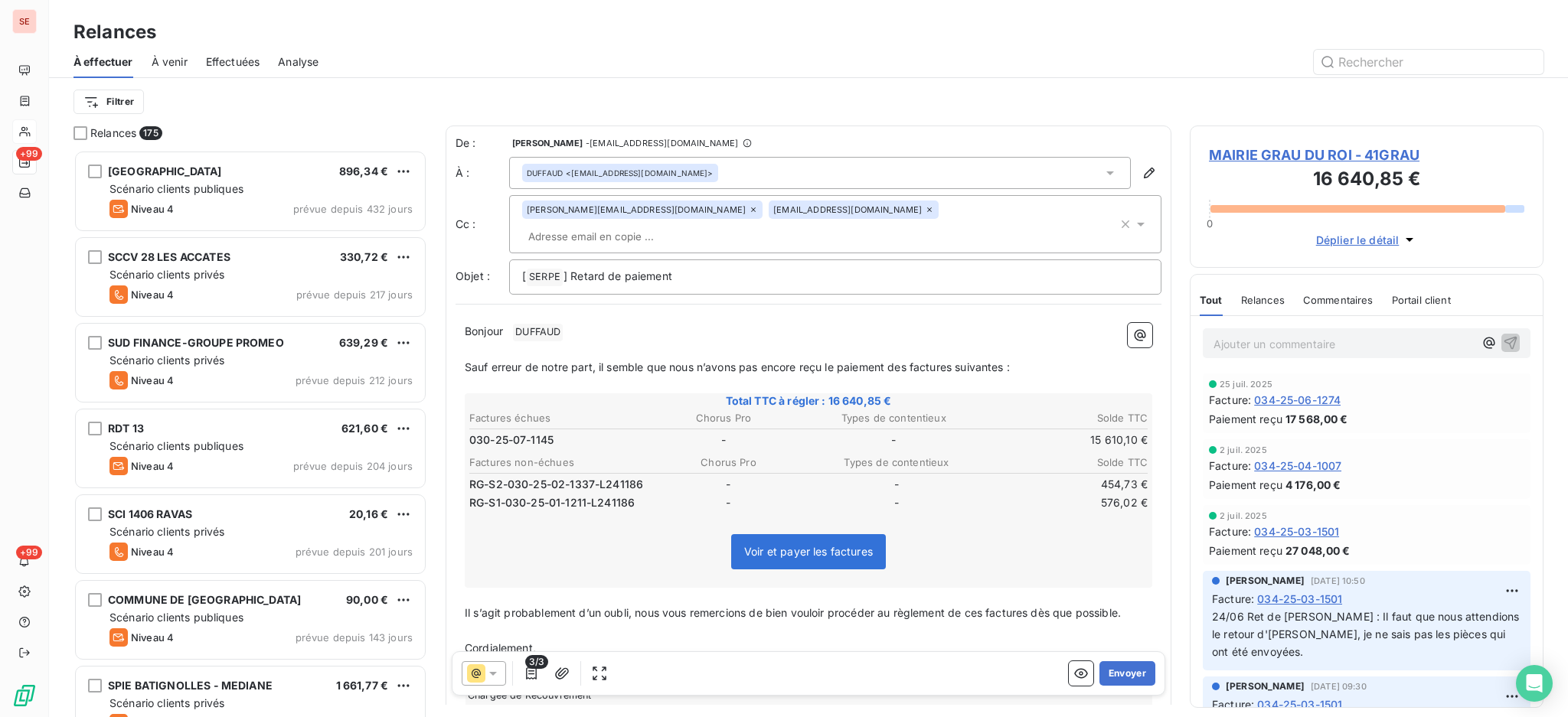
scroll to position [552, 338]
click at [108, 99] on html "SE +99 +99 Relances À effectuer À venir Effectuées Analyse Filtrer Relances 175…" at bounding box center [784, 358] width 1568 height 717
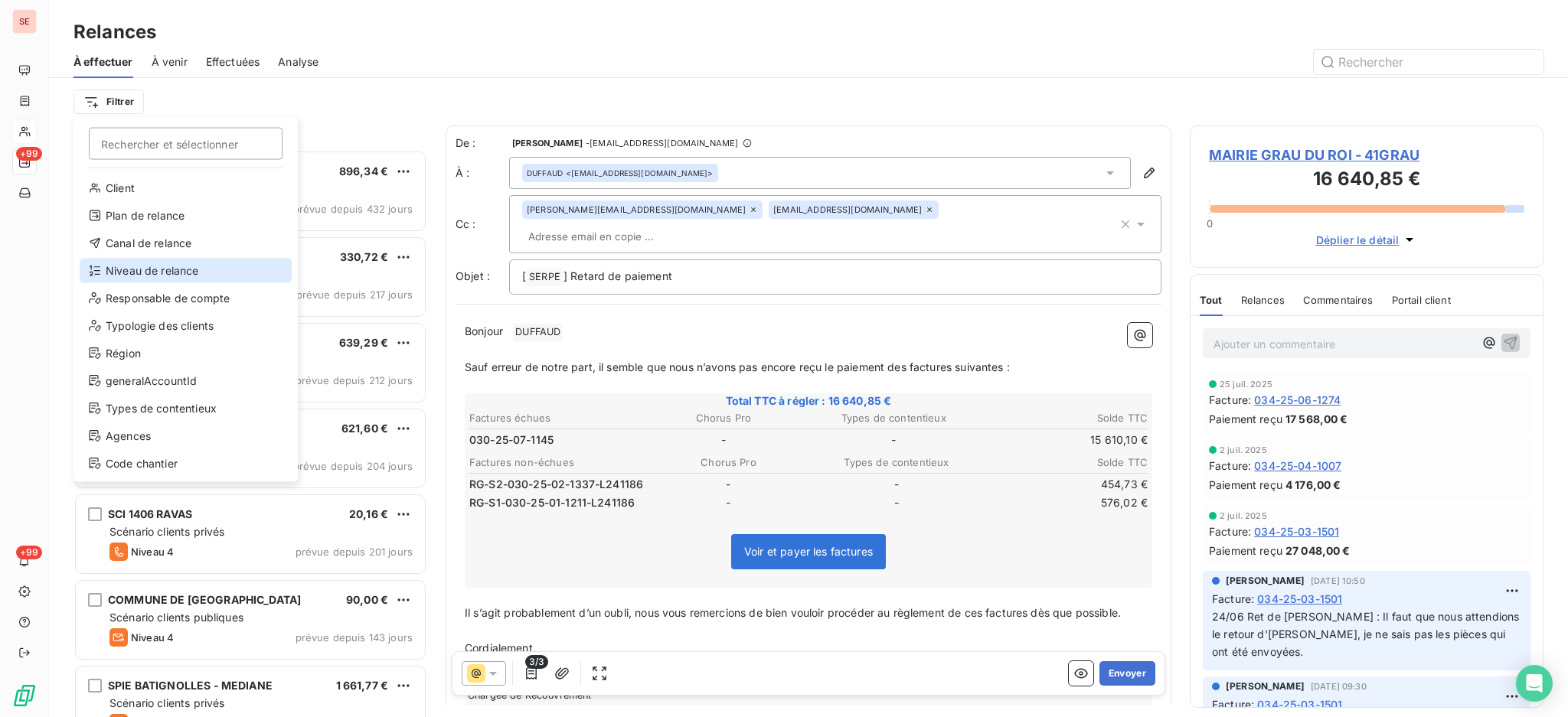
click at [136, 278] on div "Niveau de relance" at bounding box center [186, 270] width 212 height 24
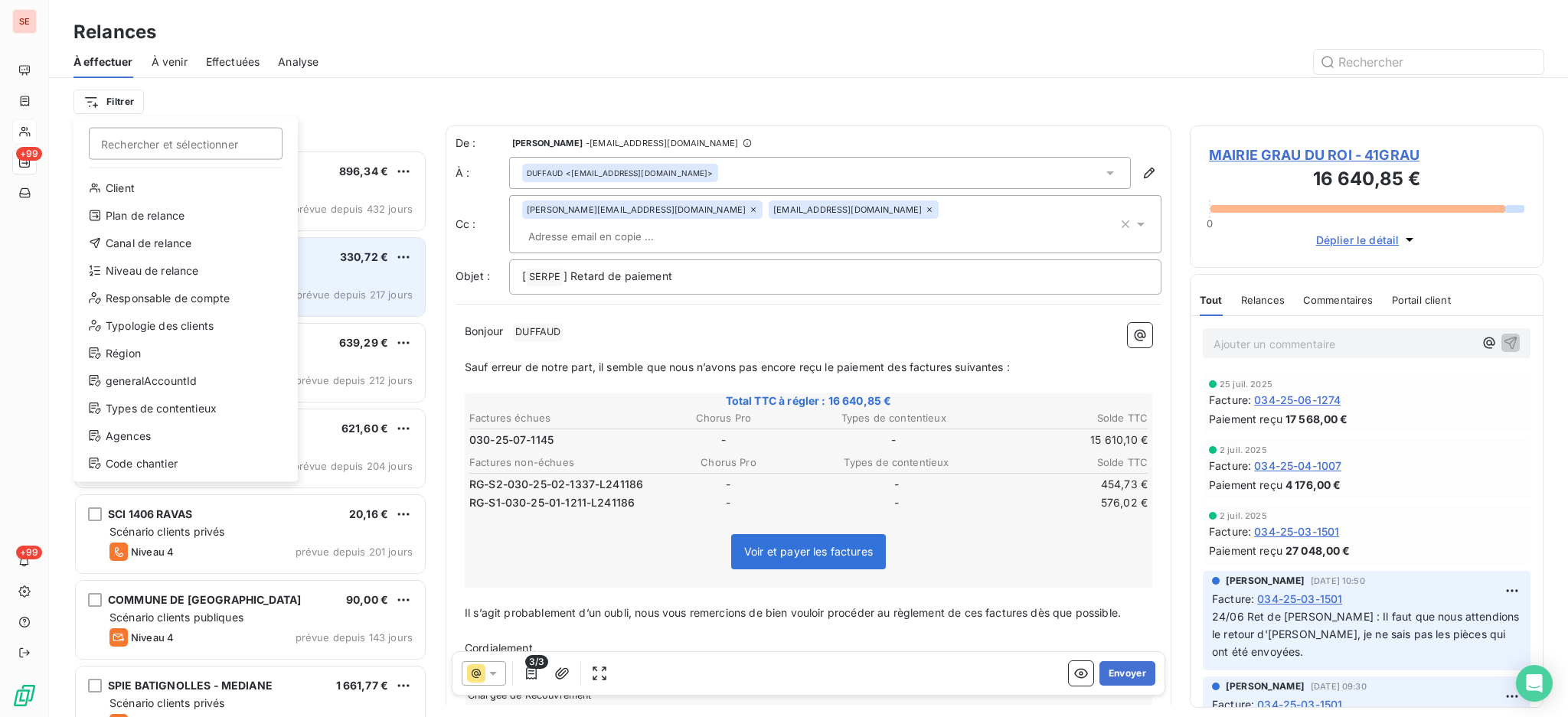
scroll to position [16, 16]
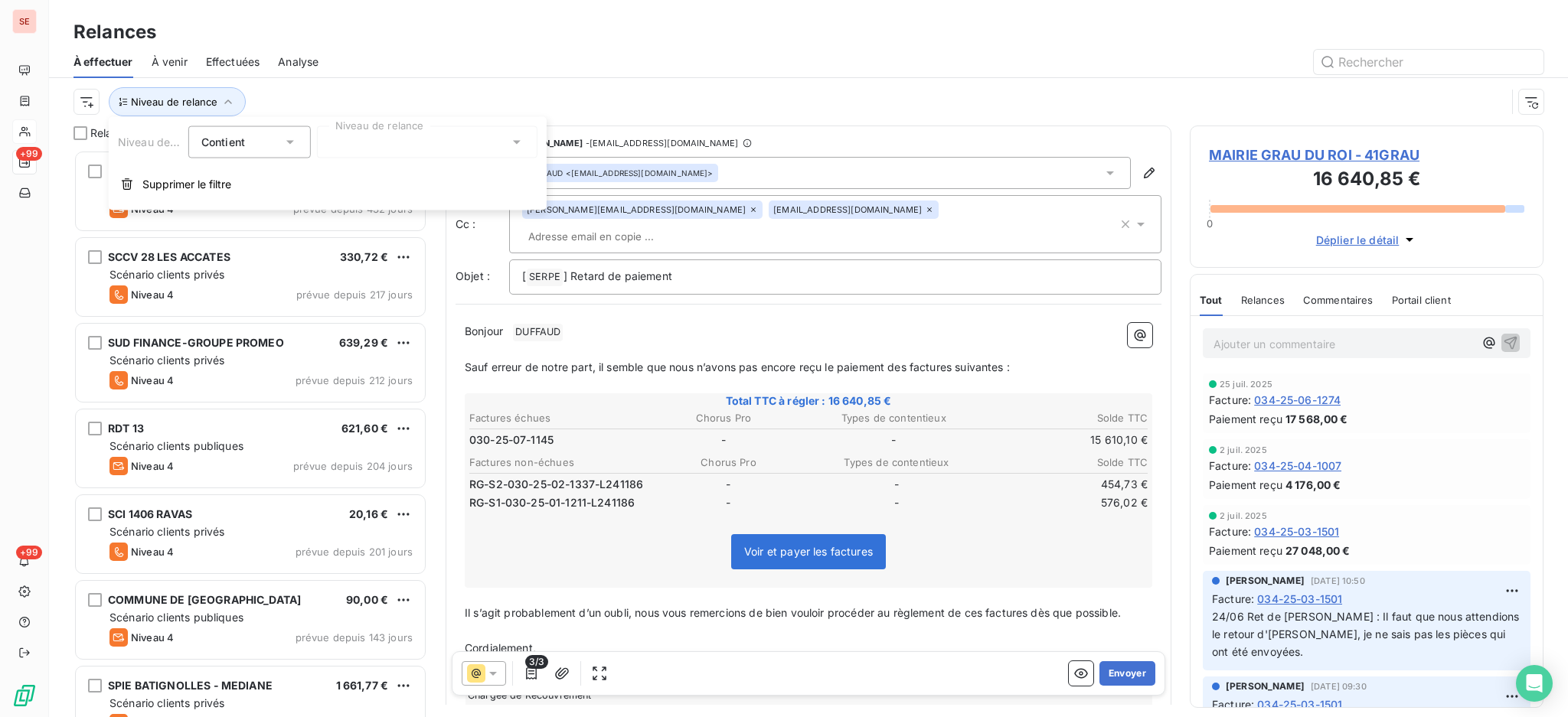
click at [512, 136] on icon at bounding box center [517, 143] width 15 height 15
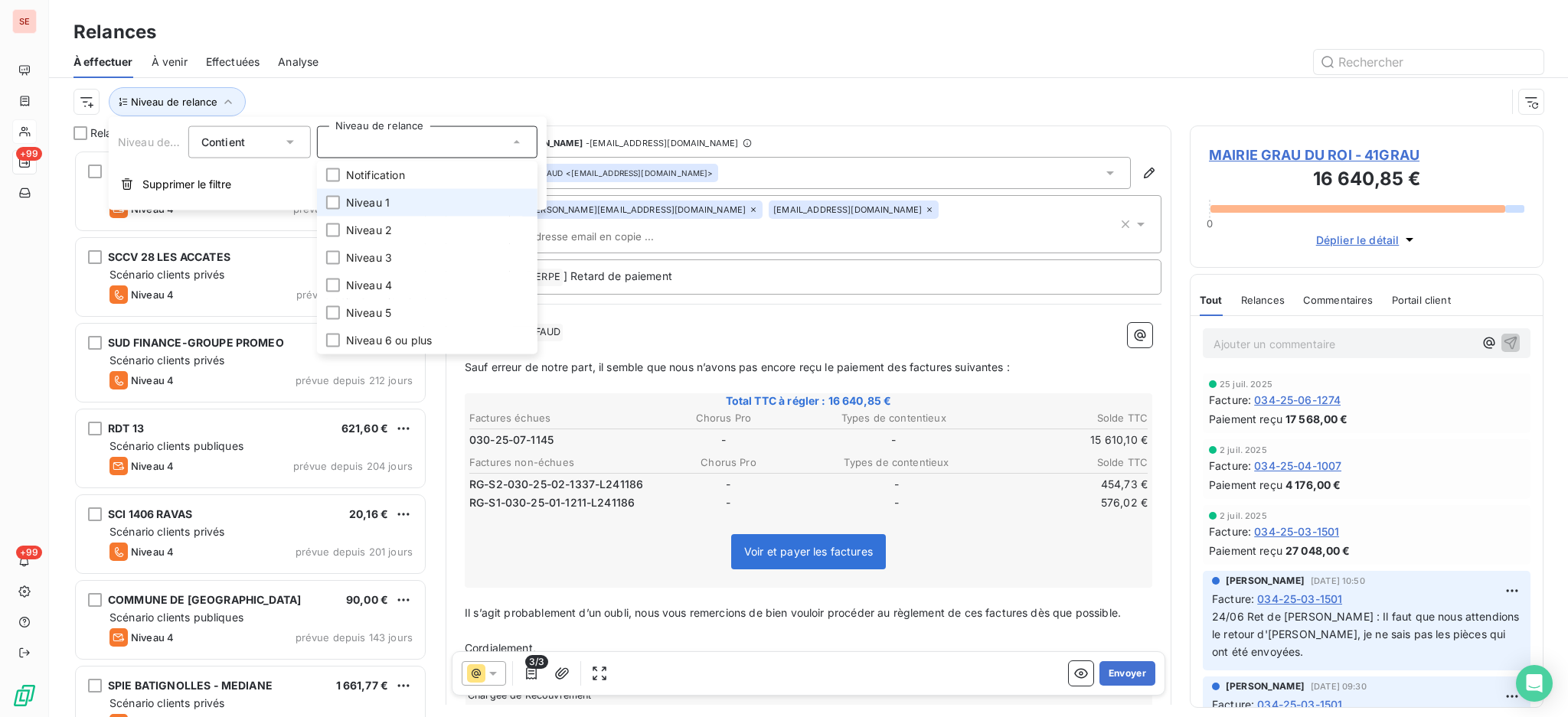
click at [385, 208] on span "Niveau 1" at bounding box center [367, 202] width 43 height 15
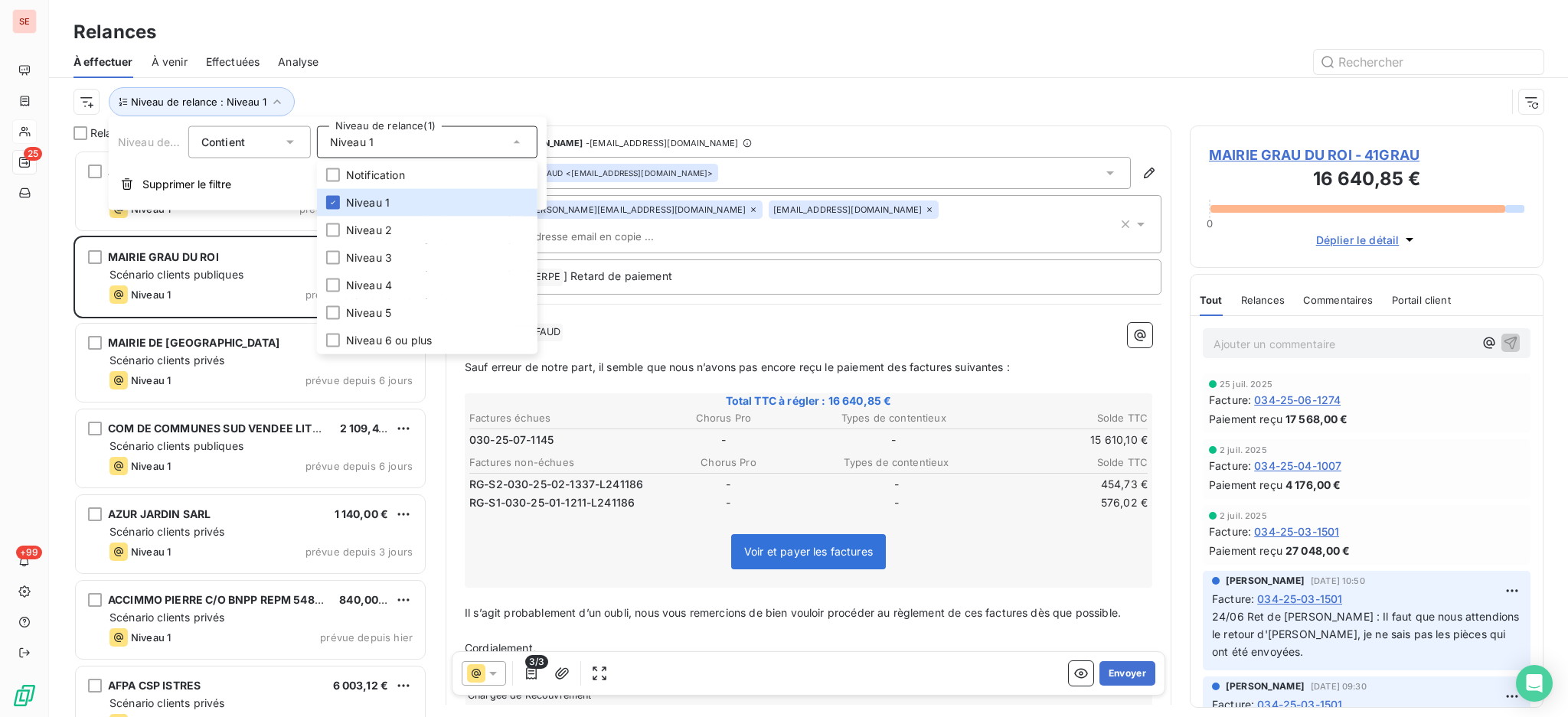
click at [583, 53] on div at bounding box center [939, 62] width 1206 height 24
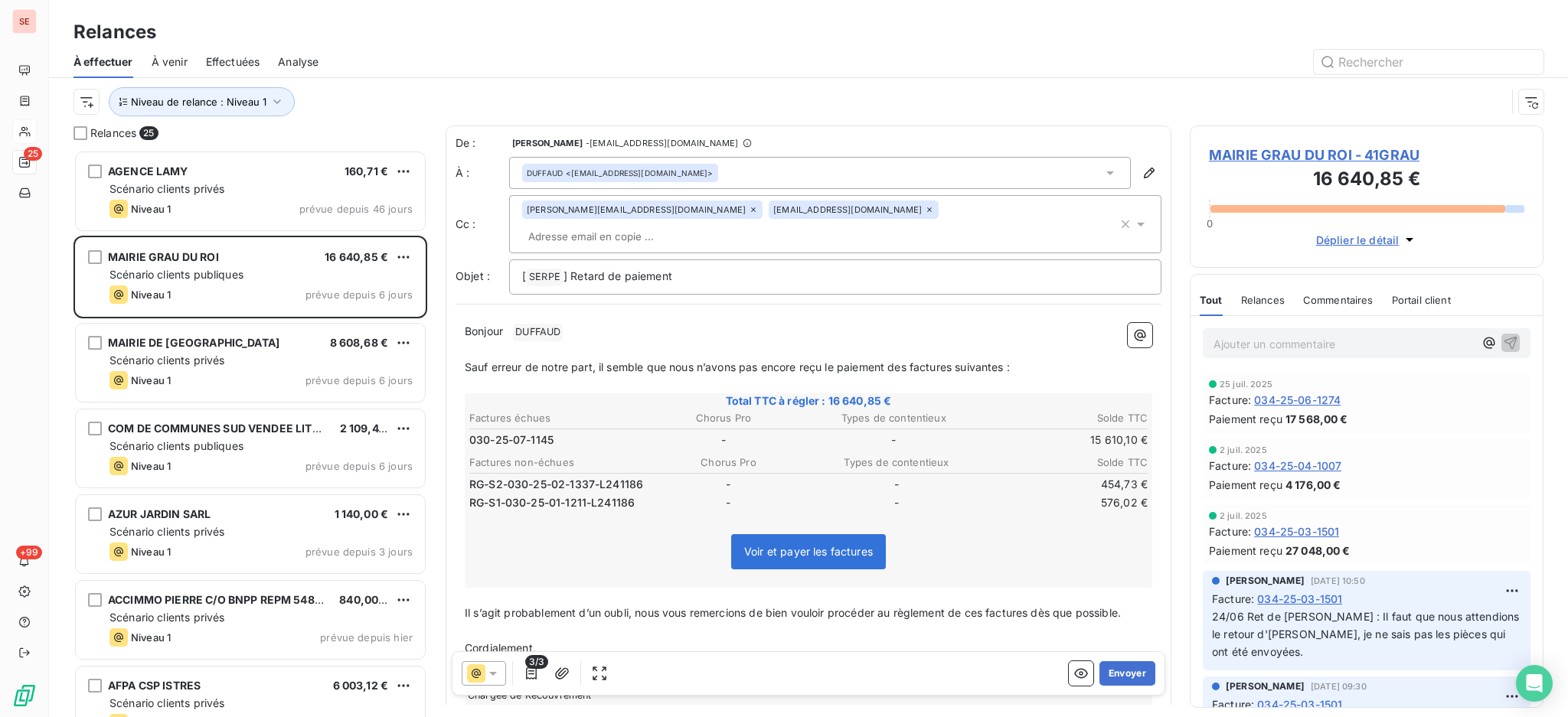
click at [1102, 170] on icon at bounding box center [1110, 173] width 15 height 15
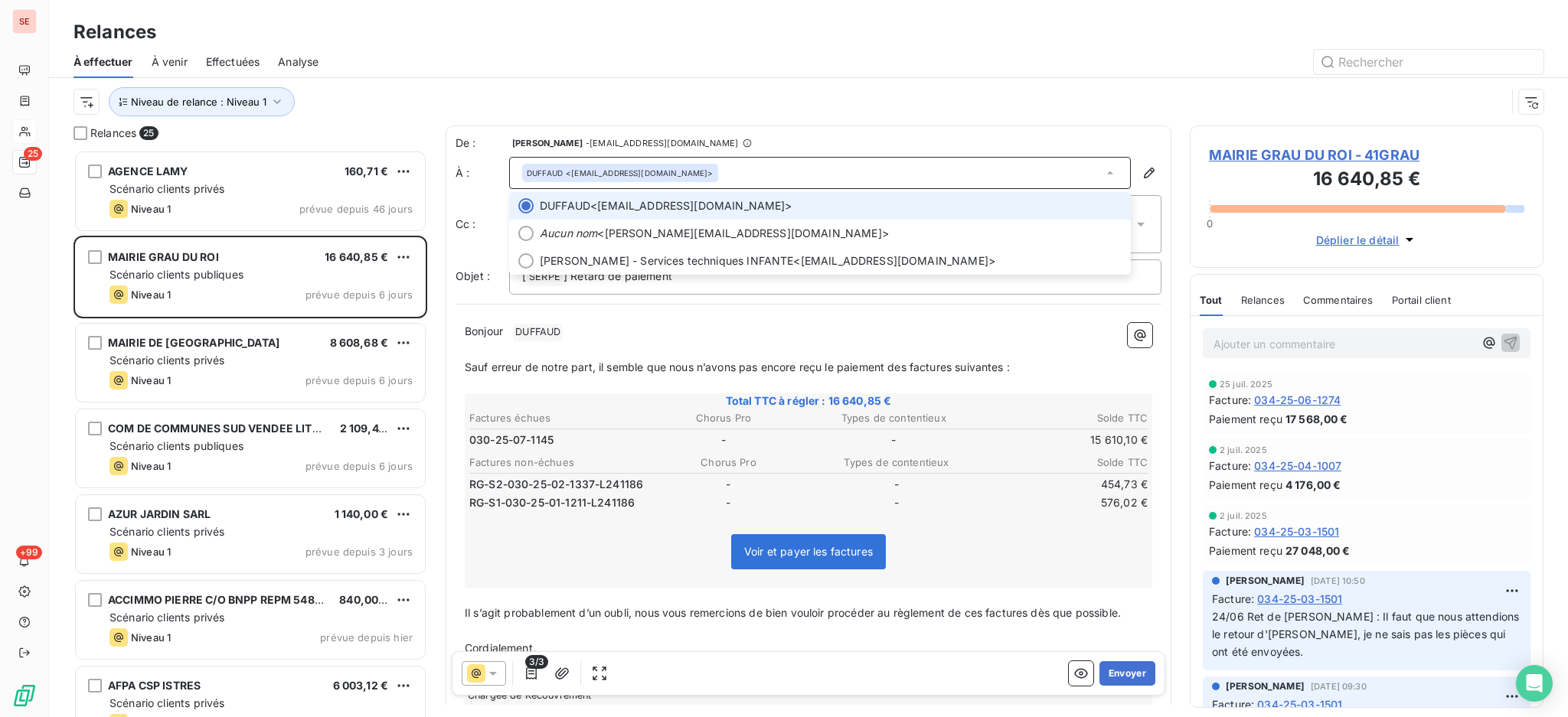
click at [1315, 155] on span "MAIRIE GRAU DU ROI - 41GRAU" at bounding box center [1366, 154] width 315 height 20
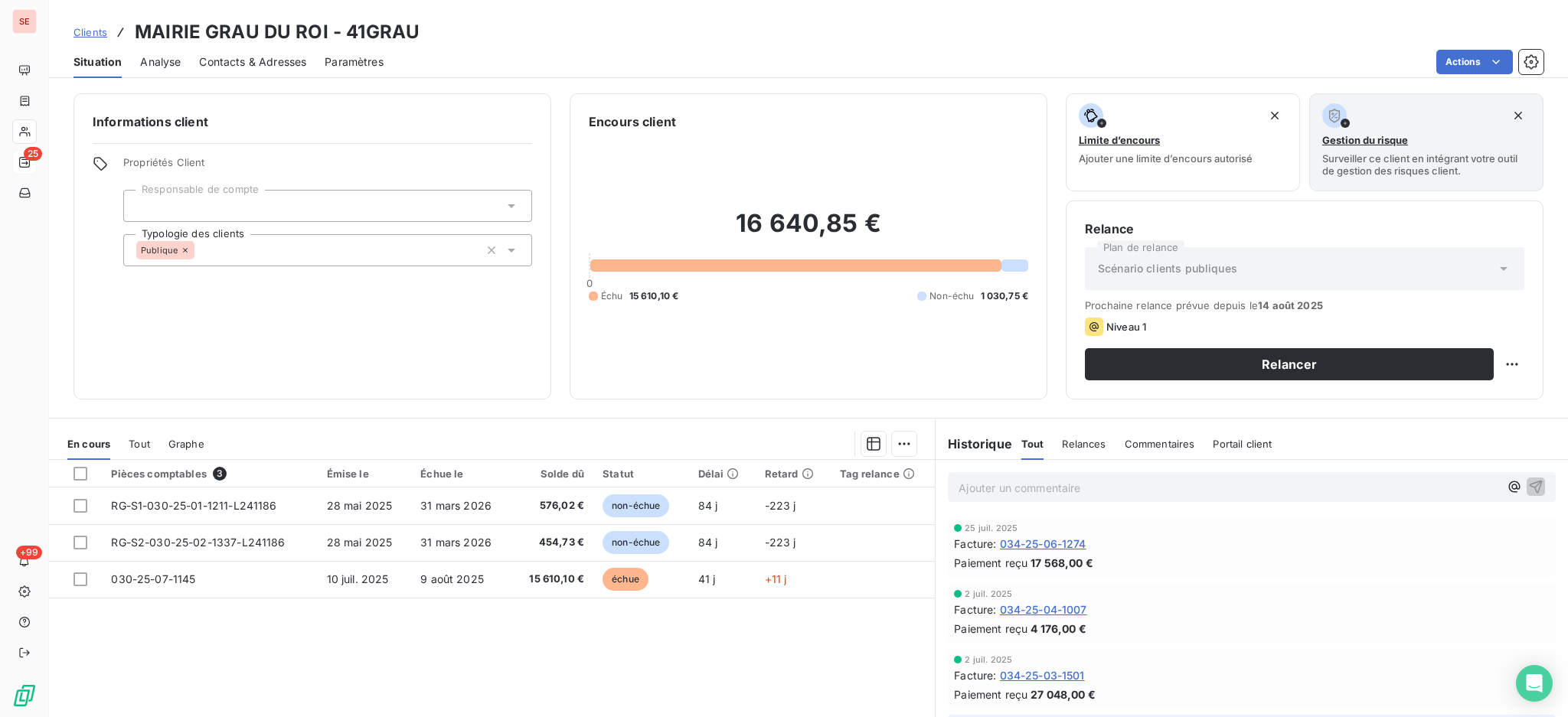
click at [288, 58] on span "Contacts & Adresses" at bounding box center [252, 62] width 107 height 15
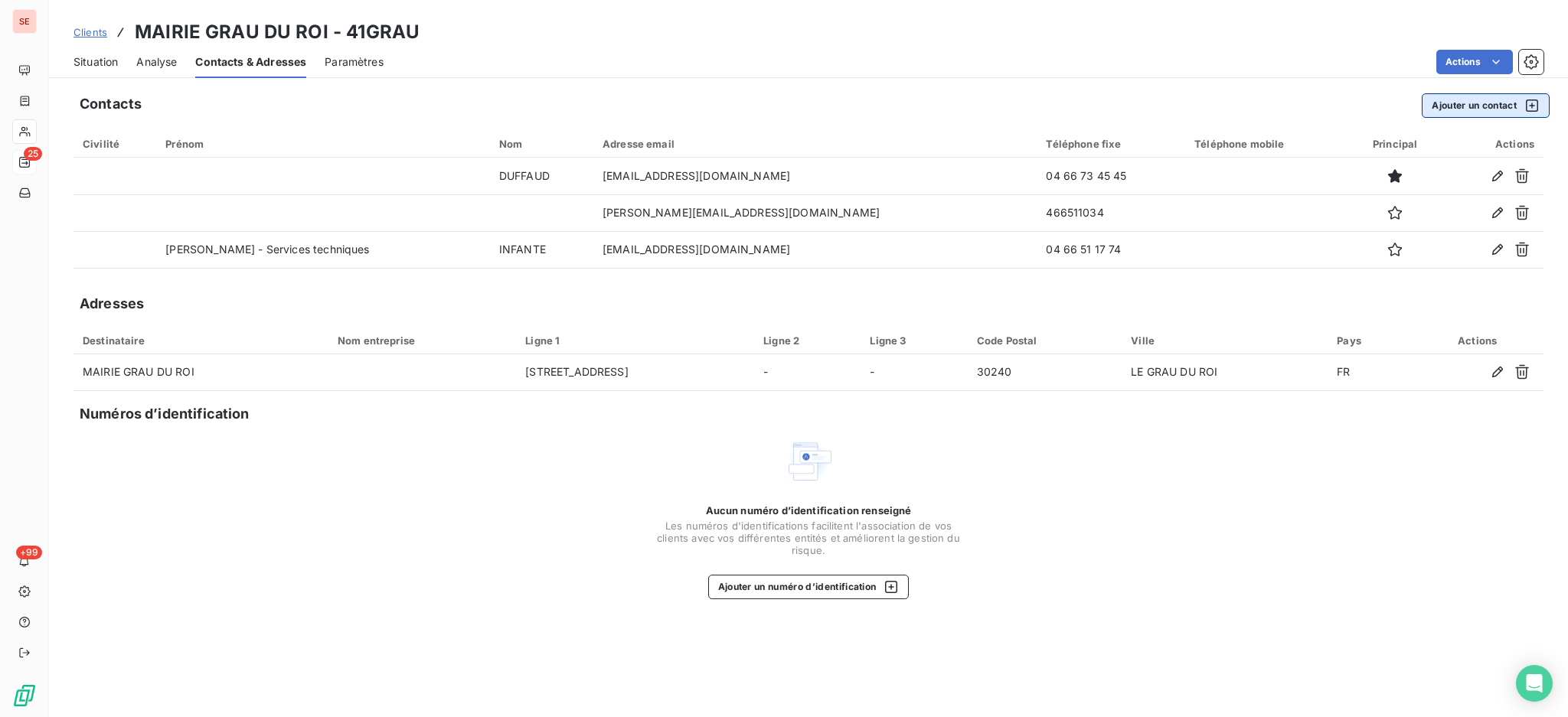
click at [1441, 106] on button "Ajouter un contact" at bounding box center [1485, 105] width 128 height 24
click at [1441, 106] on div at bounding box center [784, 358] width 1568 height 717
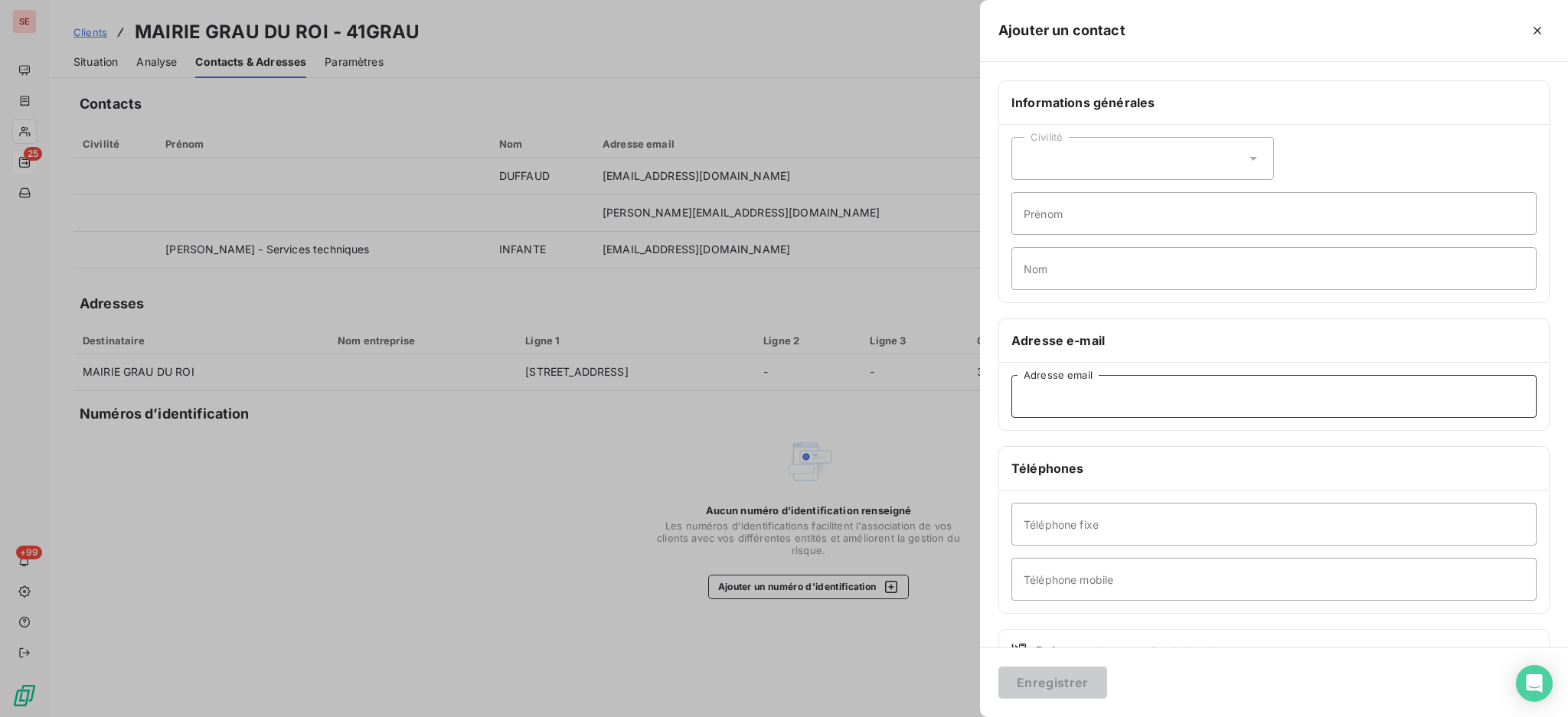
click at [1095, 405] on input "Adresse email" at bounding box center [1274, 396] width 526 height 42
type input "[EMAIL_ADDRESS][DOMAIN_NAME]"
click at [1133, 211] on input "Prénom" at bounding box center [1274, 213] width 526 height 42
click at [1018, 212] on input "MOE" at bounding box center [1274, 213] width 526 height 42
type input "Lakdar - MOE"
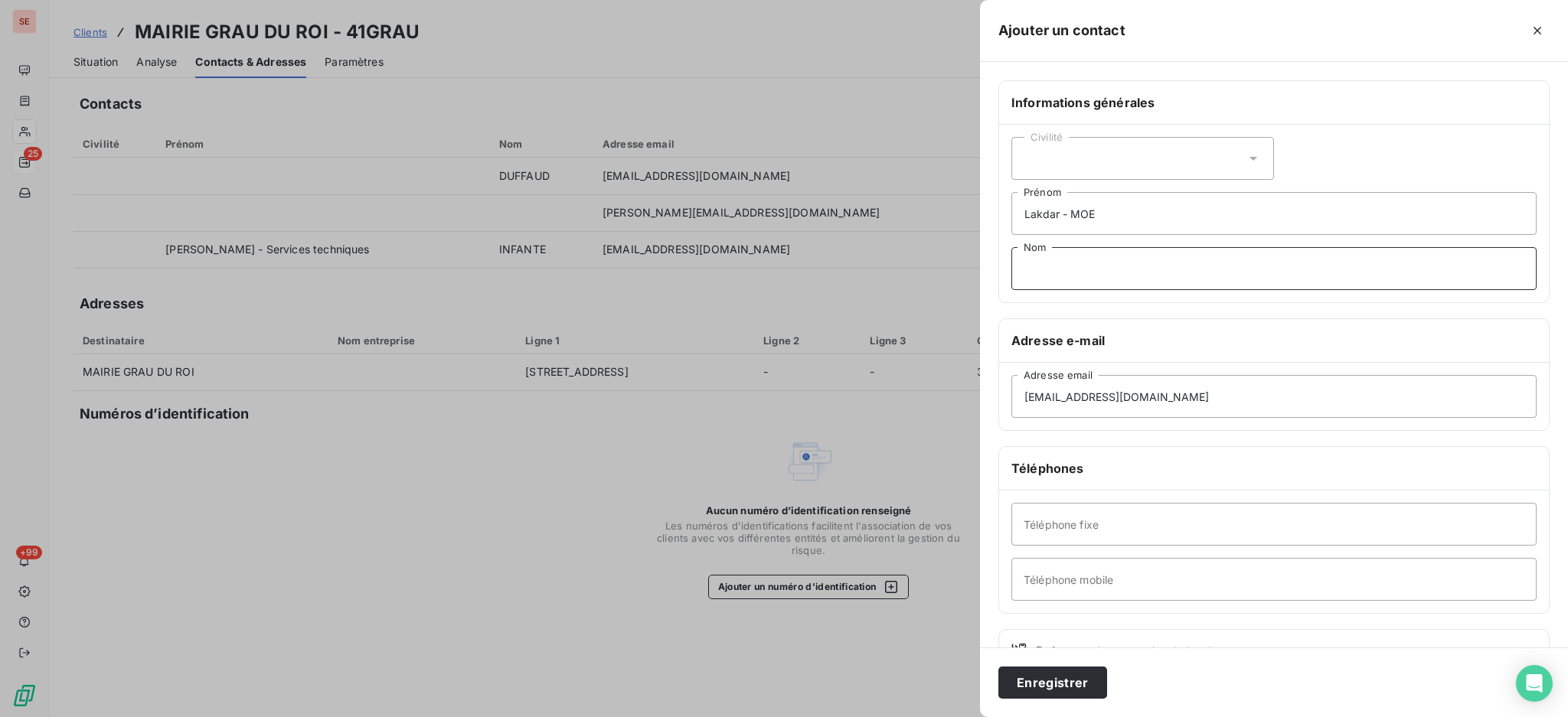
click at [1097, 275] on input "Nom" at bounding box center [1274, 268] width 526 height 42
type input "QEJIOU"
click at [1061, 681] on button "Enregistrer" at bounding box center [1052, 682] width 109 height 32
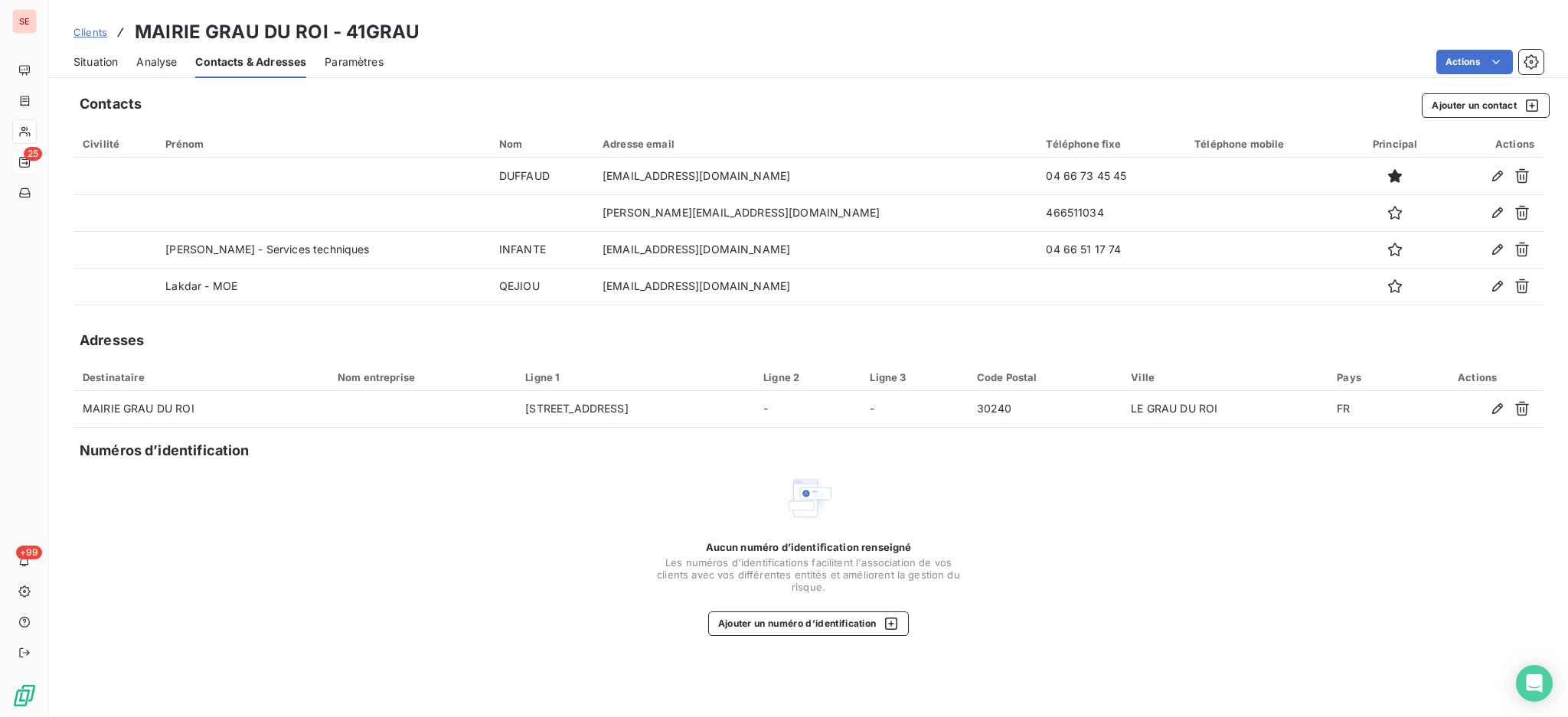
click at [84, 59] on span "Situation" at bounding box center [95, 62] width 44 height 15
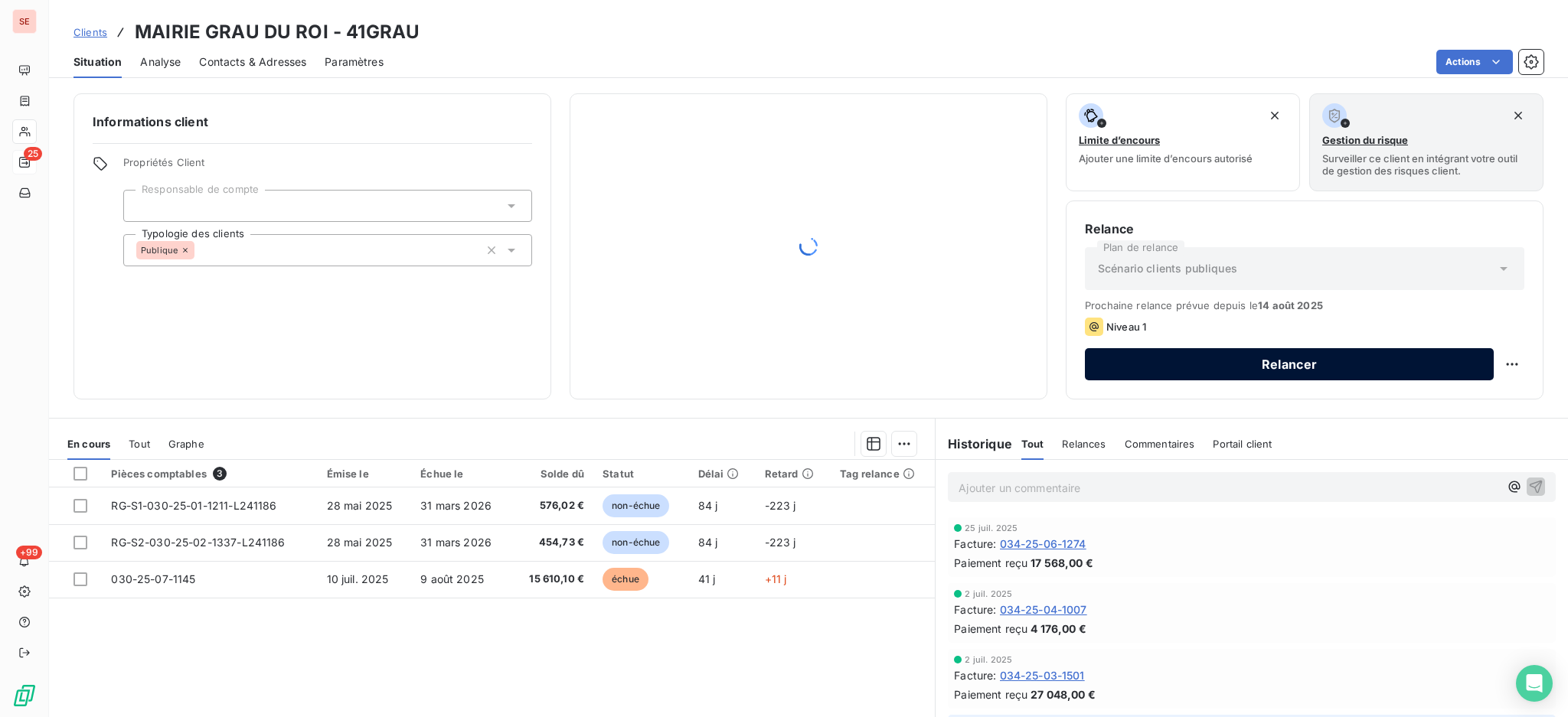
click at [1142, 358] on button "Relancer" at bounding box center [1289, 363] width 409 height 32
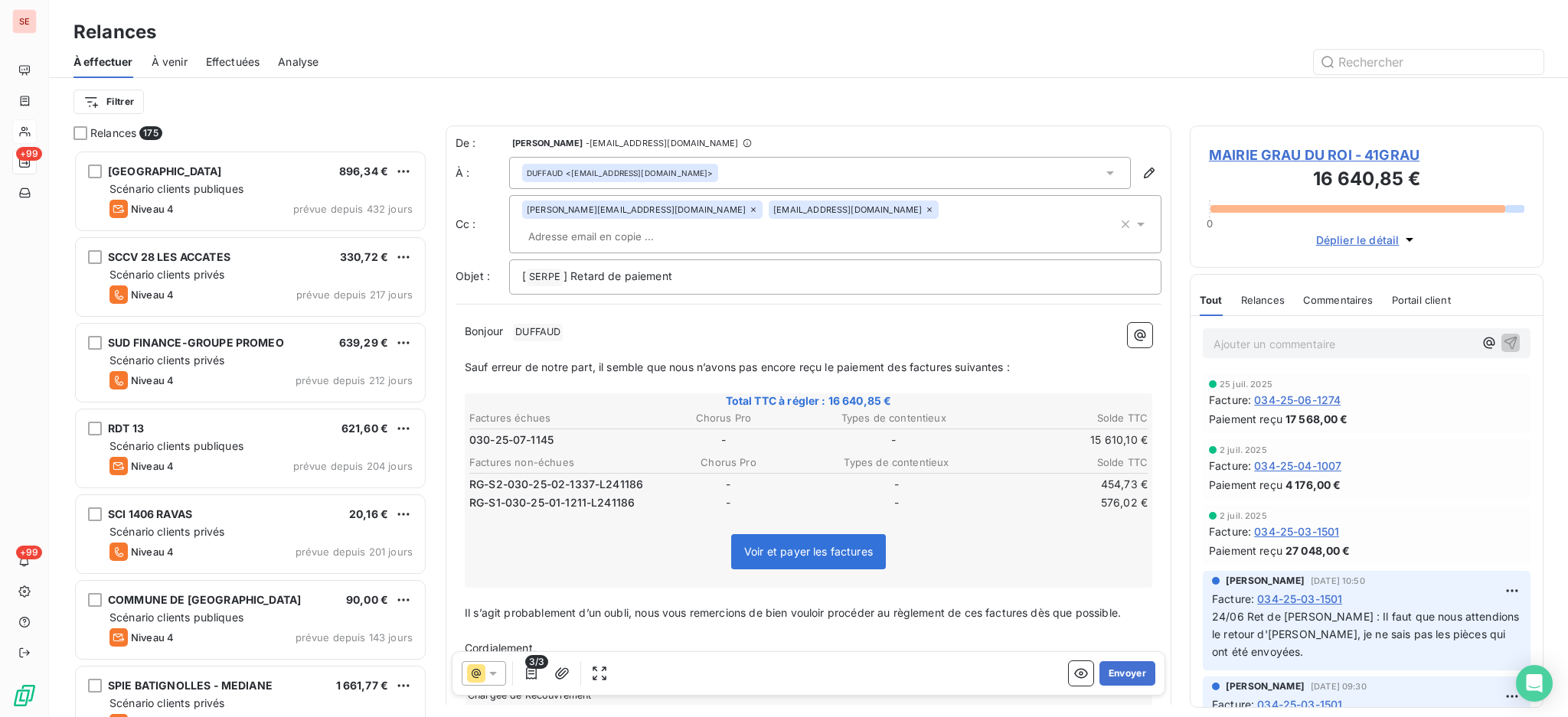
scroll to position [552, 338]
click at [1102, 167] on icon at bounding box center [1110, 173] width 15 height 15
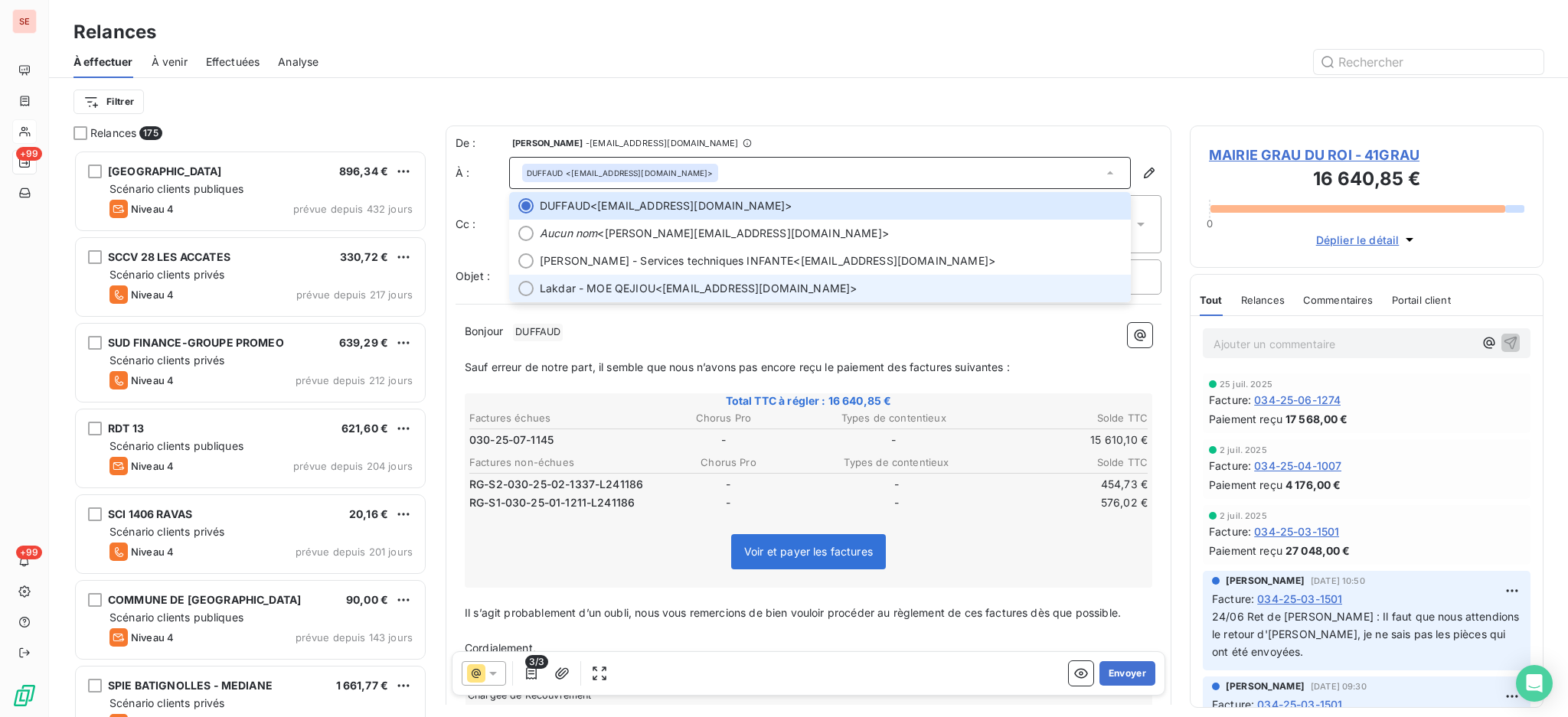
click at [599, 285] on span "Lakdar - MOE QEJIOU" at bounding box center [598, 288] width 116 height 15
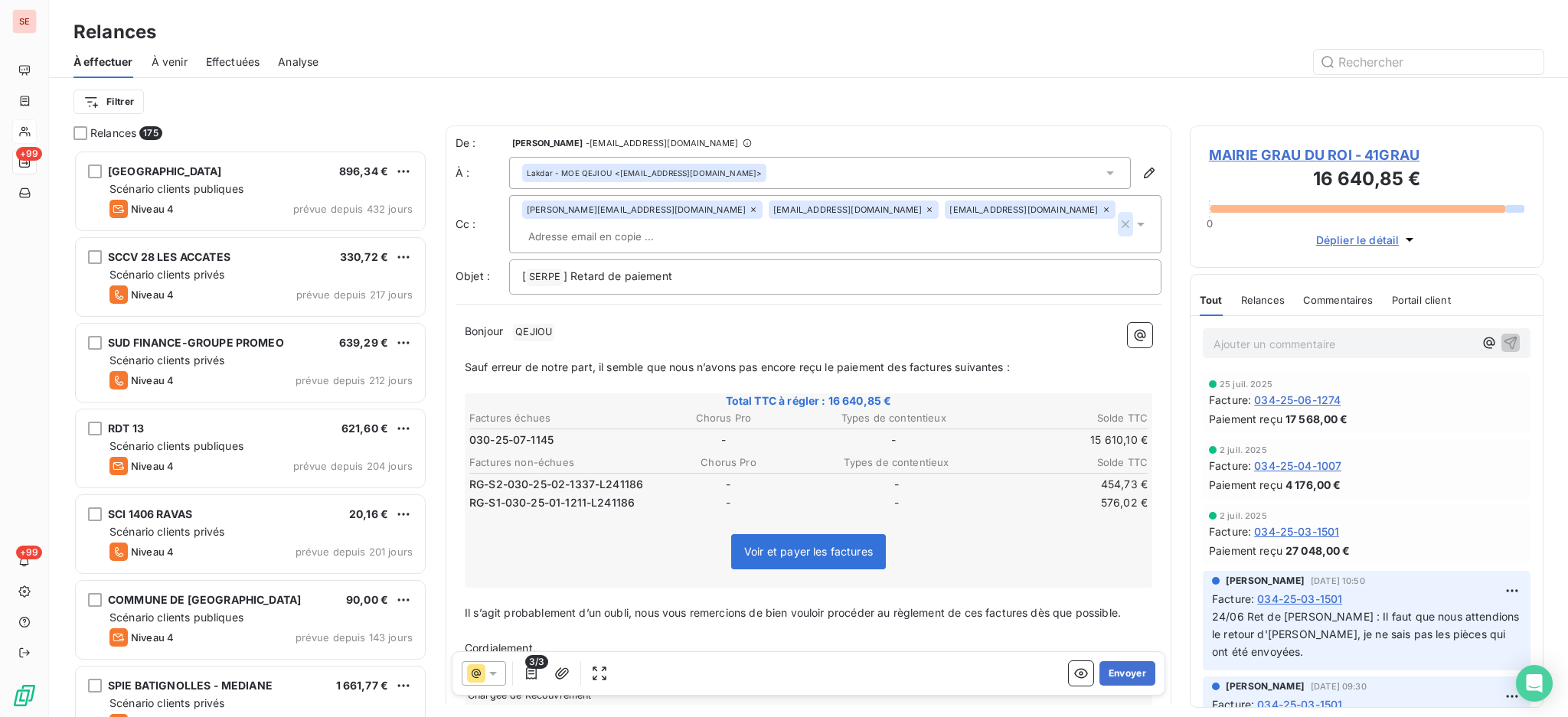
click at [1118, 217] on icon "button" at bounding box center [1125, 225] width 15 height 15
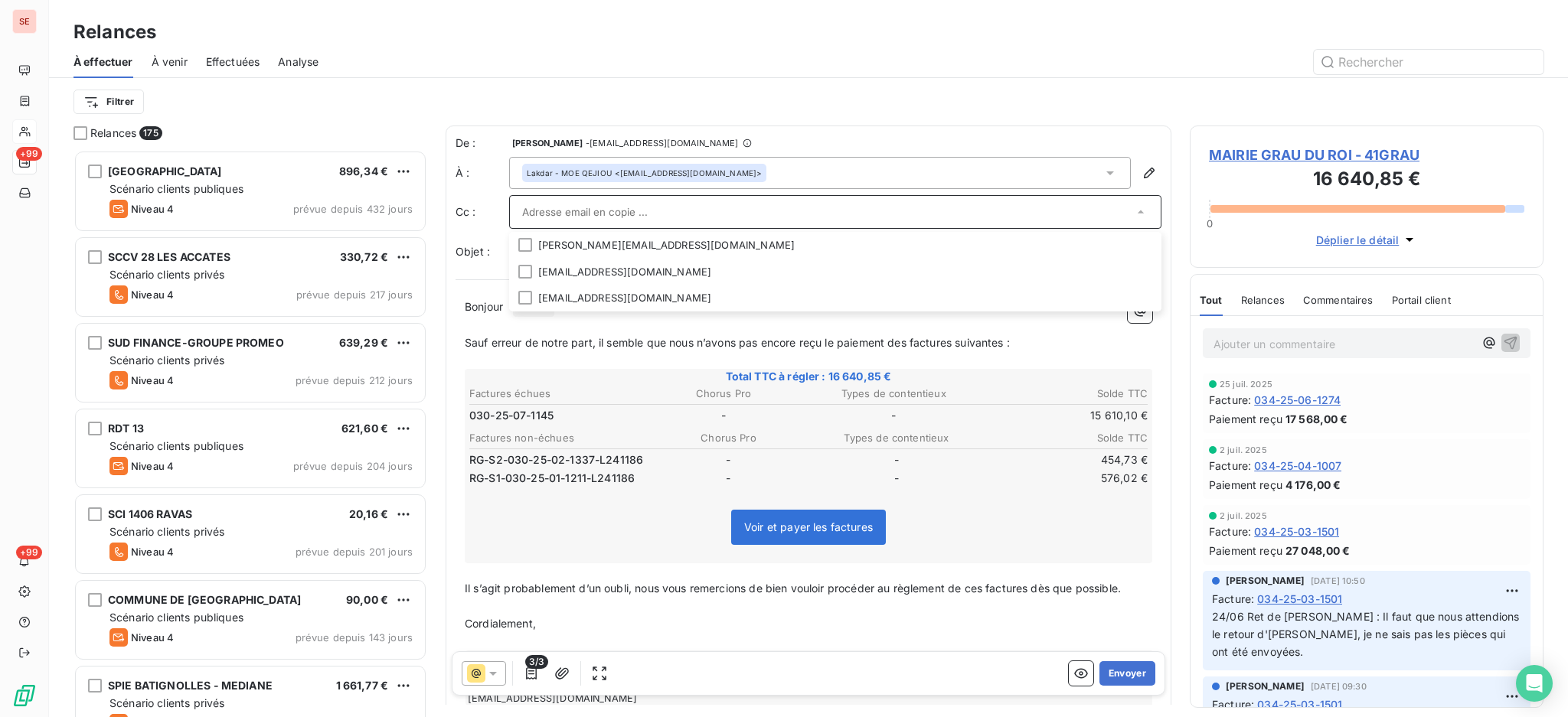
click at [598, 340] on span "Sauf erreur de notre part, il semble que nous n’avons pas encore reçu le paieme…" at bounding box center [737, 342] width 545 height 13
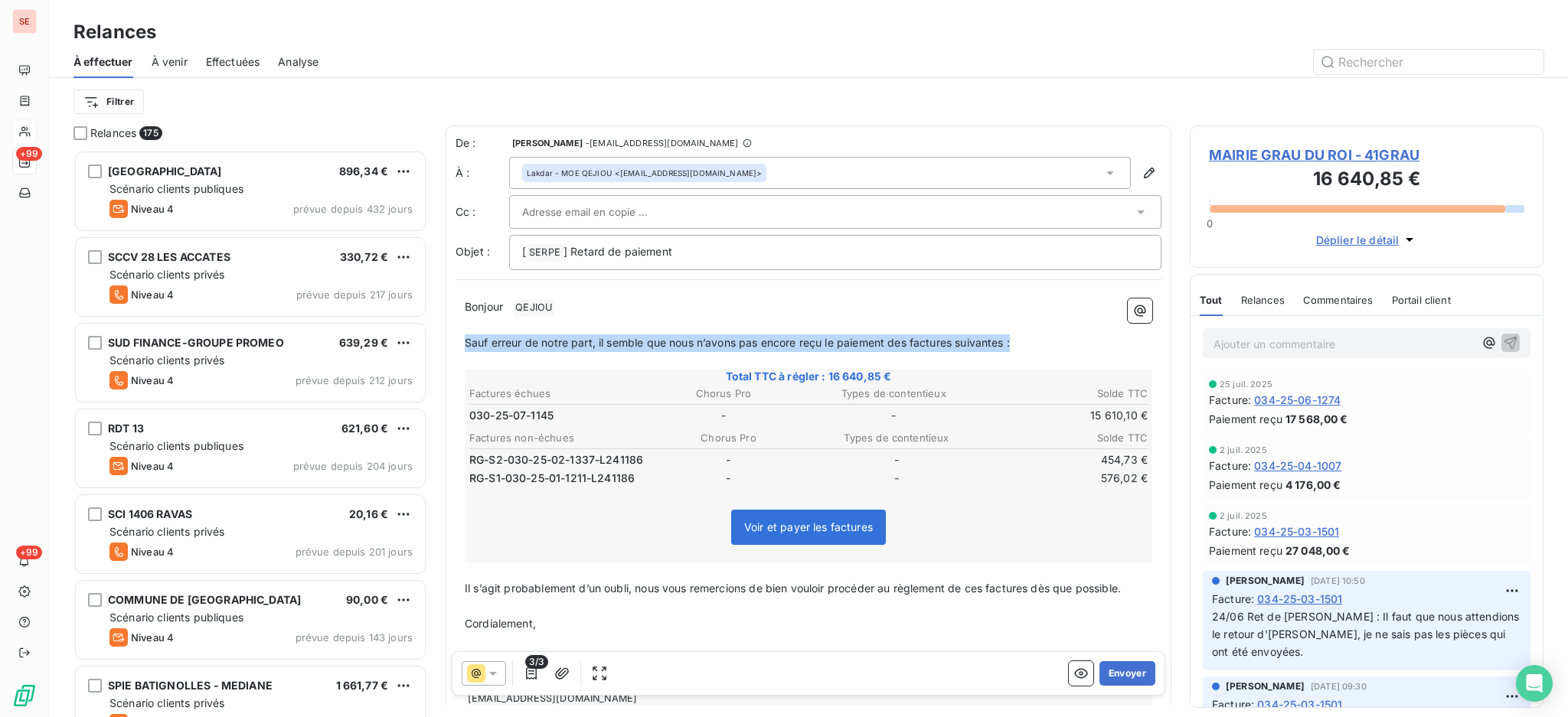
drag, startPoint x: 1024, startPoint y: 340, endPoint x: 464, endPoint y: 340, distance: 560.0
click at [465, 340] on p "Sauf erreur de notre part, il semble que nous n’avons pas encore reçu le paieme…" at bounding box center [808, 343] width 688 height 17
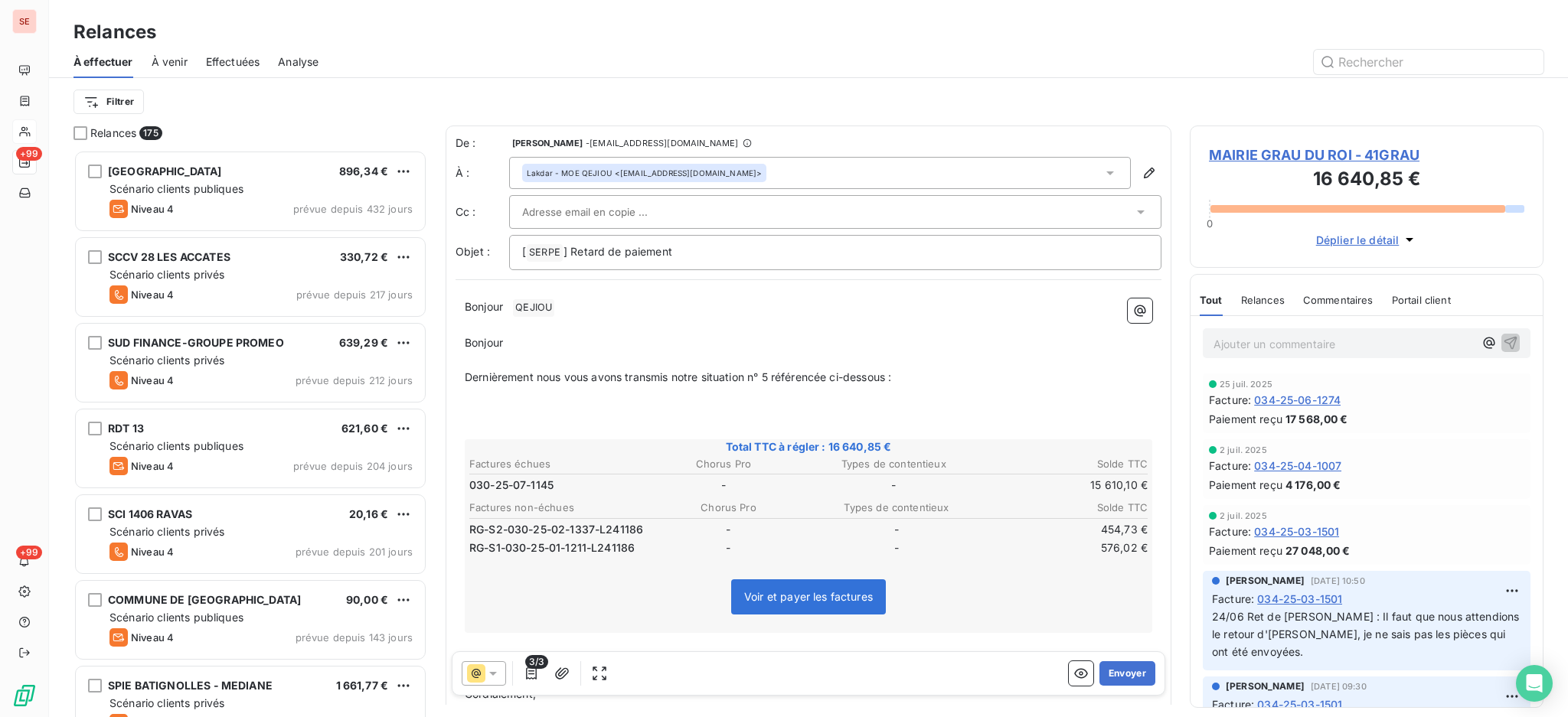
click at [466, 377] on span "Dernièrement nous vous avons transmis notre situation n° 5 référencée ci-dessou…" at bounding box center [678, 376] width 426 height 13
drag, startPoint x: 464, startPoint y: 377, endPoint x: 461, endPoint y: 318, distance: 59.1
click at [461, 318] on div "Bonjour ﻿ QEJIOU ﻿ ﻿ ﻿ Bonjour ﻿ Dernièrement nous vous avons transmis notre si…" at bounding box center [808, 537] width 706 height 496
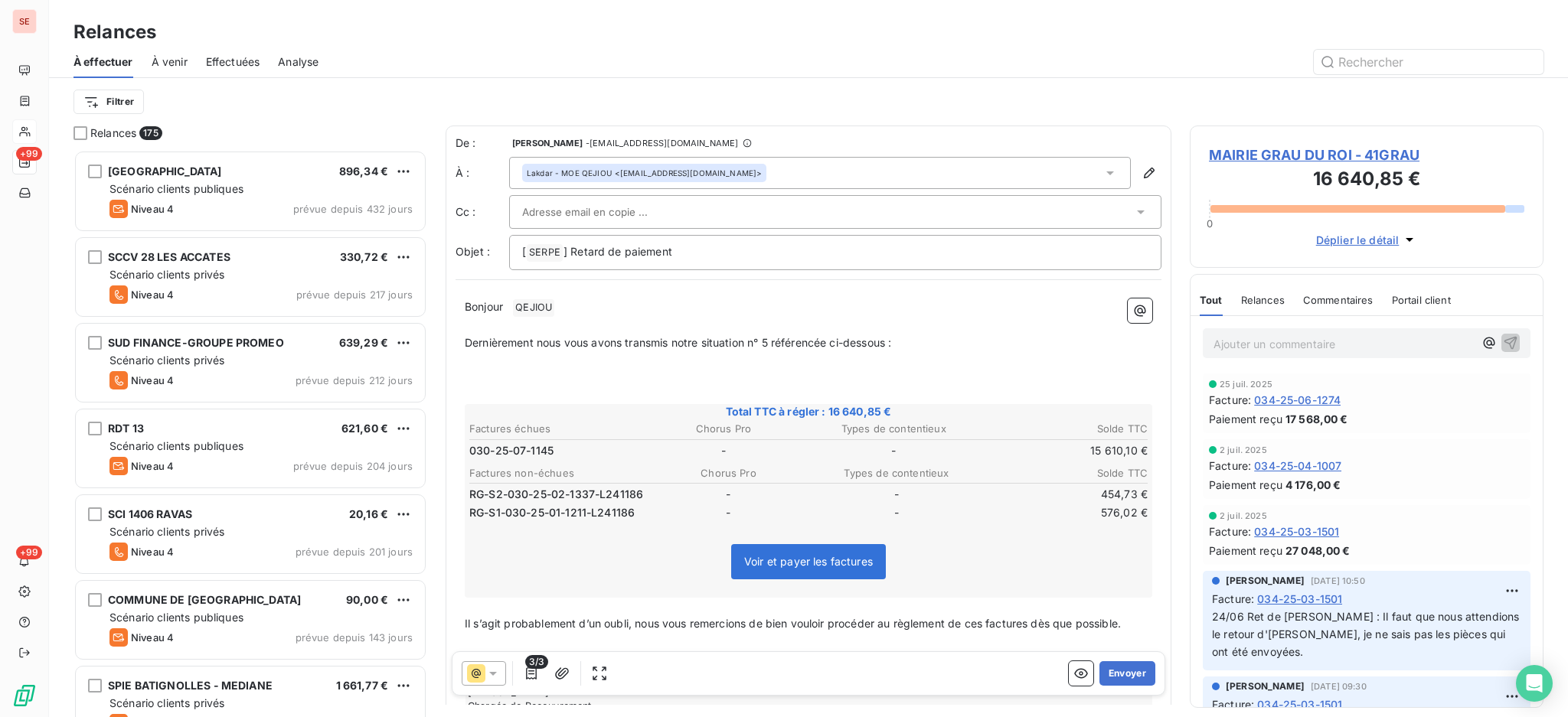
click at [805, 381] on p "﻿" at bounding box center [808, 378] width 688 height 17
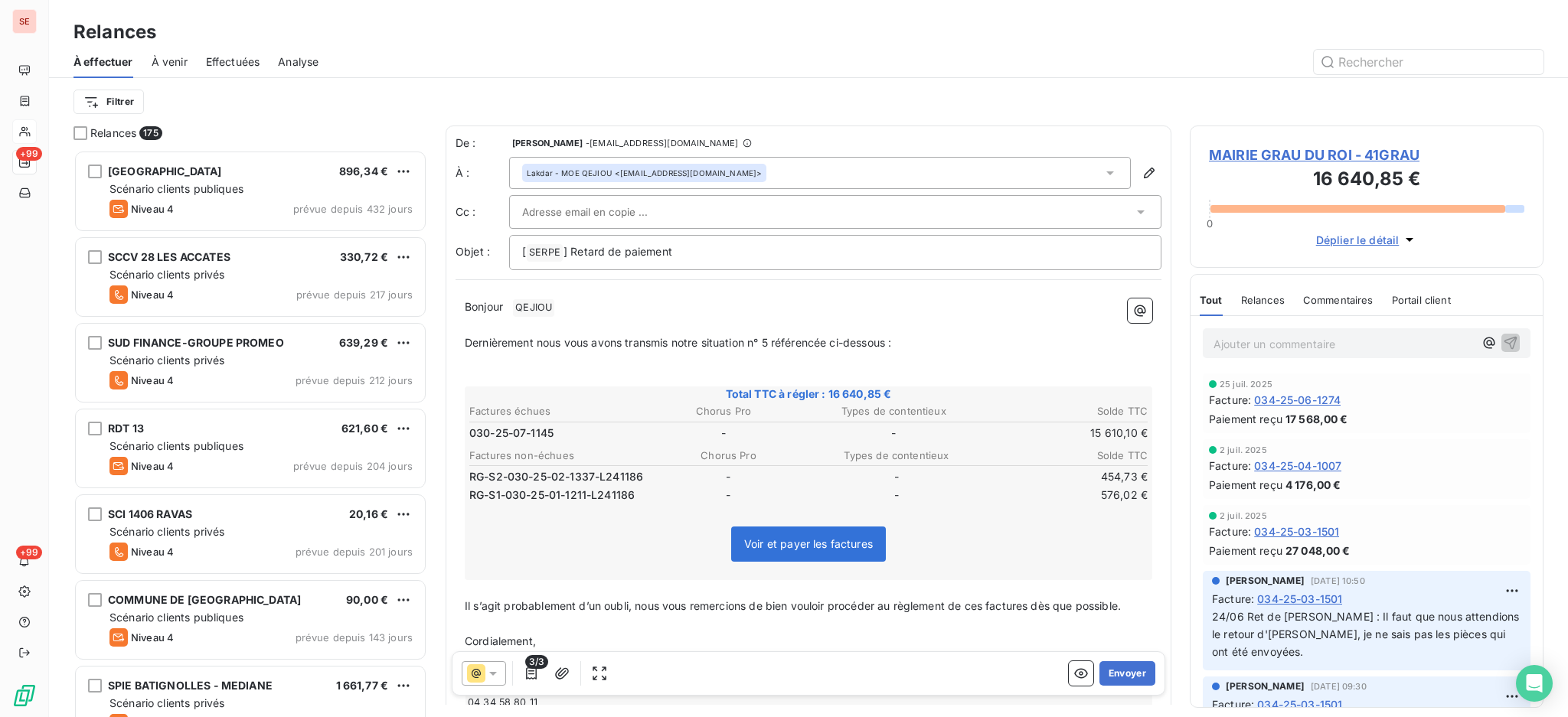
click at [637, 366] on p "﻿" at bounding box center [808, 360] width 688 height 17
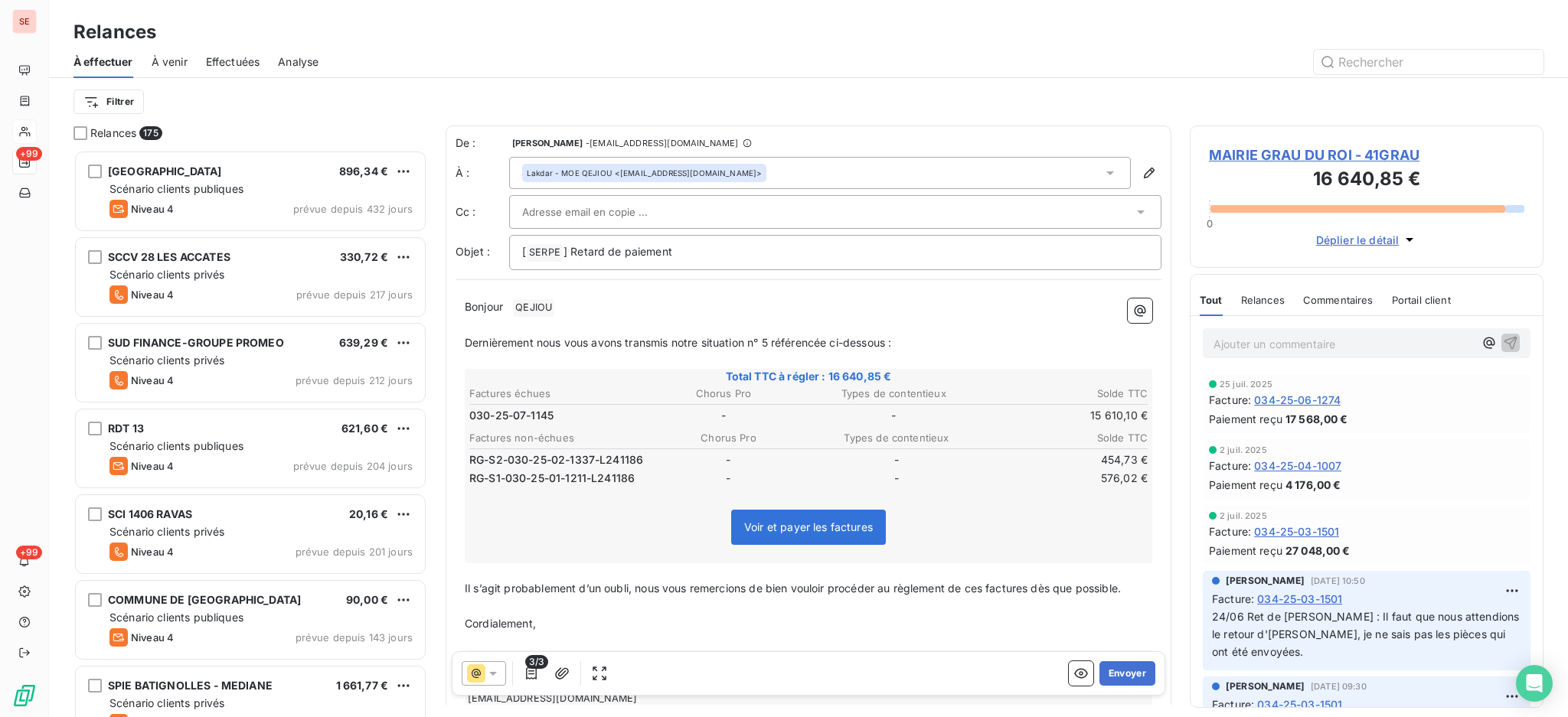
click at [526, 667] on span "3/3" at bounding box center [537, 662] width 23 height 13
click at [530, 669] on span "3/3" at bounding box center [537, 662] width 23 height 13
click at [531, 673] on icon "button" at bounding box center [531, 674] width 15 height 15
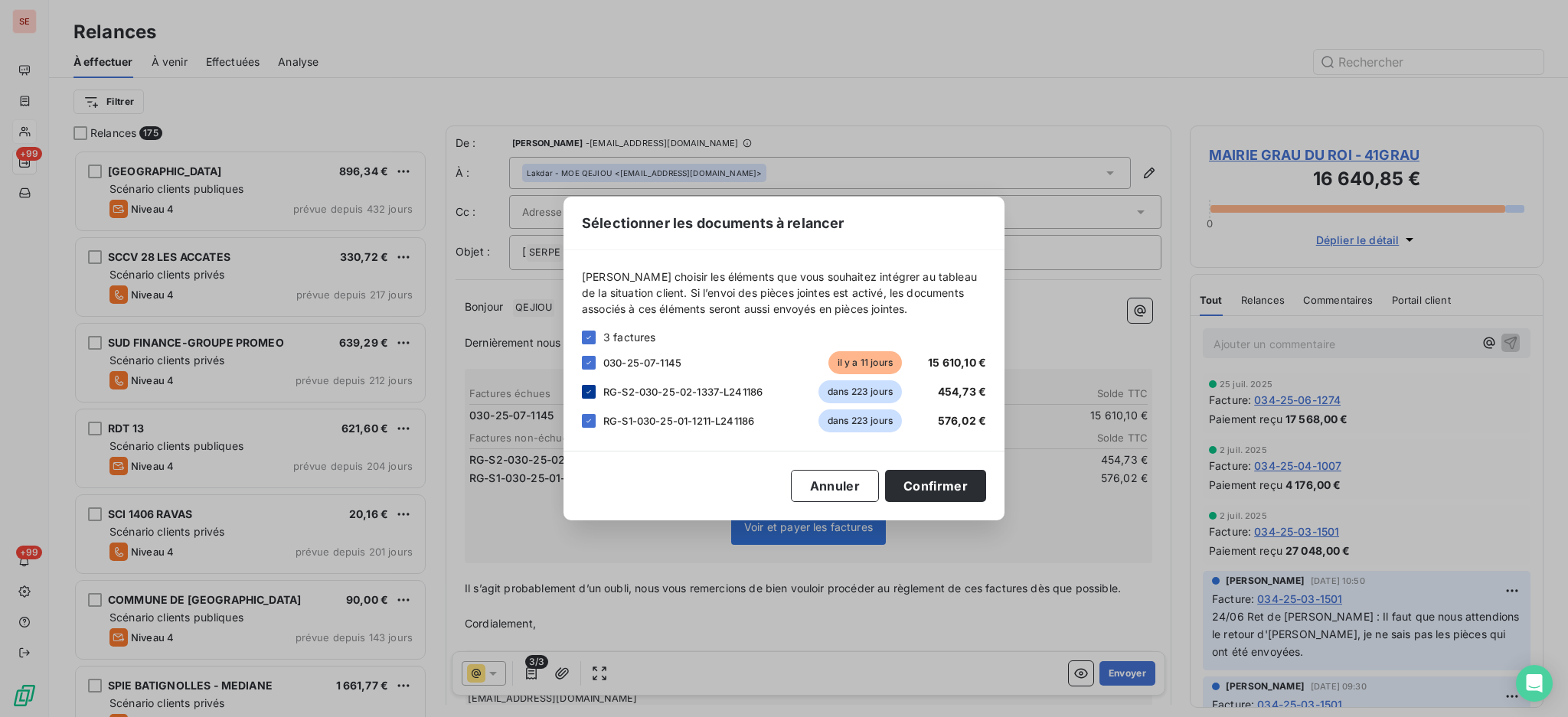
click at [585, 395] on icon at bounding box center [589, 392] width 10 height 10
click at [585, 424] on icon at bounding box center [589, 421] width 10 height 10
click at [940, 485] on button "Confirmer" at bounding box center [935, 486] width 101 height 32
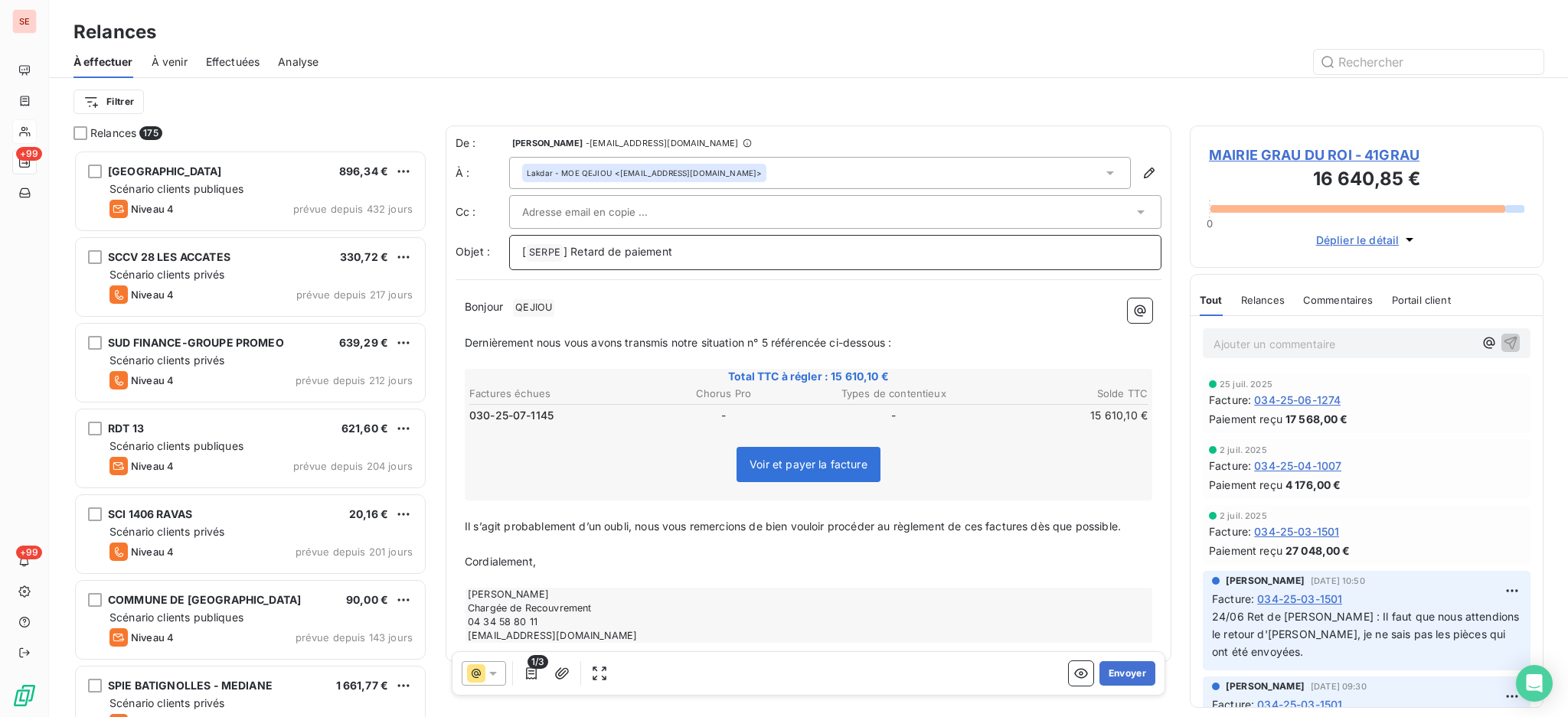
click at [689, 251] on p "[ SERPE ﻿ ] Retard de paiement" at bounding box center [835, 252] width 626 height 18
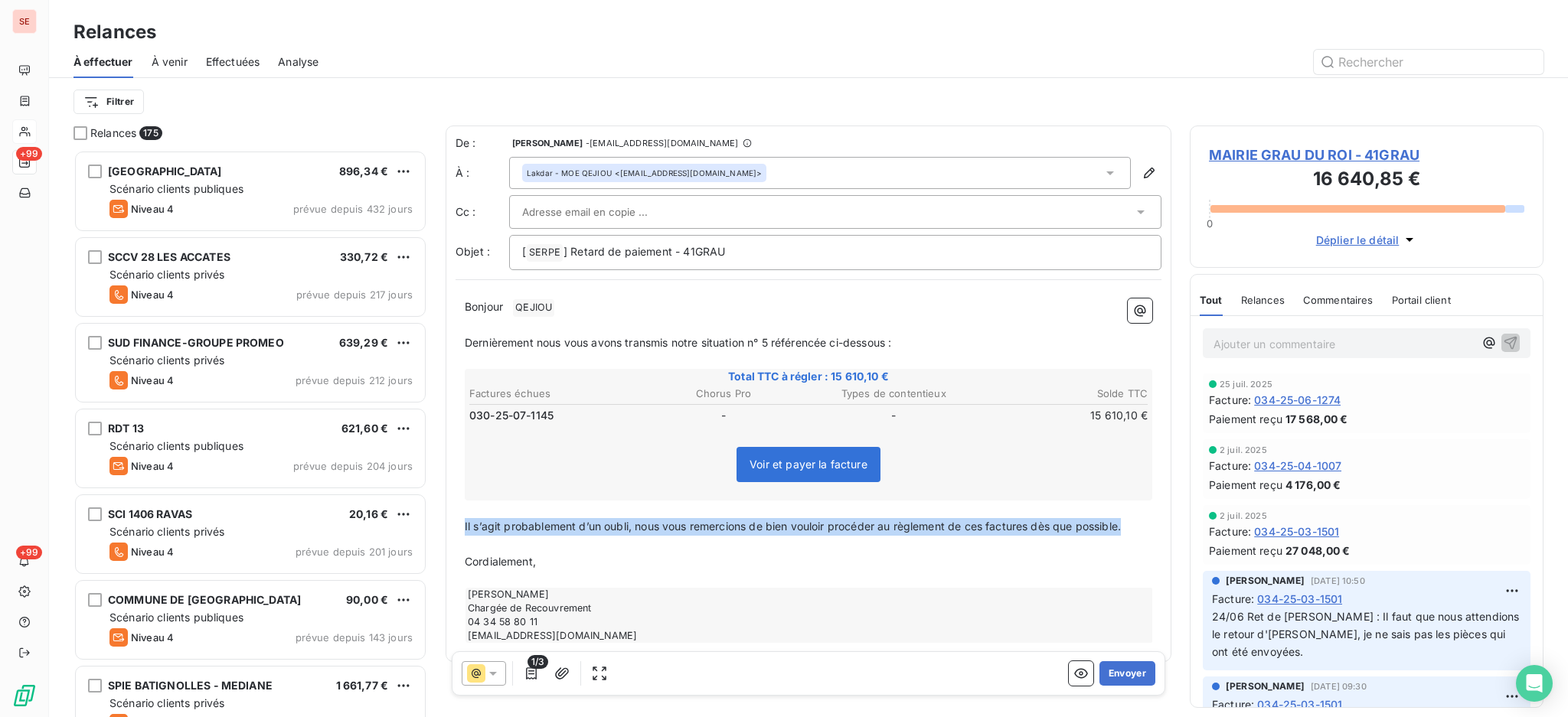
drag, startPoint x: 464, startPoint y: 526, endPoint x: 1139, endPoint y: 522, distance: 675.0
click at [1139, 522] on div "Bonjour ﻿ QEJIOU ﻿ ﻿ ﻿ Dernièrement nous vous avons transmis notre situation n°…" at bounding box center [808, 470] width 706 height 363
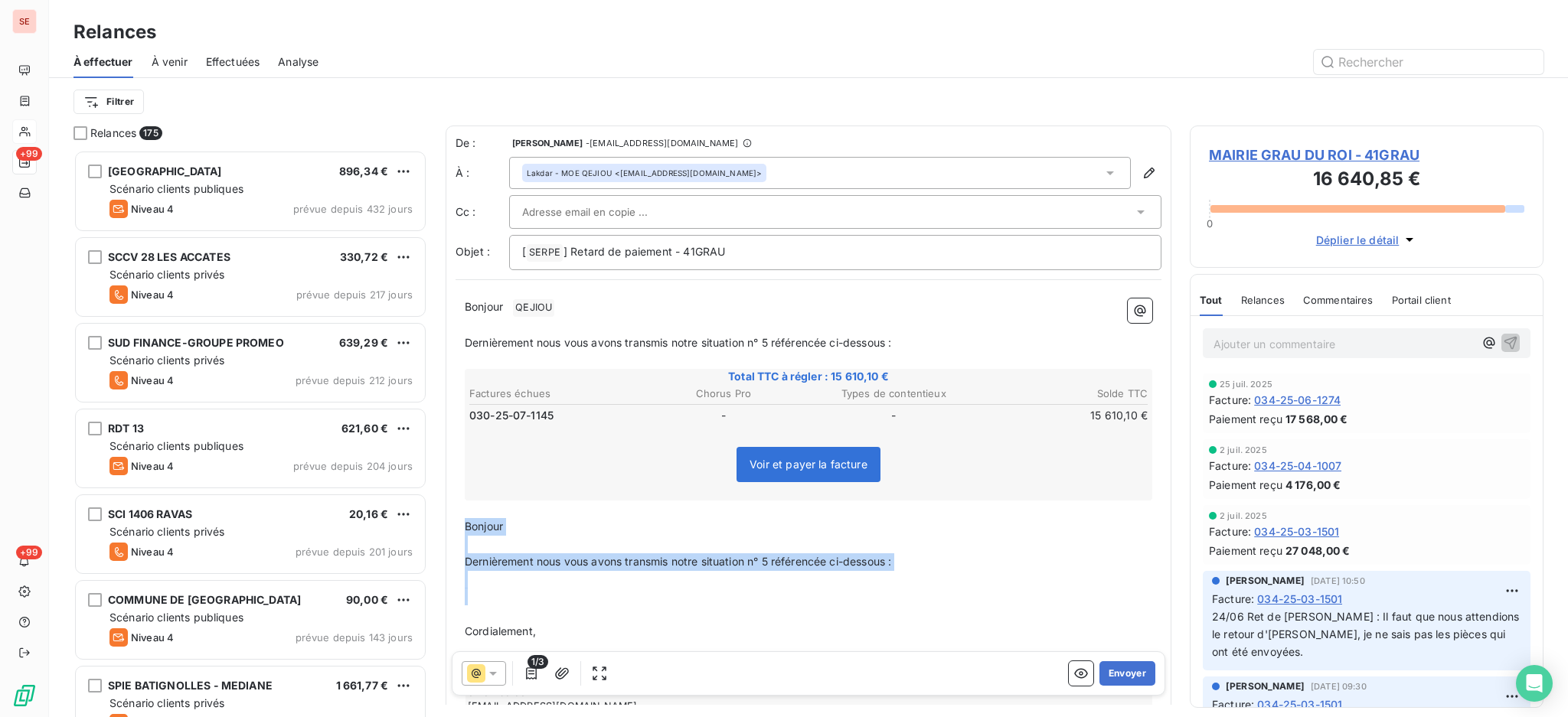
drag, startPoint x: 481, startPoint y: 608, endPoint x: 464, endPoint y: 528, distance: 81.8
click at [465, 528] on div "Bonjour ﻿ QEJIOU ﻿ ﻿ ﻿ Dernièrement nous vous avons transmis notre situation n°…" at bounding box center [808, 506] width 688 height 414
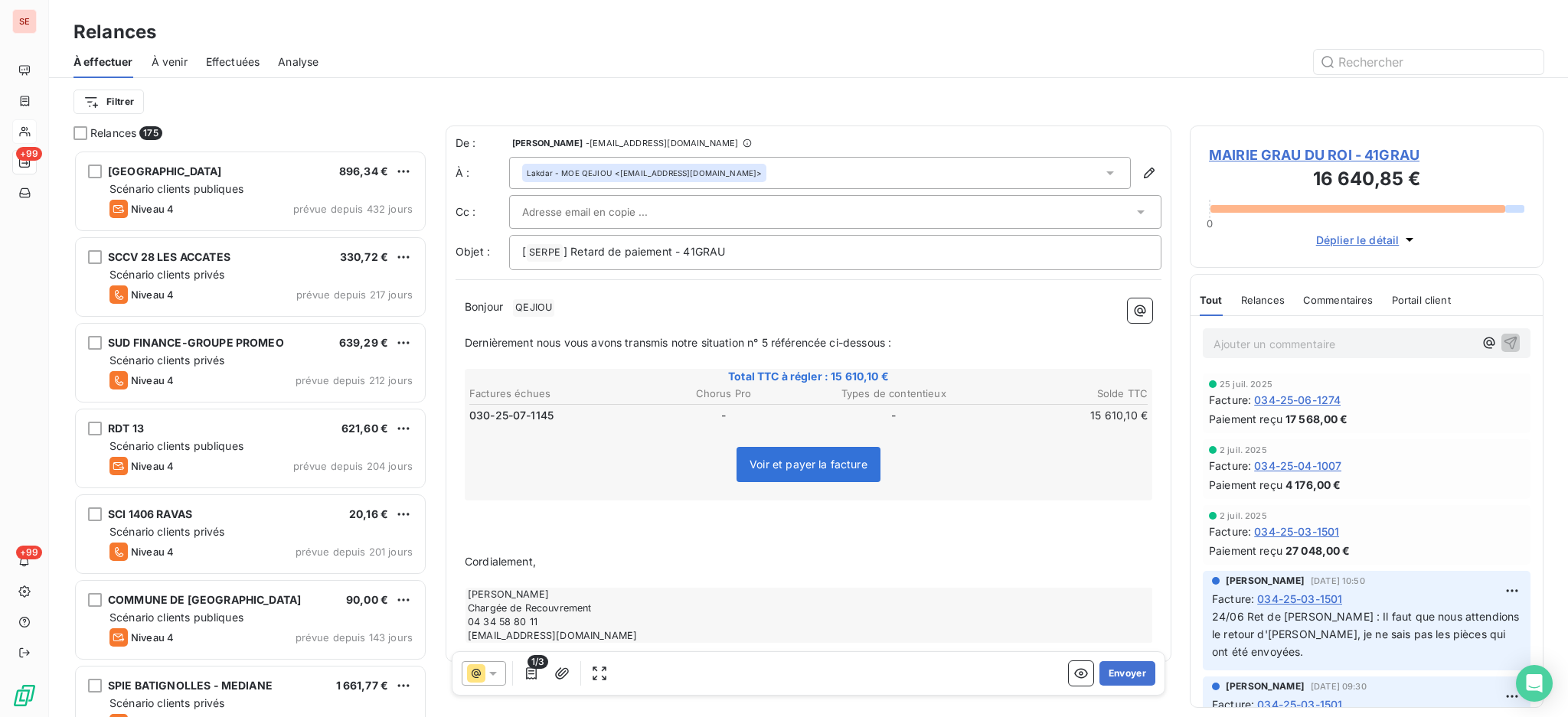
click at [484, 523] on p "﻿" at bounding box center [808, 527] width 688 height 17
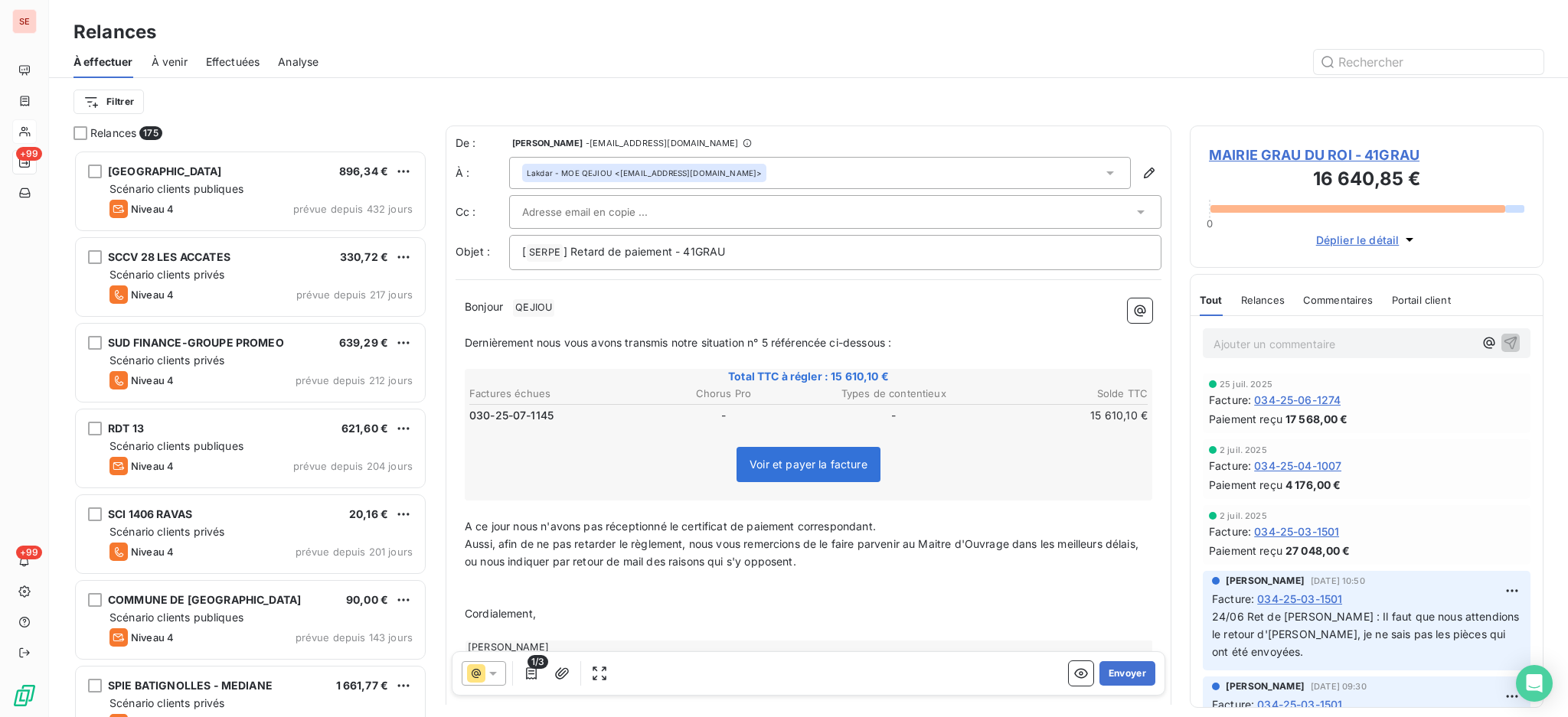
click at [552, 593] on p "﻿" at bounding box center [808, 597] width 688 height 17
click at [904, 530] on p "A ce jour nous n'avons pas réceptionné le certificat de paiement correspondant." at bounding box center [808, 527] width 688 height 17
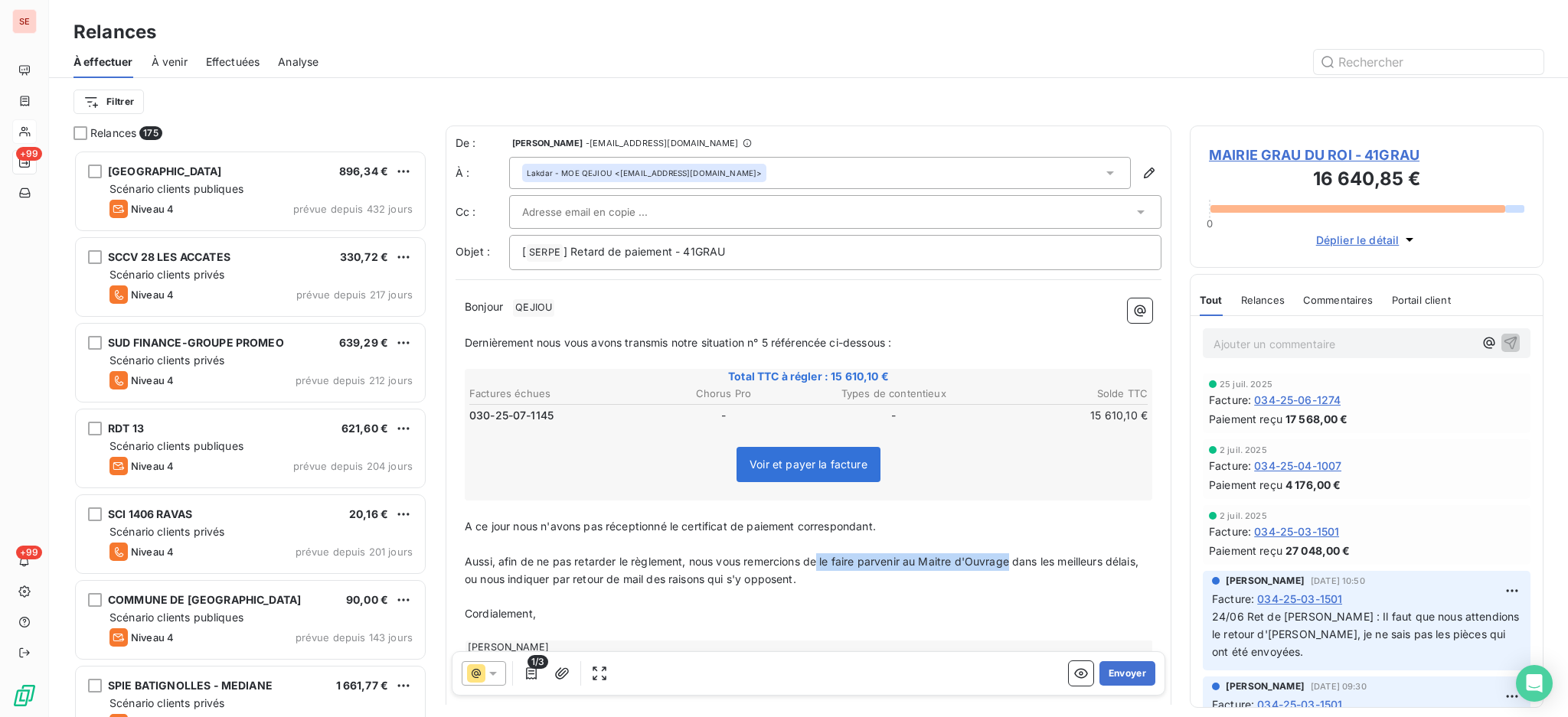
drag, startPoint x: 1014, startPoint y: 556, endPoint x: 823, endPoint y: 562, distance: 191.1
click at [823, 562] on span "Aussi, afin de ne pas retarder le règlement, nous vous remercions de le faire p…" at bounding box center [803, 571] width 677 height 31
click at [1062, 558] on span "Aussi, afin de ne pas retarder le règlement, nous vous remercions de nous le fa…" at bounding box center [805, 571] width 682 height 31
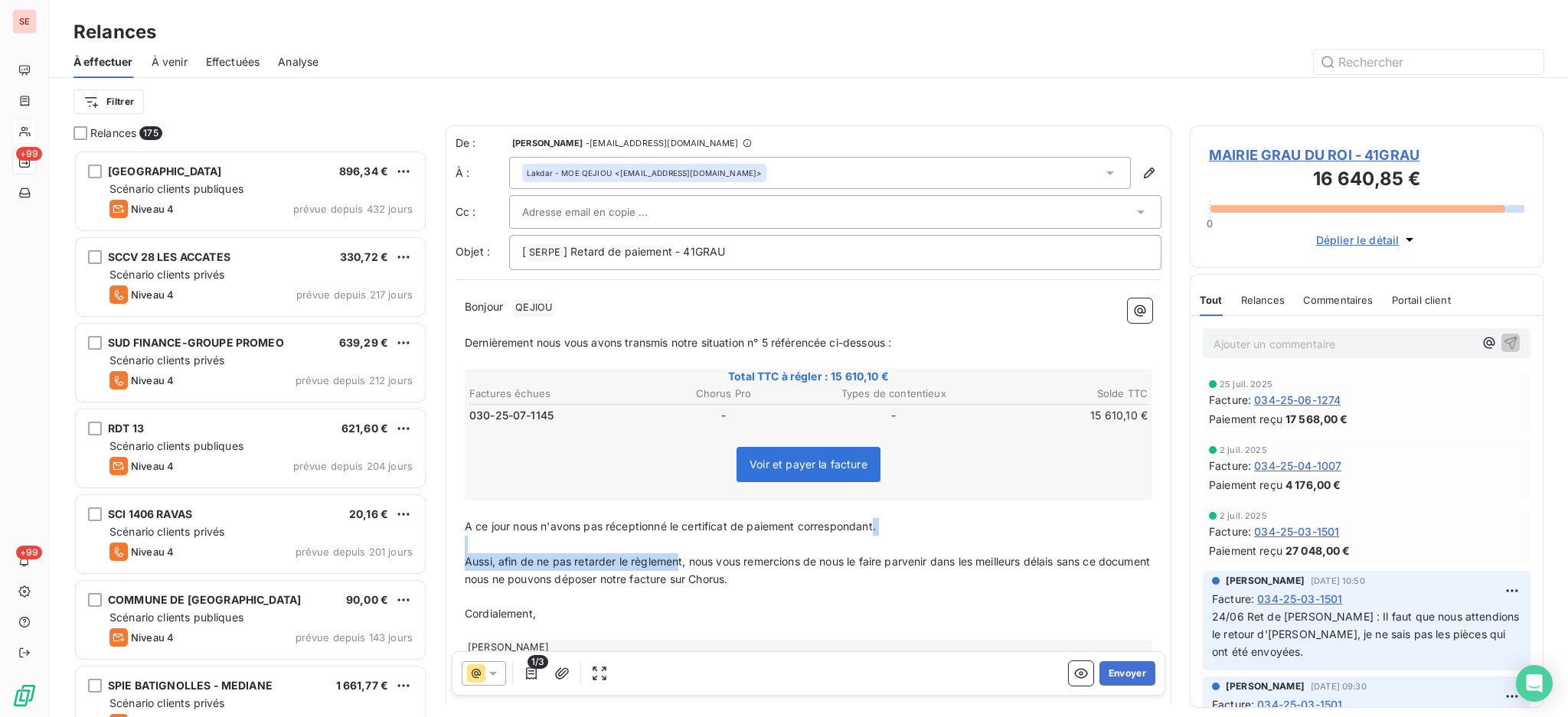
drag, startPoint x: 682, startPoint y: 558, endPoint x: 878, endPoint y: 522, distance: 199.3
click at [878, 522] on div "Bonjour ﻿ QEJIOU ﻿ ﻿ ﻿ Dernièrement nous vous avons transmis notre situation n°…" at bounding box center [808, 497] width 688 height 397
click at [876, 522] on span "A ce jour nous n'avons pas réceptionné le certificat de paiement correspondant." at bounding box center [670, 525] width 411 height 13
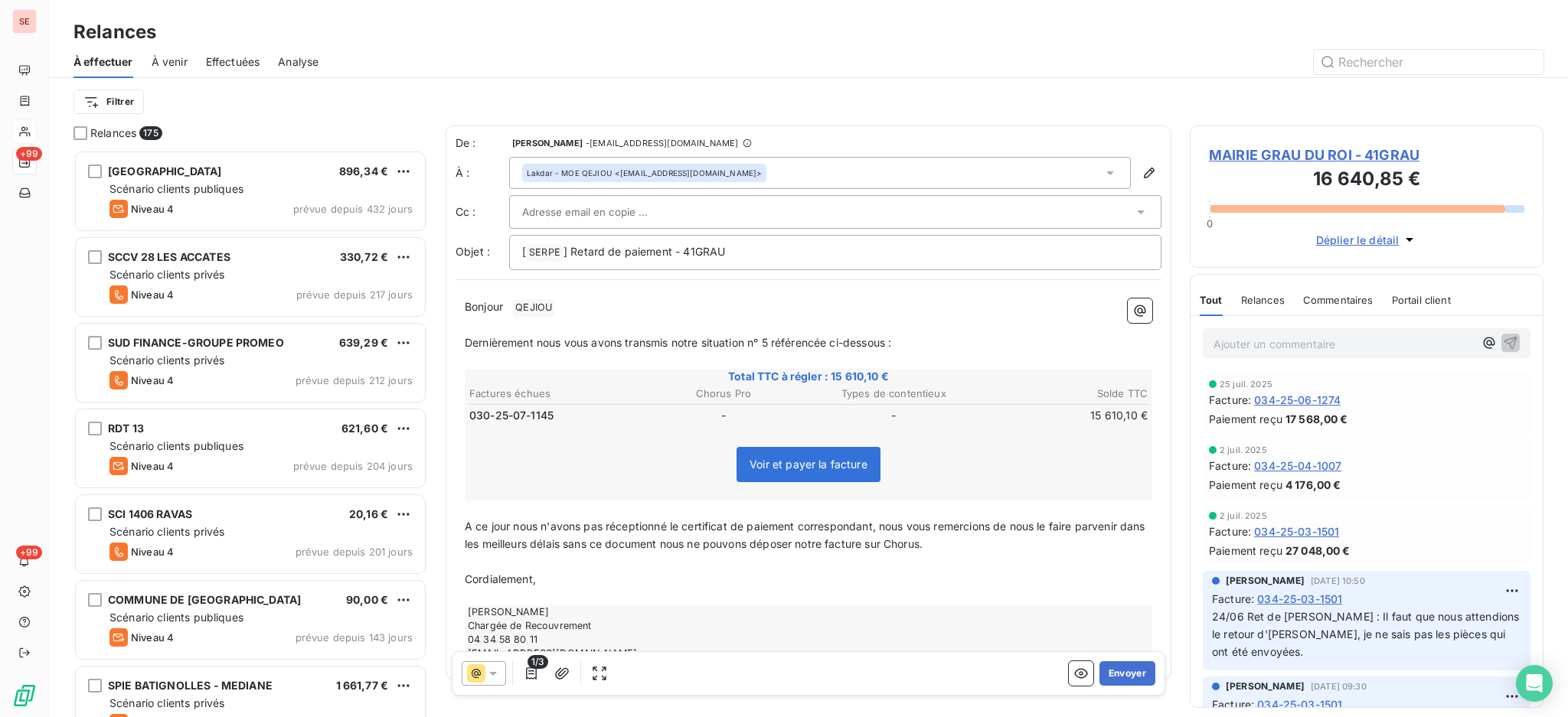
click at [966, 544] on p "A ce jour nous n'avons pas réceptionné le certificat de paiement correspondant,…" at bounding box center [808, 536] width 688 height 36
click at [591, 544] on span "A ce jour nous n'avons pas réceptionné le certificat de paiement correspondant,…" at bounding box center [806, 535] width 684 height 31
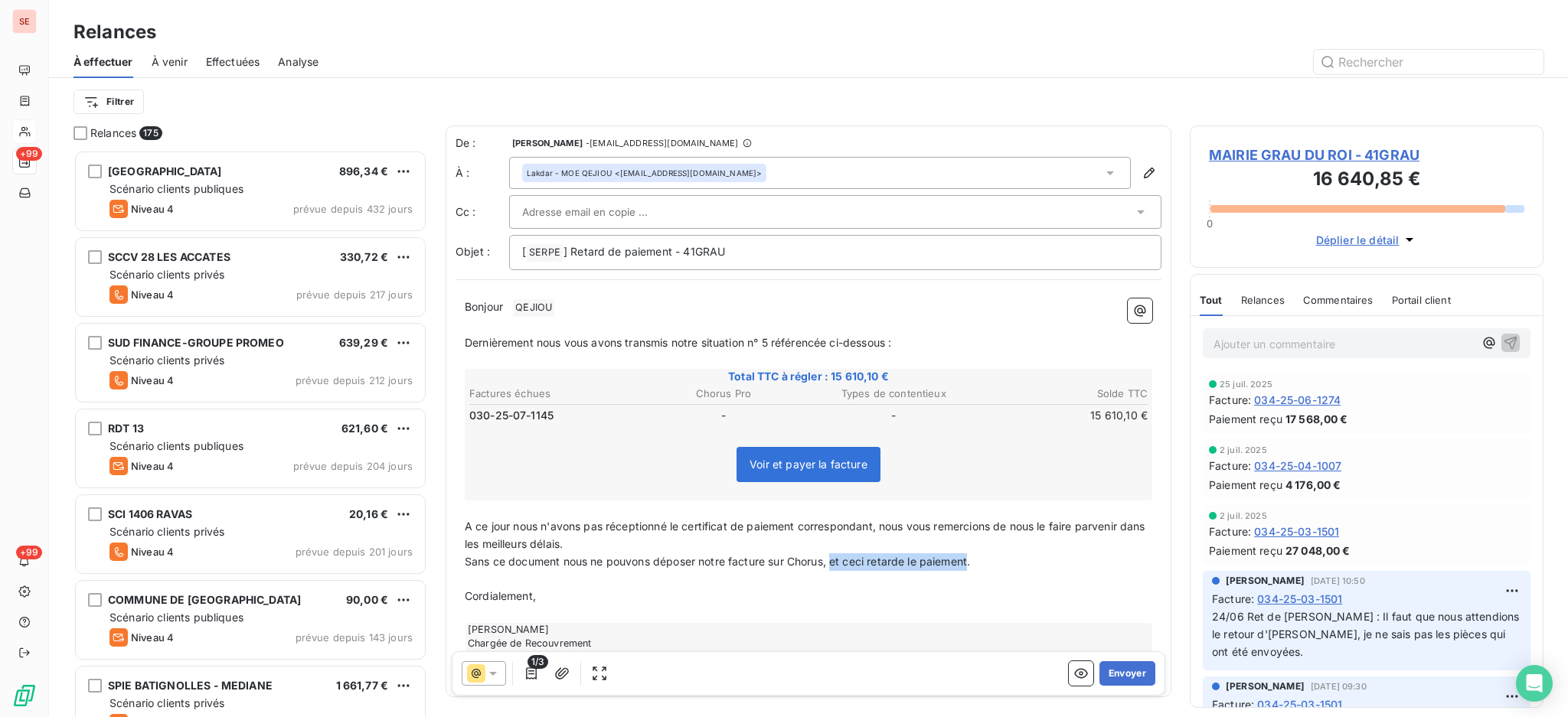
drag, startPoint x: 972, startPoint y: 556, endPoint x: 837, endPoint y: 559, distance: 135.0
click at [837, 559] on span "Sans ce document nous ne pouvons déposer notre facture sur Chorus, et ceci reta…" at bounding box center [717, 561] width 505 height 13
click at [1115, 672] on button "Envoyer" at bounding box center [1127, 673] width 56 height 24
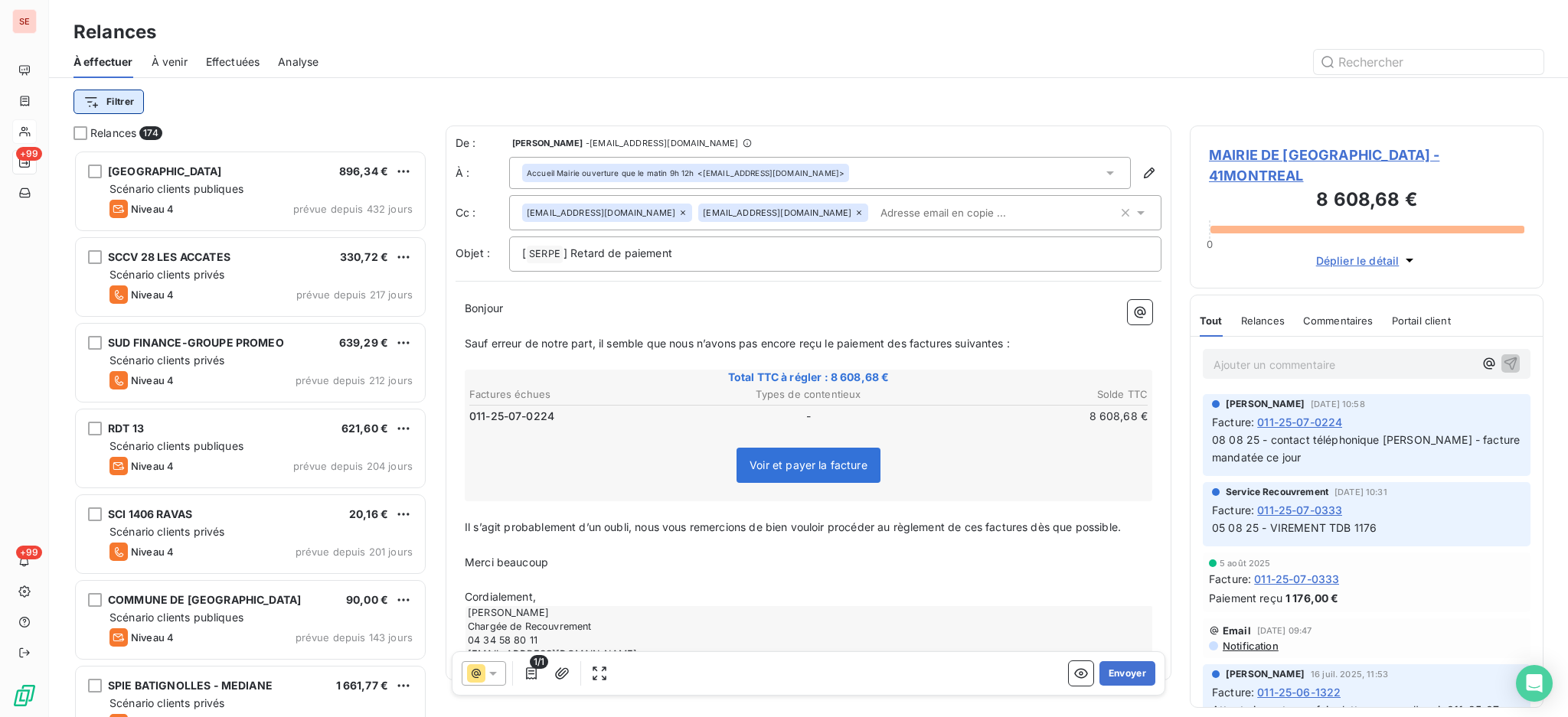
click at [112, 96] on html "SE +99 +99 Relances À effectuer À venir Effectuées Analyse Filtrer Relances 174…" at bounding box center [784, 358] width 1568 height 717
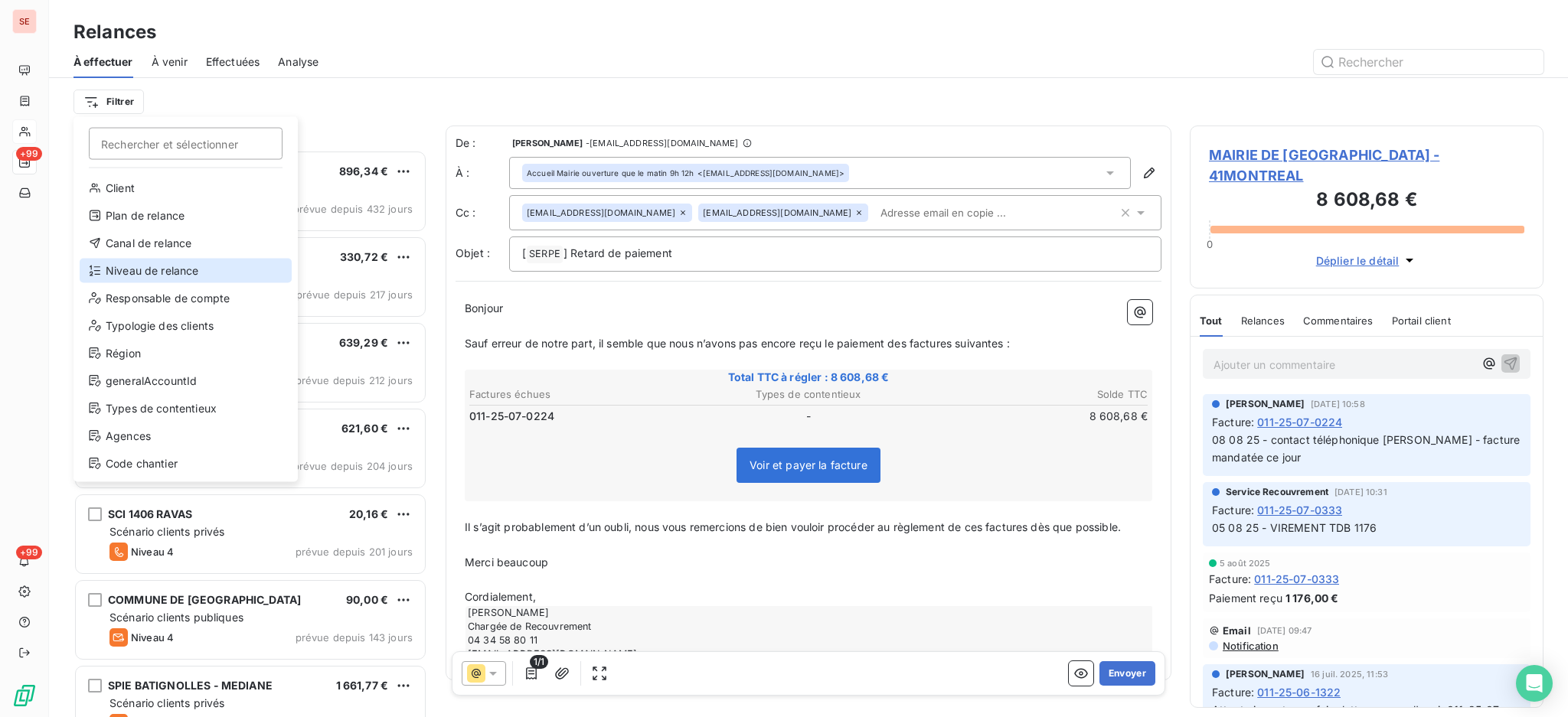
click at [149, 268] on div "Niveau de relance" at bounding box center [186, 270] width 212 height 24
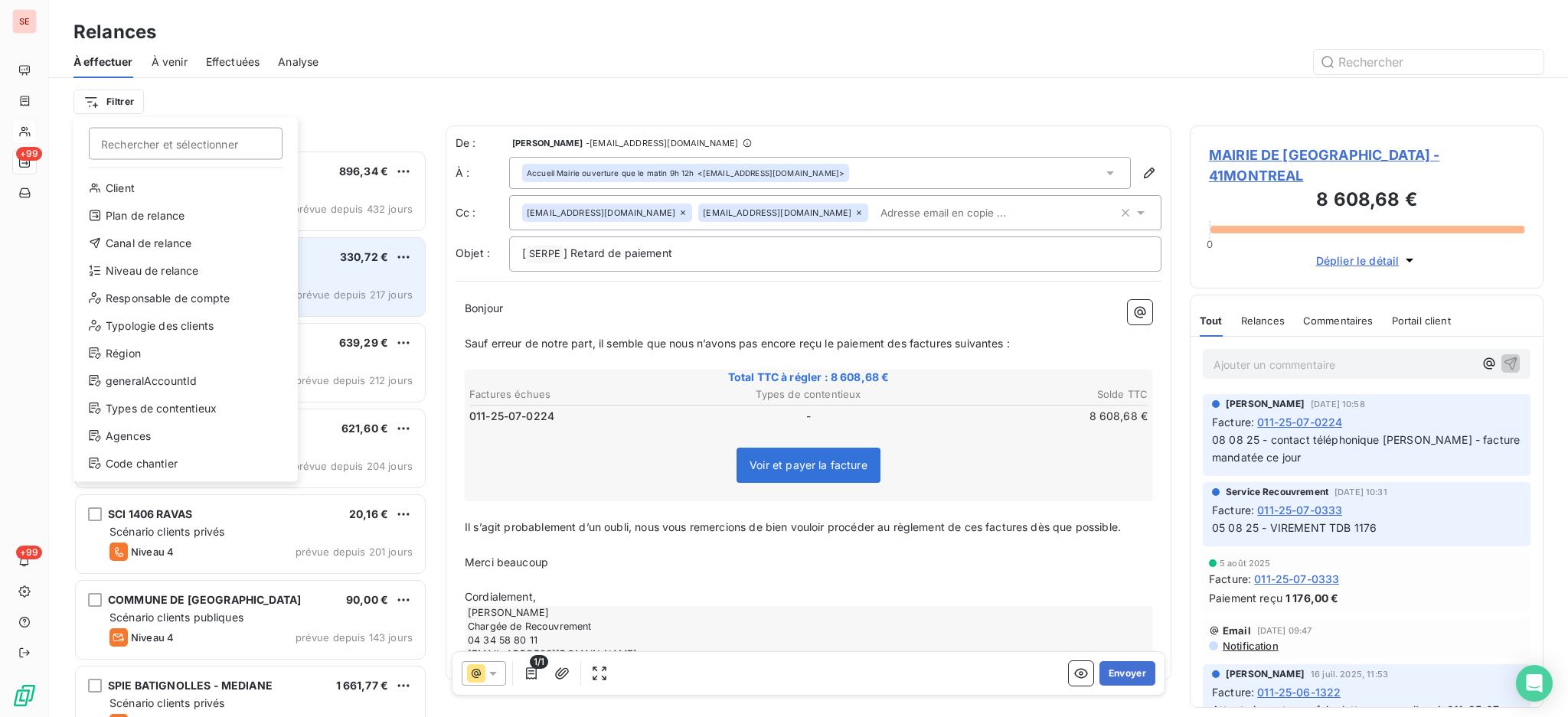
scroll to position [16, 16]
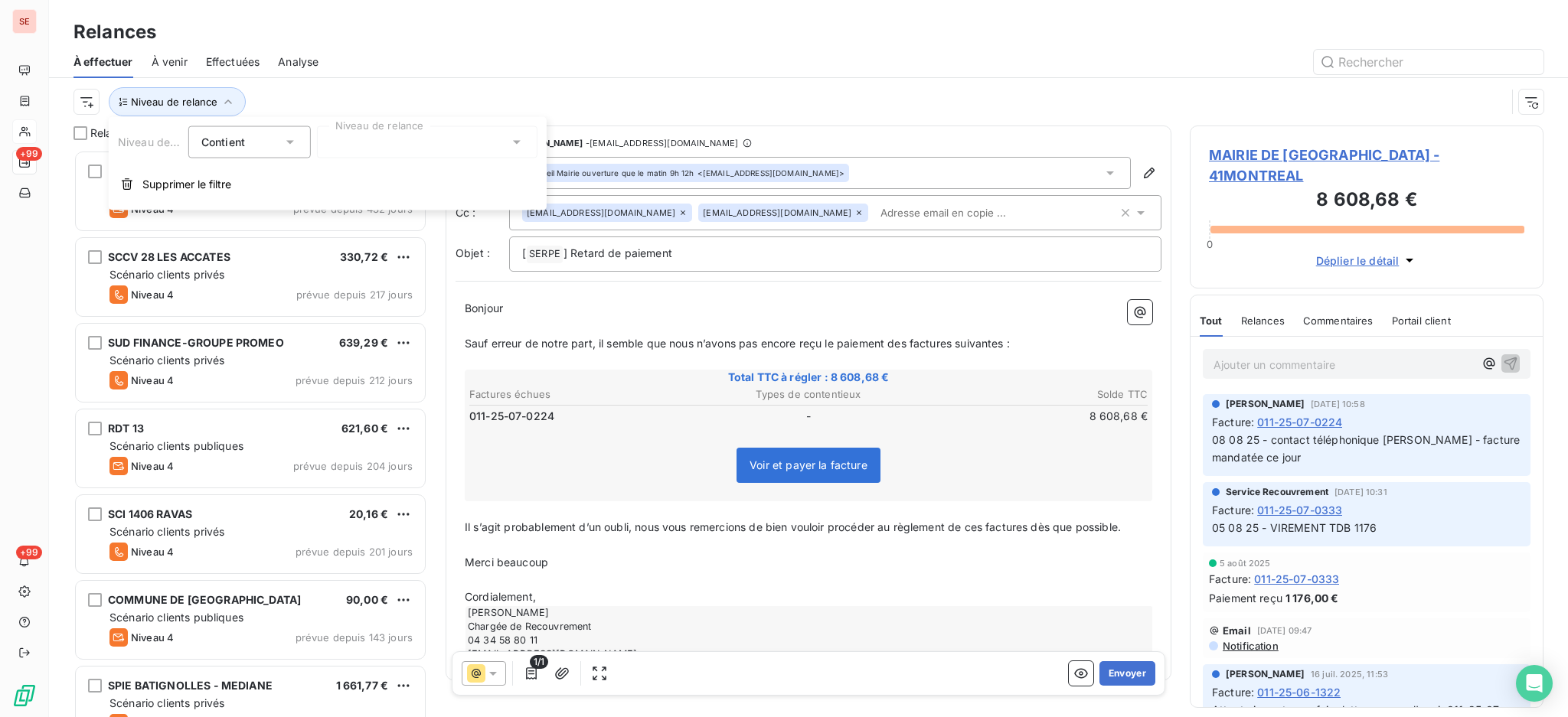
click at [515, 142] on icon at bounding box center [517, 143] width 8 height 4
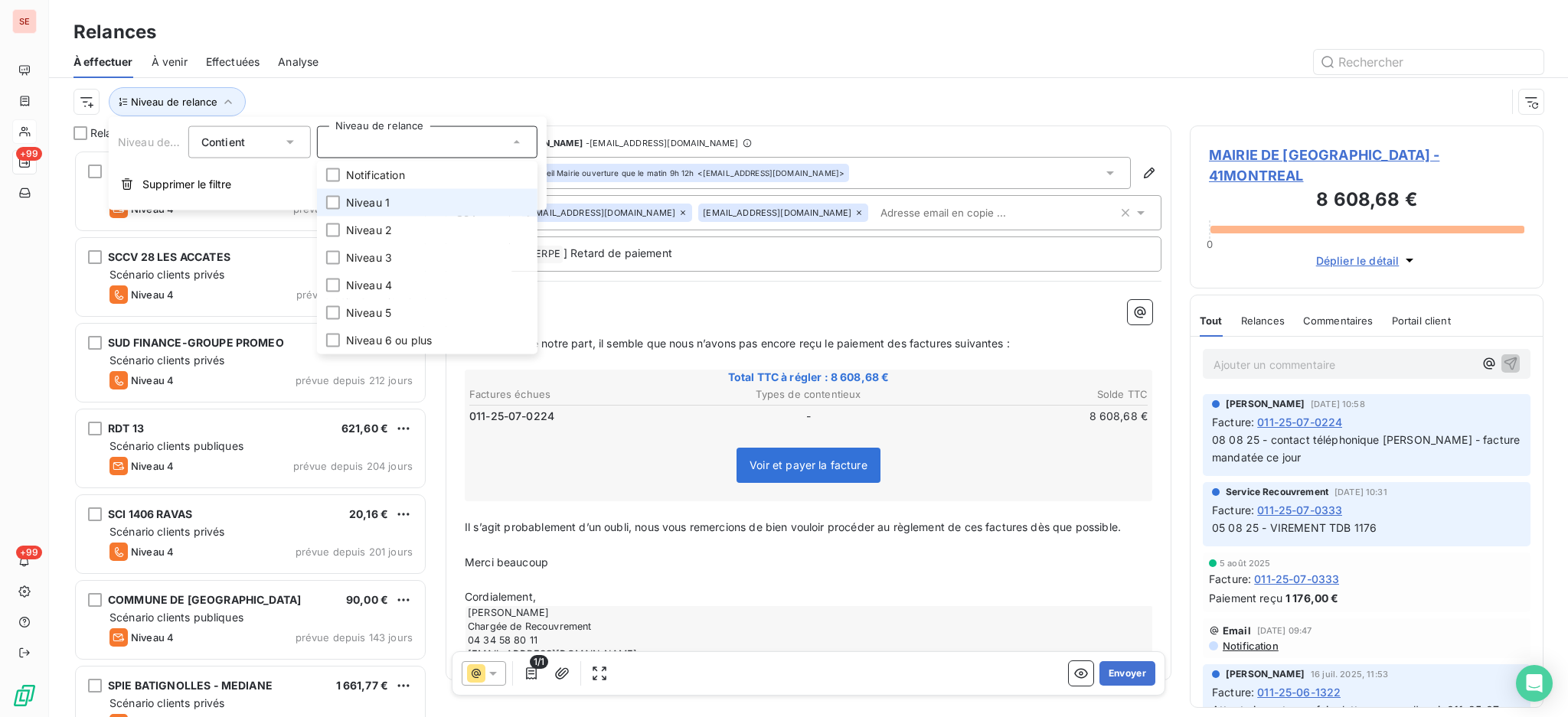
click at [399, 209] on li "Niveau 1" at bounding box center [427, 202] width 221 height 28
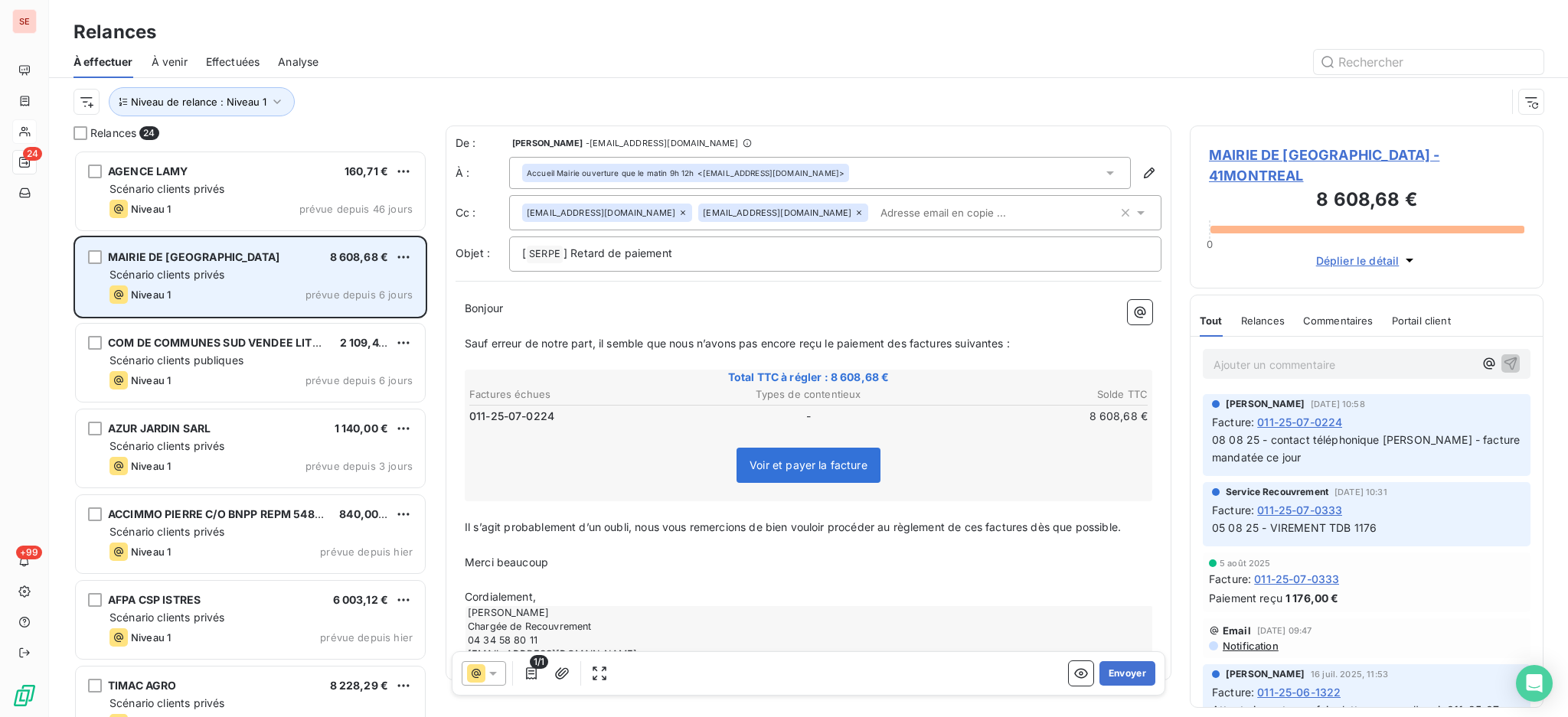
click at [214, 270] on span "Scénario clients privés" at bounding box center [167, 274] width 115 height 13
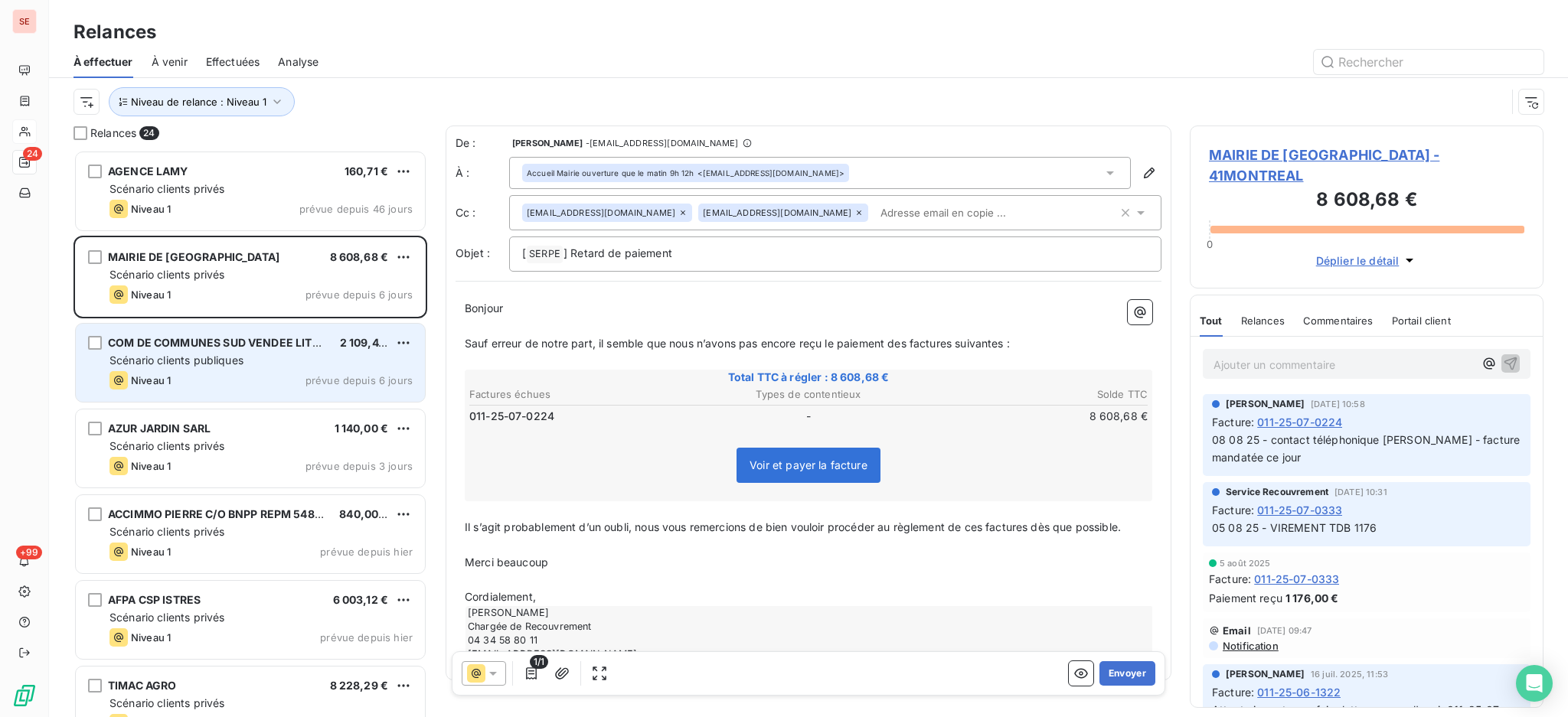
click at [241, 359] on span "Scénario clients publiques" at bounding box center [176, 359] width 134 height 13
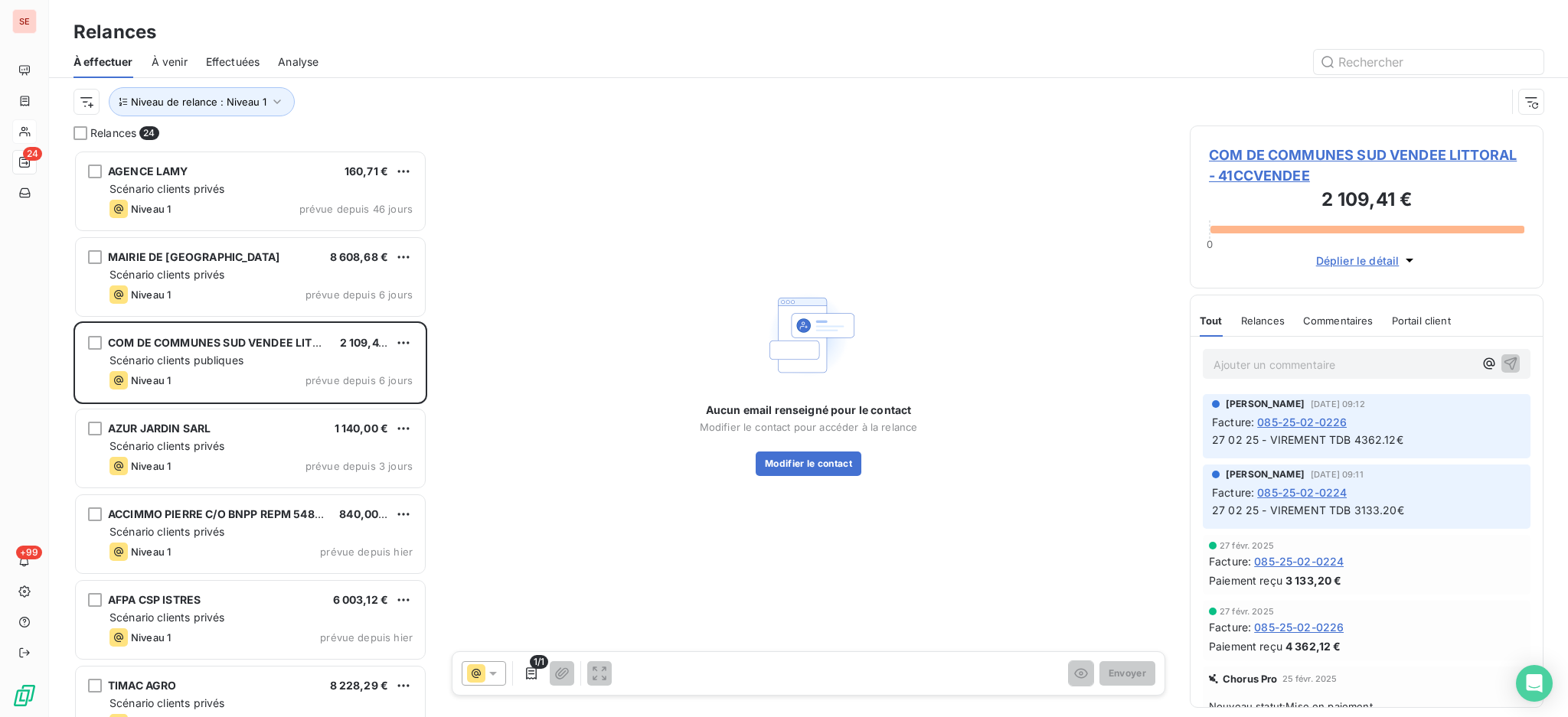
click at [1287, 152] on span "COM DE COMMUNES SUD VENDEE LITTORAL - 41CCVENDEE" at bounding box center [1366, 165] width 315 height 41
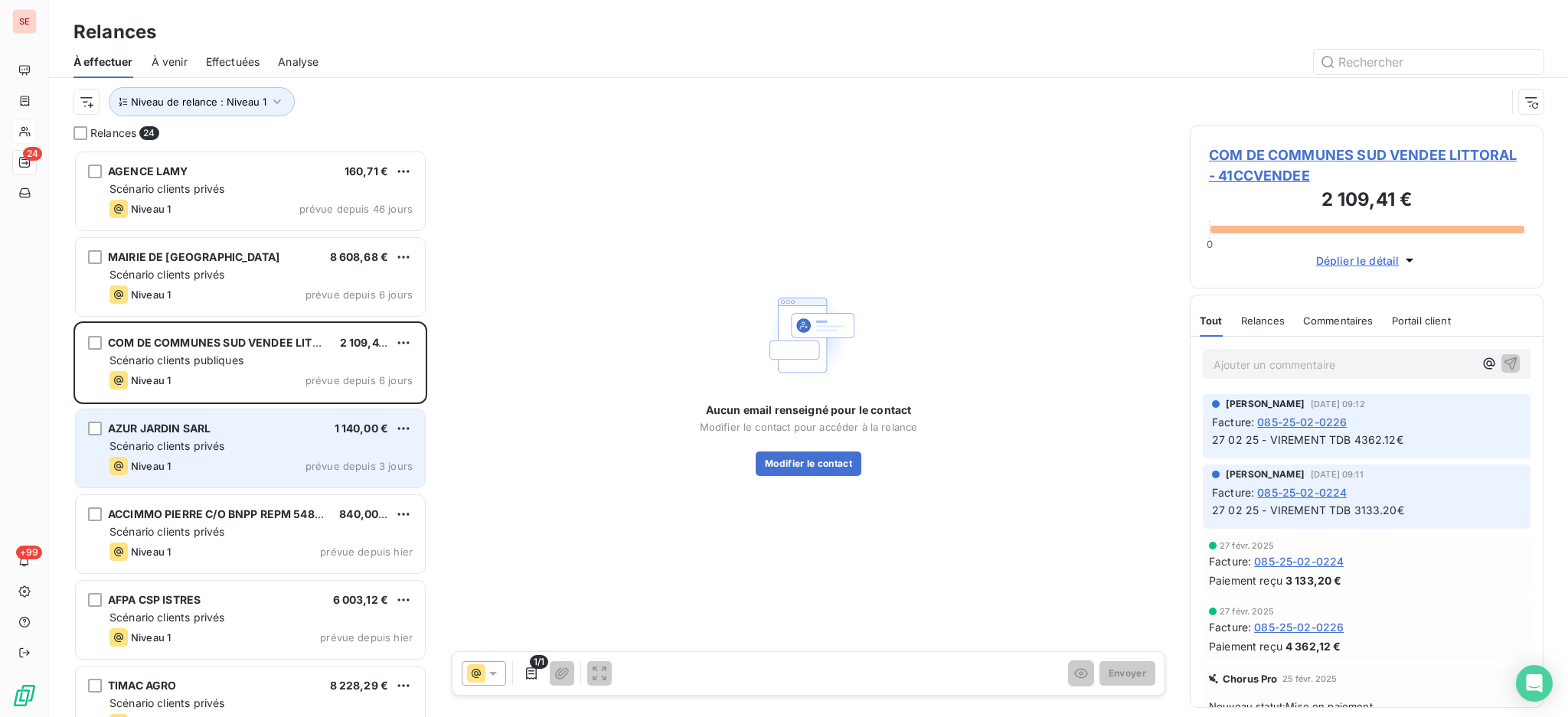
click at [217, 465] on div "Niveau 1 prévue depuis 3 jours" at bounding box center [261, 465] width 303 height 18
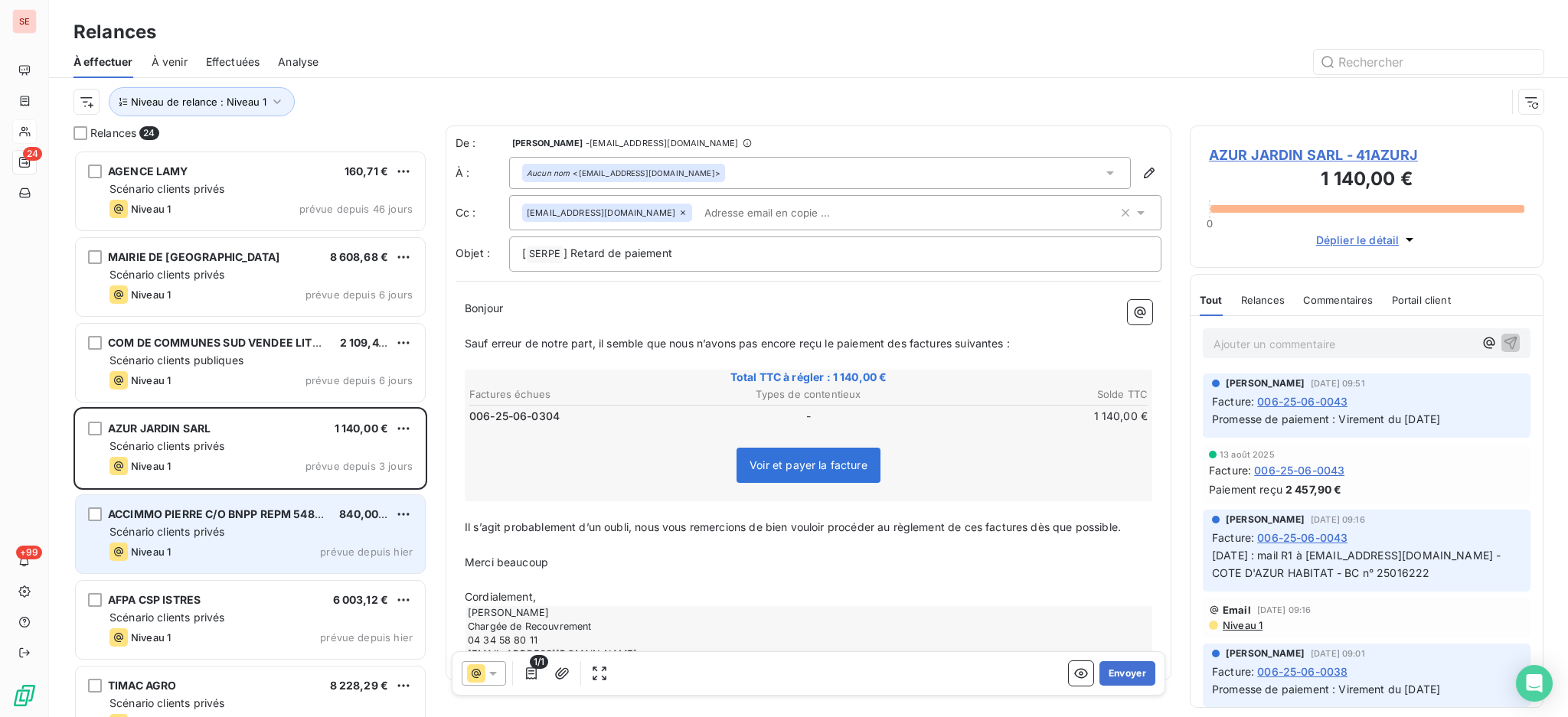
click at [299, 547] on div "Niveau 1 prévue depuis hier" at bounding box center [261, 551] width 303 height 18
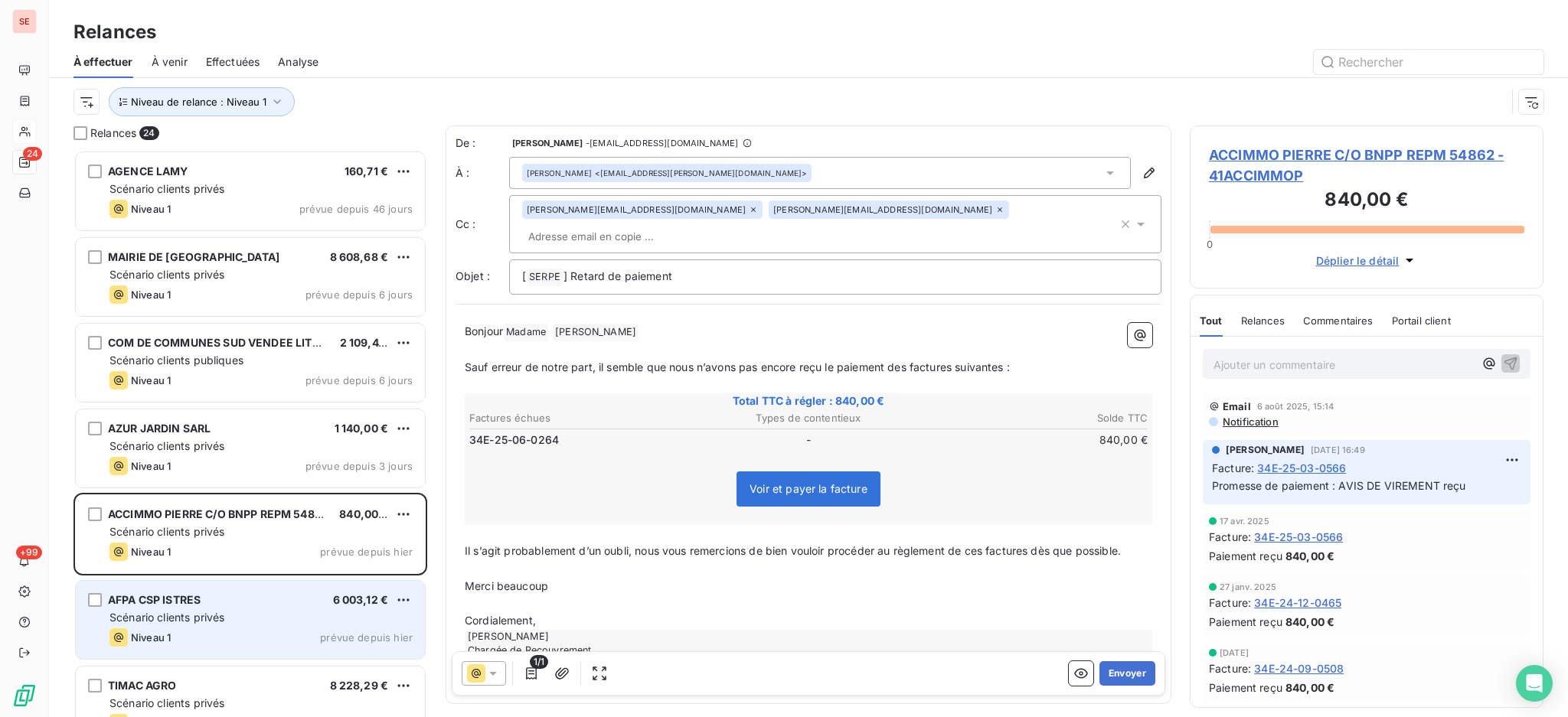
click at [229, 612] on div "Scénario clients privés" at bounding box center [261, 618] width 303 height 15
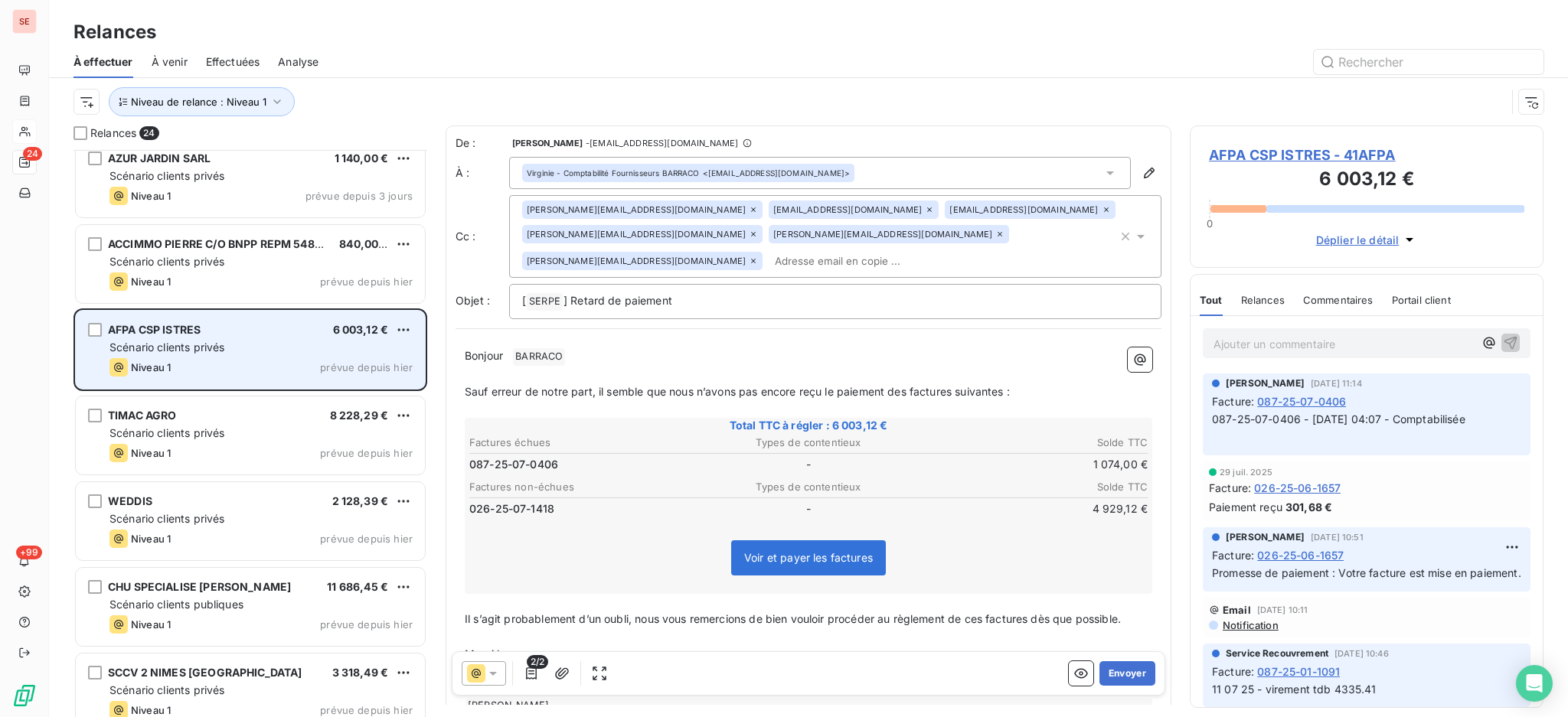
scroll to position [306, 0]
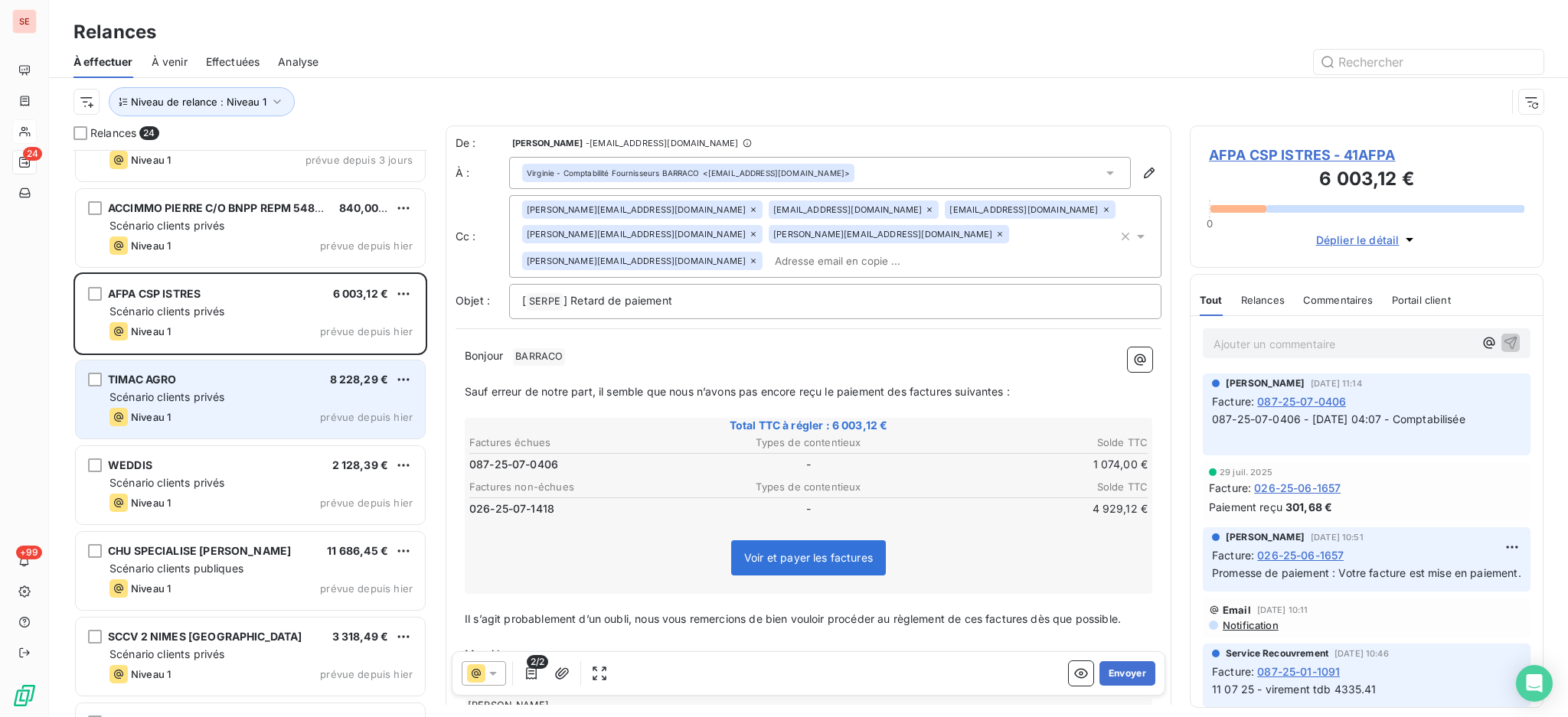
click at [229, 405] on div "TIMAC AGRO 8 228,29 € Scénario clients privés Niveau 1 prévue depuis [DATE]" at bounding box center [251, 399] width 349 height 78
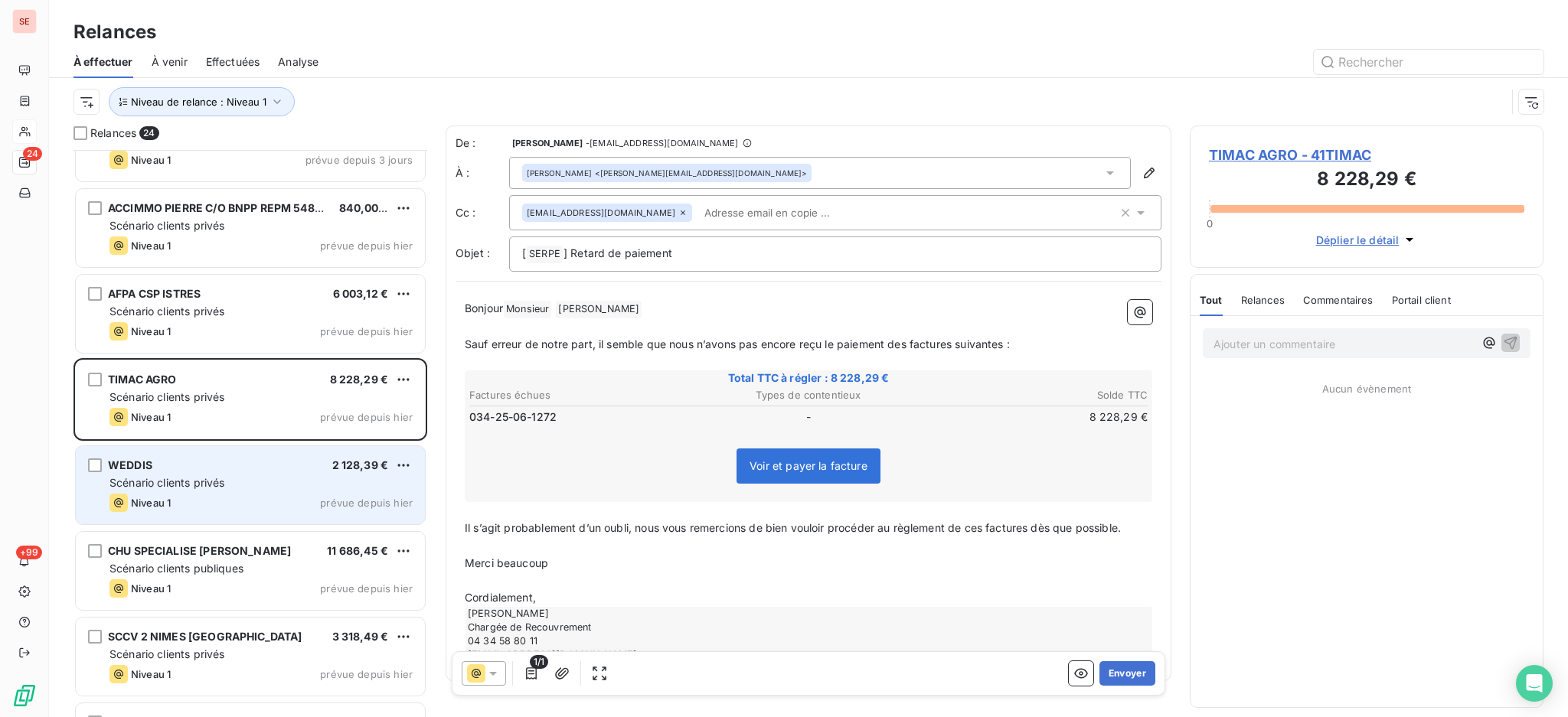
click at [237, 477] on div "Scénario clients privés" at bounding box center [261, 483] width 303 height 15
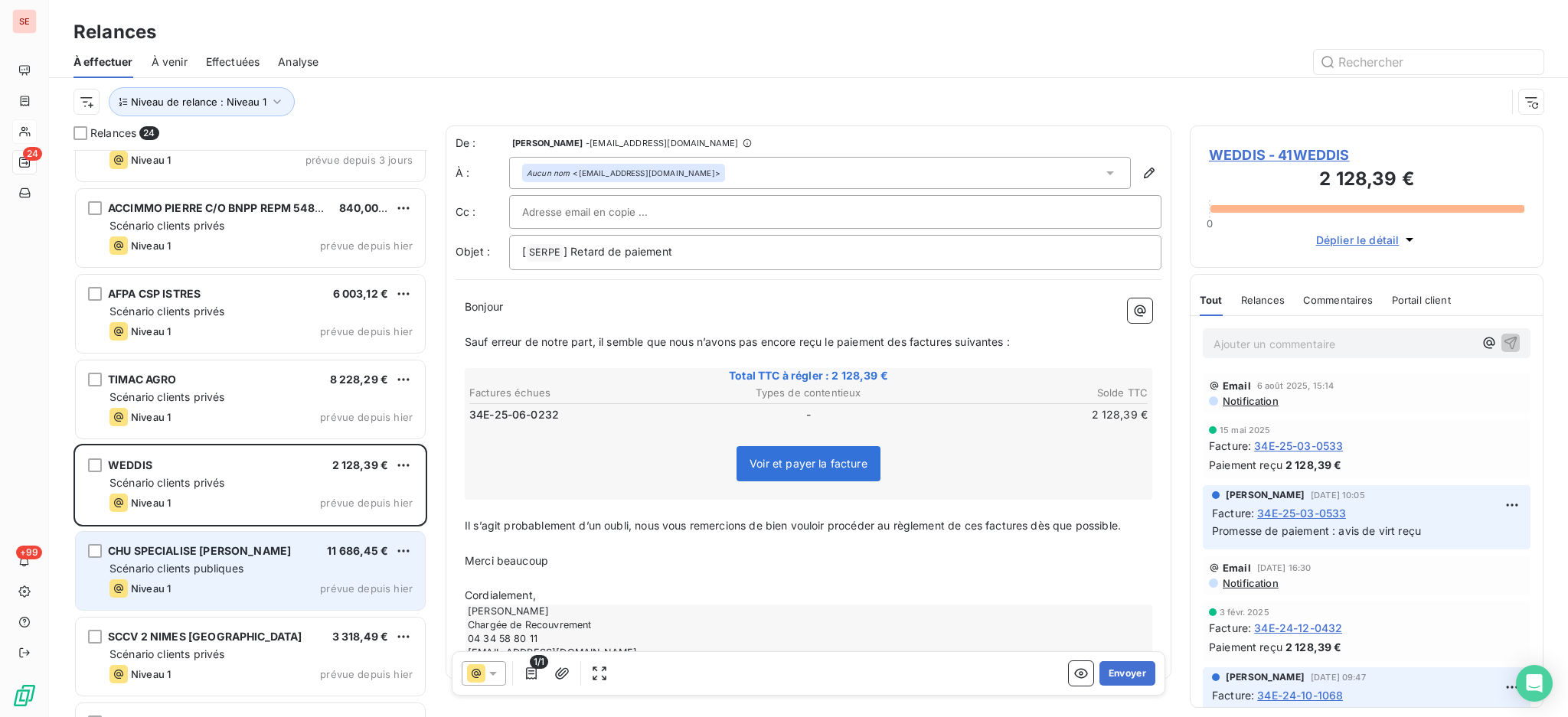
click at [247, 573] on div "Scénario clients publiques" at bounding box center [261, 569] width 303 height 15
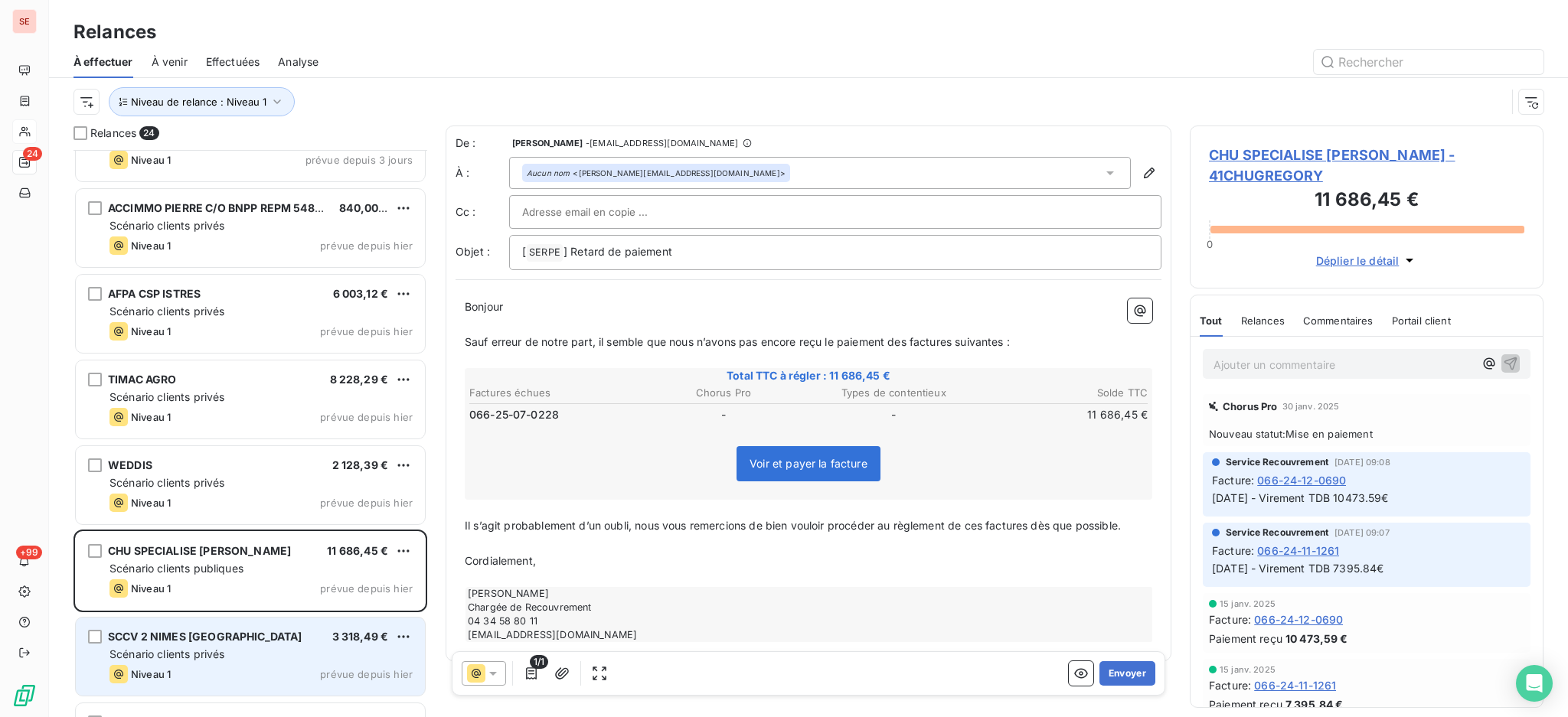
click at [260, 670] on div "Niveau 1 prévue depuis hier" at bounding box center [261, 674] width 303 height 18
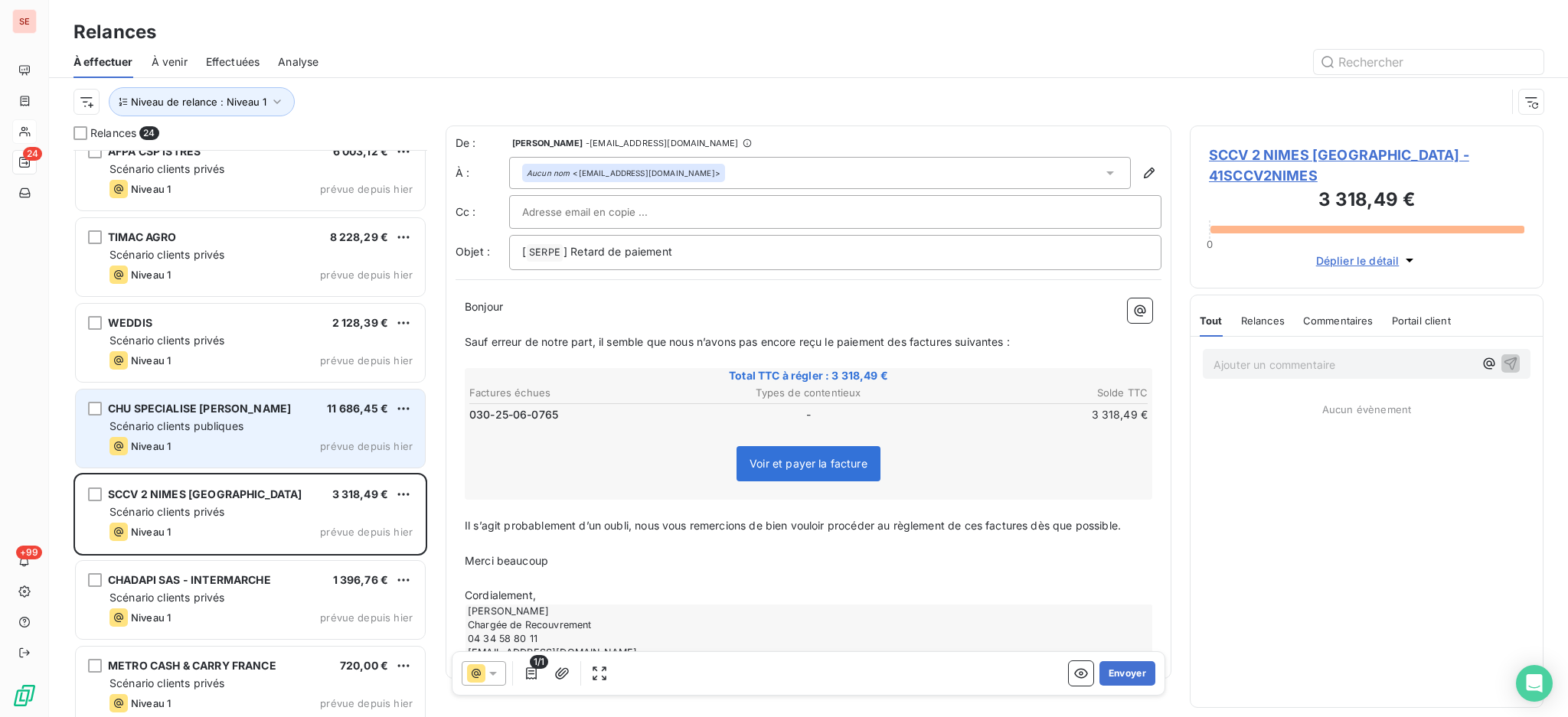
scroll to position [613, 0]
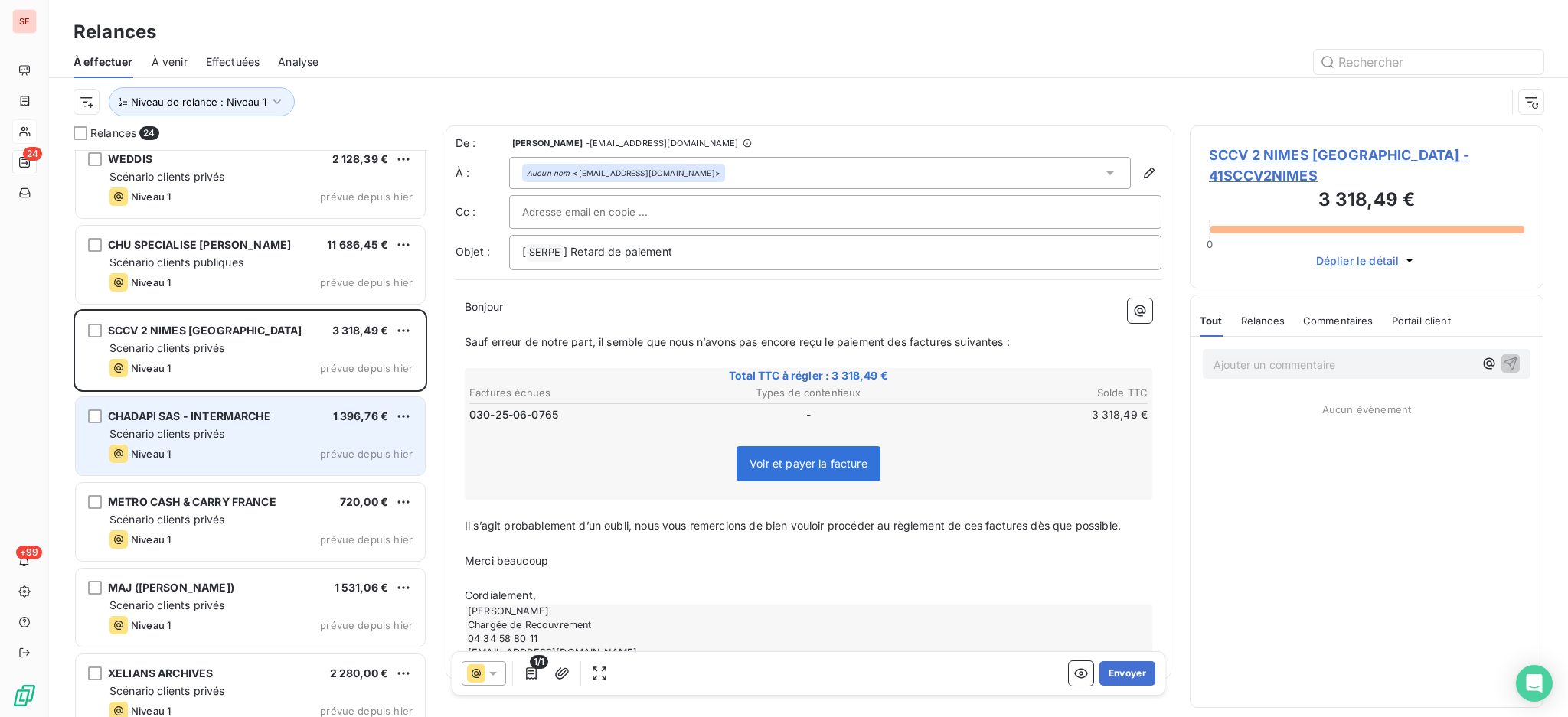
click at [213, 436] on span "Scénario clients privés" at bounding box center [167, 433] width 115 height 13
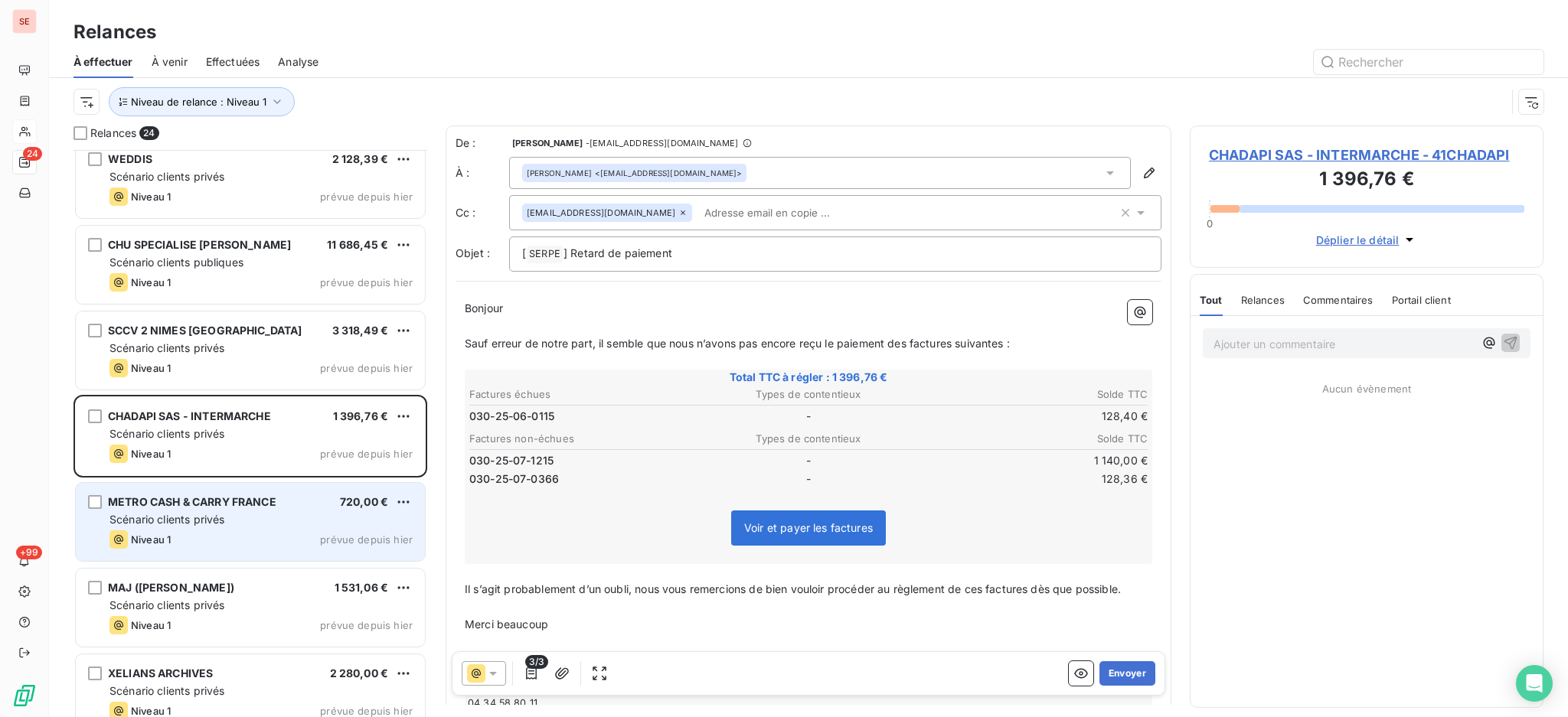
click at [225, 526] on div "Scénario clients privés" at bounding box center [261, 519] width 303 height 15
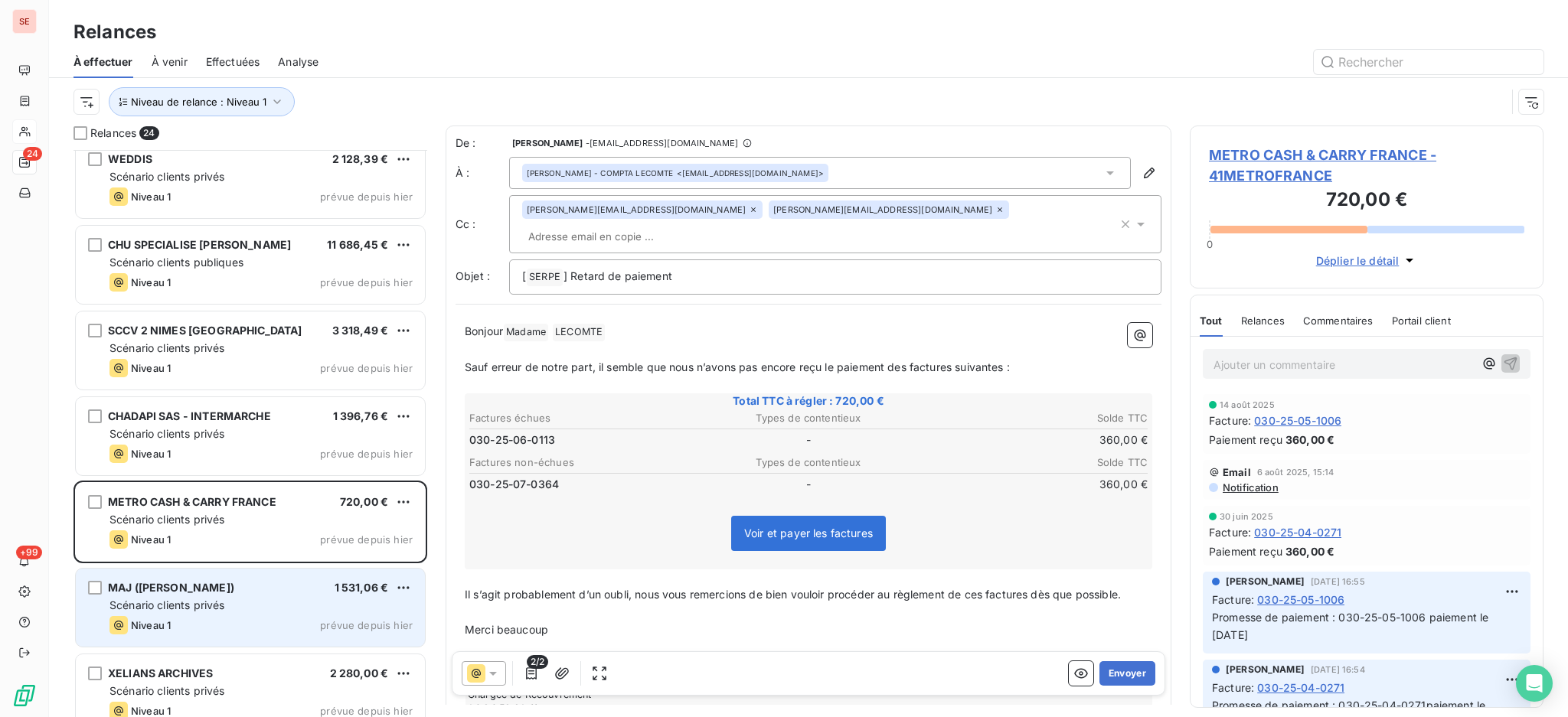
click at [224, 586] on div "MAJ ([PERSON_NAME]) 1 531,06 €" at bounding box center [261, 588] width 303 height 13
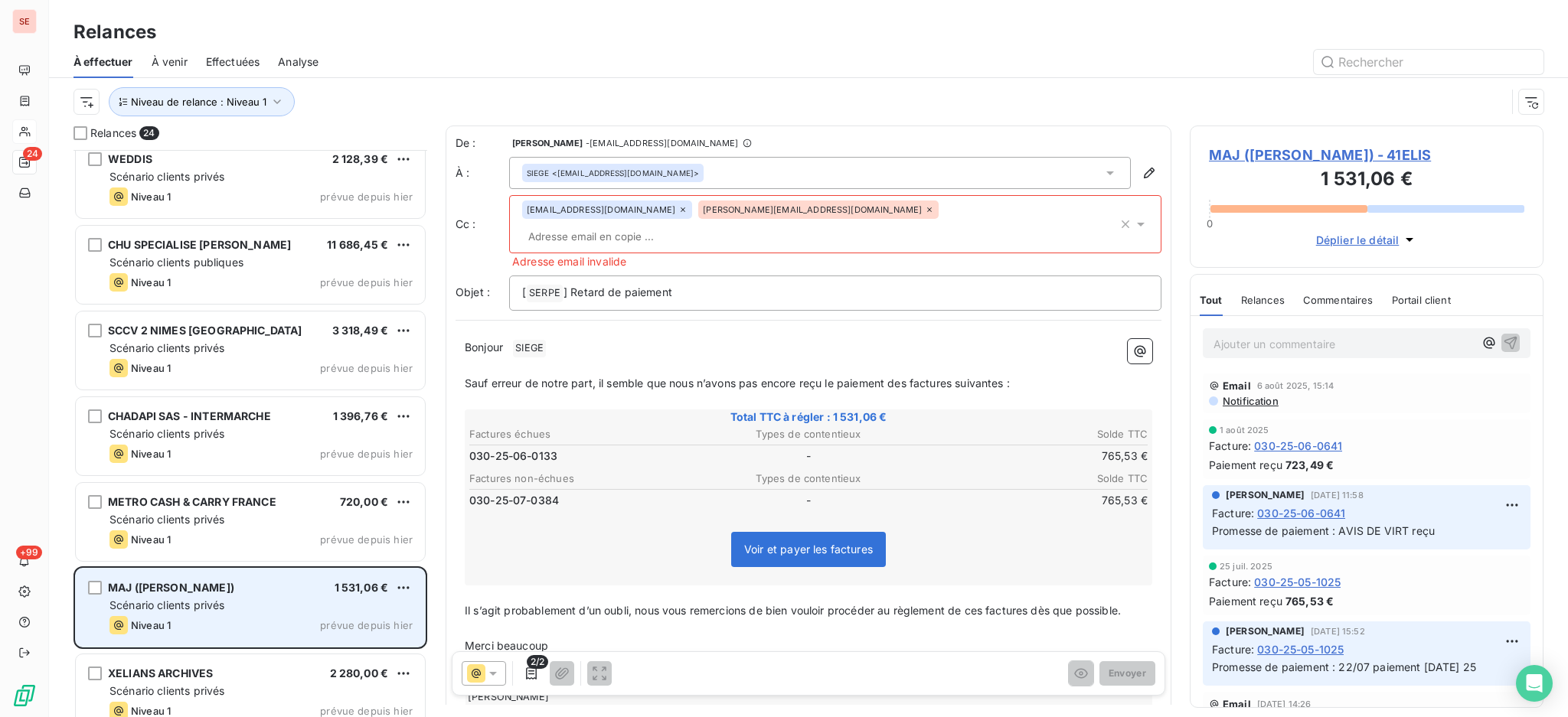
scroll to position [1021, 0]
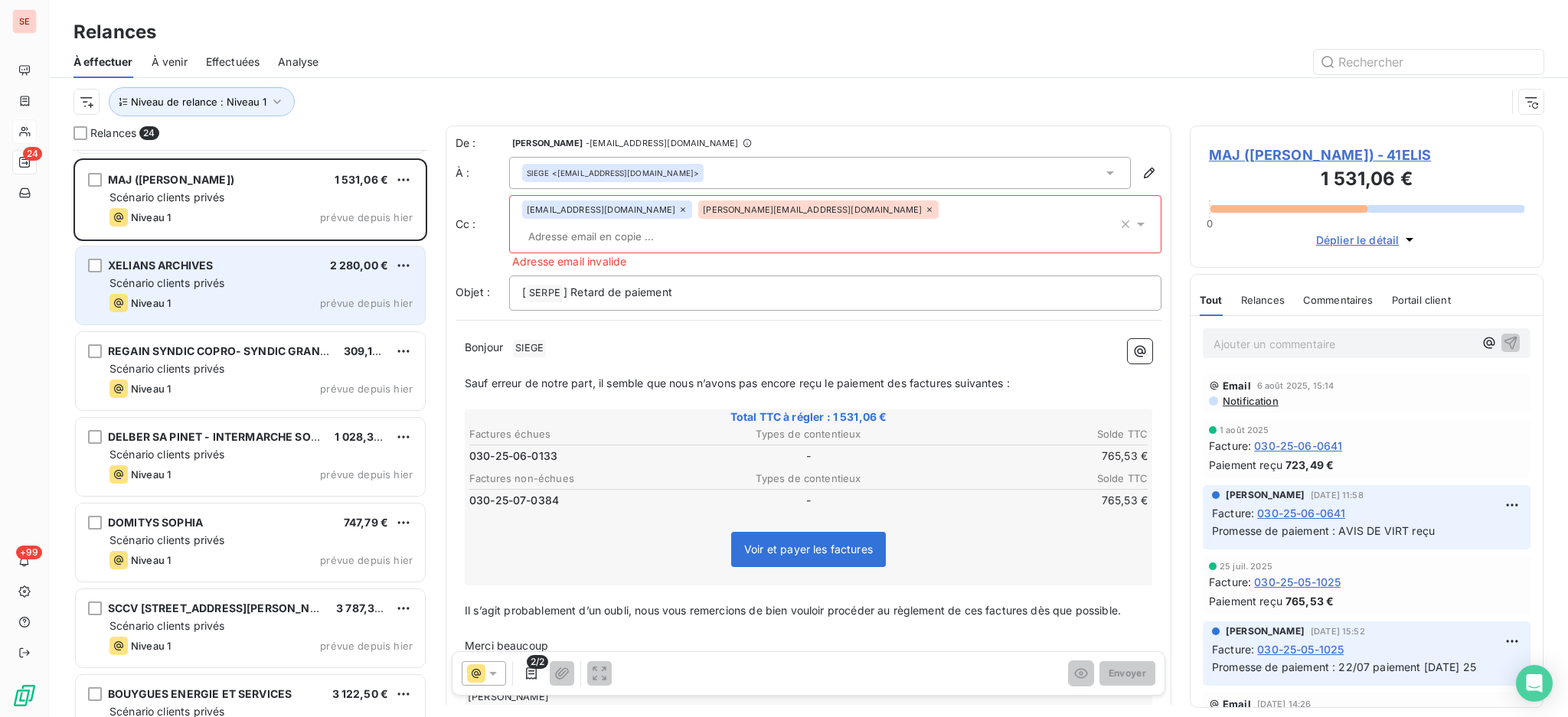
click at [192, 292] on div "XELIANS ARCHIVES 2 280,00 € Scénario clients privés Niveau 1 prévue depuis [DAT…" at bounding box center [251, 285] width 349 height 78
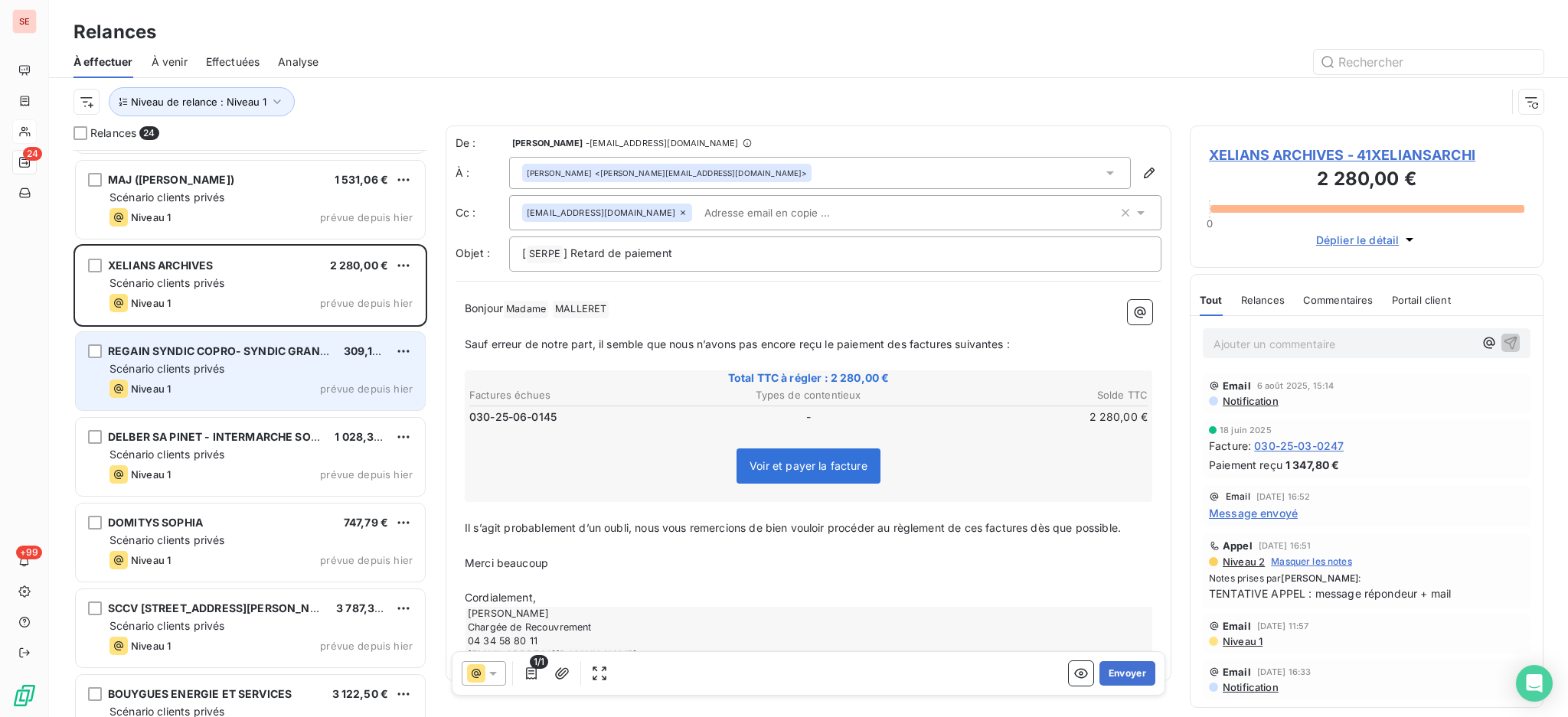
click at [208, 377] on div "REGAIN SYNDIC COPRO- SYNDIC GRAND D 309,12 € Scénario clients privés Niveau 1 p…" at bounding box center [251, 371] width 349 height 78
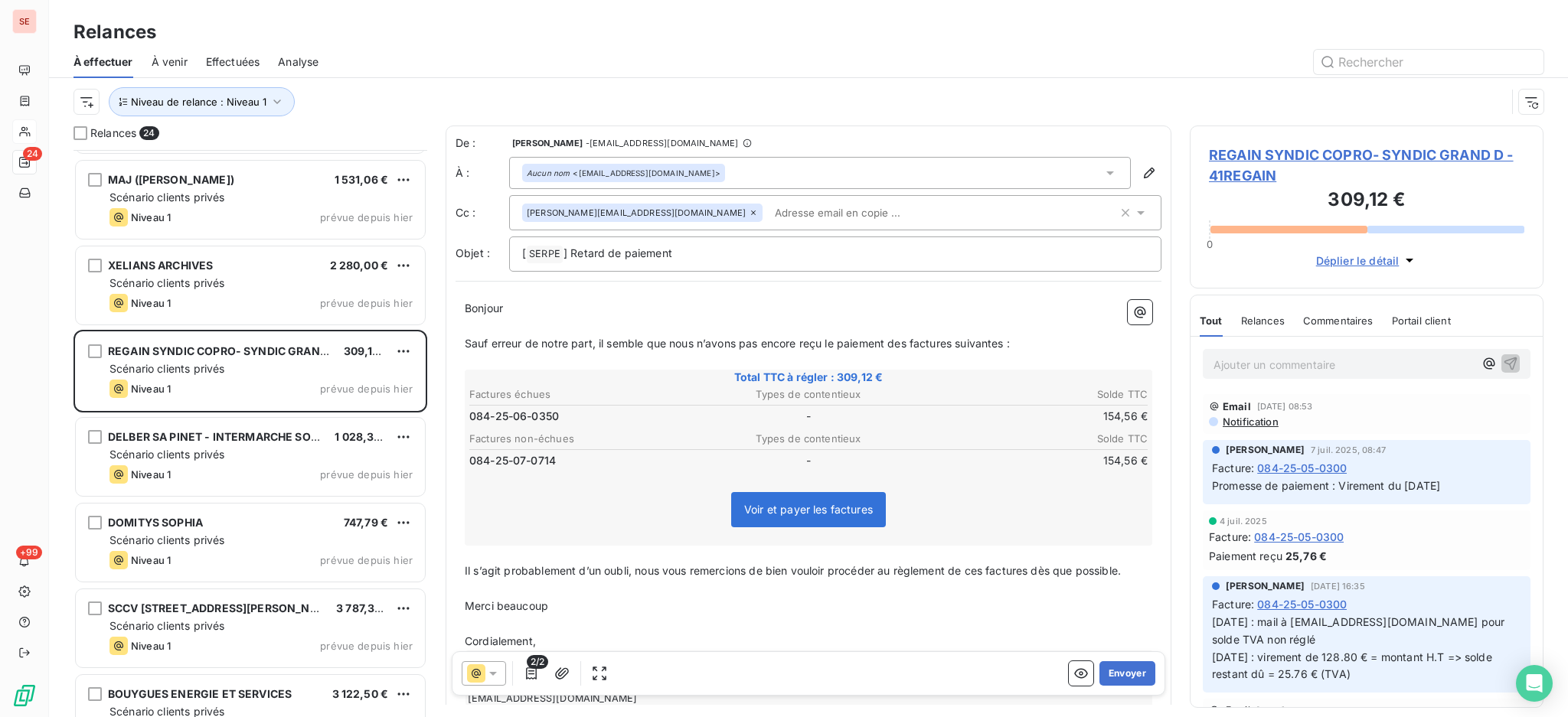
click at [1381, 148] on span "REGAIN SYNDIC COPRO- SYNDIC GRAND D - 41REGAIN" at bounding box center [1366, 165] width 315 height 41
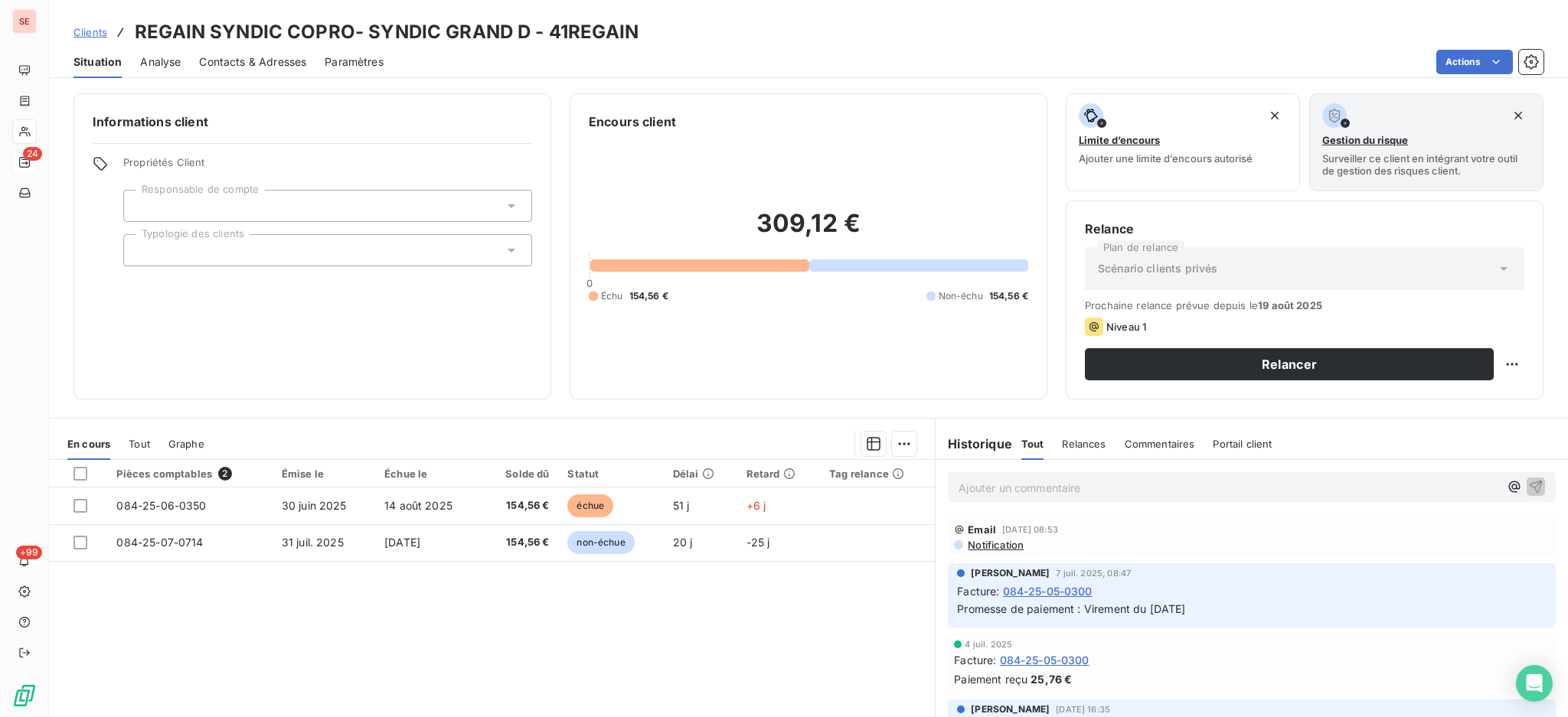
click at [136, 447] on span "Tout" at bounding box center [139, 443] width 21 height 13
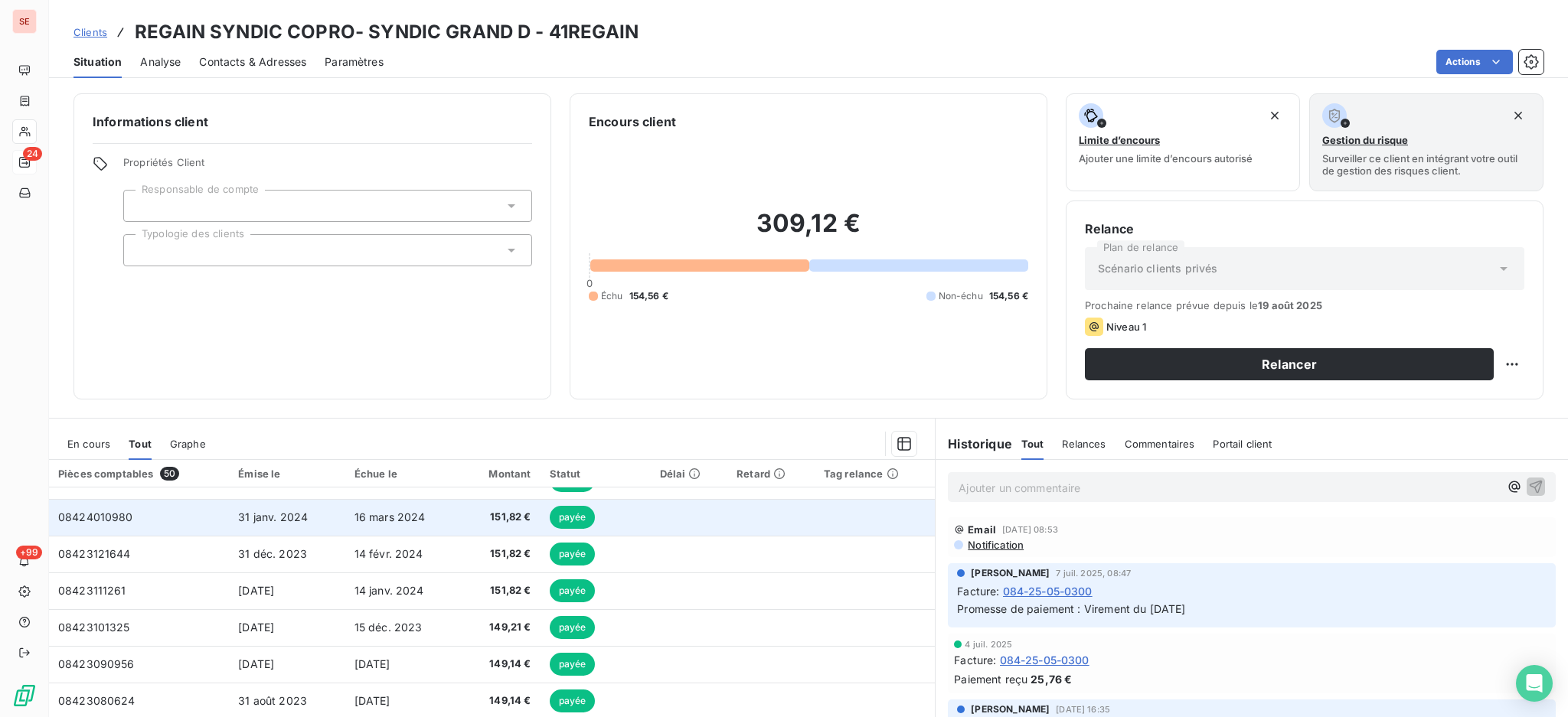
scroll to position [651, 0]
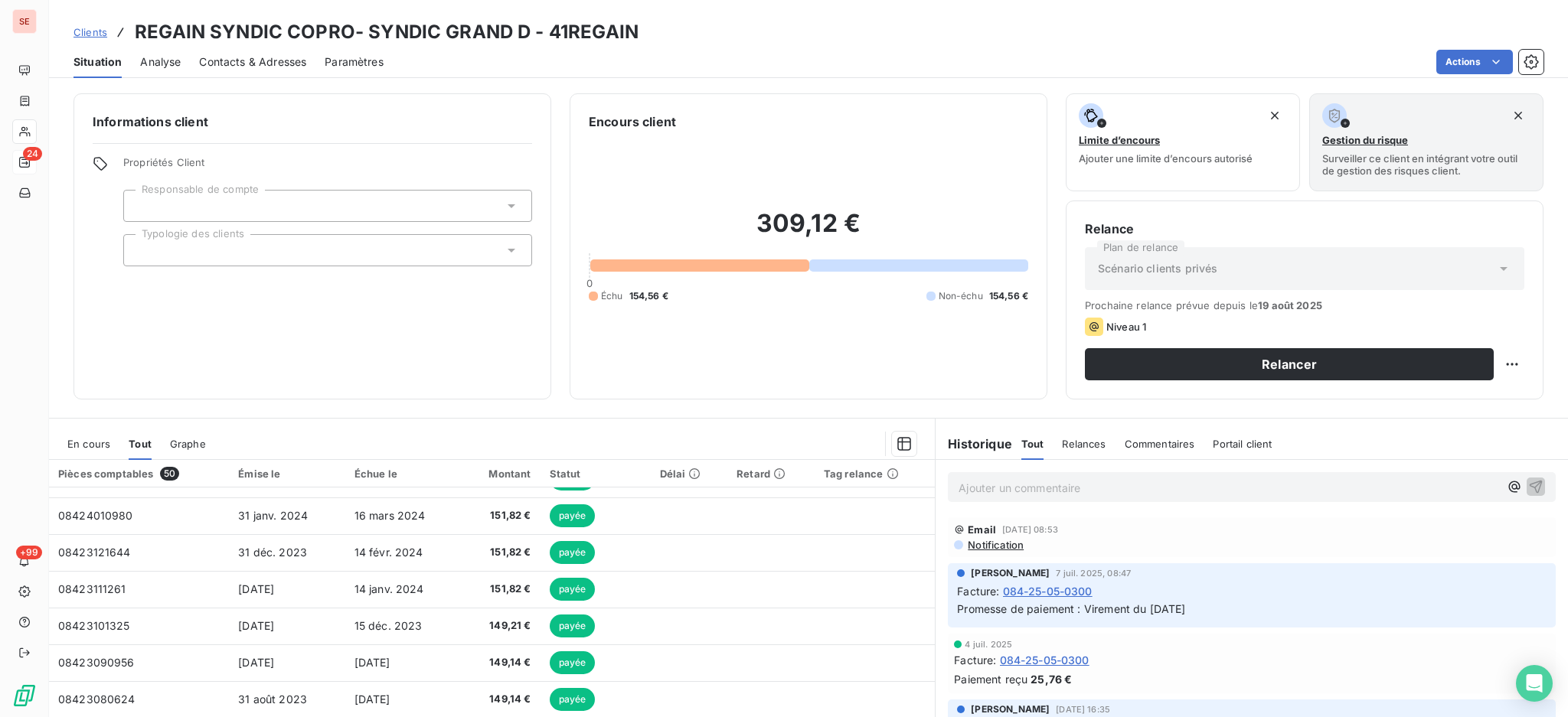
click at [84, 445] on span "En cours" at bounding box center [89, 443] width 42 height 13
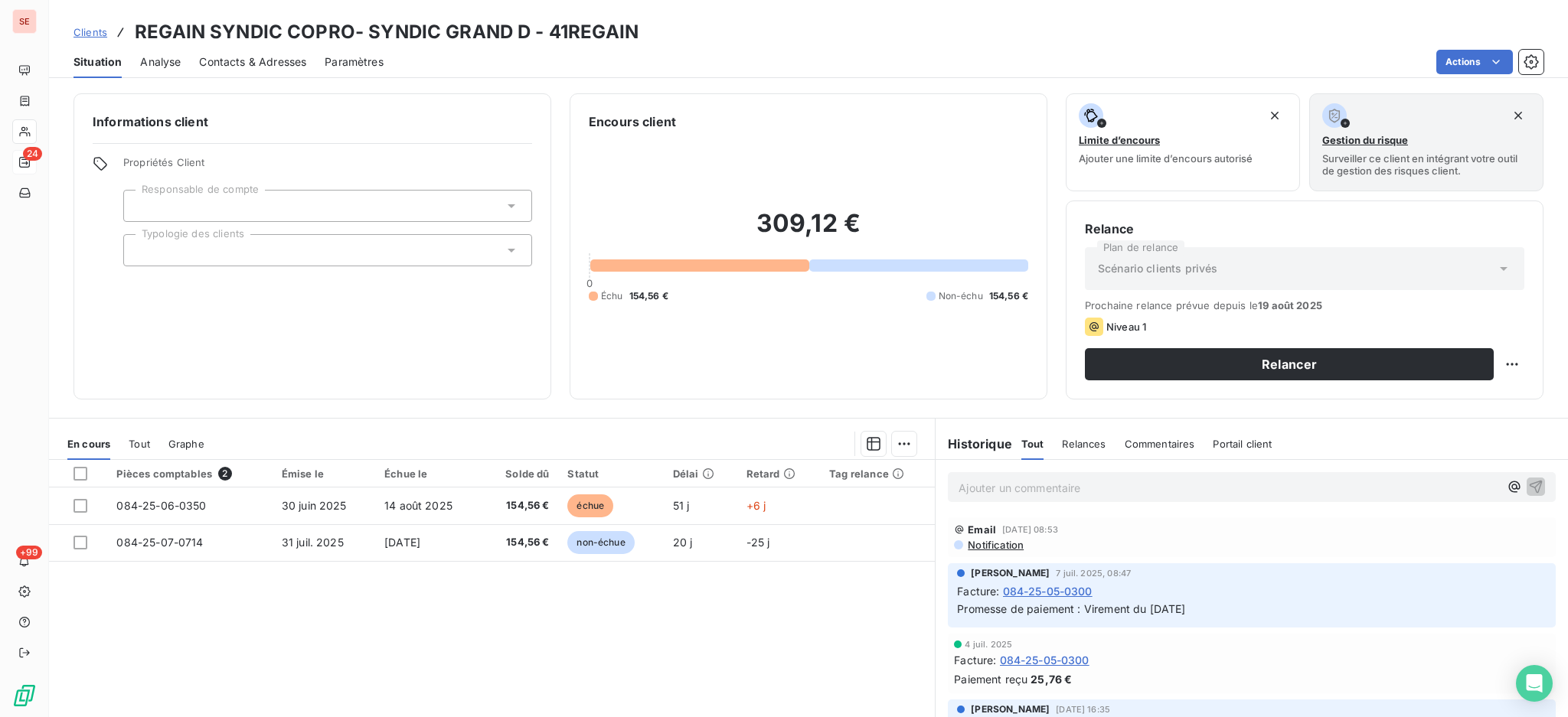
click at [88, 30] on span "Clients" at bounding box center [90, 32] width 34 height 13
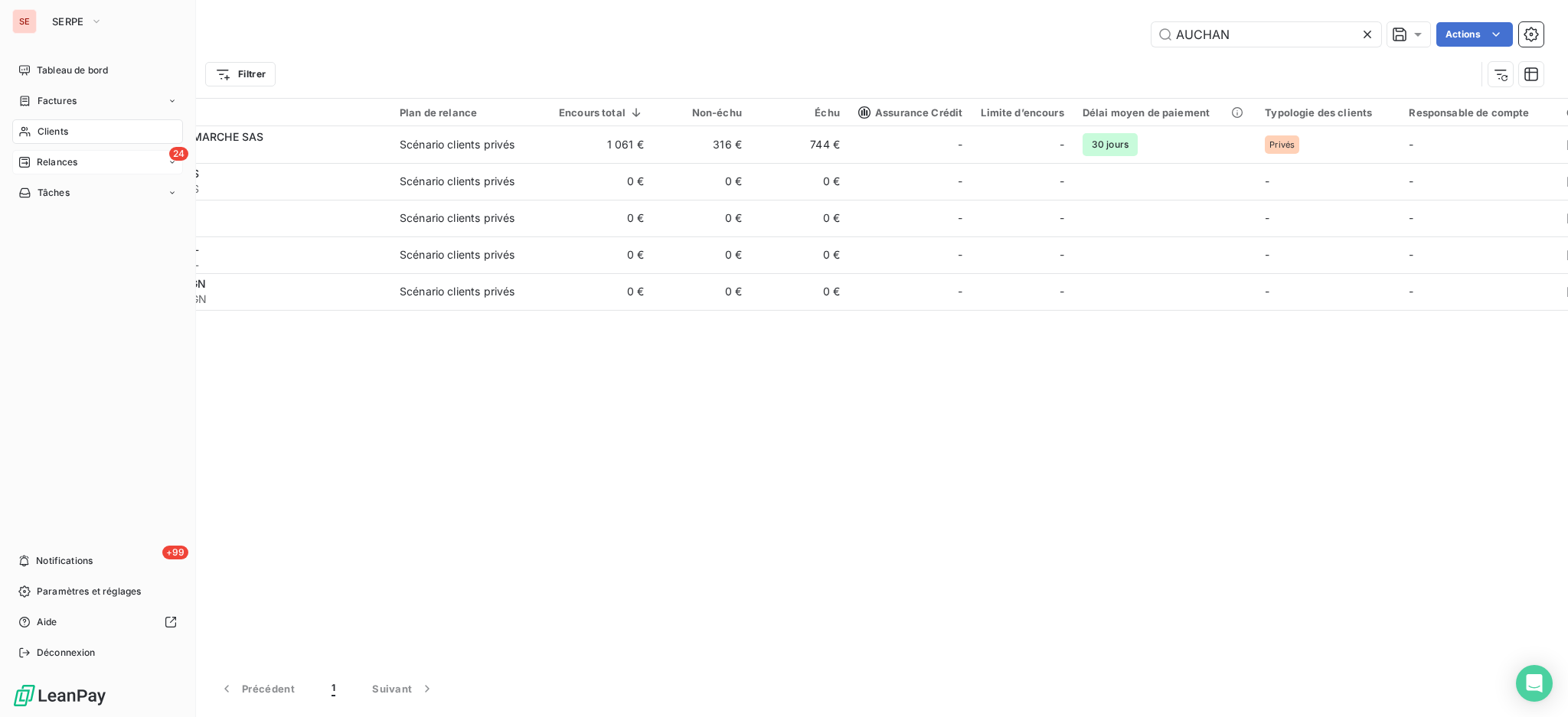
click at [55, 162] on span "Relances" at bounding box center [57, 162] width 41 height 13
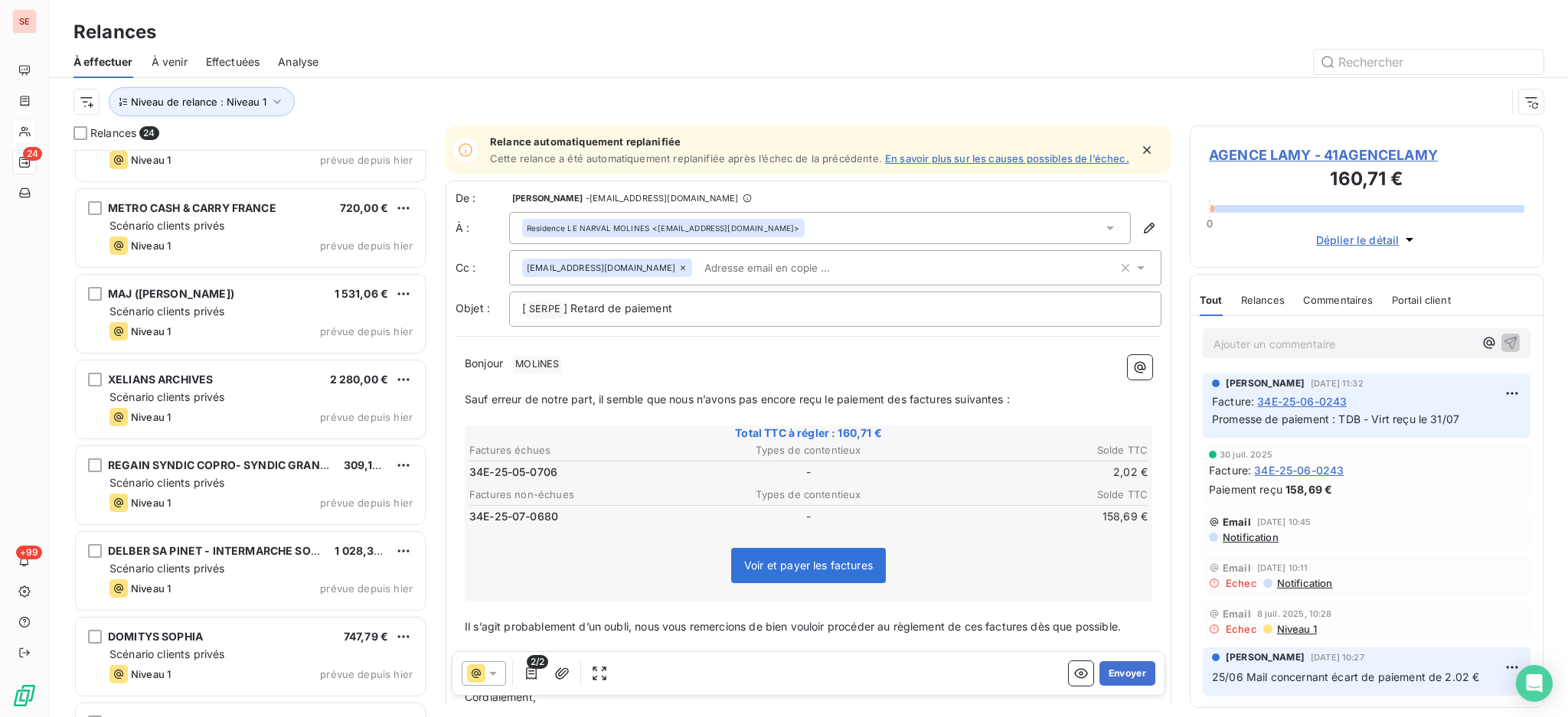
scroll to position [919, 0]
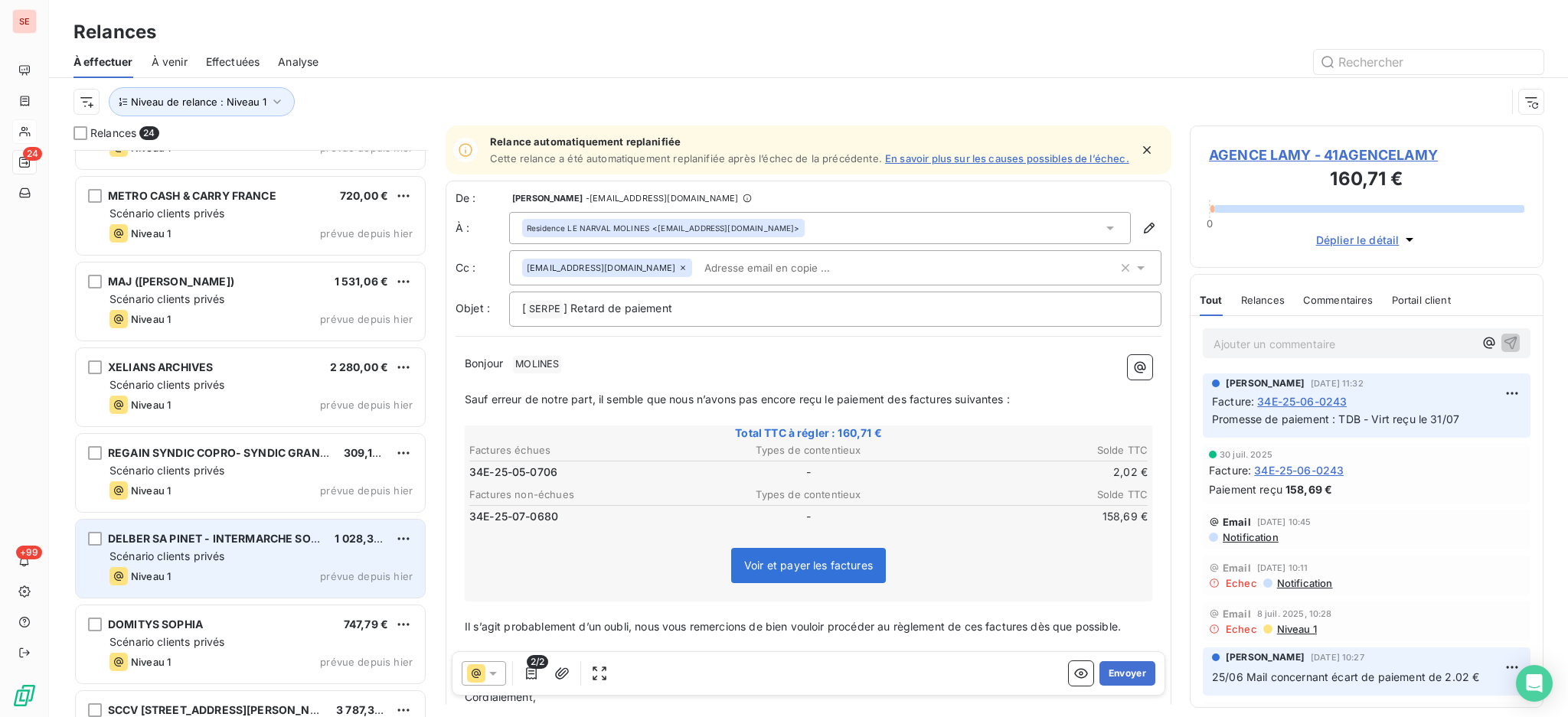
click at [242, 546] on div "DELBER SA PINET - INTERMARCHE SOMMI 1 028,30 € Scénario clients privés Niveau 1…" at bounding box center [251, 558] width 349 height 78
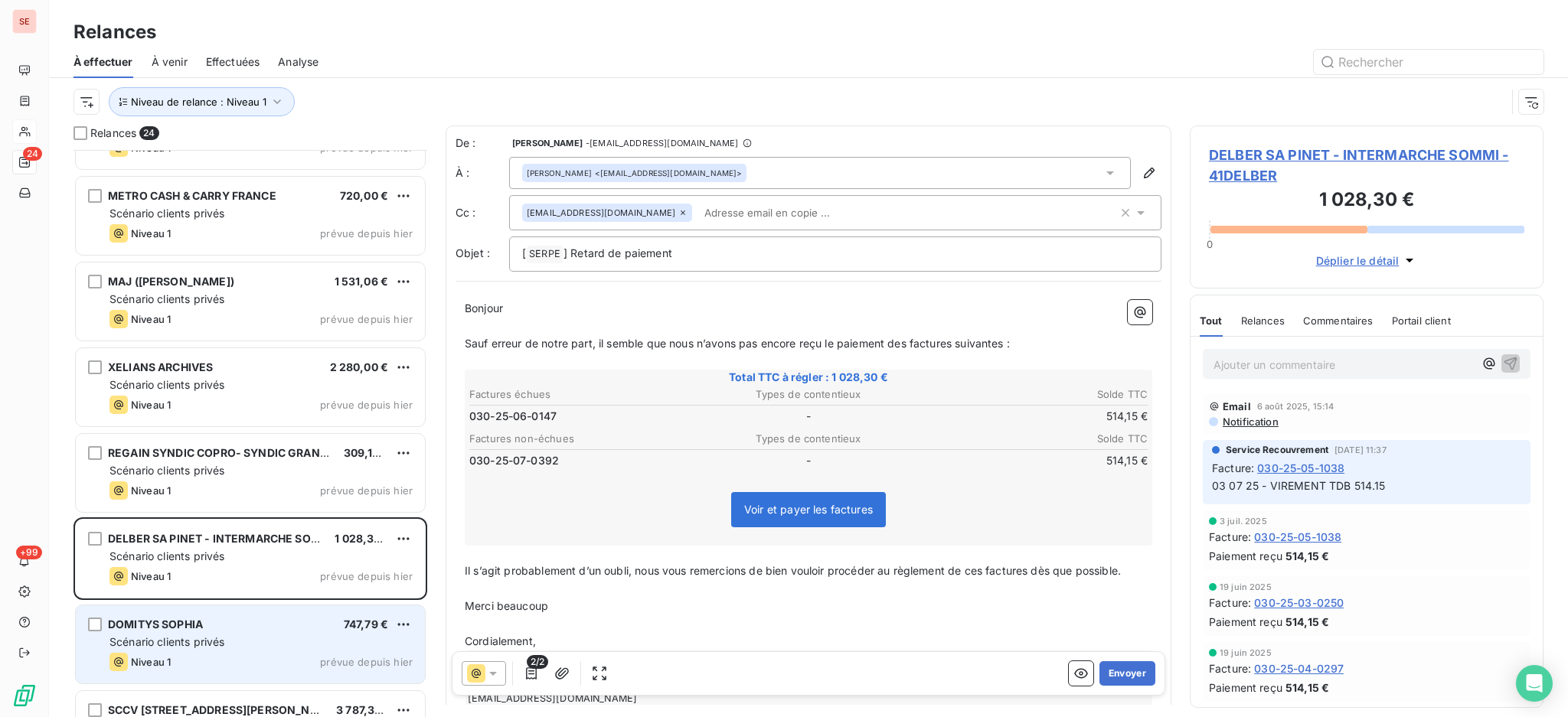
click at [236, 643] on div "Scénario clients privés" at bounding box center [261, 642] width 303 height 15
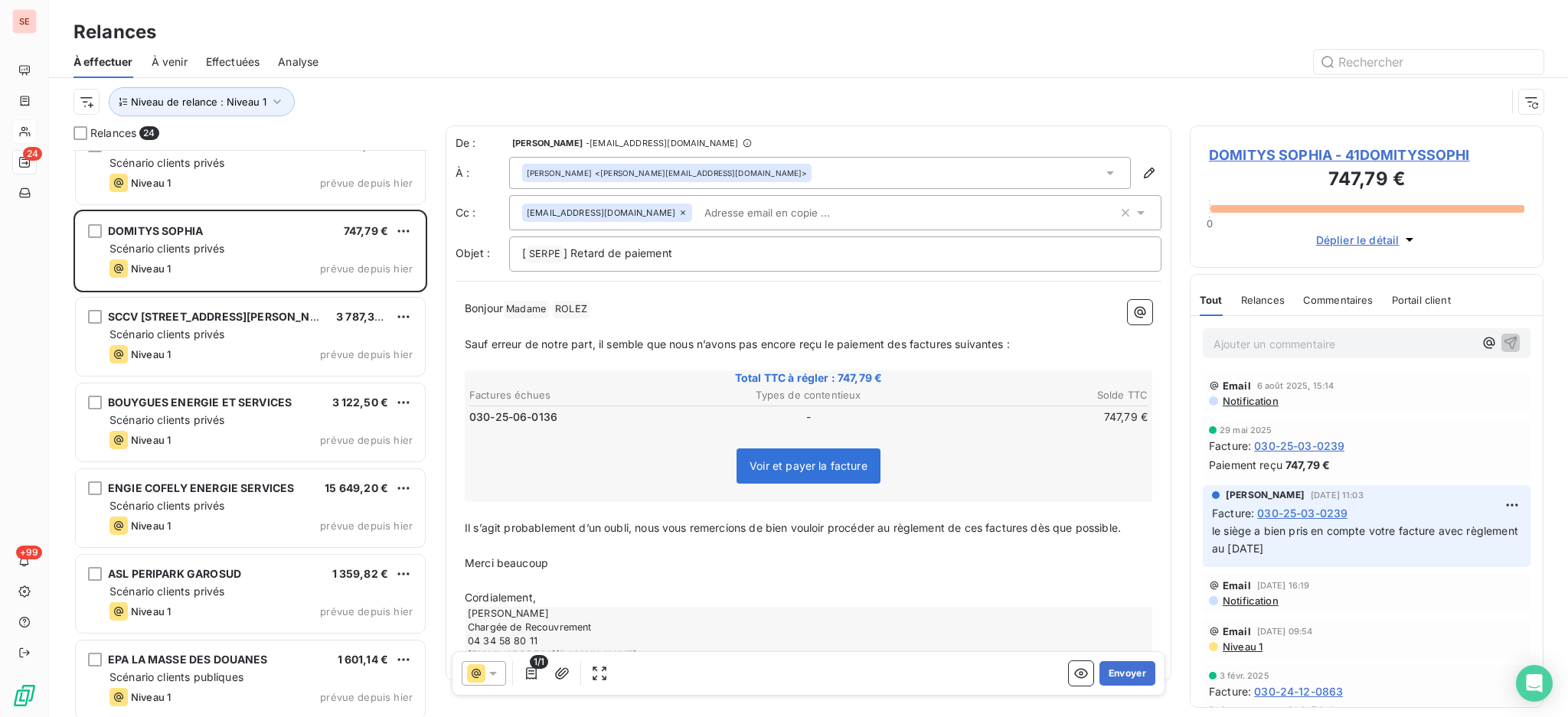
scroll to position [1327, 0]
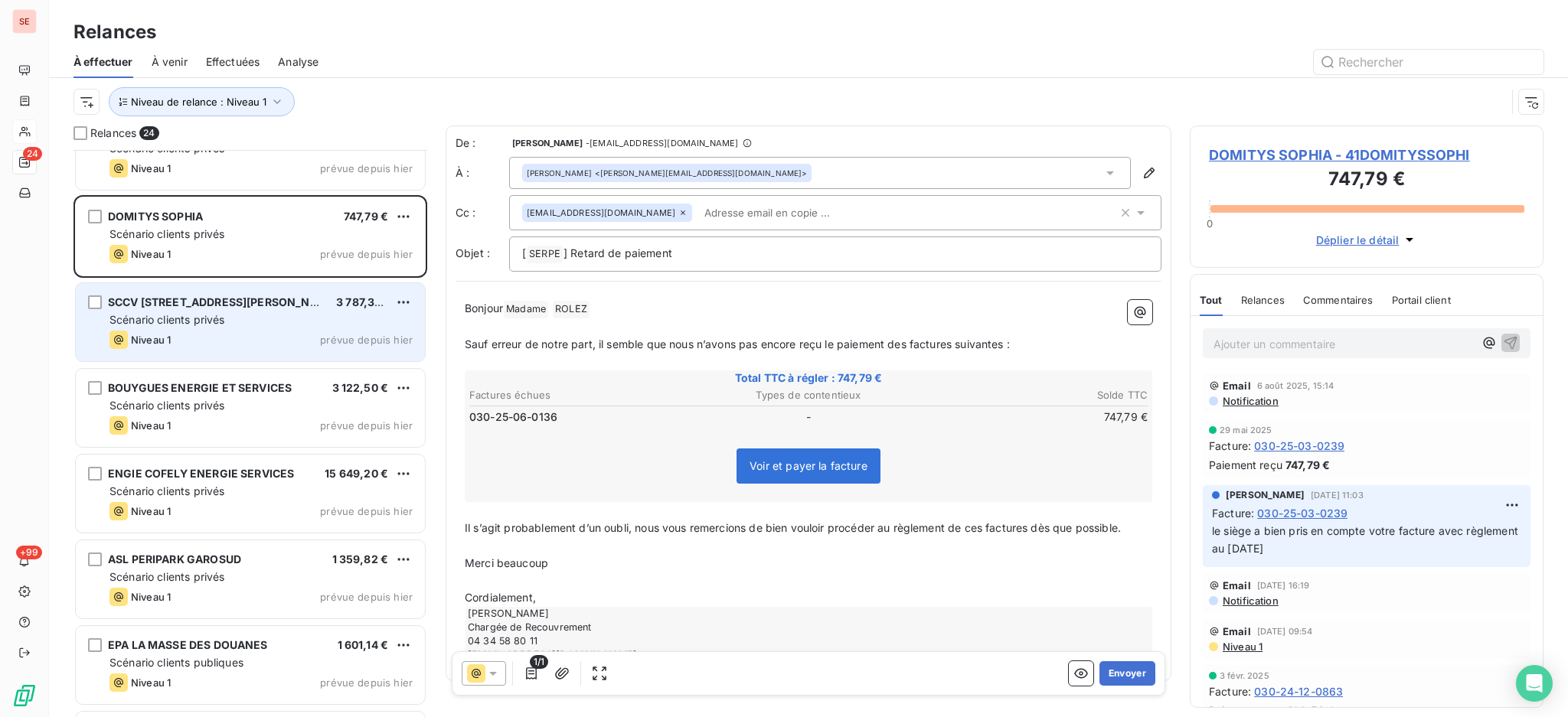
click at [217, 312] on div "Scénario clients privés" at bounding box center [261, 320] width 303 height 15
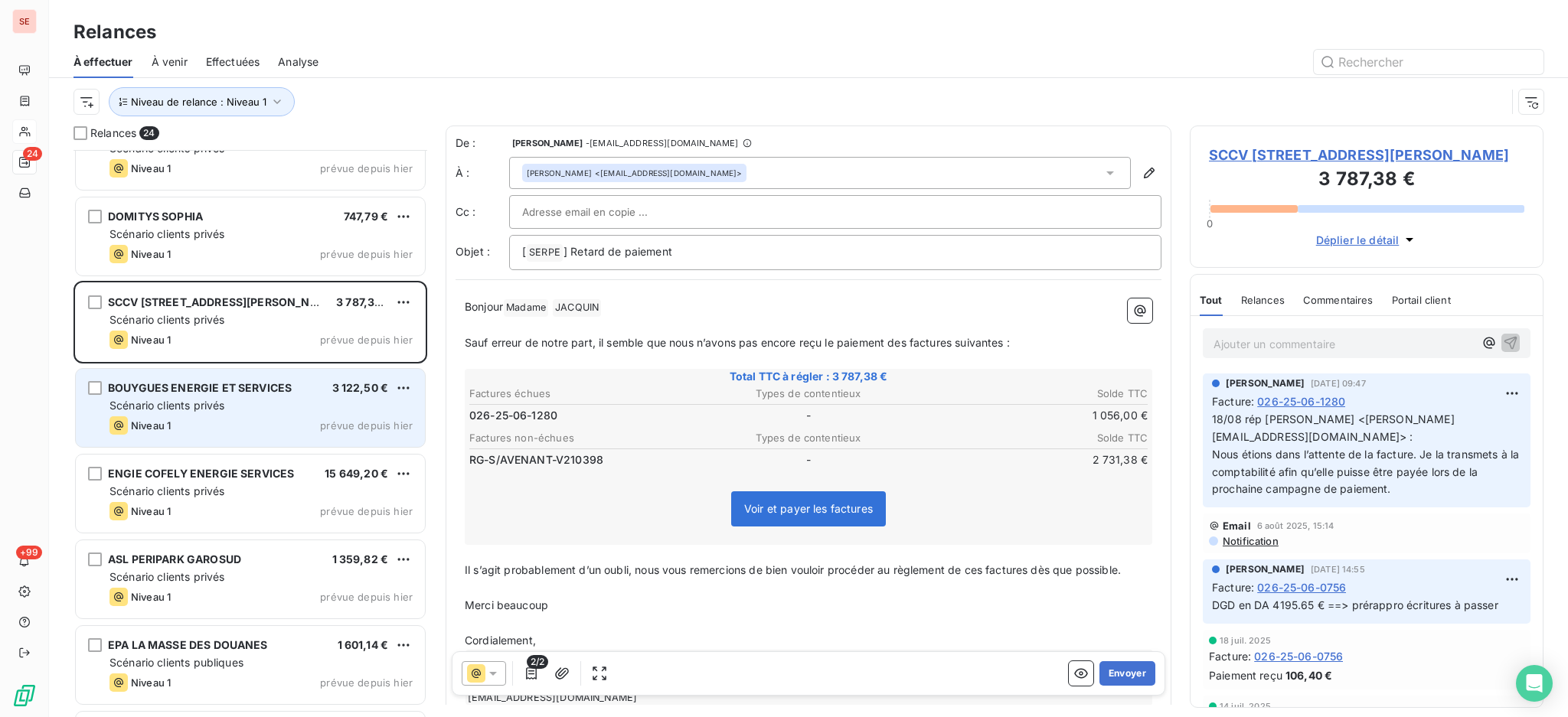
click at [214, 404] on span "Scénario clients privés" at bounding box center [167, 405] width 115 height 13
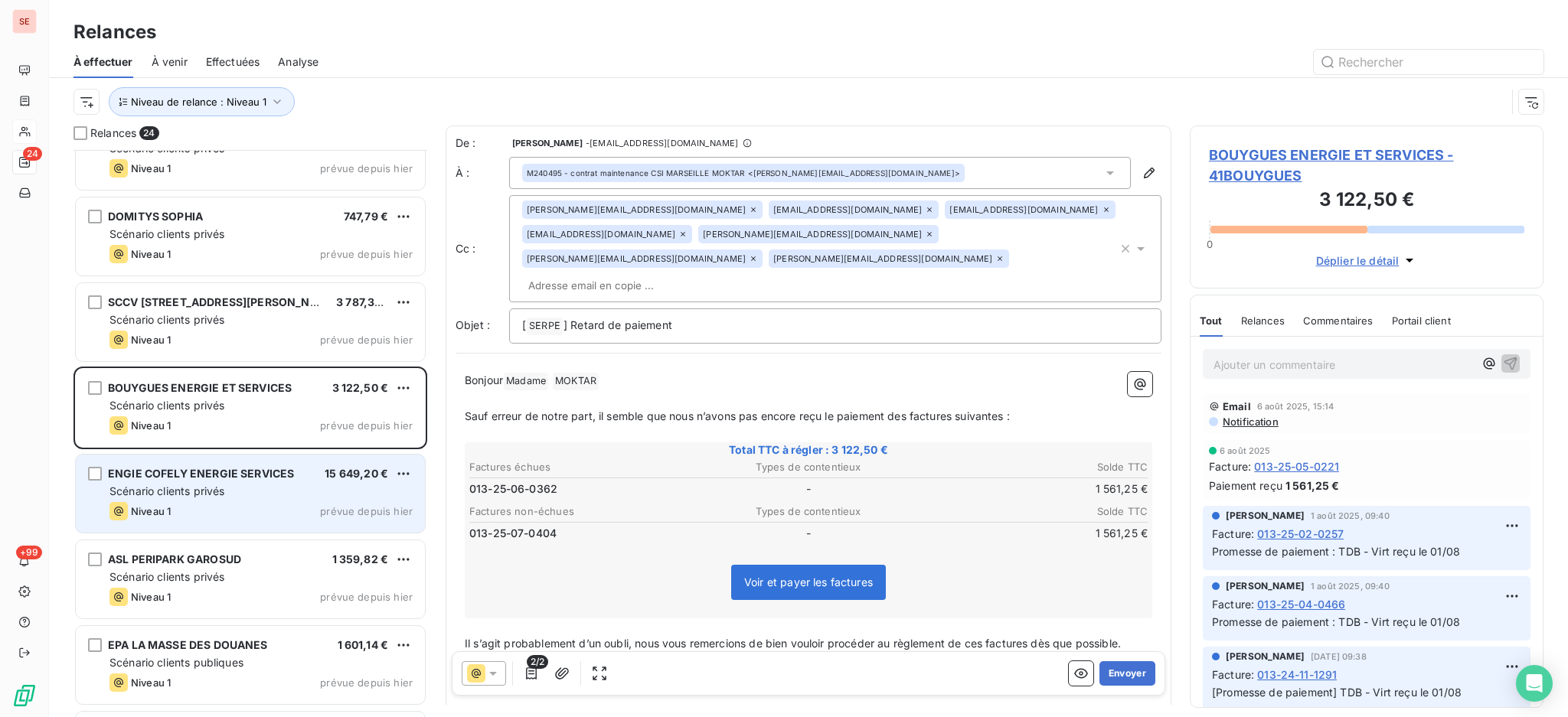
click at [218, 499] on div "ENGIE COFELY ENERGIE SERVICES 15 649,20 € Scénario clients privés Niveau 1 prév…" at bounding box center [251, 493] width 349 height 78
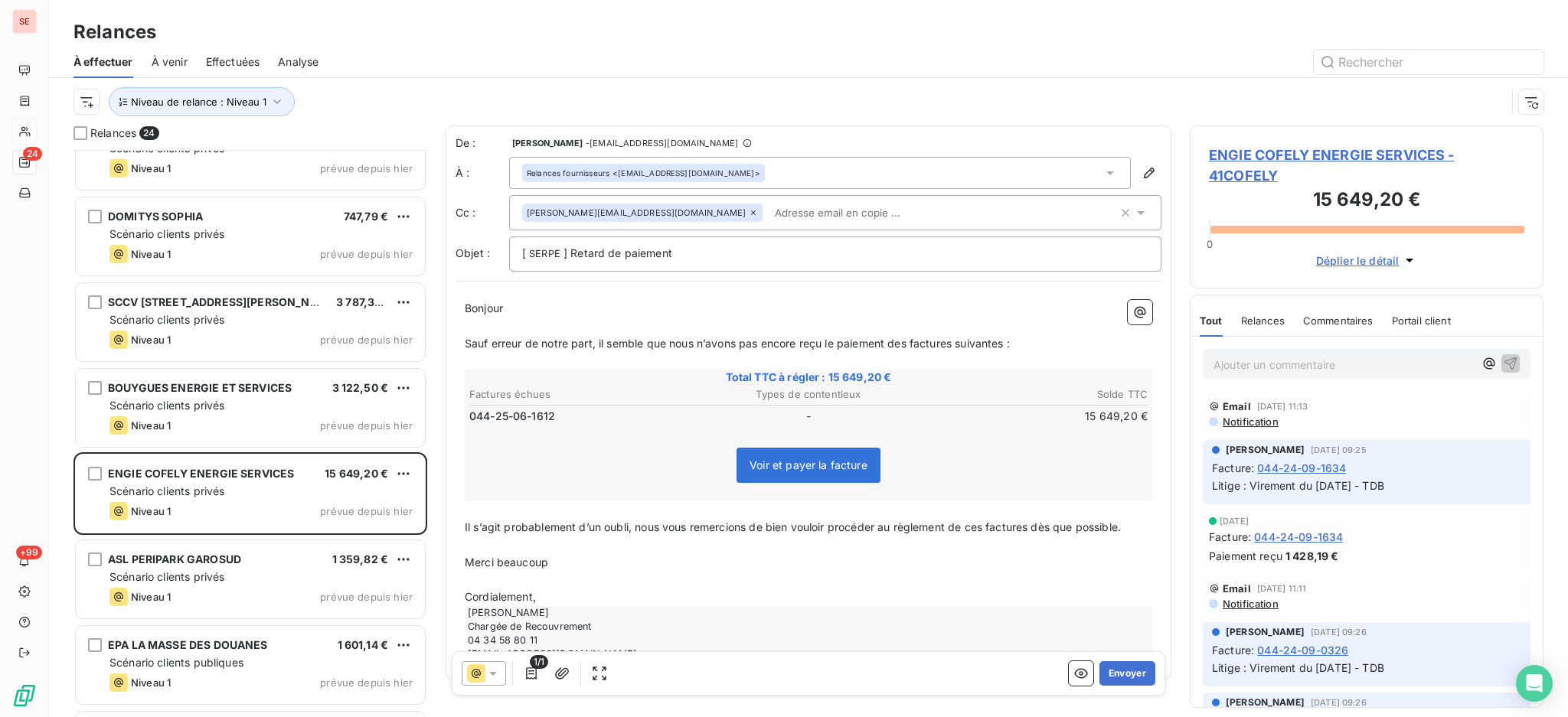
click at [1315, 158] on span "ENGIE COFELY ENERGIE SERVICES - 41COFELY" at bounding box center [1366, 165] width 315 height 41
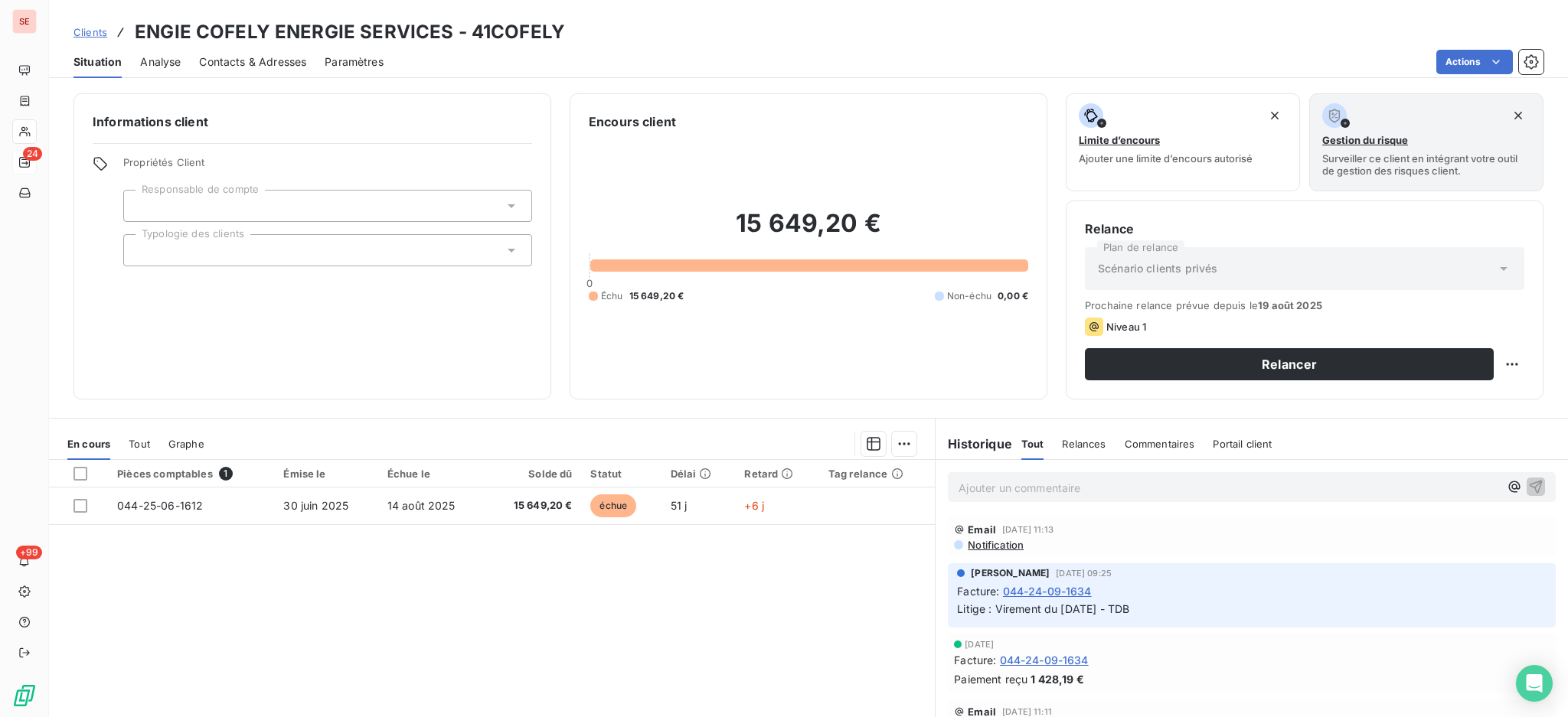
click at [150, 444] on div "En cours Tout Graphe" at bounding box center [492, 443] width 886 height 32
click at [139, 444] on span "Tout" at bounding box center [139, 443] width 21 height 13
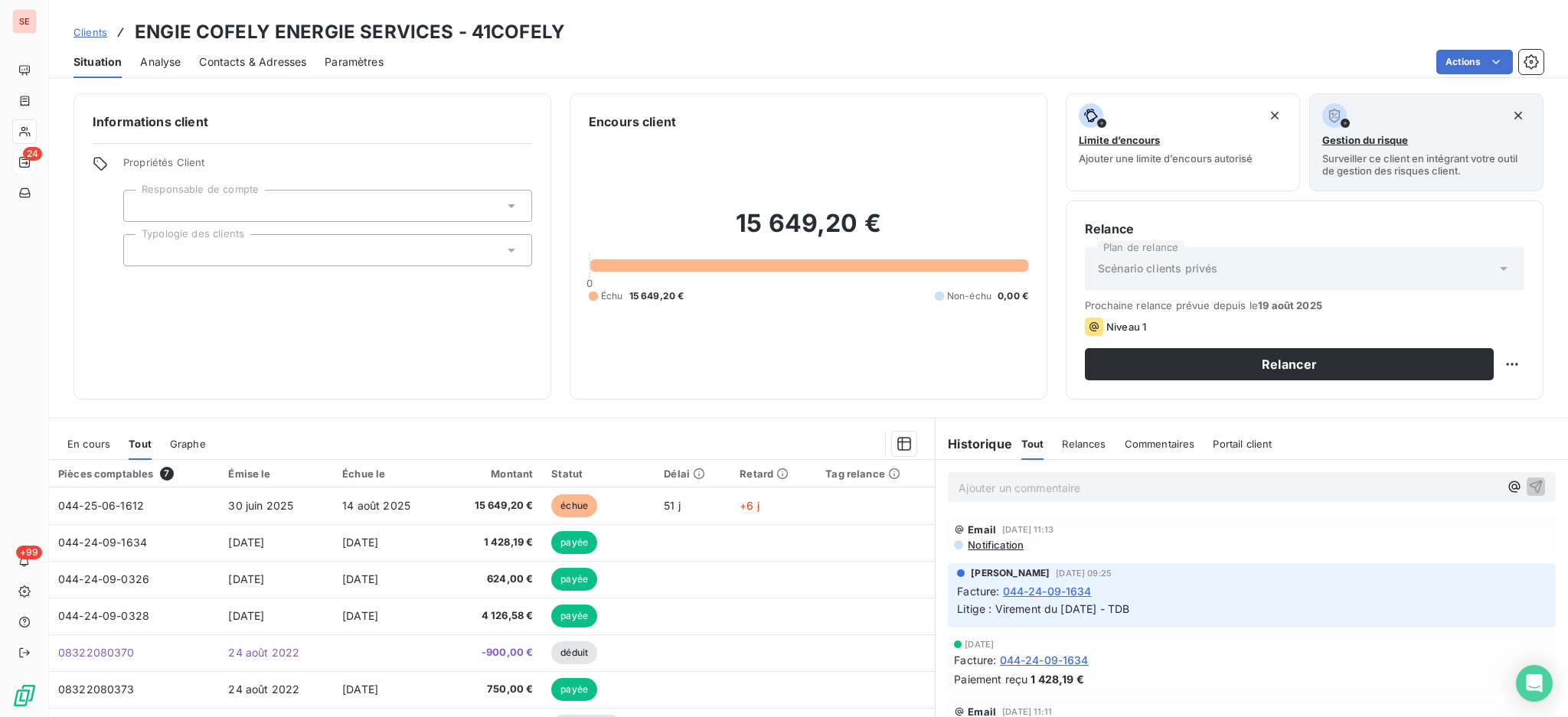
click at [104, 440] on span "En cours" at bounding box center [89, 443] width 42 height 13
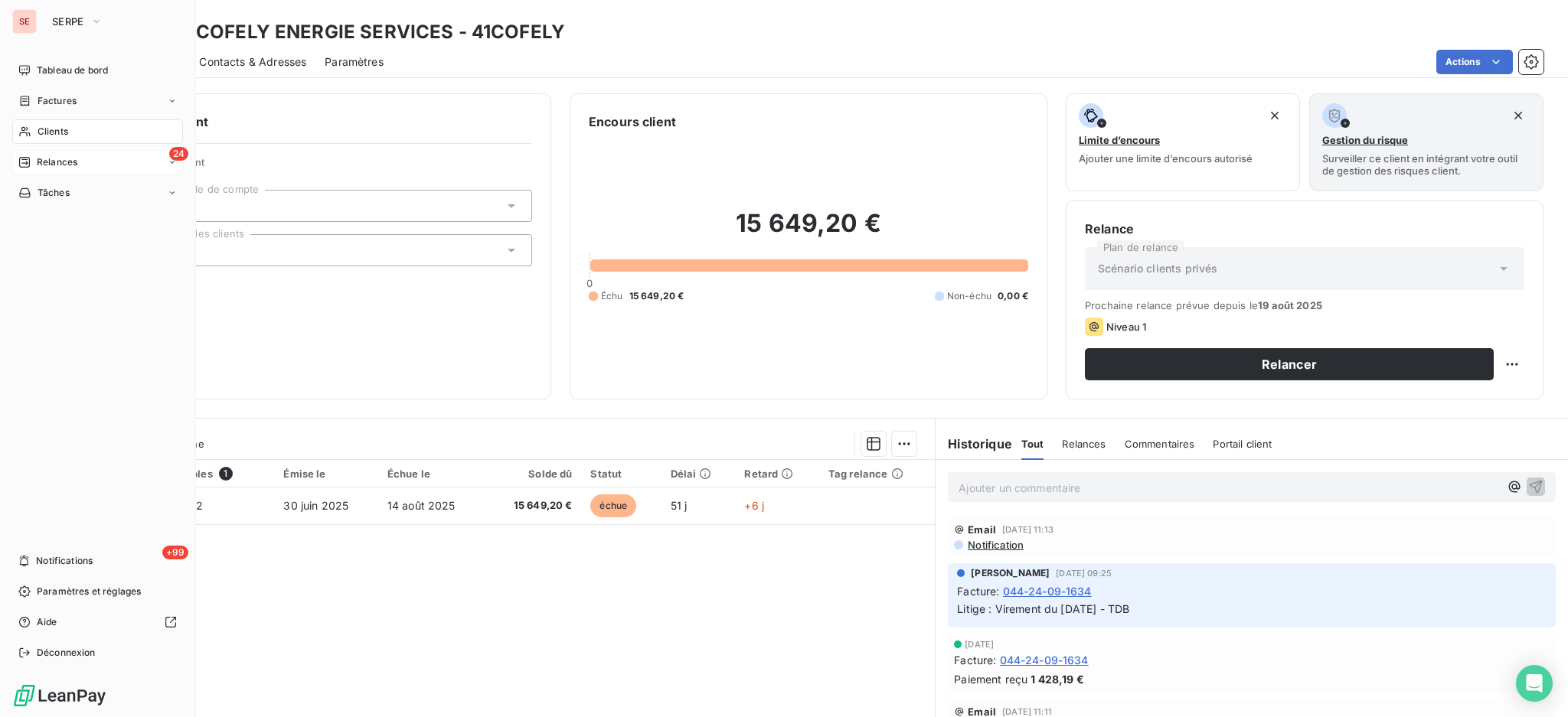
click at [46, 164] on span "Relances" at bounding box center [57, 162] width 41 height 13
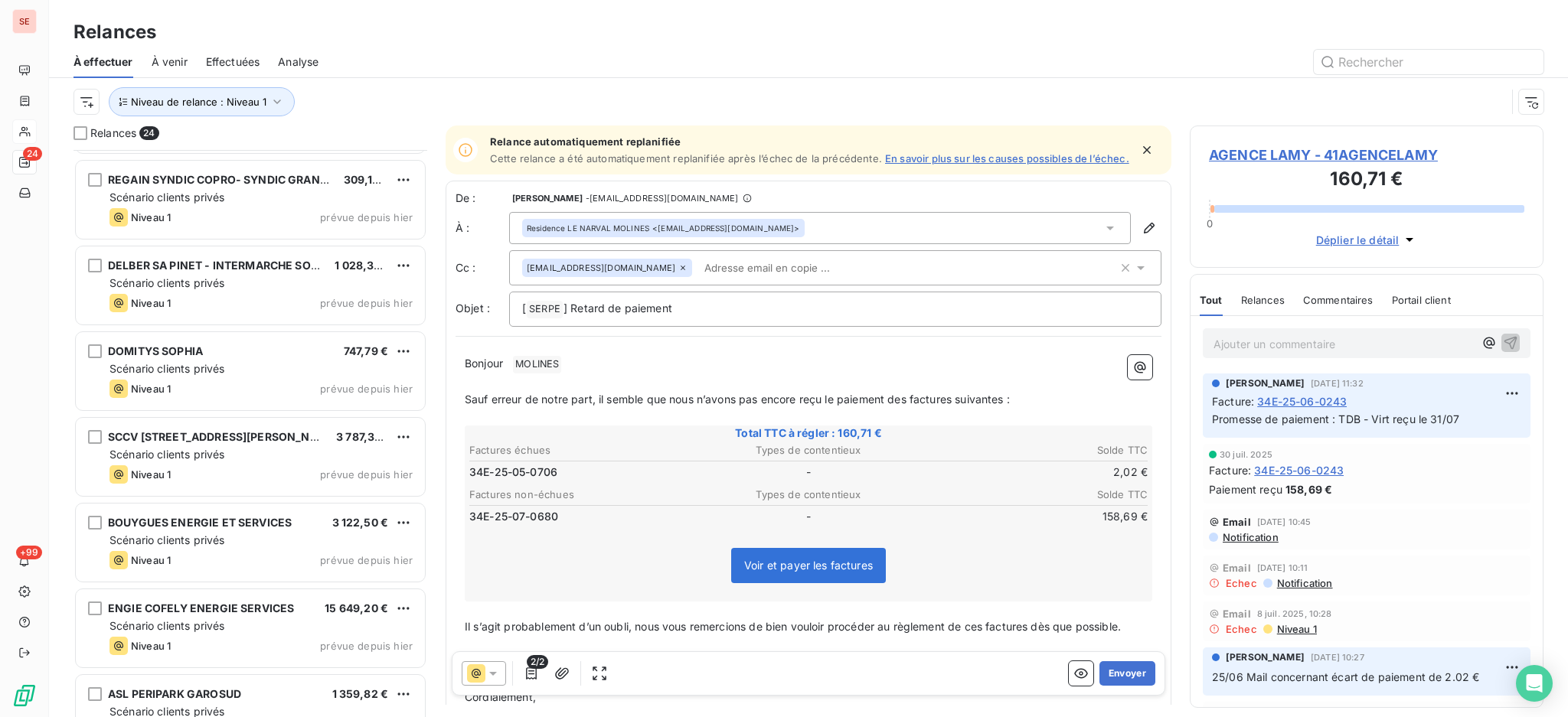
scroll to position [1225, 0]
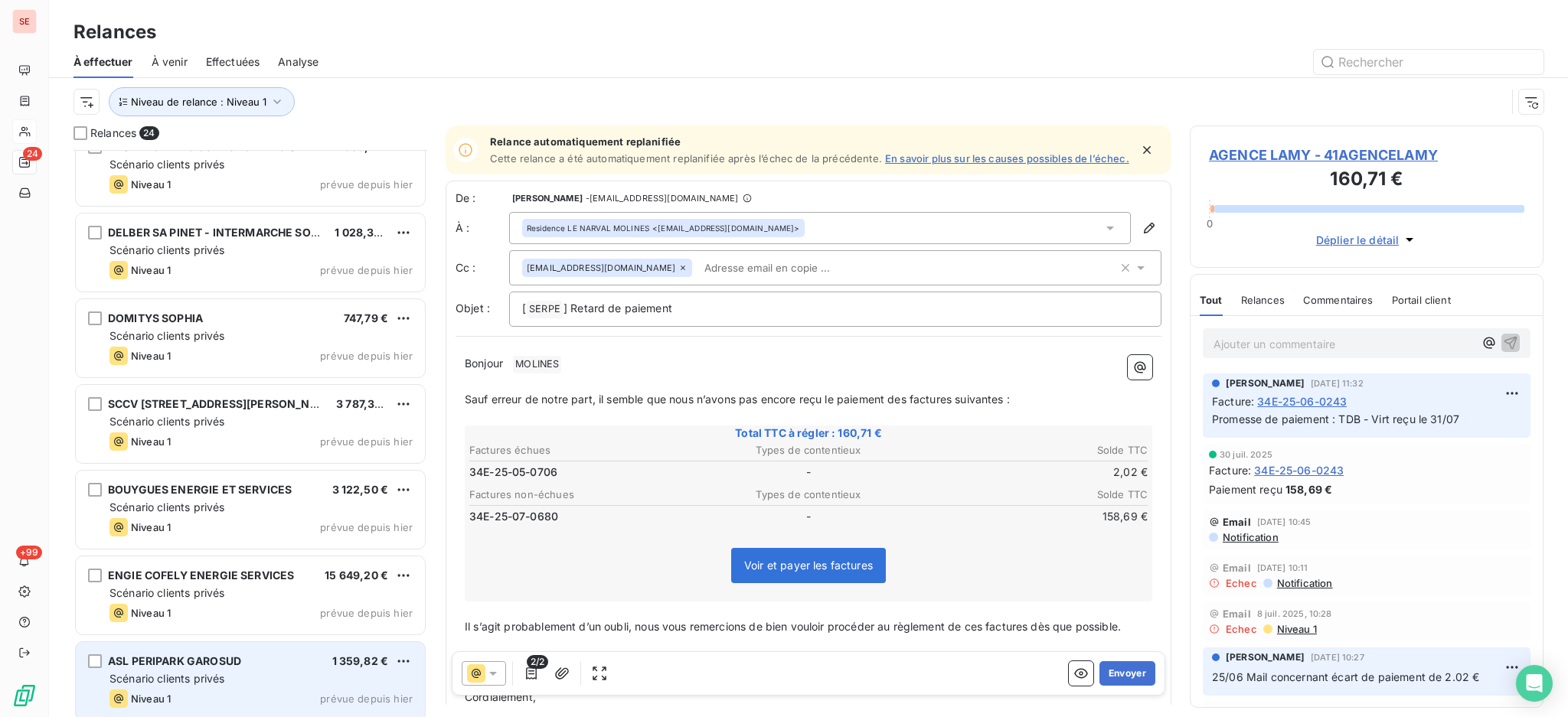
click at [240, 672] on div "Scénario clients privés" at bounding box center [261, 678] width 303 height 15
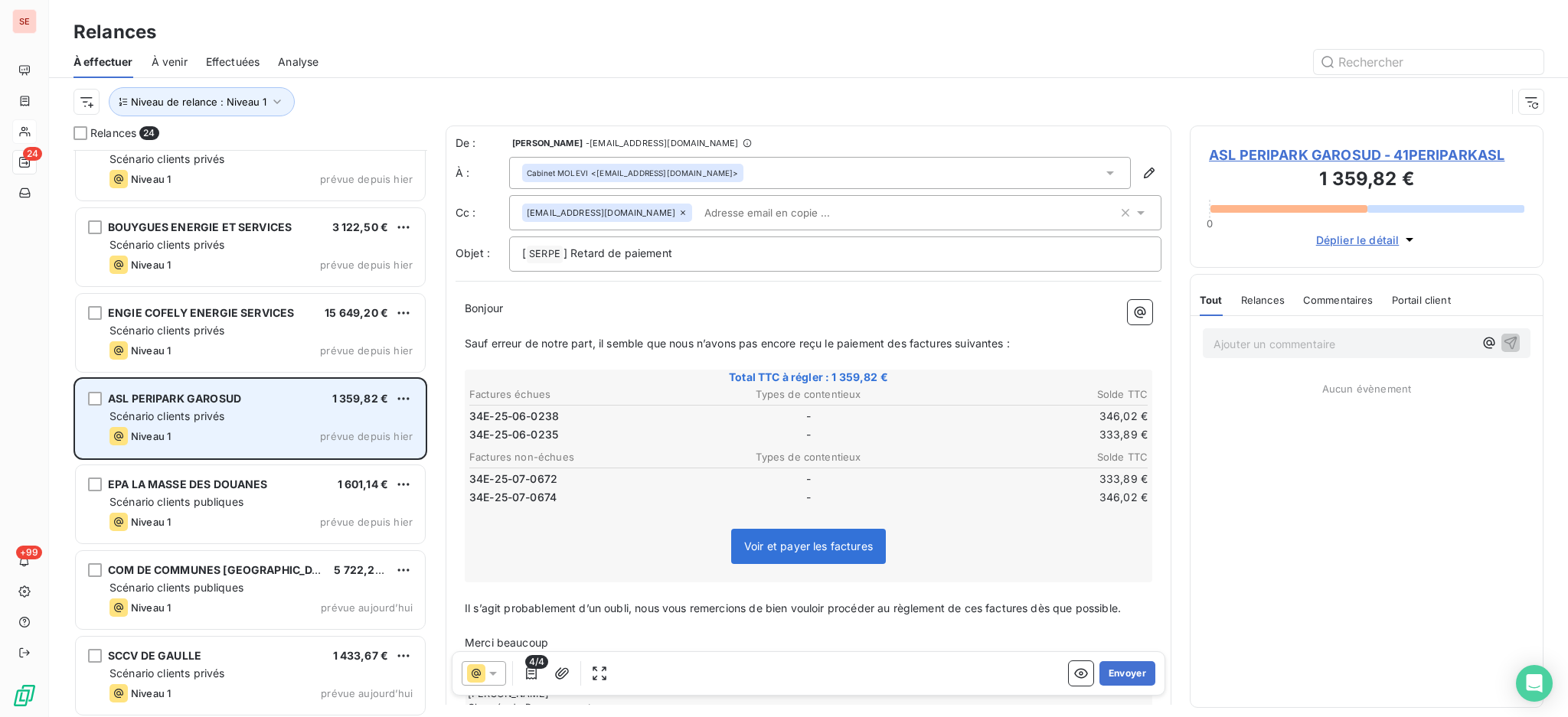
scroll to position [1490, 0]
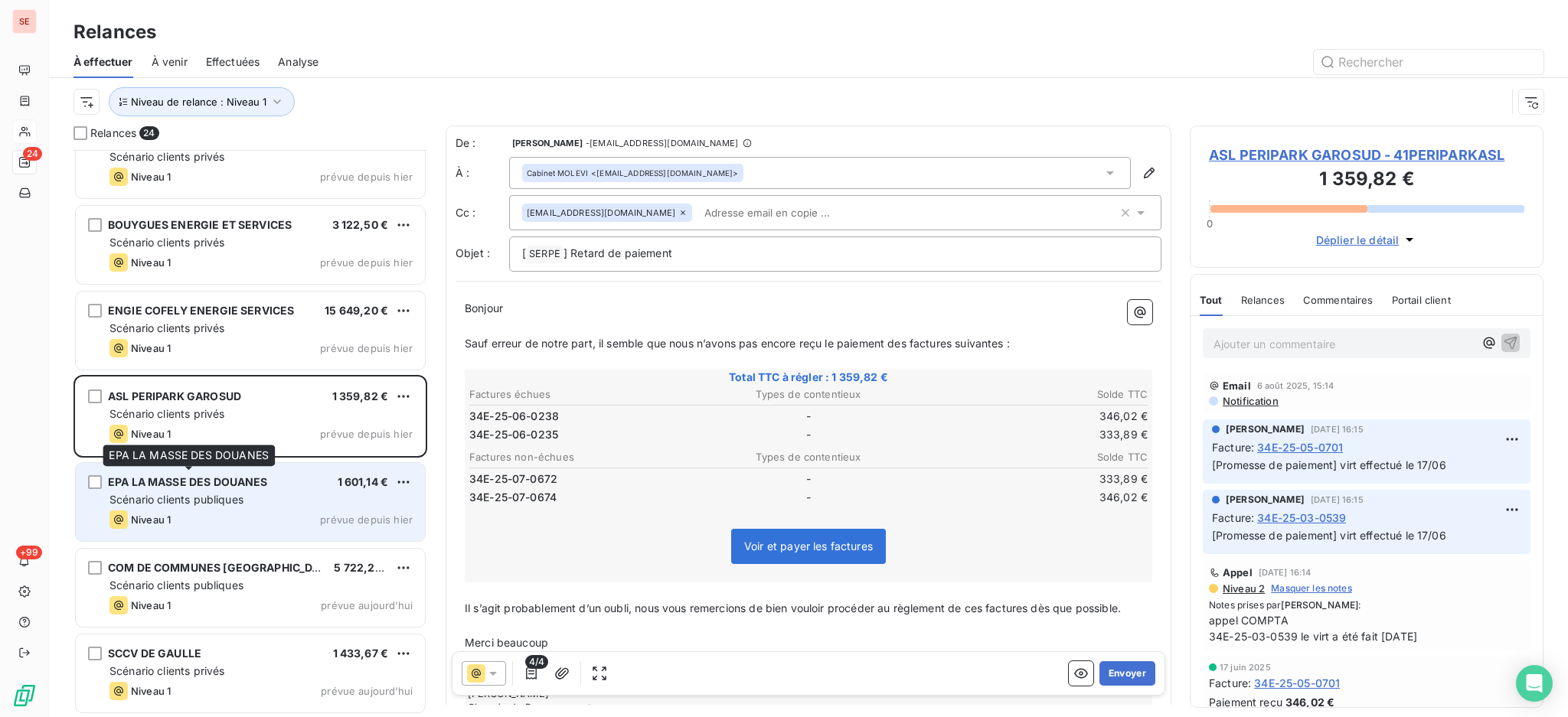
click at [230, 477] on span "EPA LA MASSE DES DOUANES" at bounding box center [188, 481] width 160 height 13
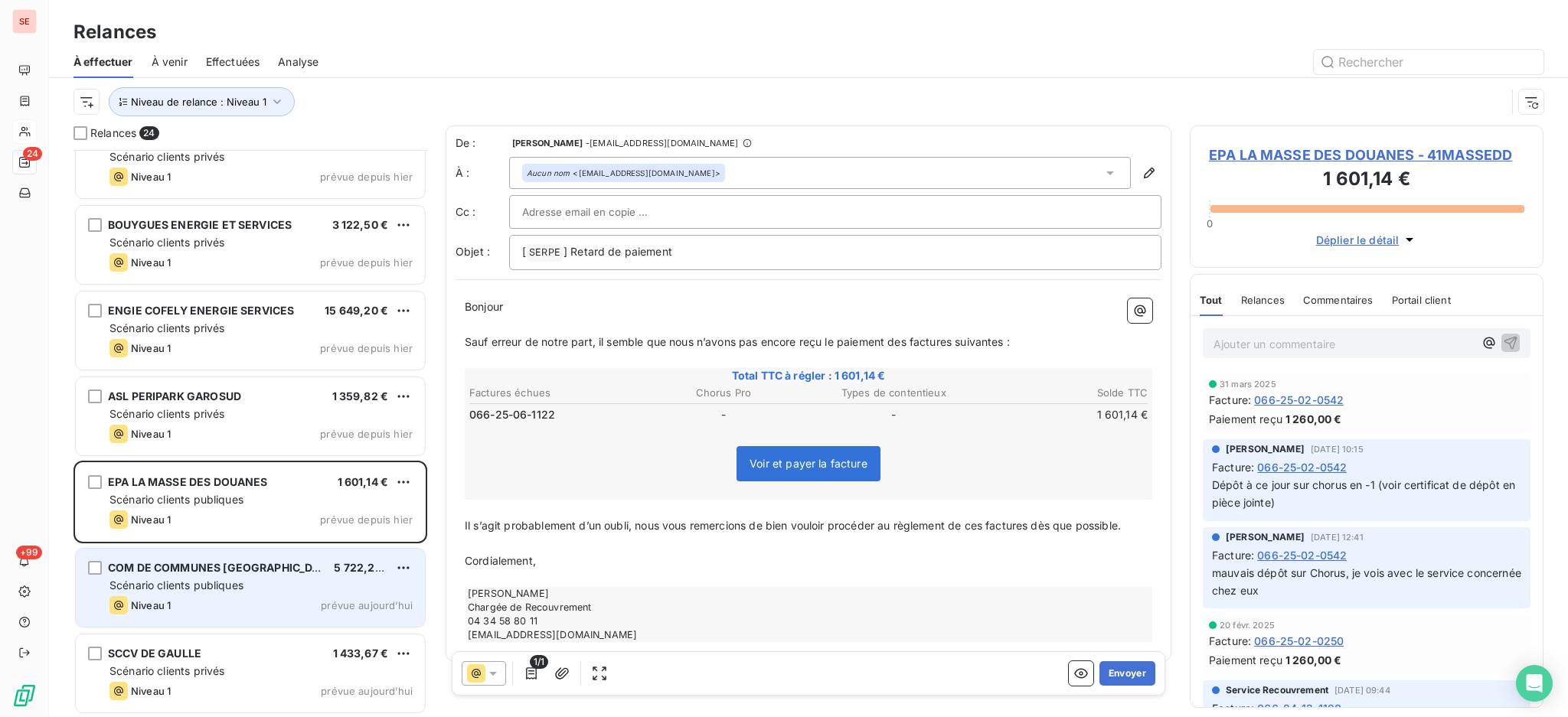
click at [251, 593] on div "COM DE COMMUNES [GEOGRAPHIC_DATA] 5 722,22 € Scénario clients publiques Niveau …" at bounding box center [251, 587] width 349 height 78
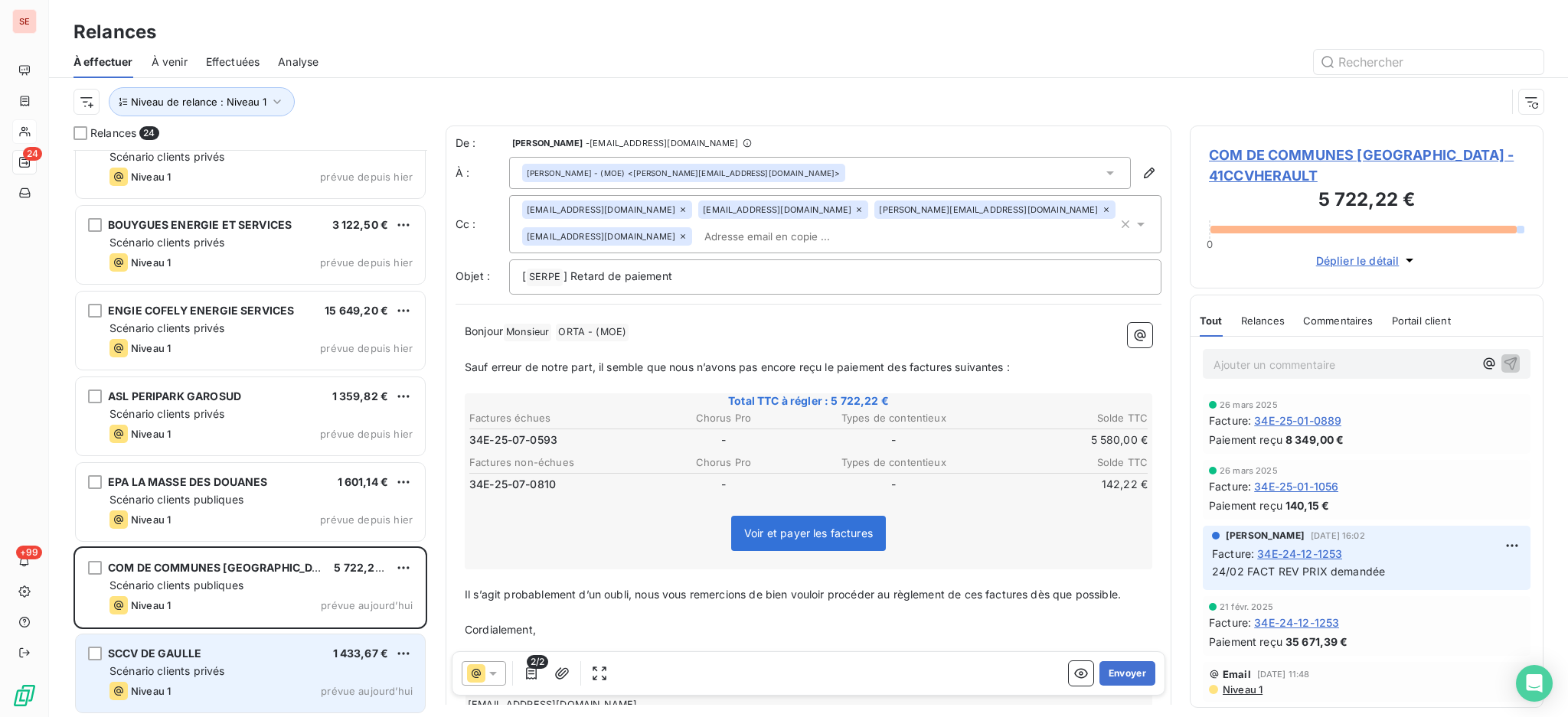
click at [251, 660] on div "SCCV DE GAULLE 1 433,67 € Scénario clients privés Niveau 1 prévue [DATE]" at bounding box center [251, 673] width 349 height 78
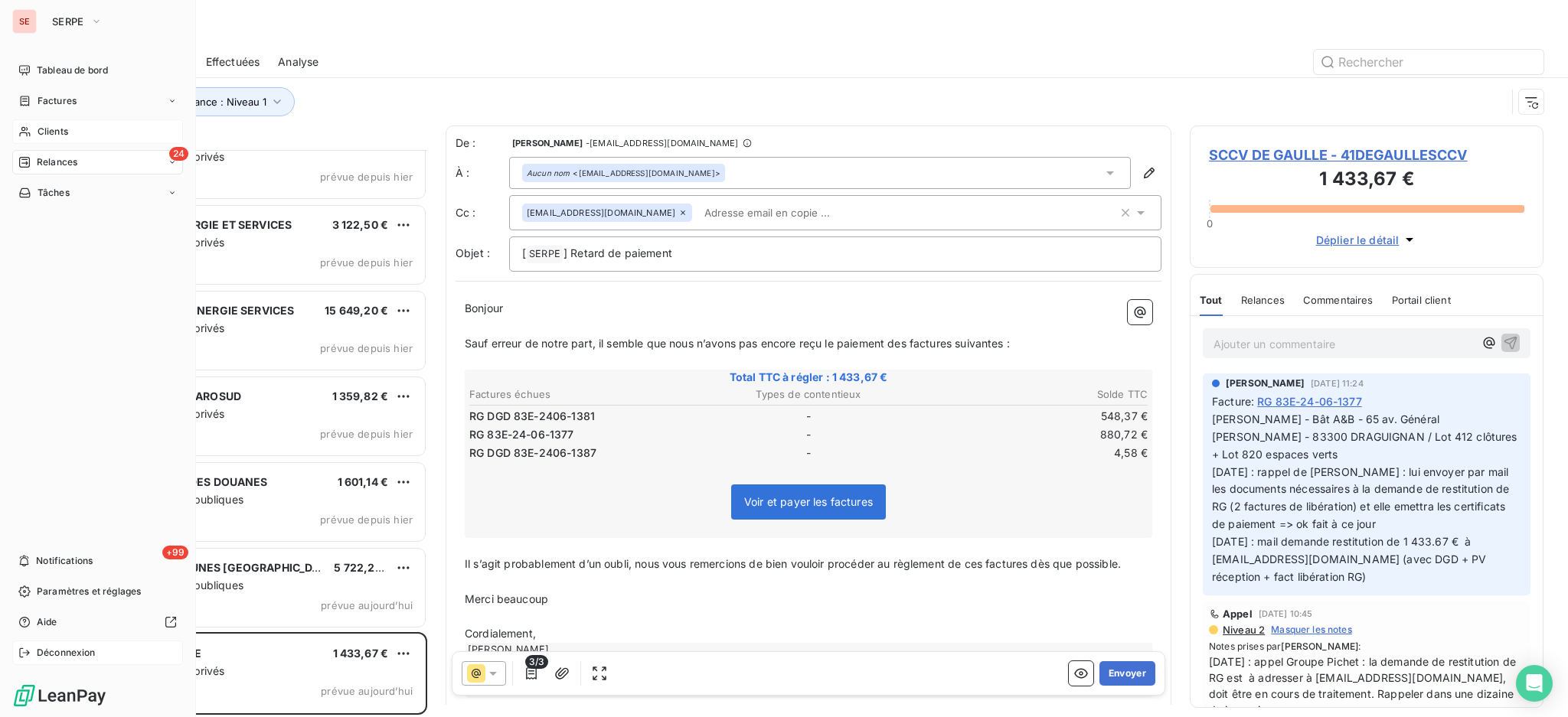
click at [50, 645] on div "Déconnexion" at bounding box center [97, 652] width 171 height 24
